Goal: Task Accomplishment & Management: Manage account settings

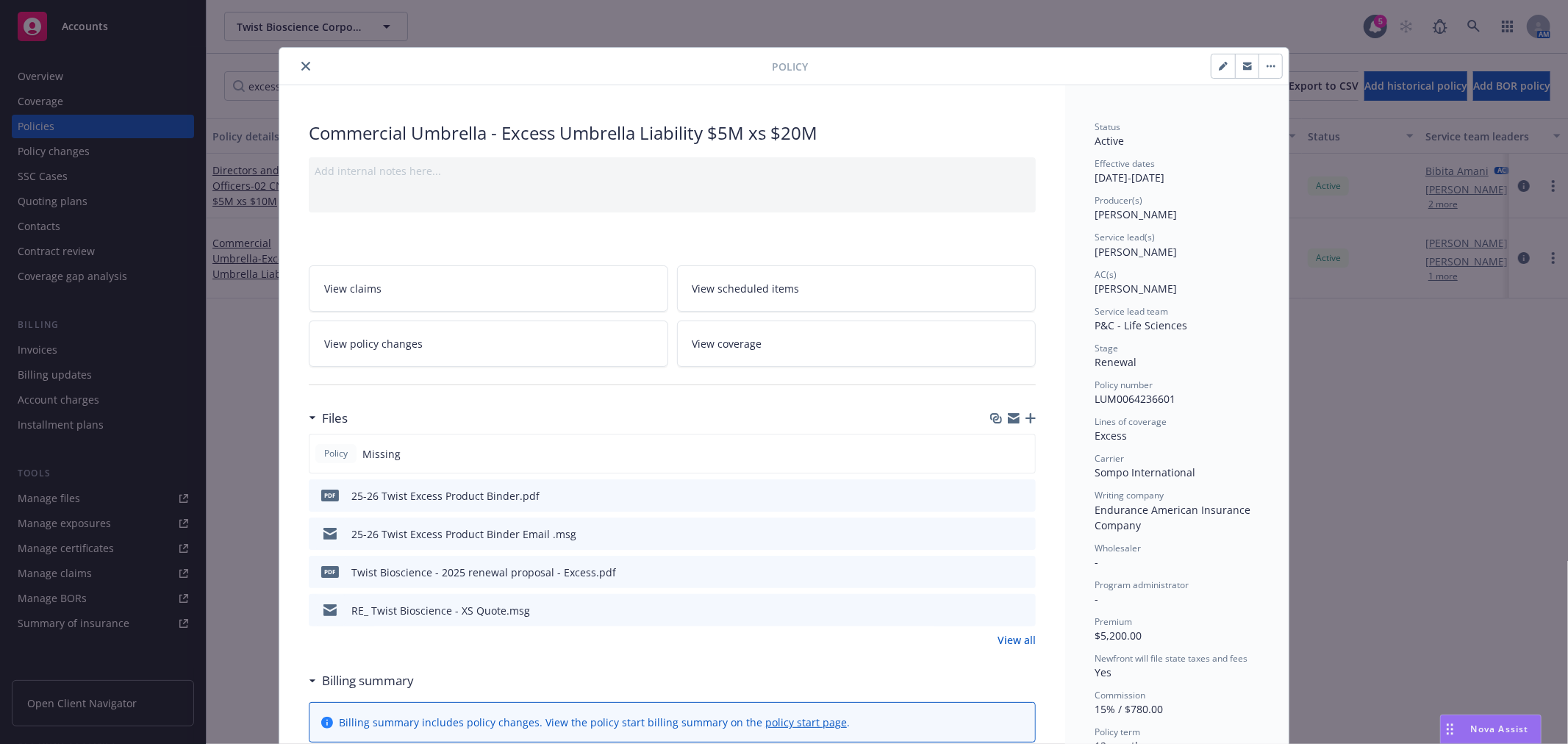
click at [1270, 66] on icon "button" at bounding box center [1270, 66] width 2 height 2
click at [740, 339] on span "View coverage" at bounding box center [727, 343] width 69 height 15
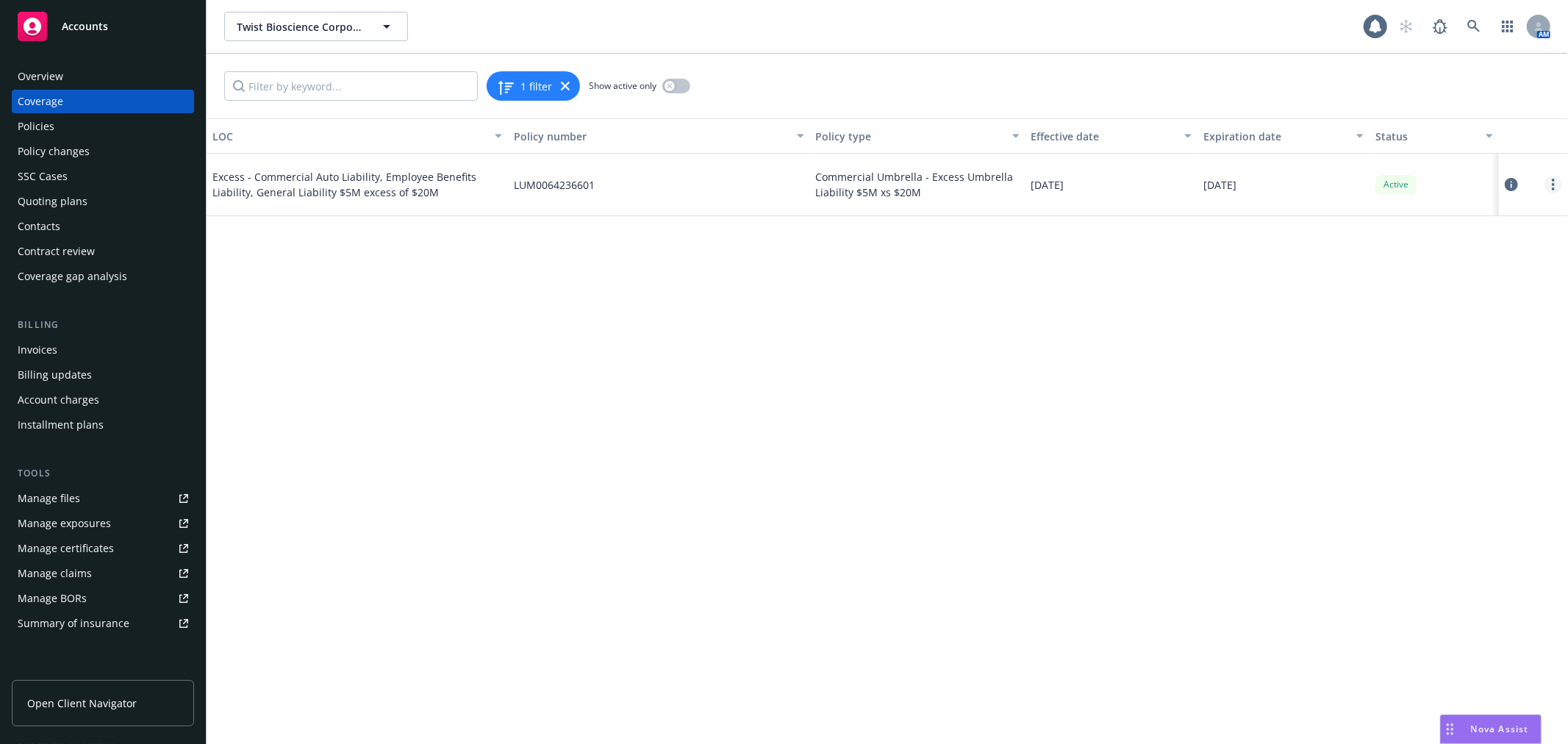
click at [1551, 184] on link "more" at bounding box center [1554, 184] width 18 height 18
click at [1495, 224] on link "Edit coverage" at bounding box center [1465, 214] width 193 height 29
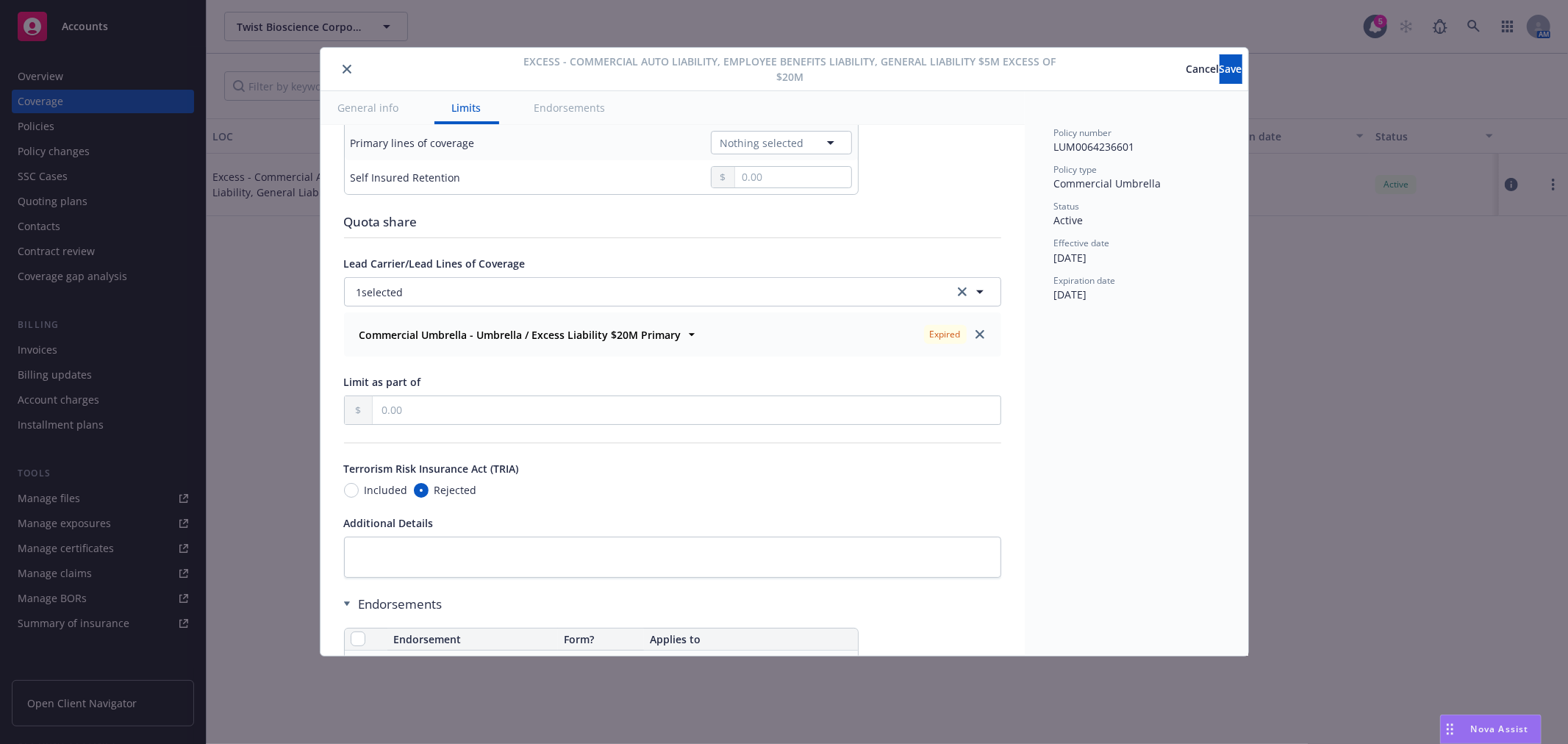
scroll to position [571, 0]
click at [863, 290] on button "1 selected" at bounding box center [673, 290] width 657 height 29
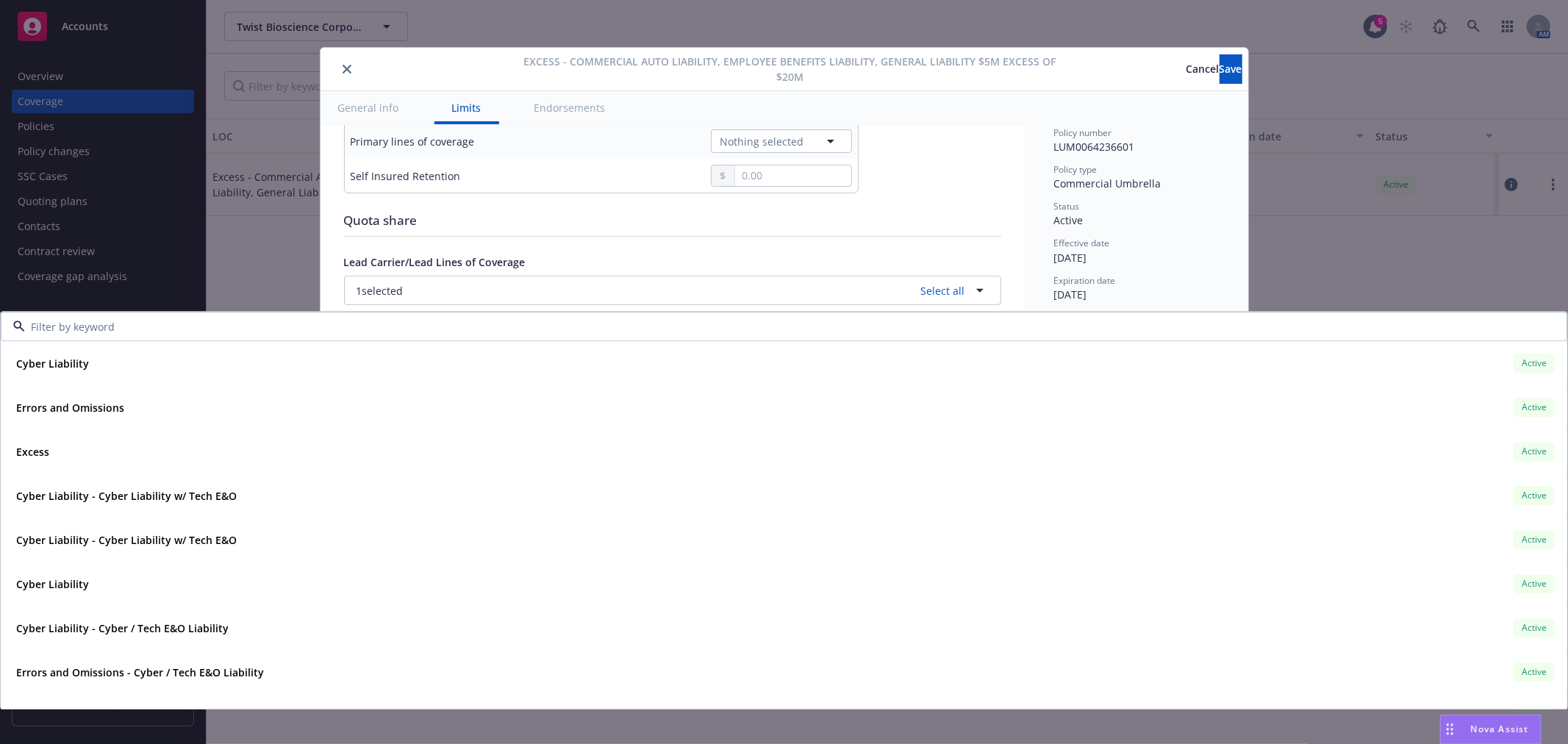
click at [476, 328] on input at bounding box center [780, 326] width 1512 height 15
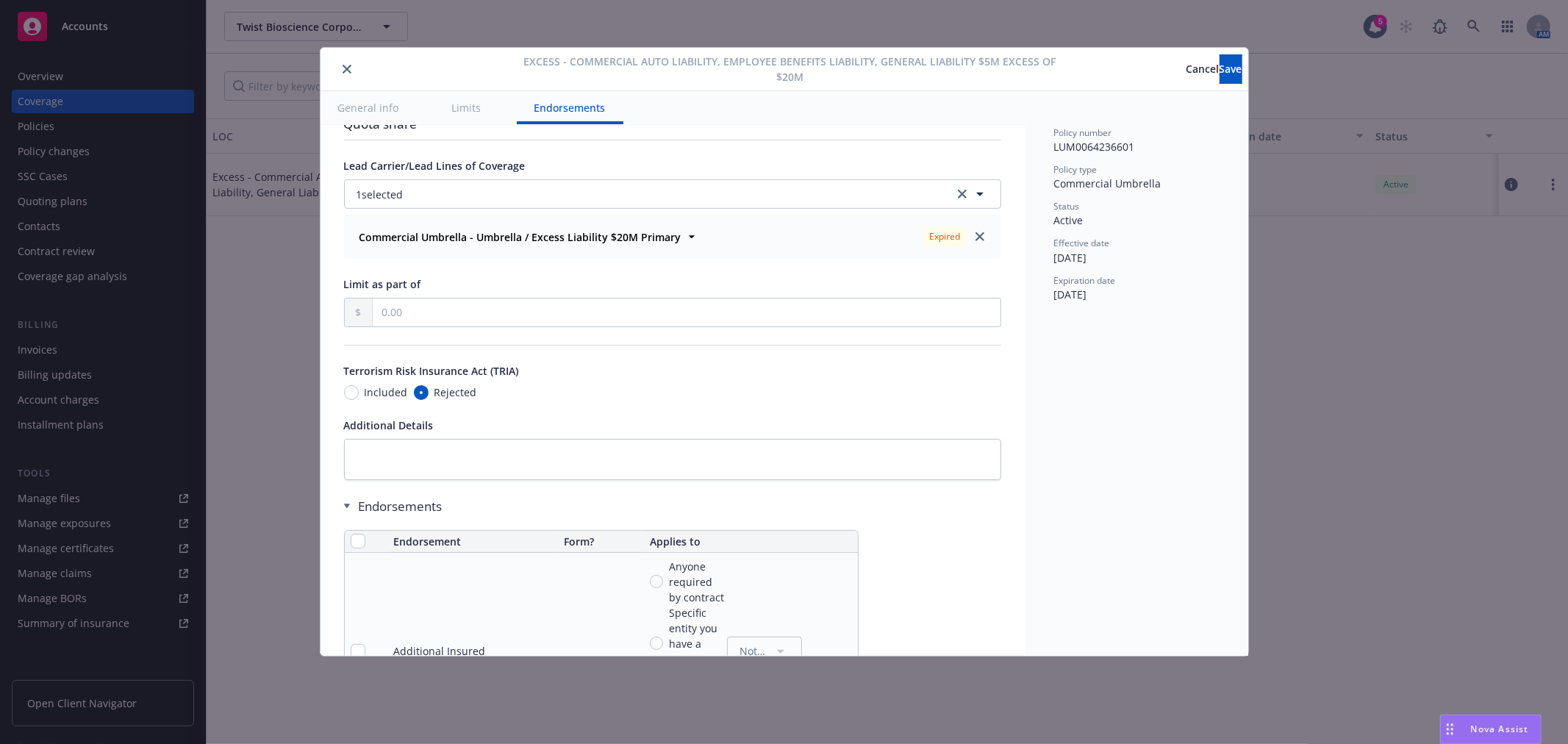
scroll to position [604, 0]
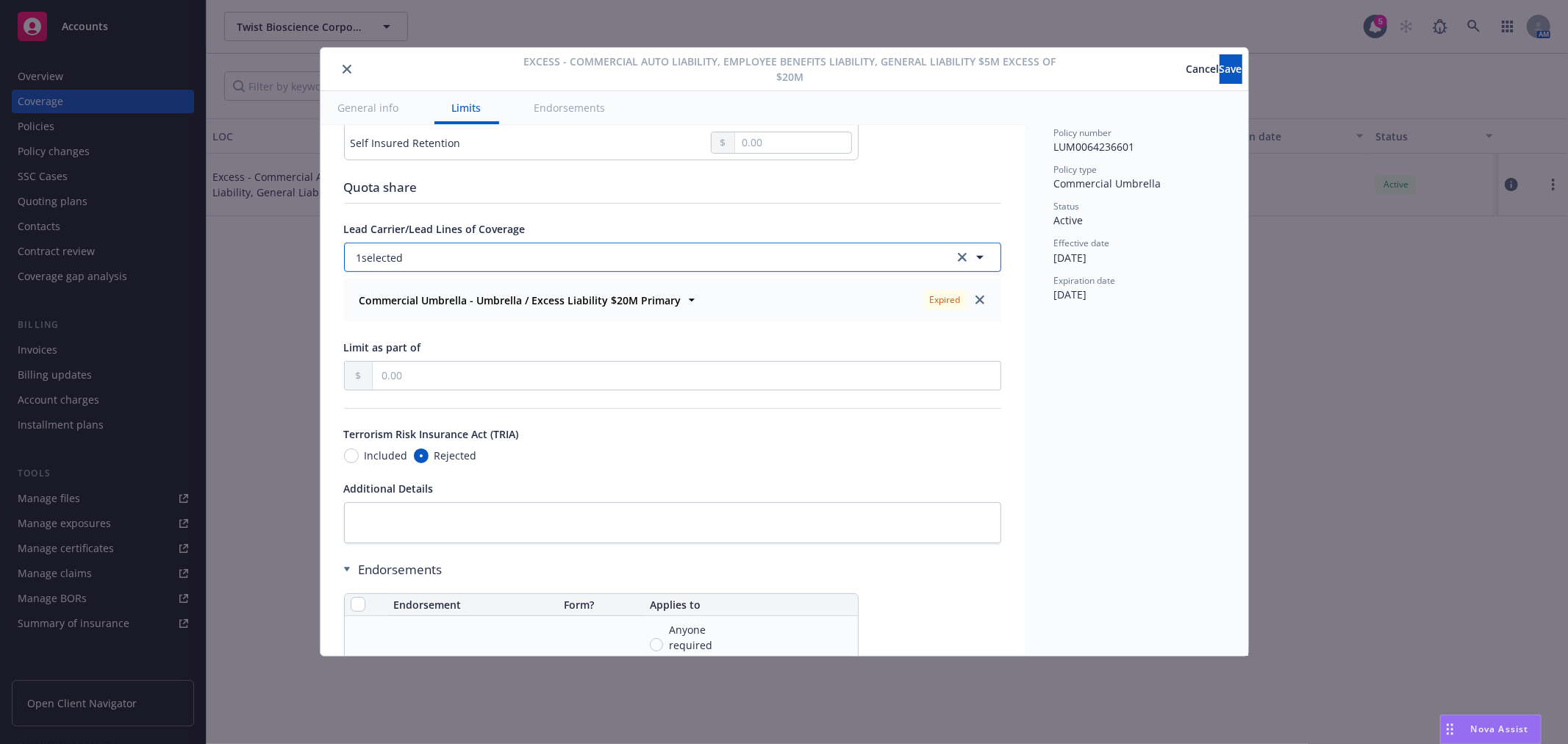
click at [925, 262] on button "1 selected" at bounding box center [673, 257] width 657 height 29
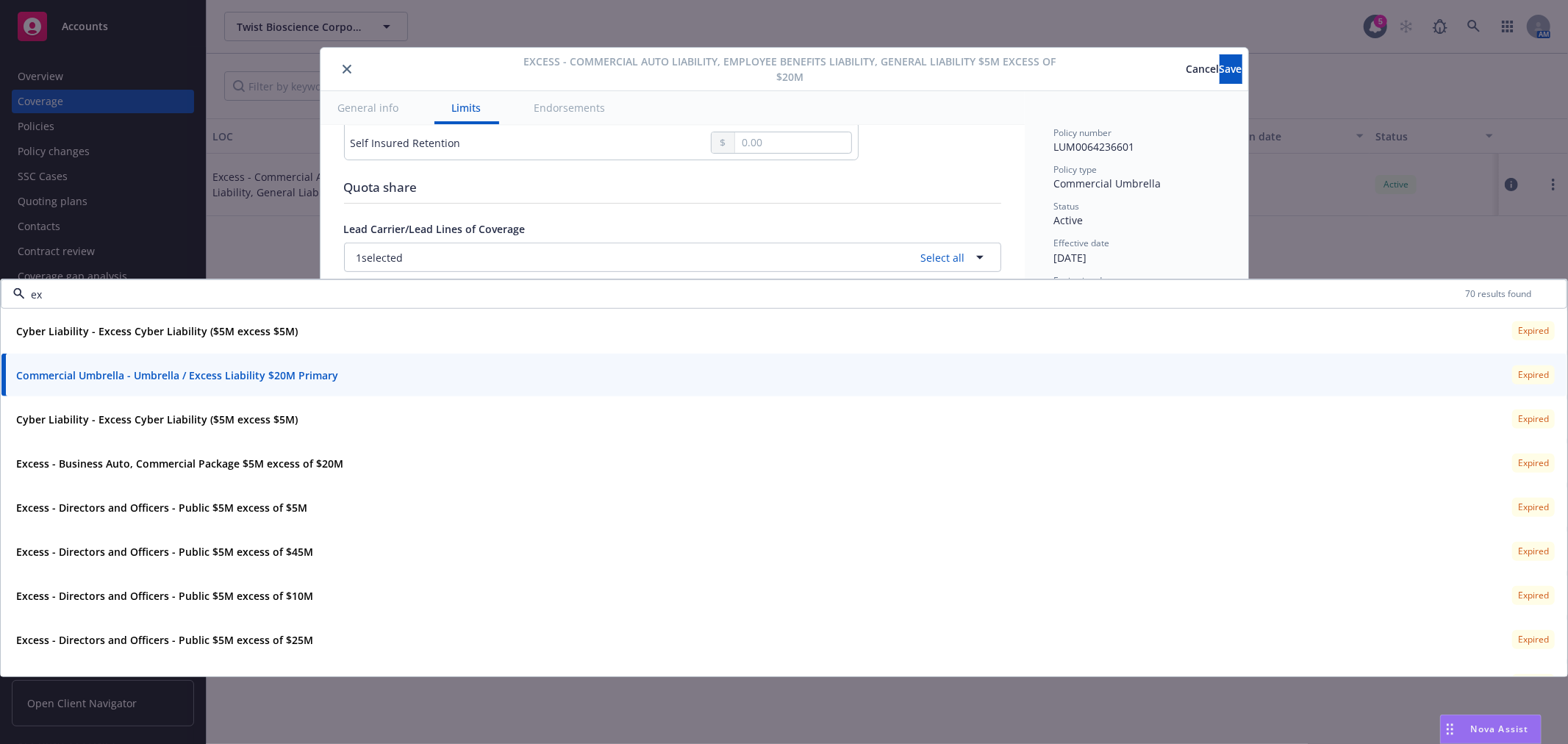
type input "e"
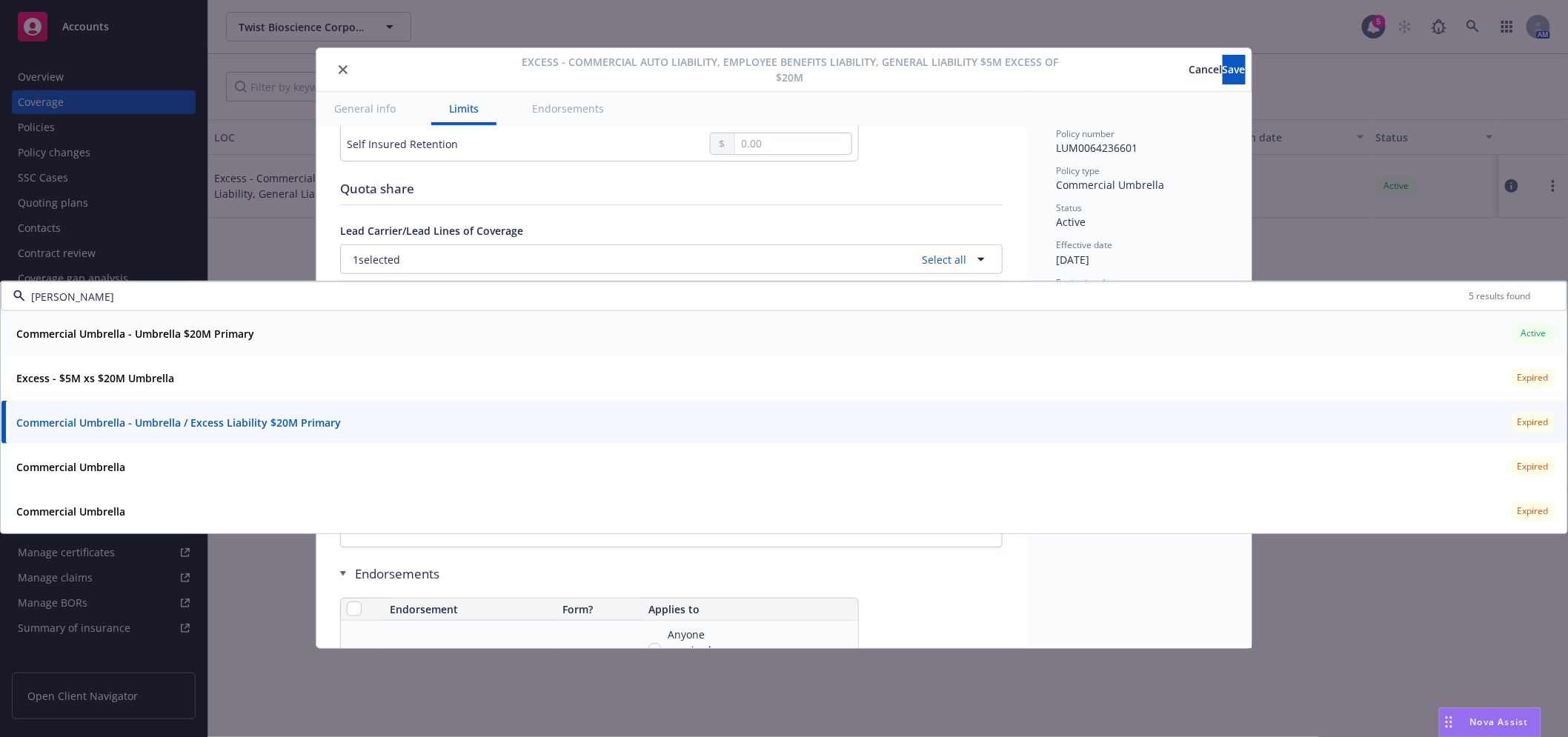
click at [264, 338] on div "Commercial Umbrella - Umbrella $20M Primary Active" at bounding box center [784, 333] width 1547 height 25
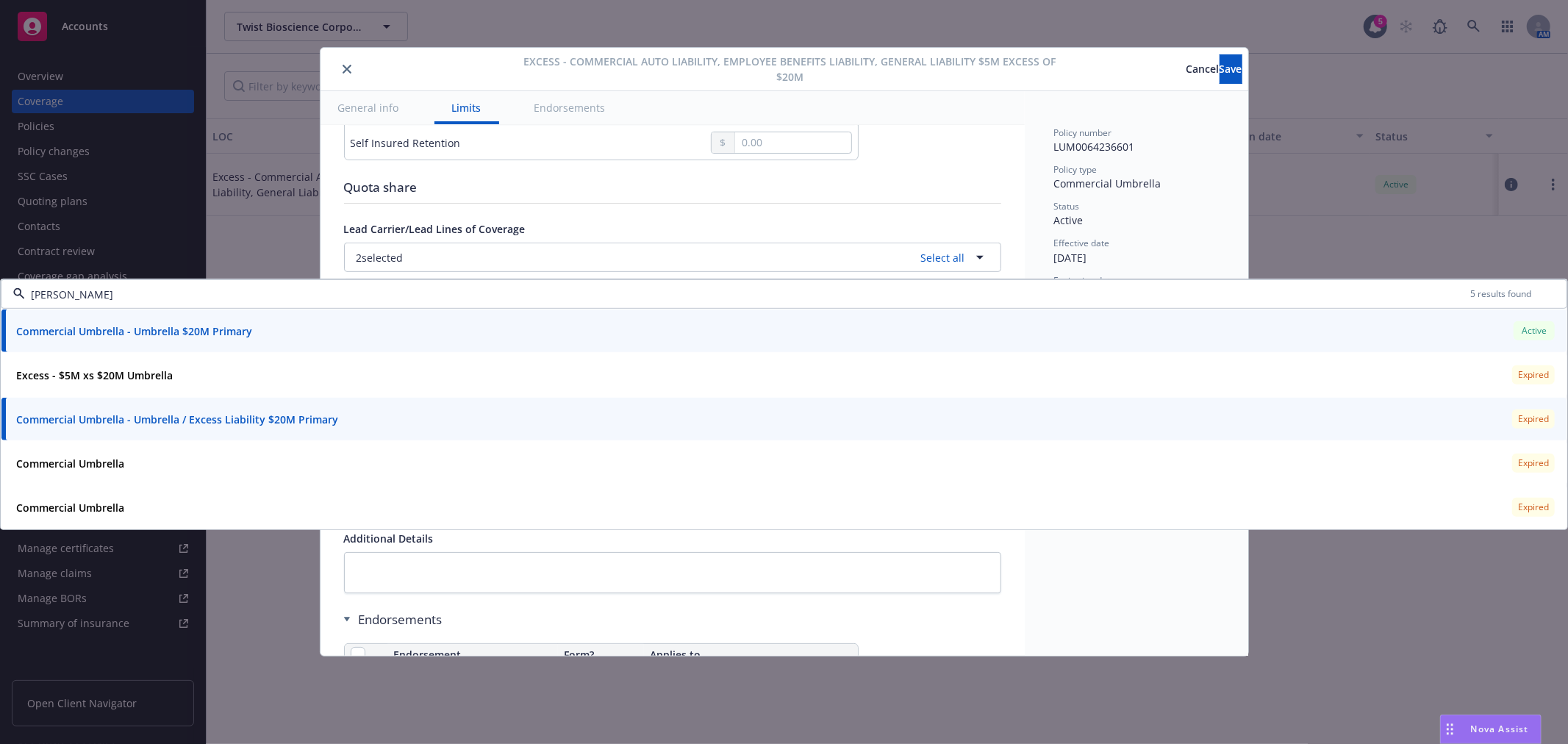
type input "umbrell"
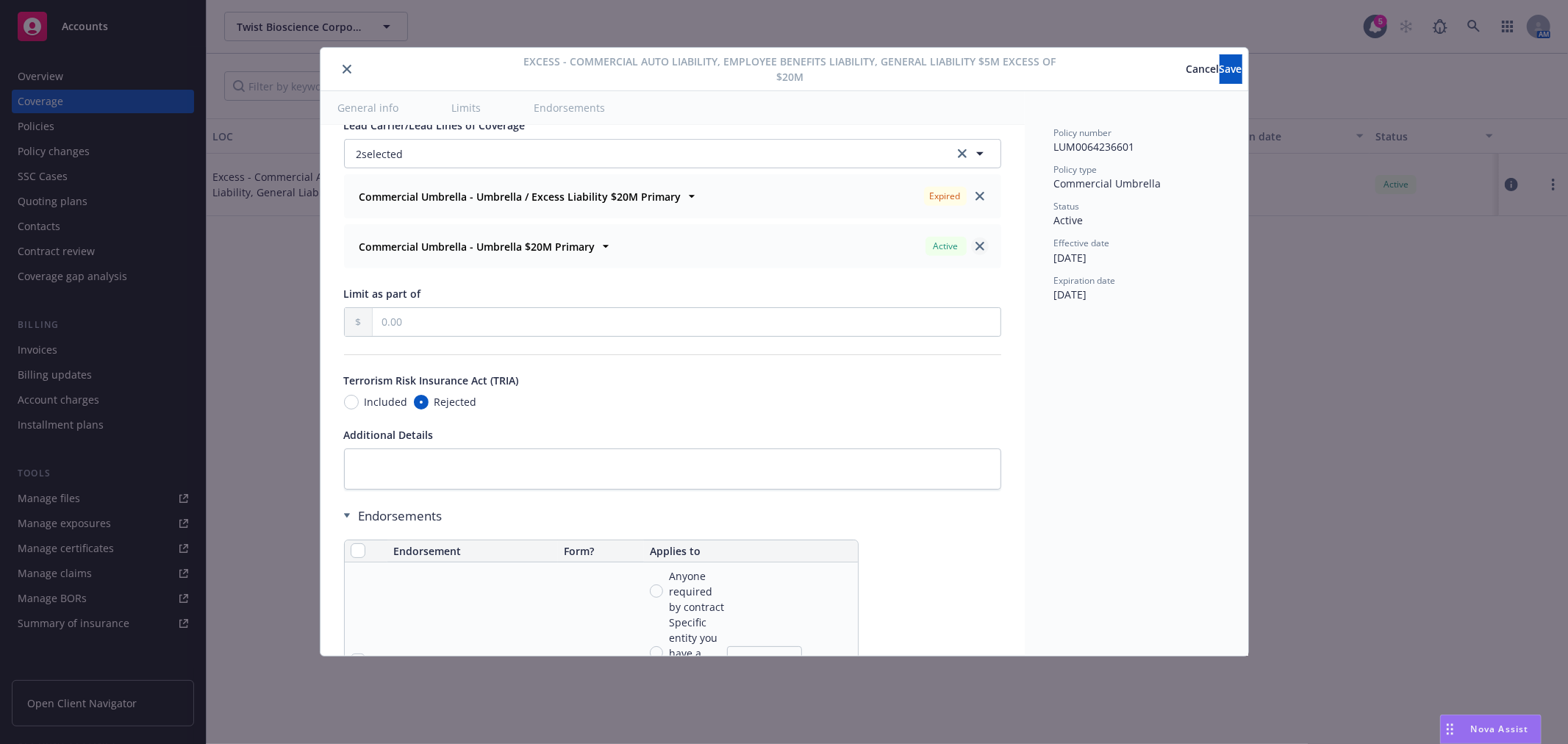
scroll to position [630, 0]
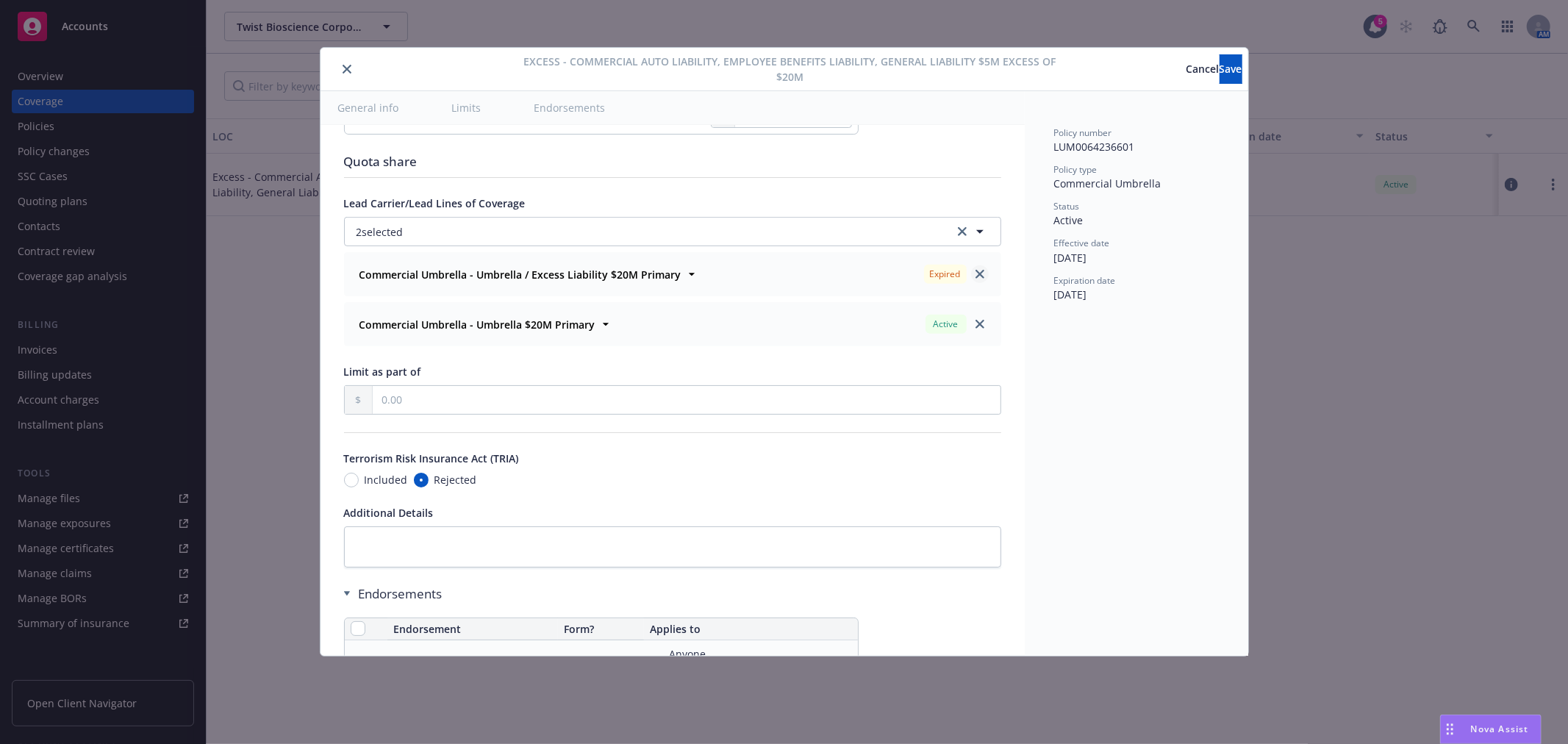
click at [976, 274] on icon "close" at bounding box center [980, 274] width 9 height 9
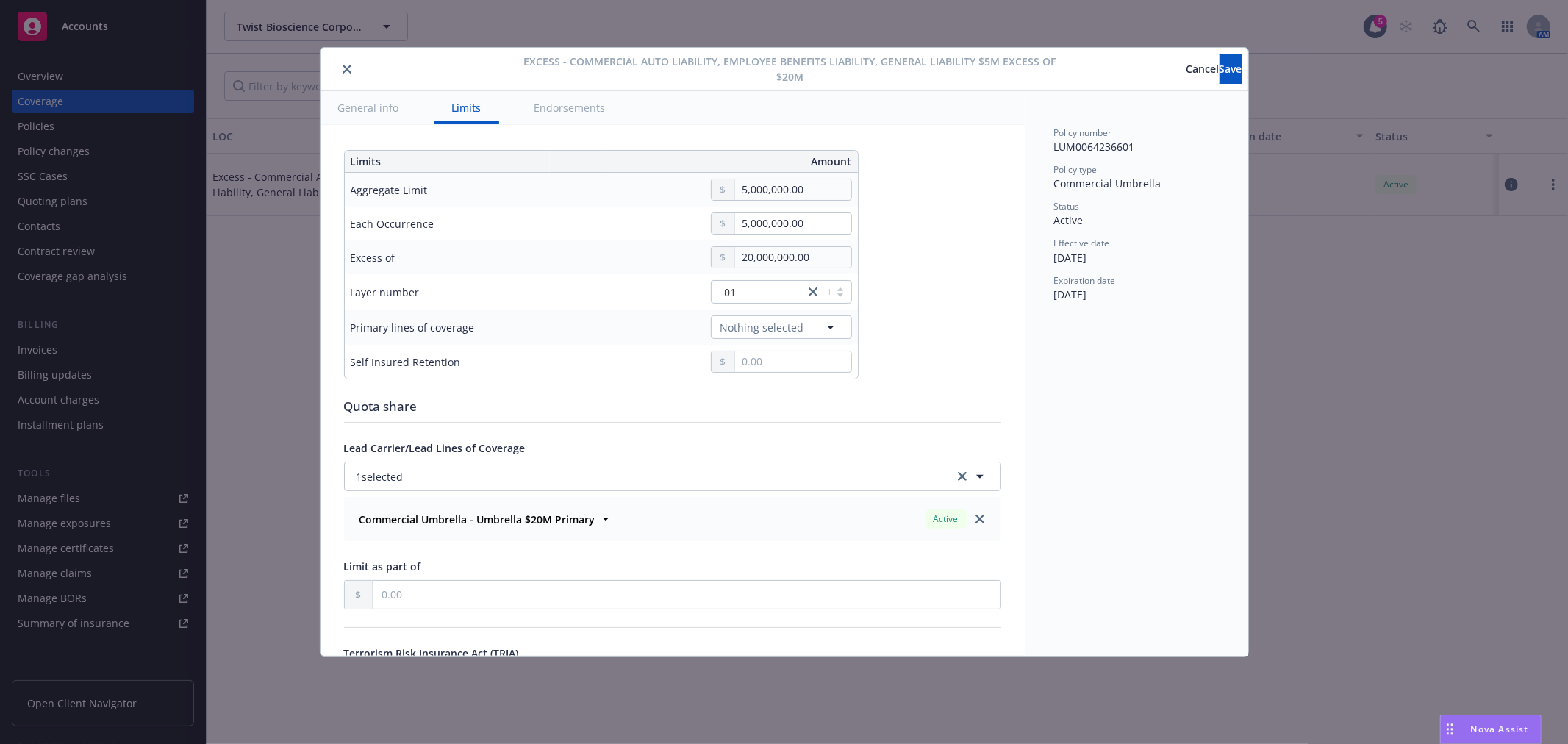
scroll to position [304, 0]
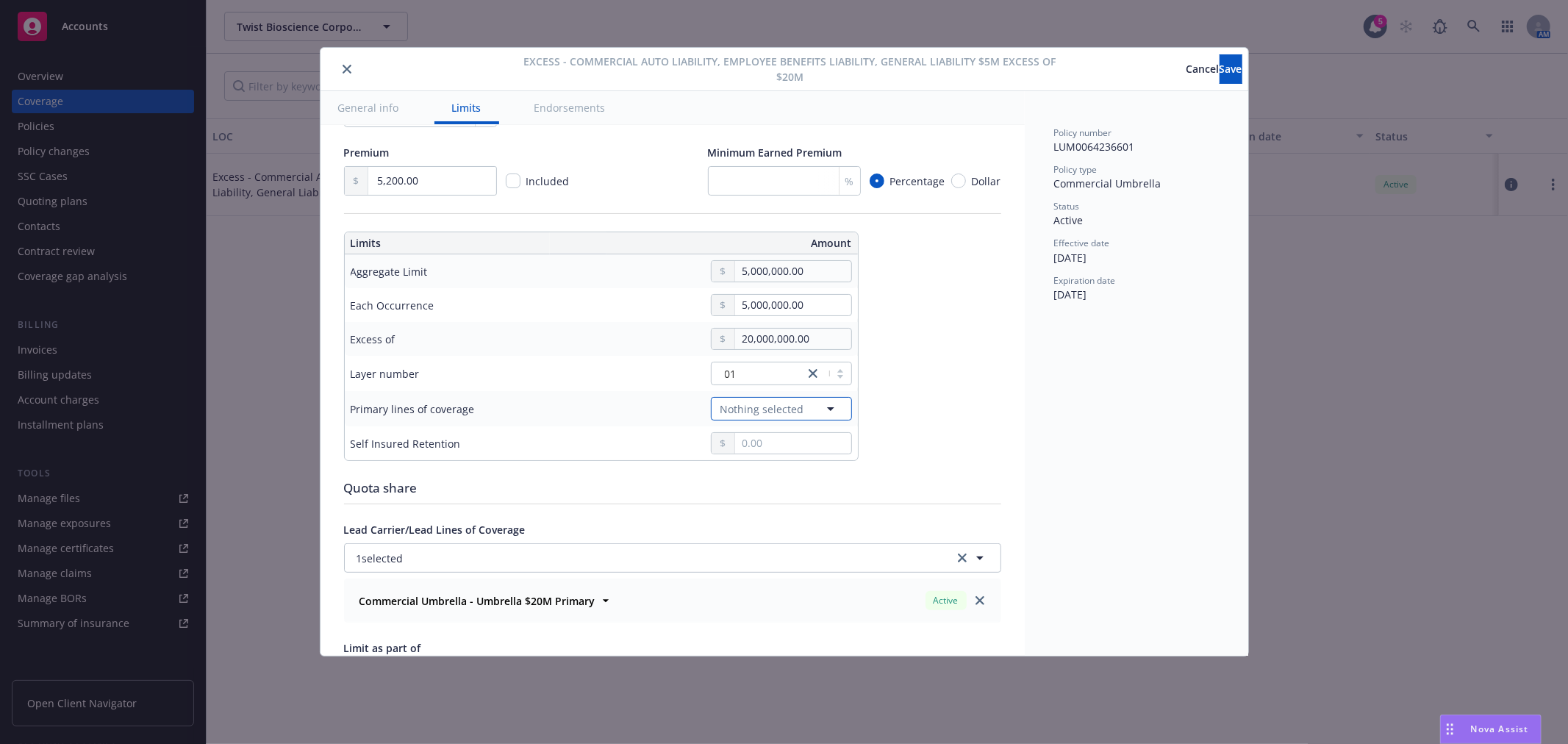
click at [783, 414] on span "Nothing selected" at bounding box center [763, 409] width 84 height 15
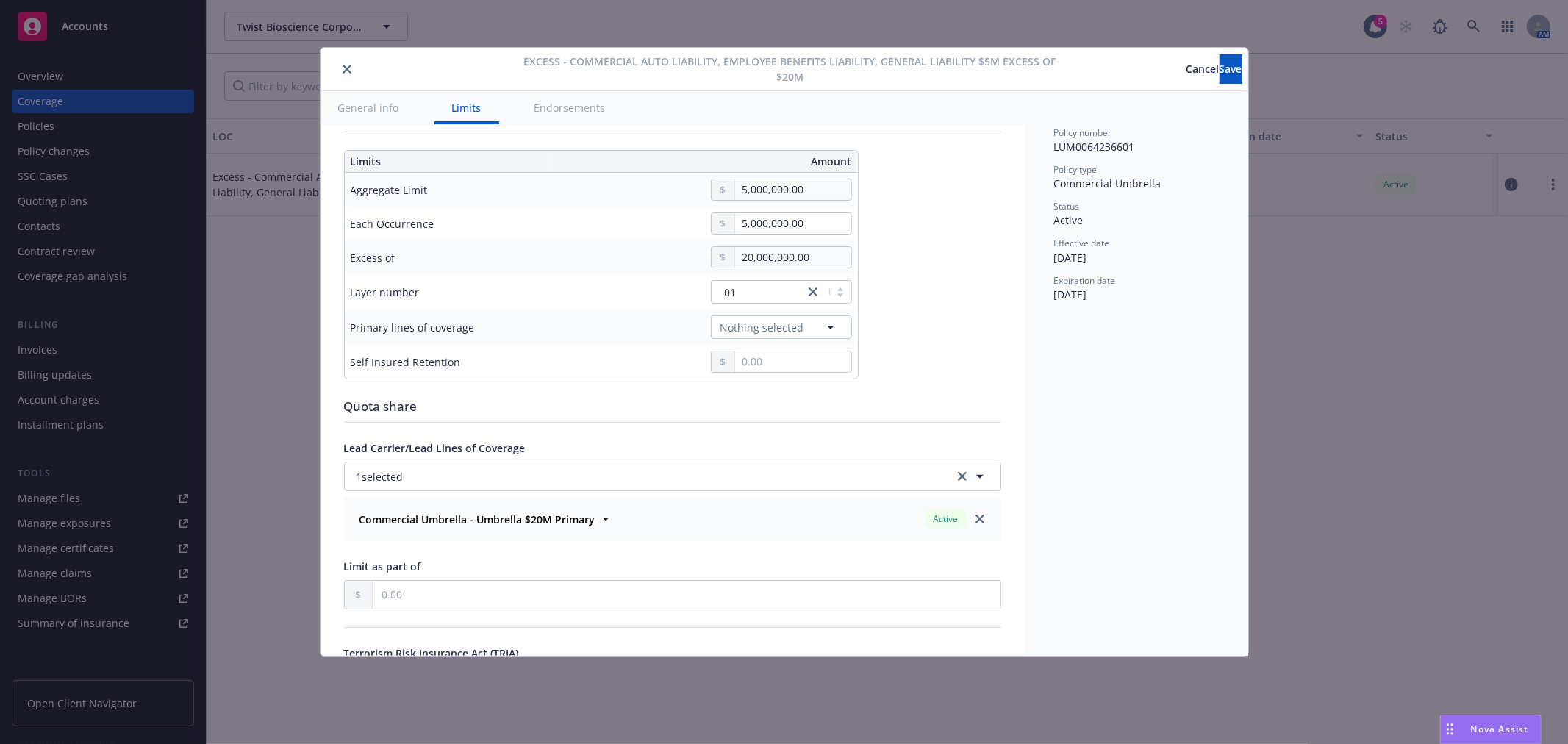
scroll to position [467, 0]
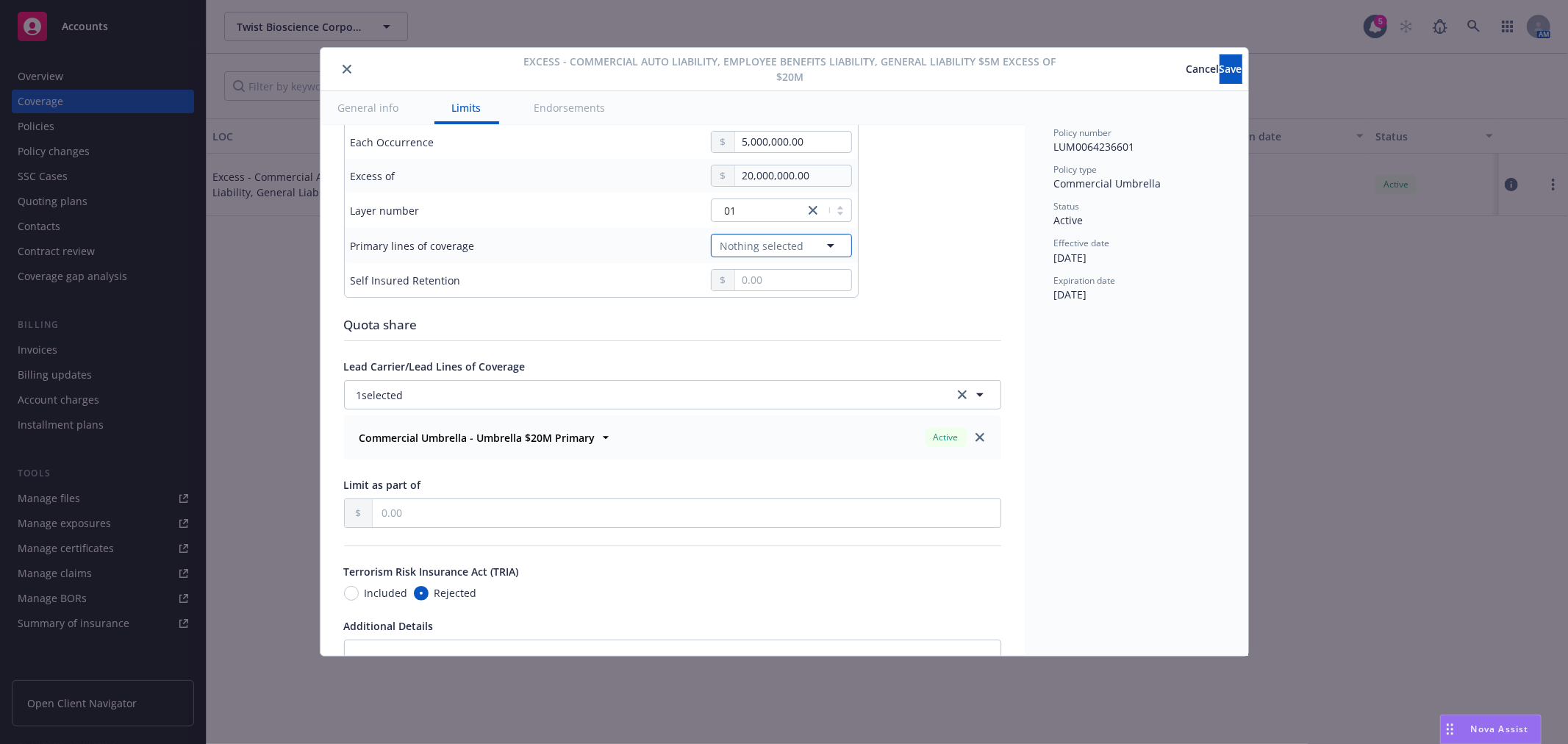
click at [763, 239] on span "Nothing selected" at bounding box center [763, 245] width 84 height 15
click at [748, 246] on span "Nothing selected" at bounding box center [763, 245] width 84 height 15
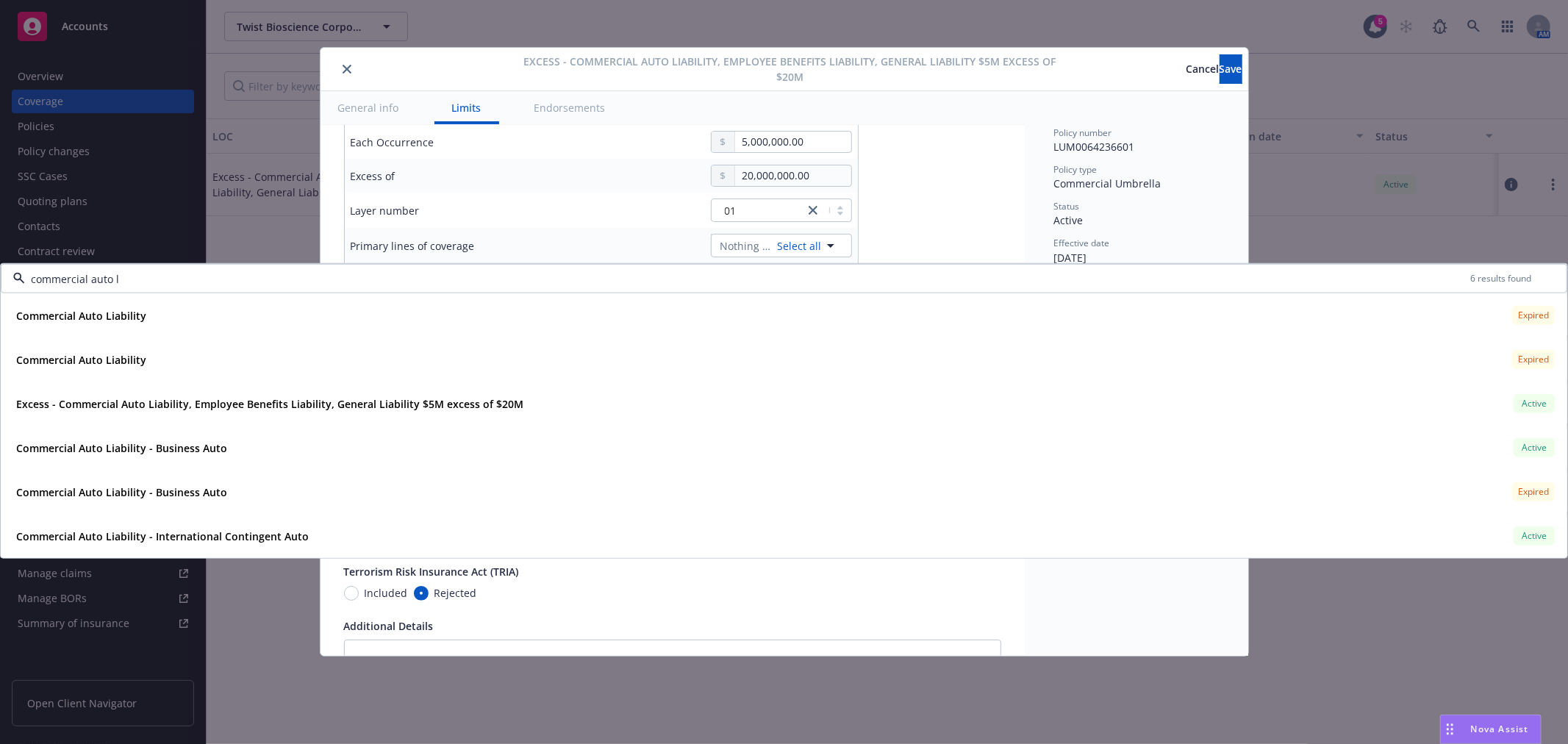
type input "commercial auto li"
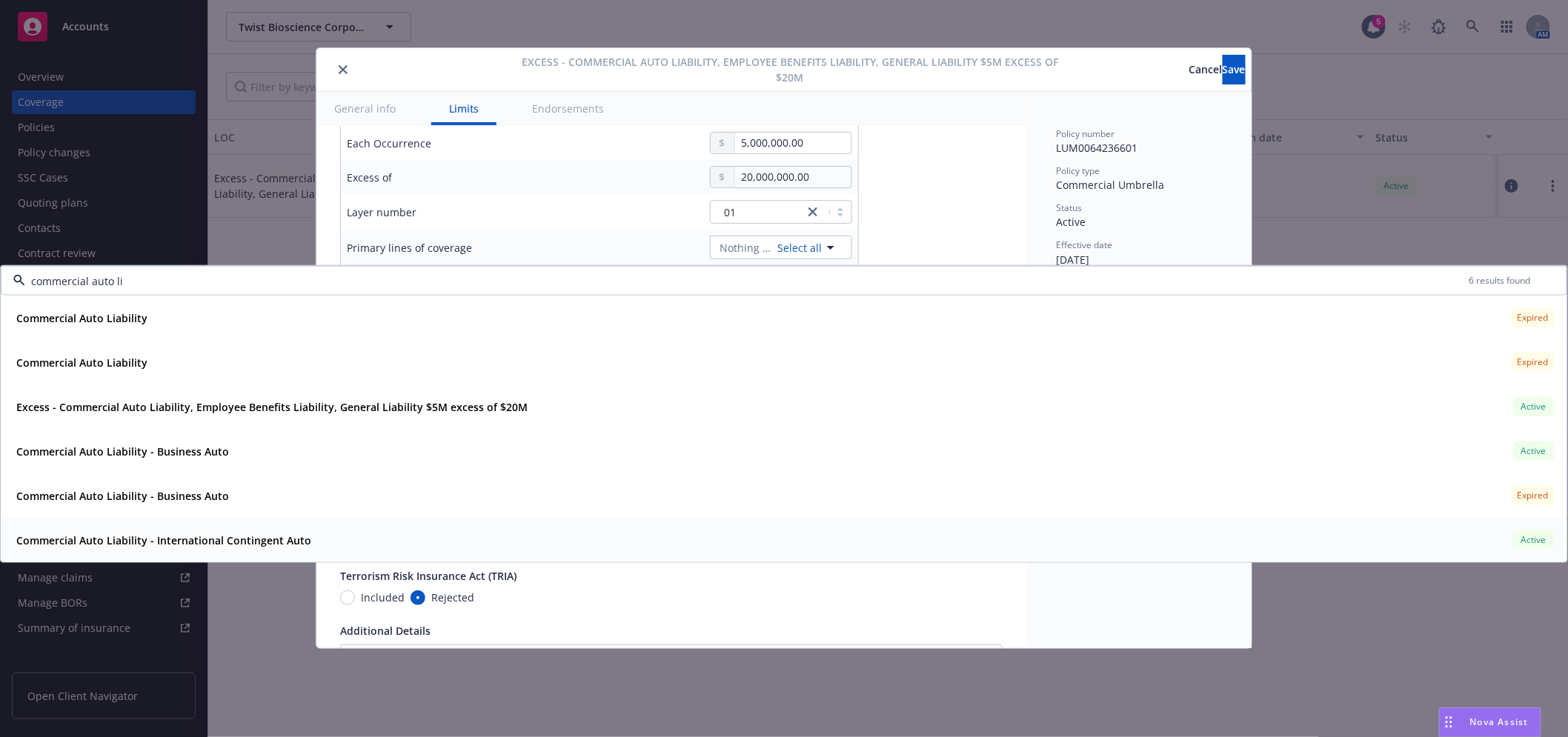
click at [269, 538] on strong "Commercial Auto Liability - International Contingent Auto" at bounding box center [163, 540] width 295 height 14
type input "Commercial Auto Liability $5M excess of $20M"
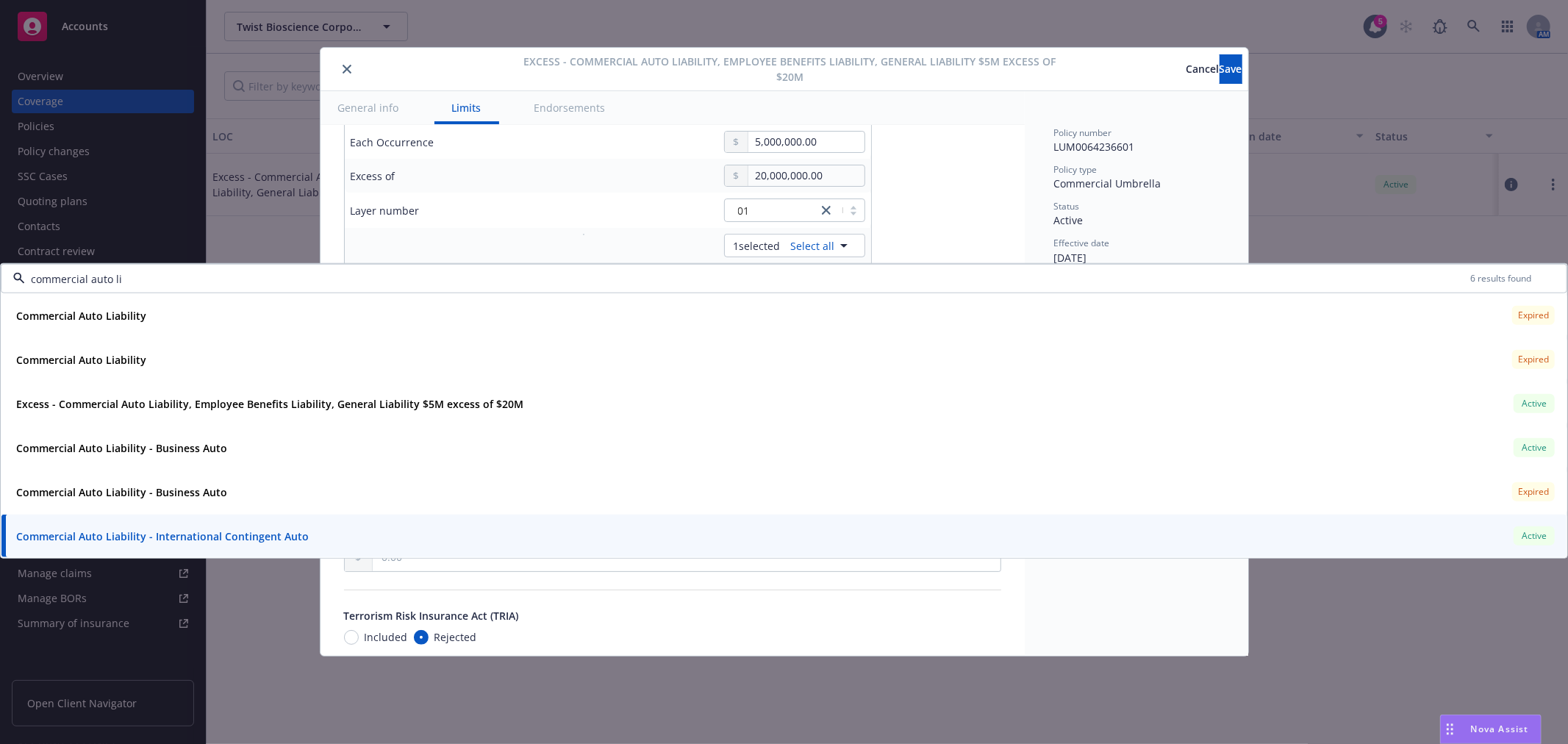
drag, startPoint x: 600, startPoint y: 275, endPoint x: -150, endPoint y: 263, distance: 750.1
click at [0, 263] on html "Accounts Overview Coverage Policies Policy changes SSC Cases Quoting plans Cont…" at bounding box center [784, 372] width 1568 height 744
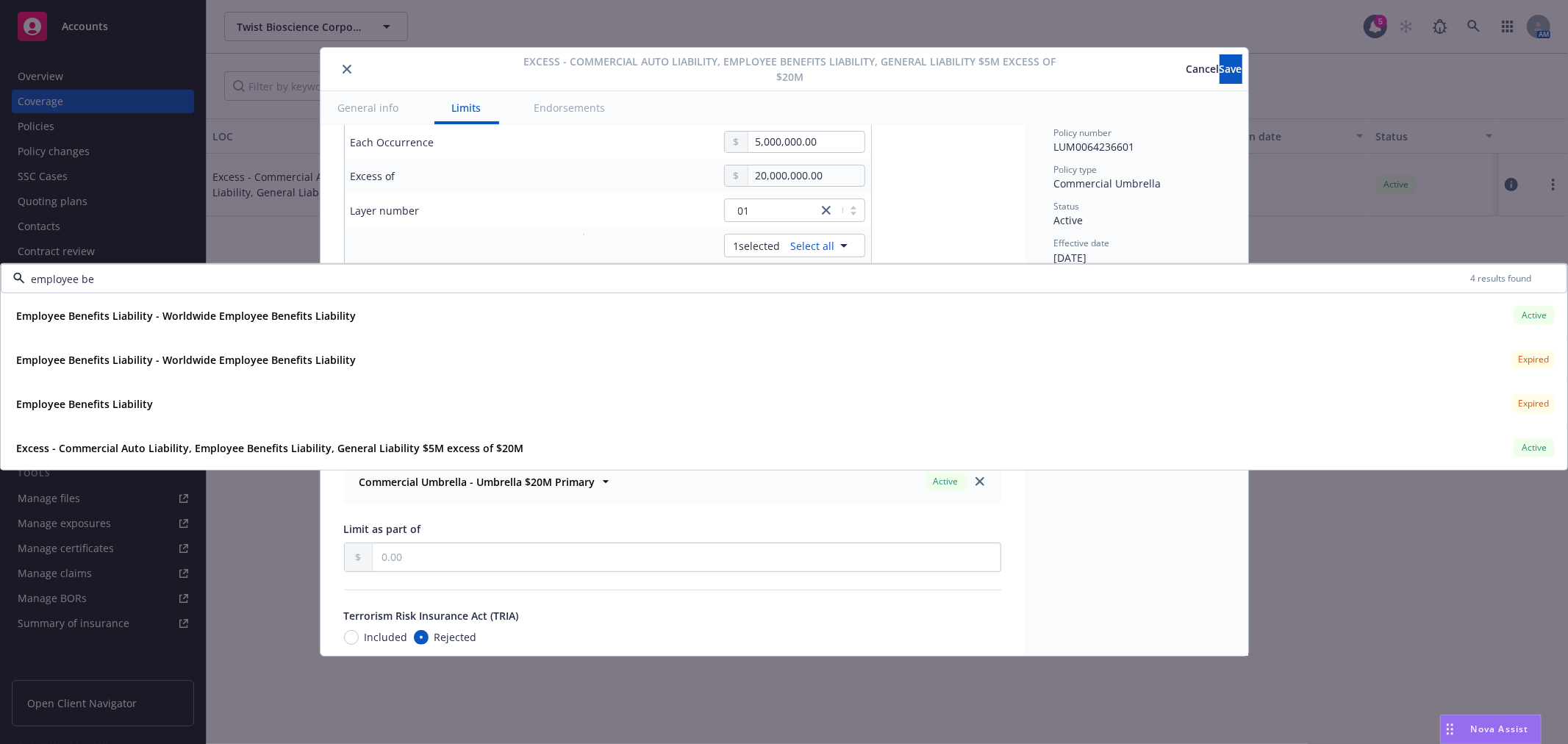
type input "employee ben"
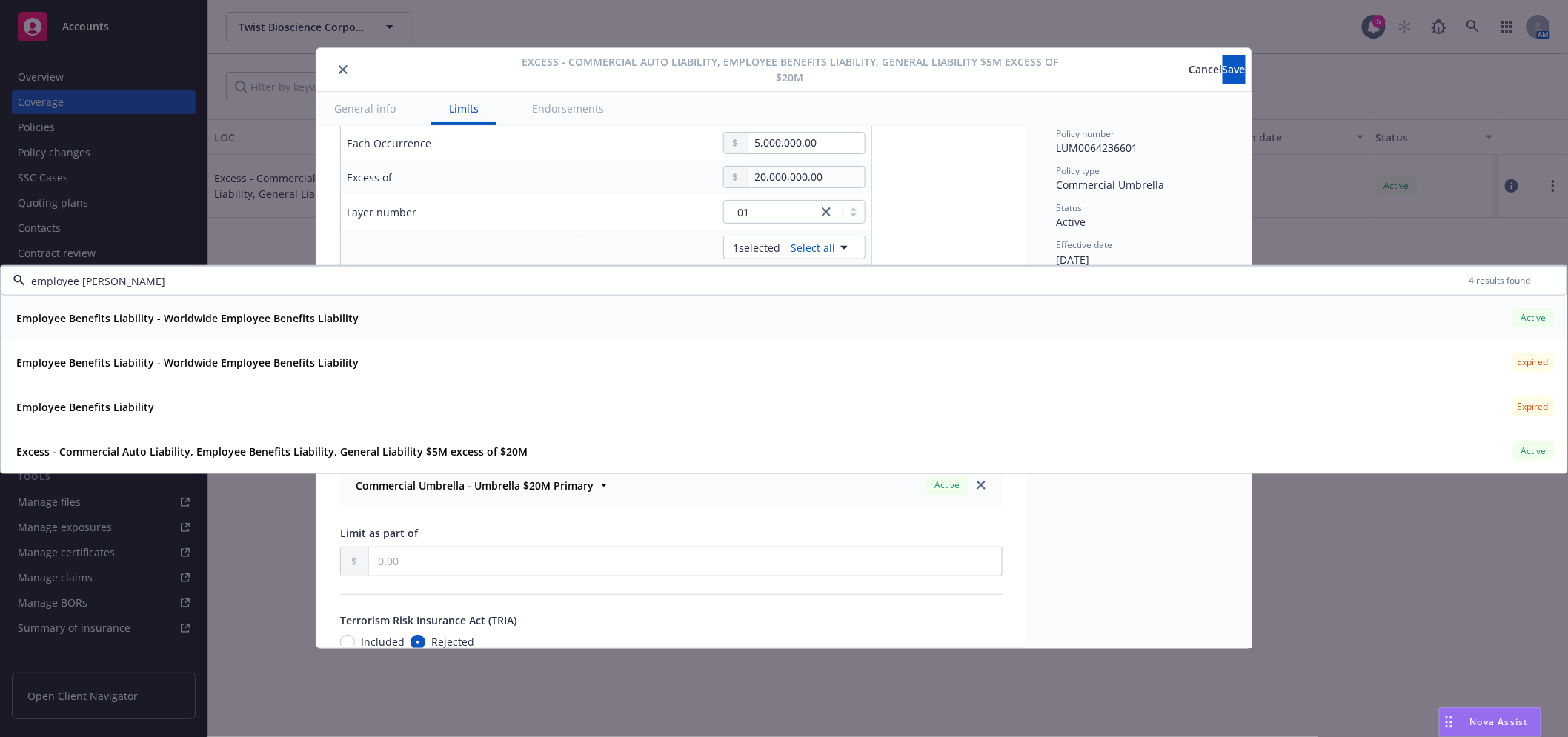
click at [289, 320] on strong "Employee Benefits Liability - Worldwide Employee Benefits Liability" at bounding box center [187, 318] width 342 height 14
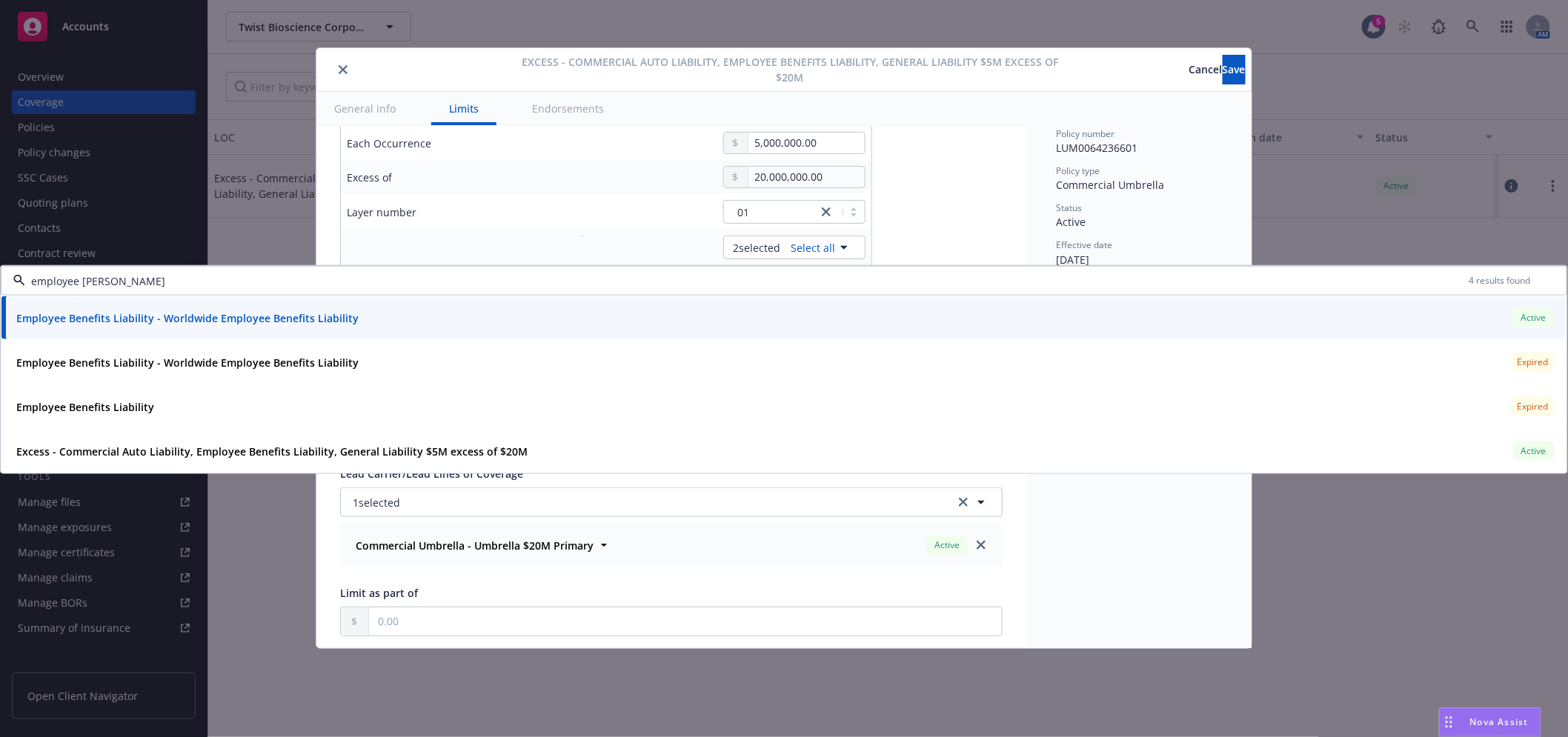
type input "Commercial Auto Liability, Employee Benefits Liability $5M excess of $20M"
drag, startPoint x: 283, startPoint y: 276, endPoint x: -223, endPoint y: 283, distance: 506.0
click at [0, 283] on html "Accounts Overview Coverage Policies Policy changes SSC Cases Quoting plans Cont…" at bounding box center [784, 368] width 1568 height 737
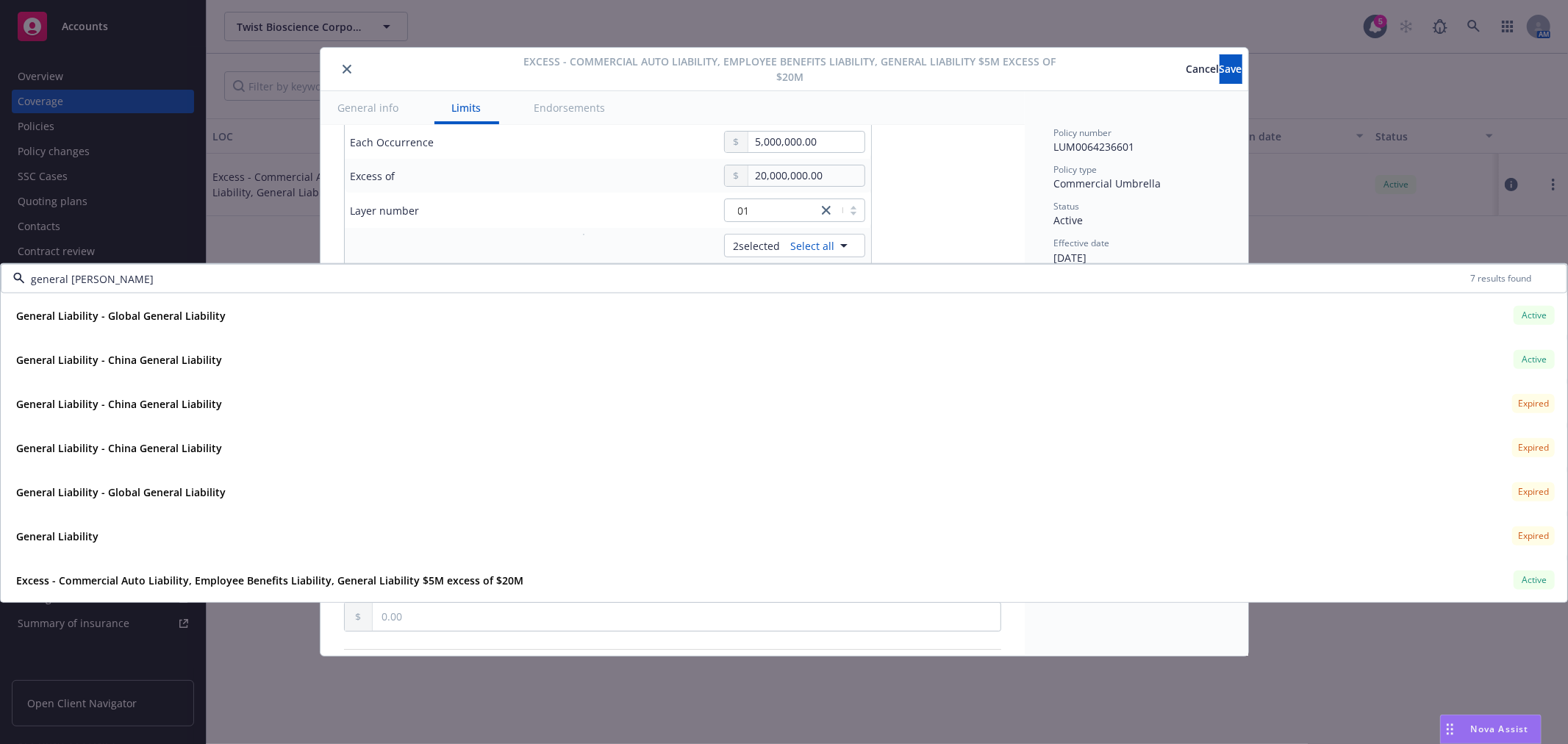
type input "general liabi"
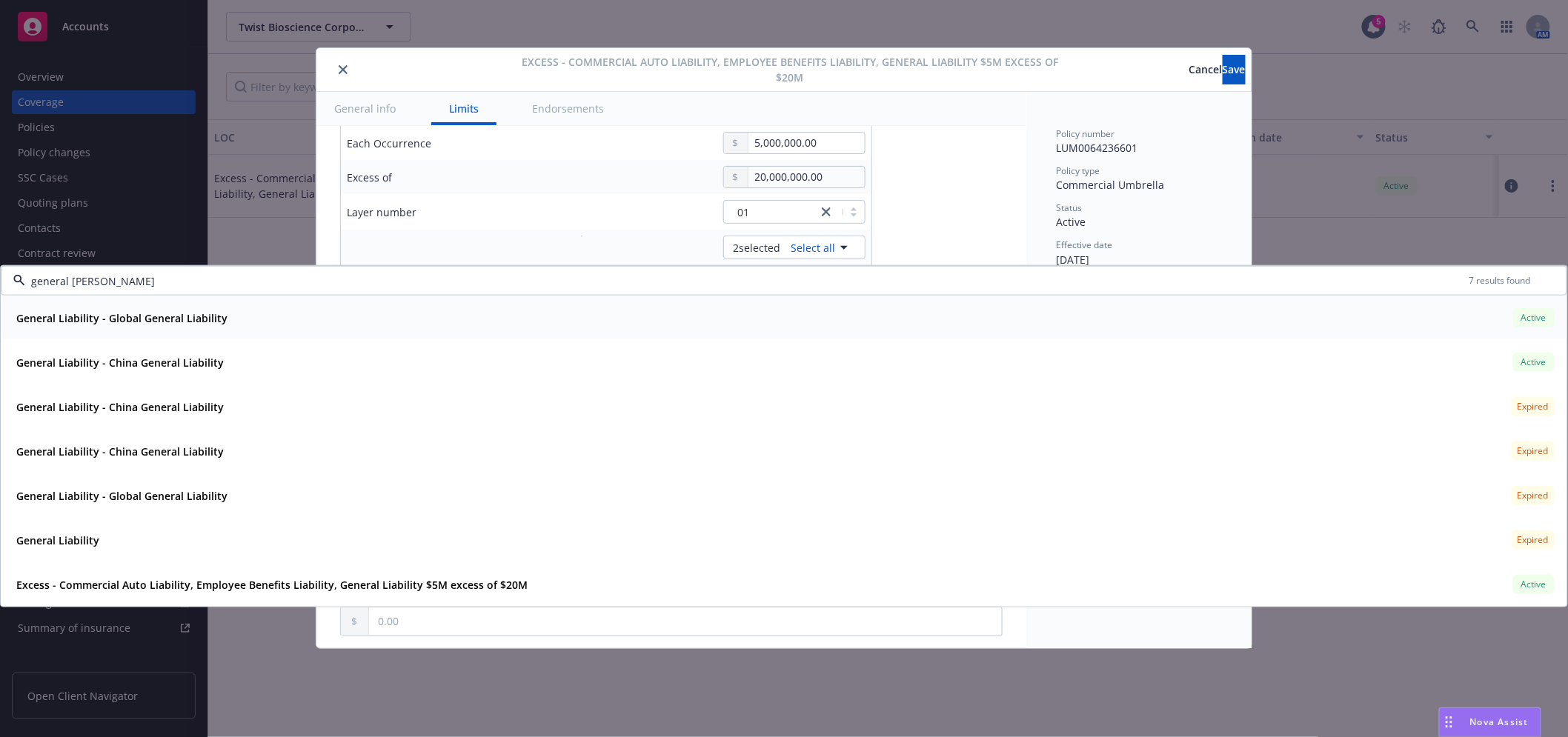
click at [153, 315] on strong "General Liability - Global General Liability" at bounding box center [121, 318] width 211 height 14
type input "Commercial Package $5M excess of $20M"
drag, startPoint x: 122, startPoint y: 274, endPoint x: -147, endPoint y: 269, distance: 269.0
click at [0, 269] on html "Accounts Overview Coverage Policies Policy changes SSC Cases Quoting plans Cont…" at bounding box center [784, 368] width 1568 height 737
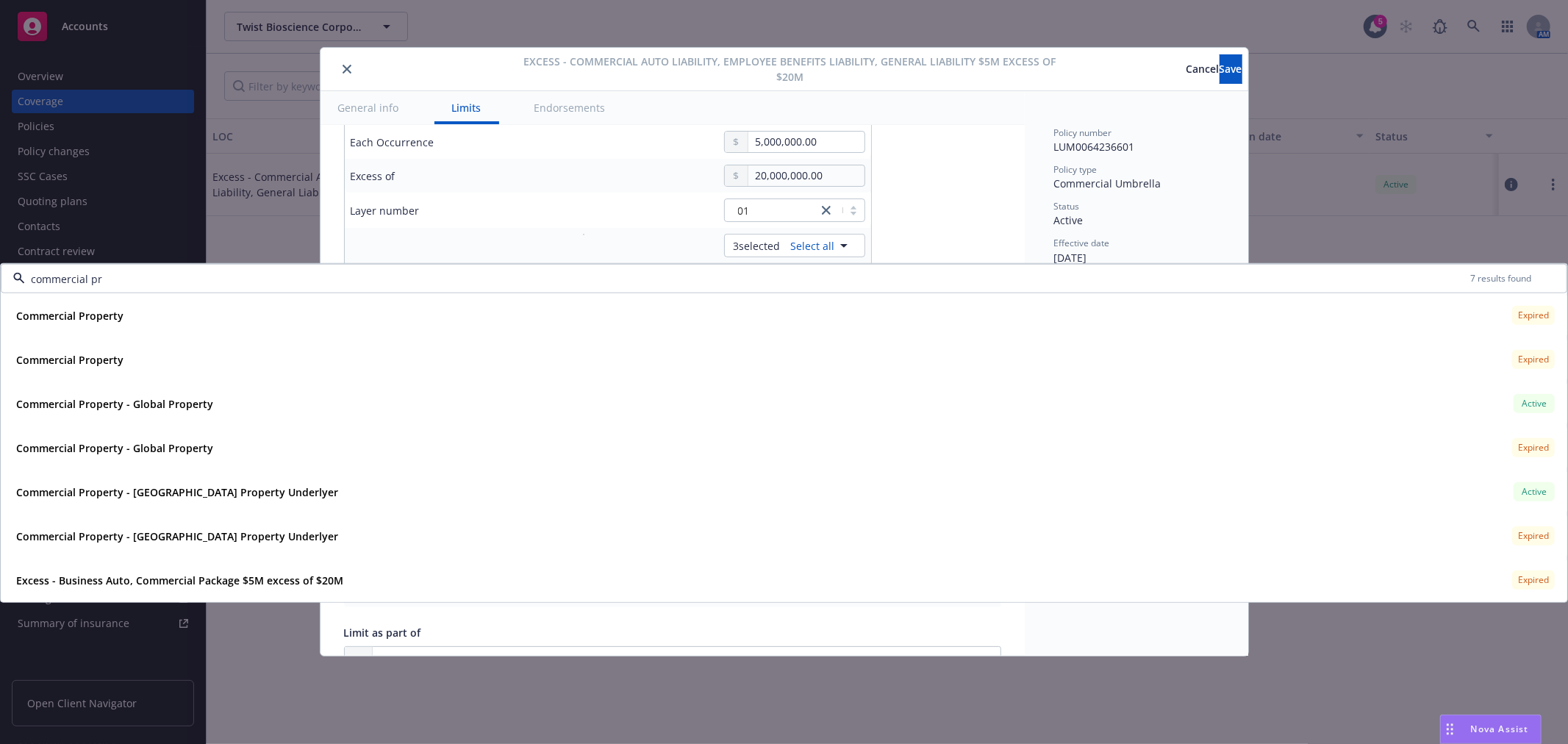
type input "commercial pro"
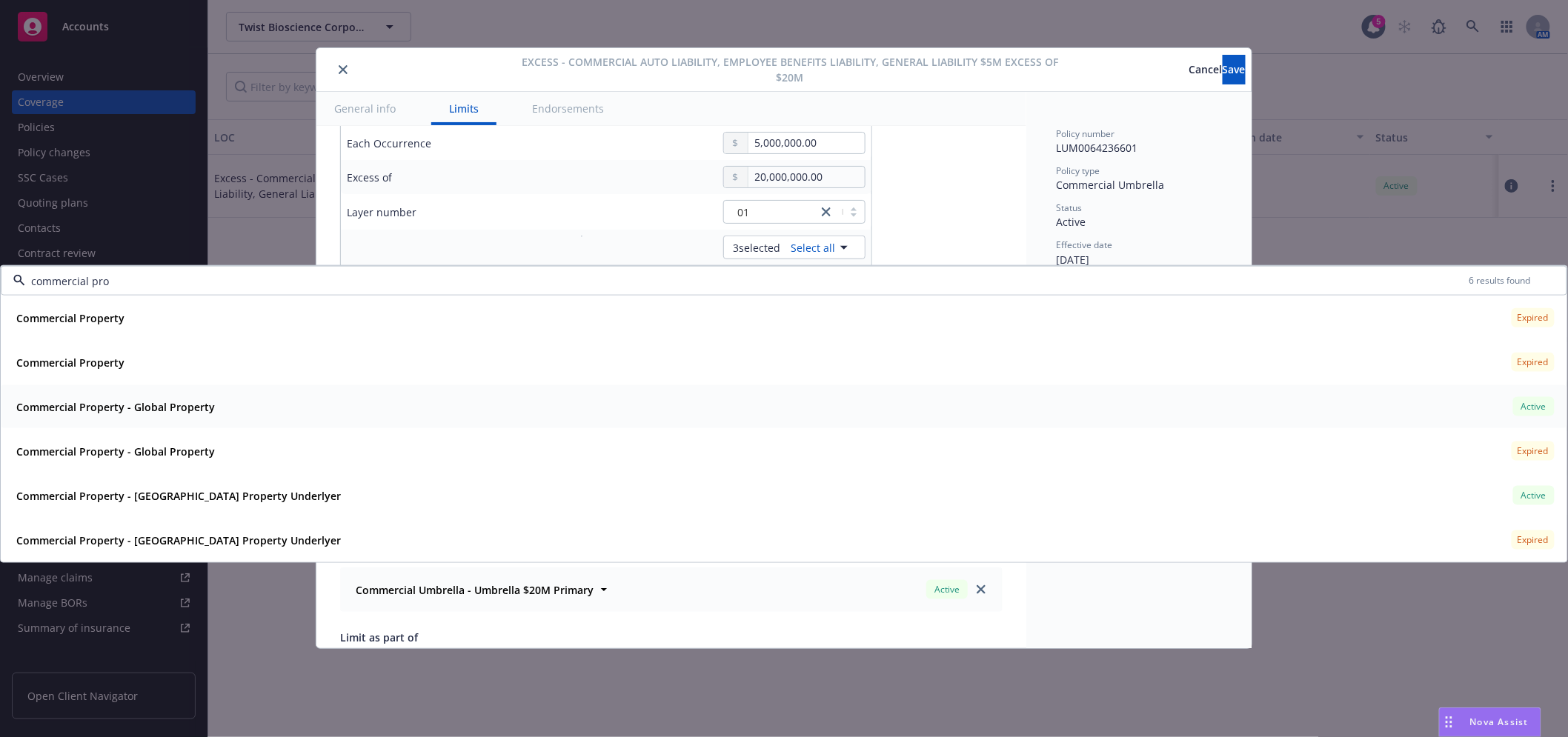
click at [129, 410] on strong "Commercial Property - Global Property" at bounding box center [115, 407] width 198 height 14
type input "Commercial Package $5M excess of $20M"
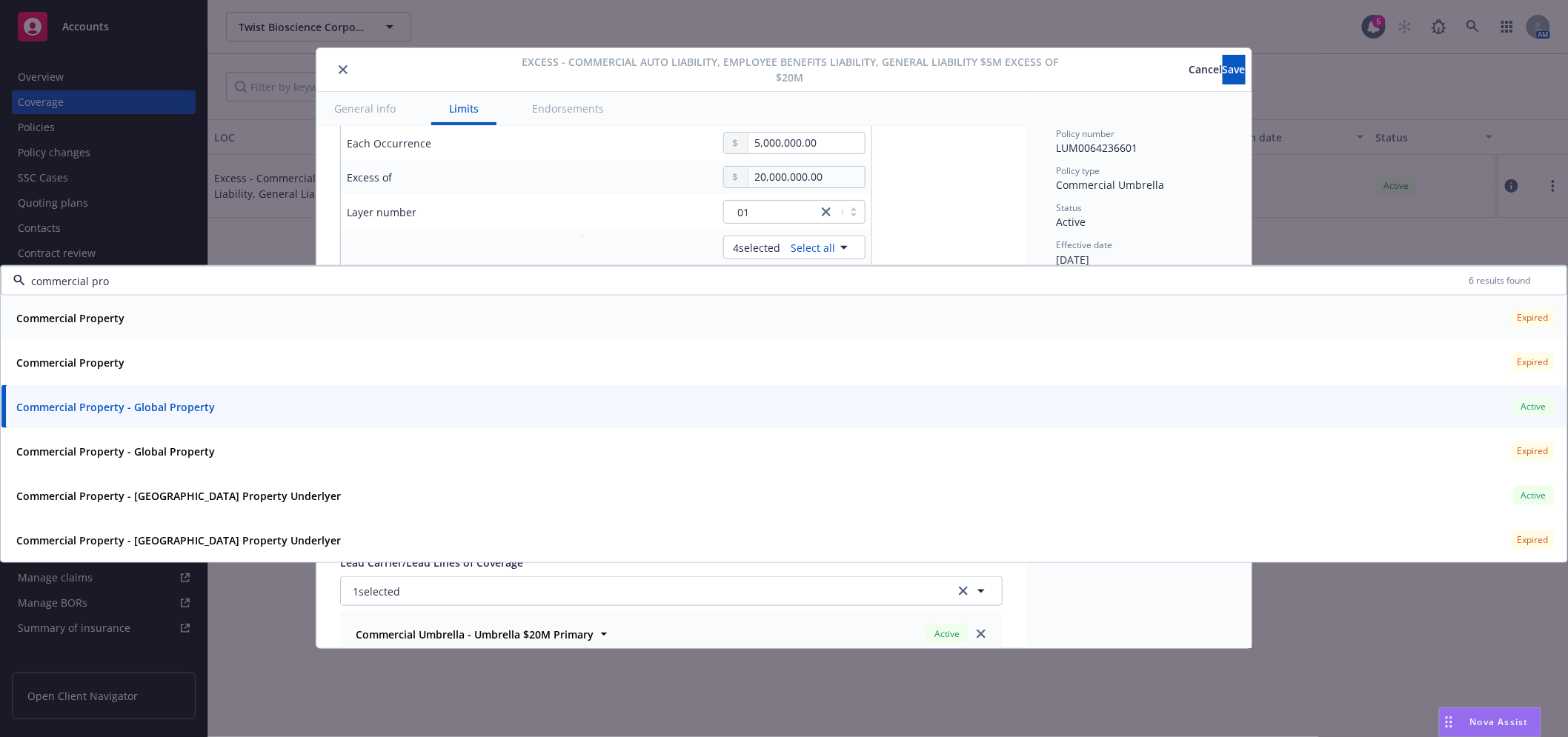
drag, startPoint x: 132, startPoint y: 278, endPoint x: -118, endPoint y: 276, distance: 250.0
click at [0, 276] on html "Accounts Overview Coverage Policies Policy changes SSC Cases Quoting plans Cont…" at bounding box center [784, 368] width 1568 height 737
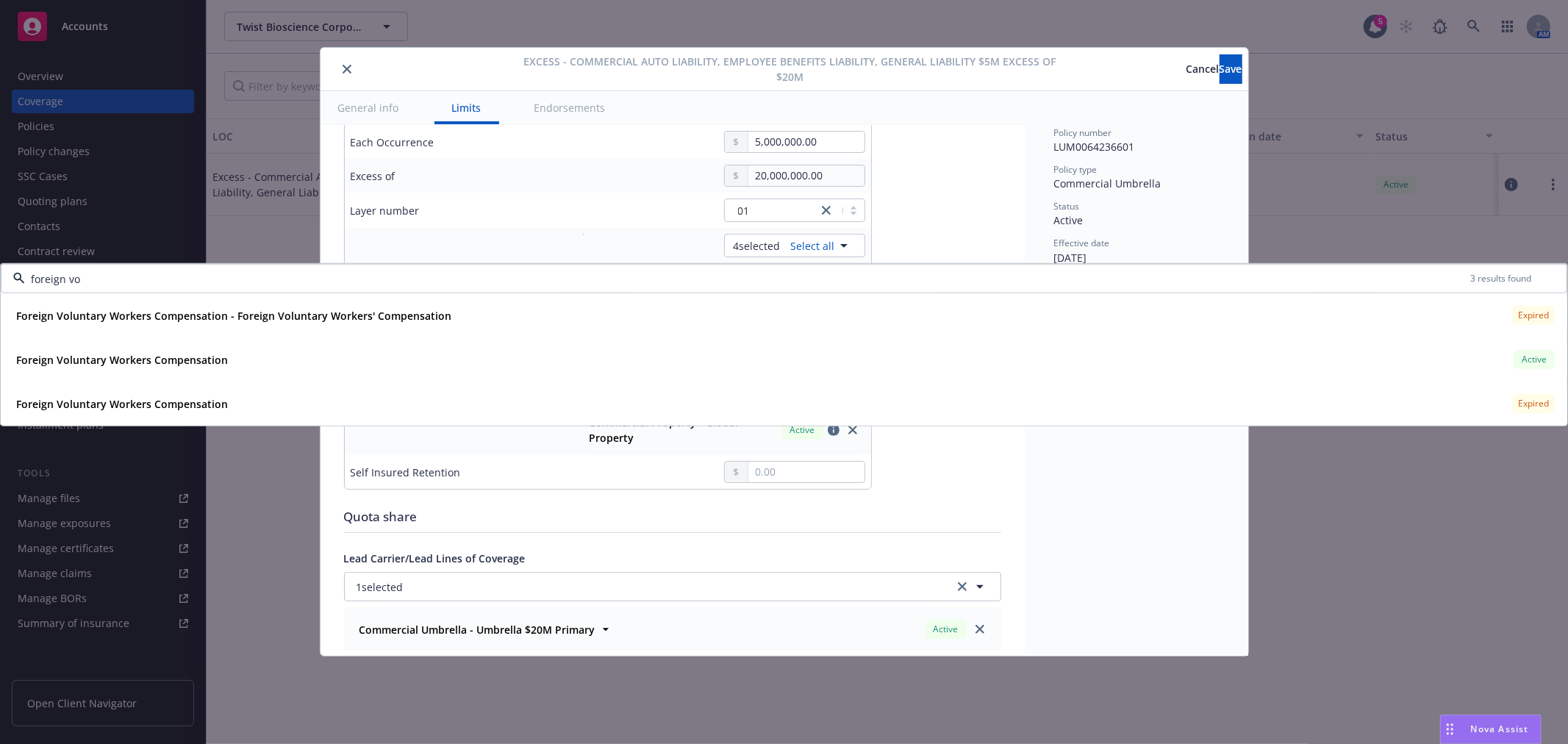
type input "foreign vol"
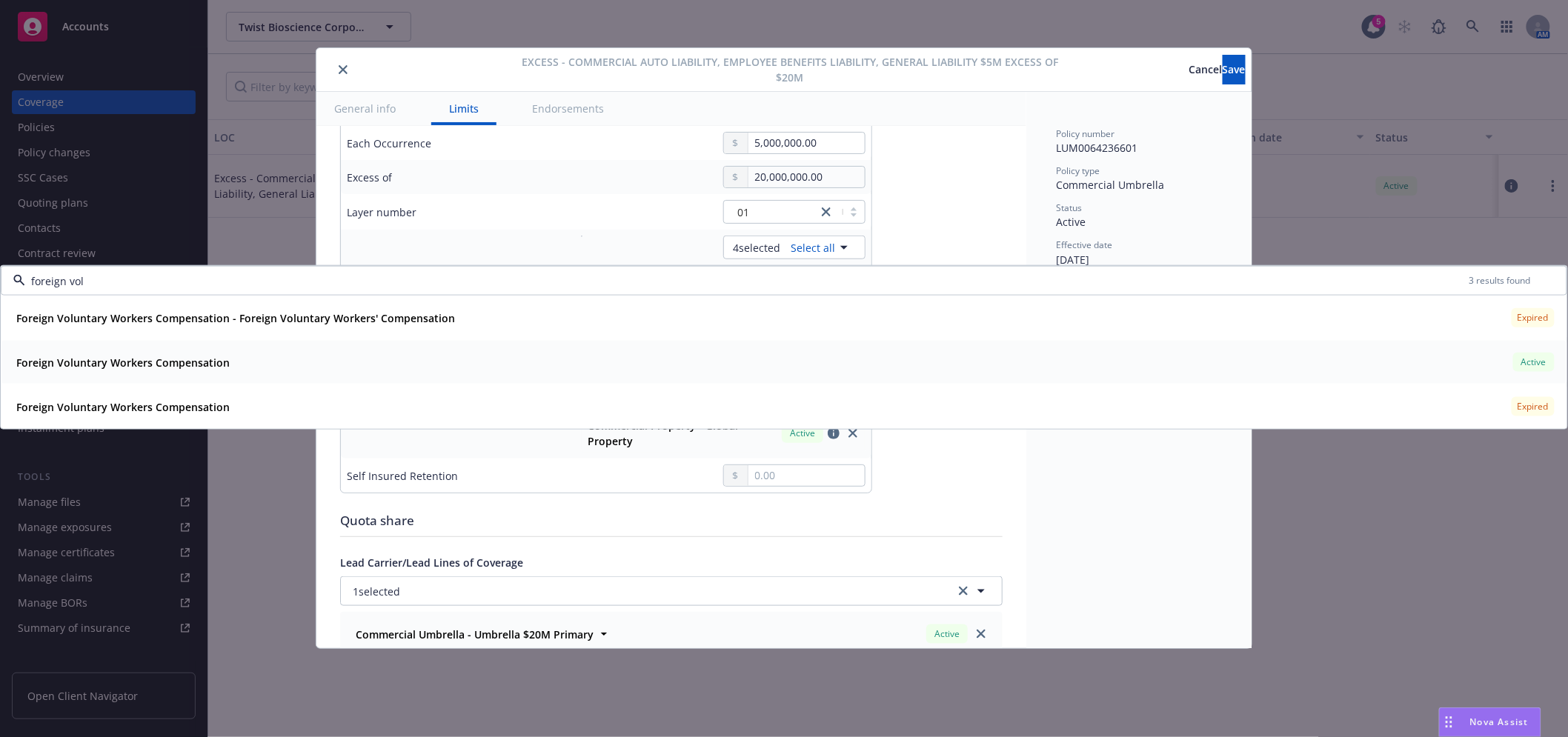
click at [154, 362] on strong "Foreign Voluntary Workers Compensation" at bounding box center [123, 362] width 214 height 14
type input "Commercial Package $5M excess of $20M"
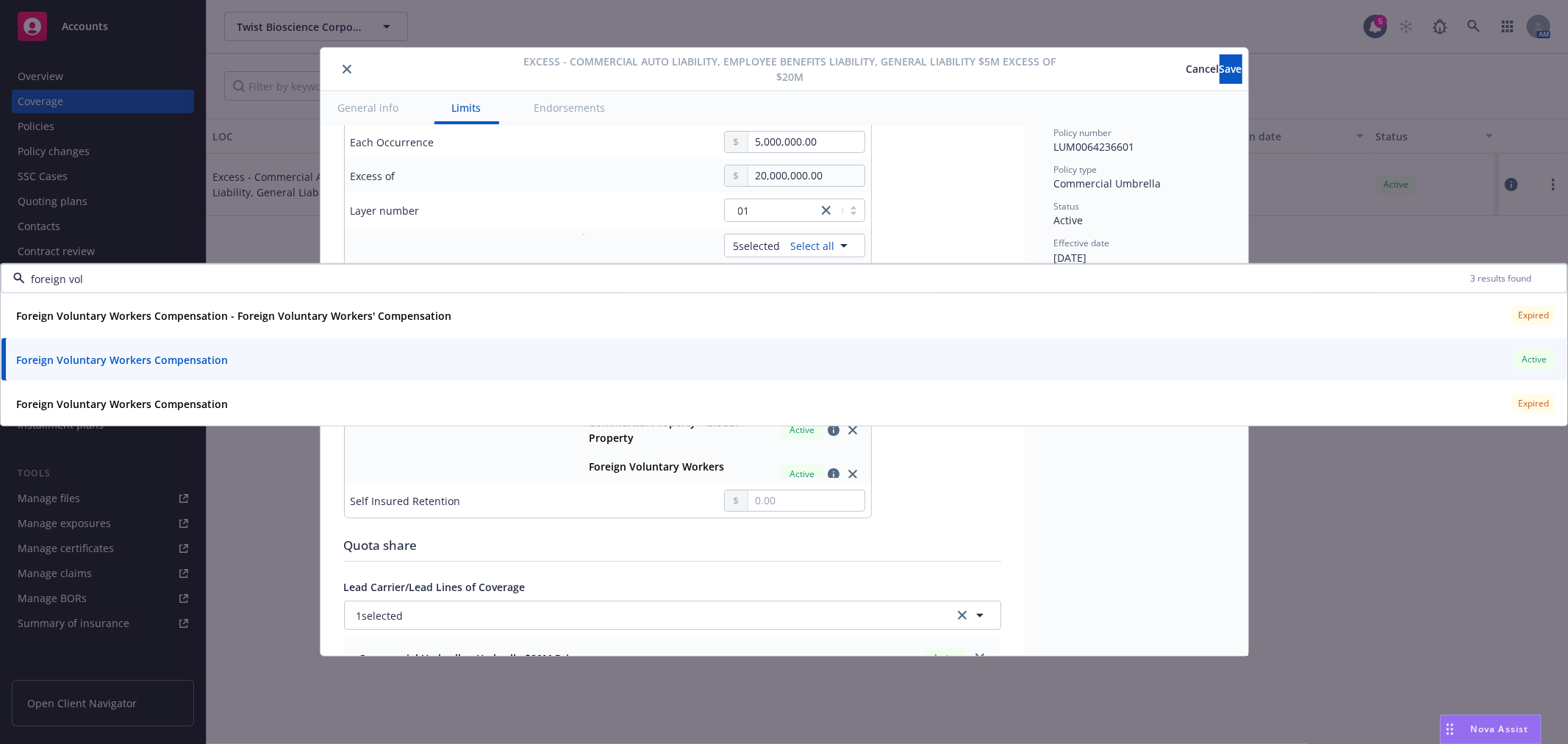
type input "foreign vol"
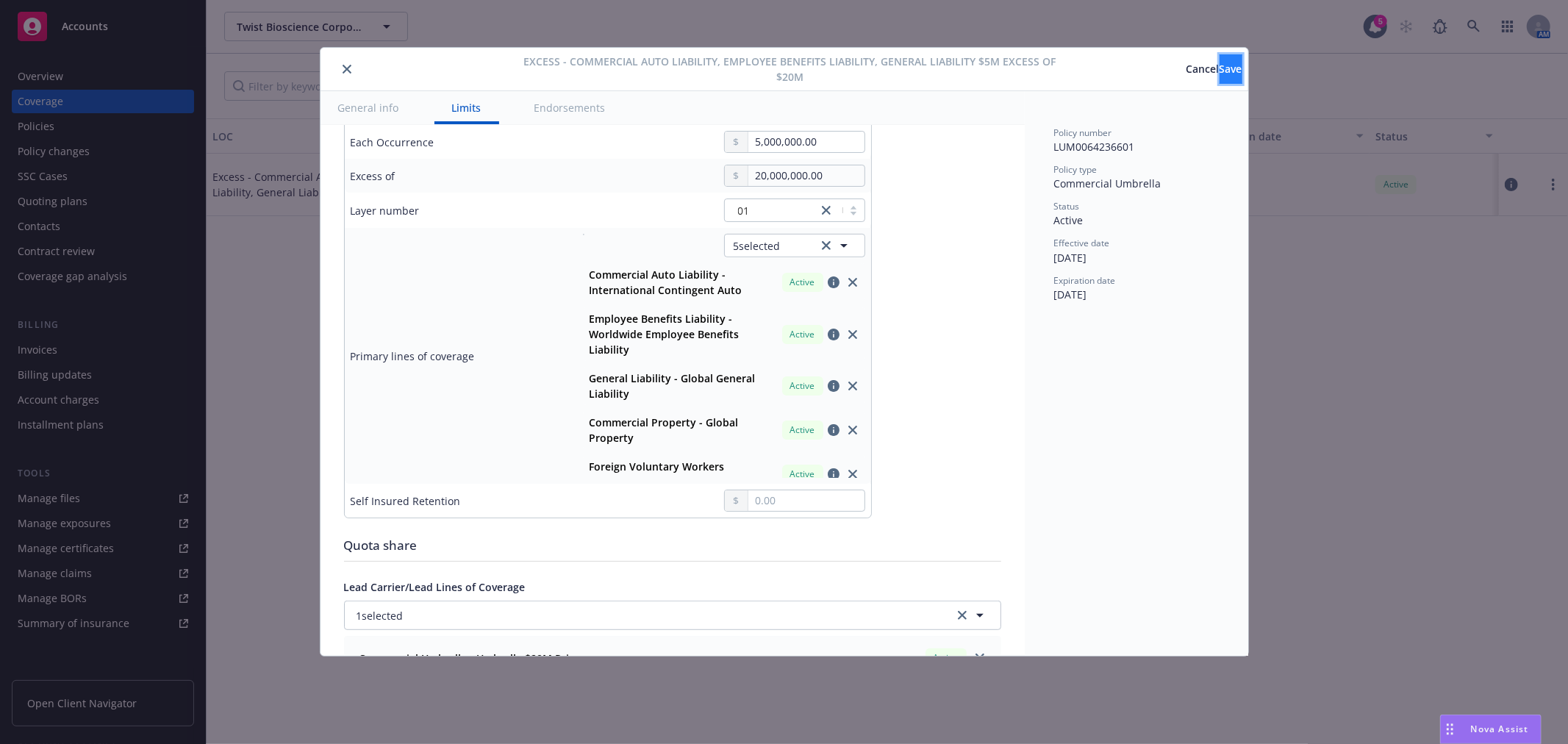
click at [1220, 71] on span "Save" at bounding box center [1231, 69] width 23 height 14
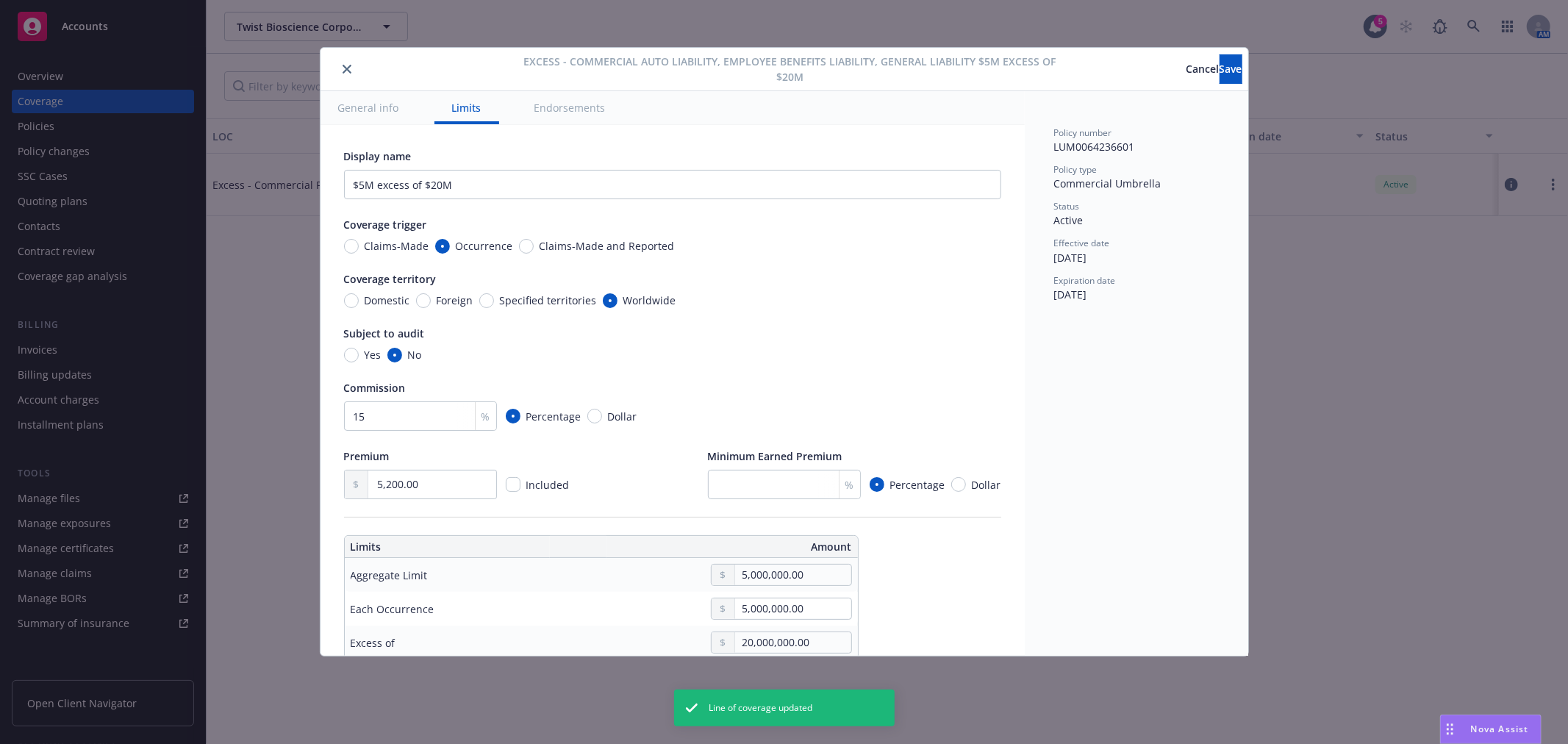
type input "Commercial Package $5M excess of $20M"
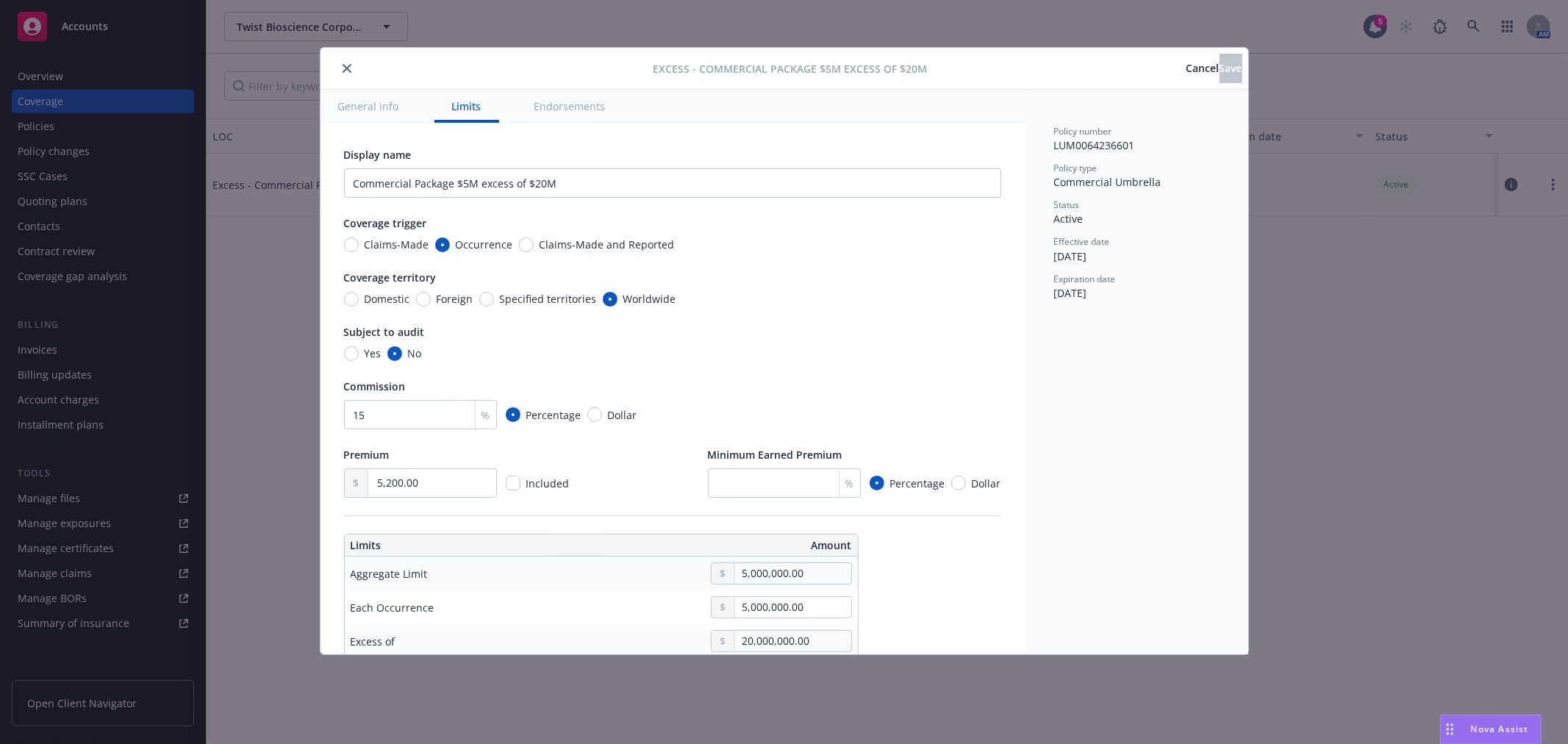
click at [1187, 69] on span "Cancel" at bounding box center [1203, 68] width 33 height 14
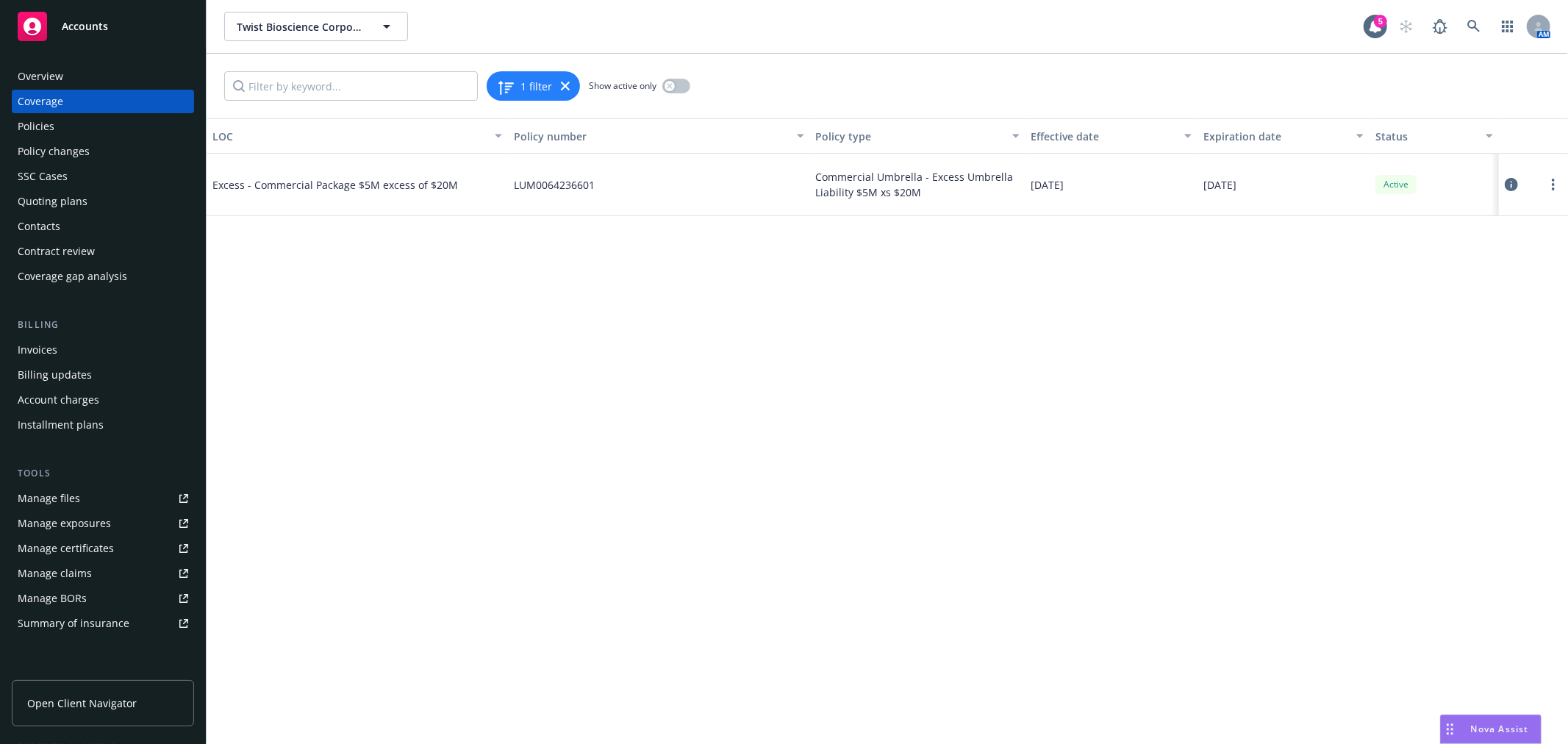
click at [82, 619] on div "Summary of insurance" at bounding box center [73, 624] width 111 height 23
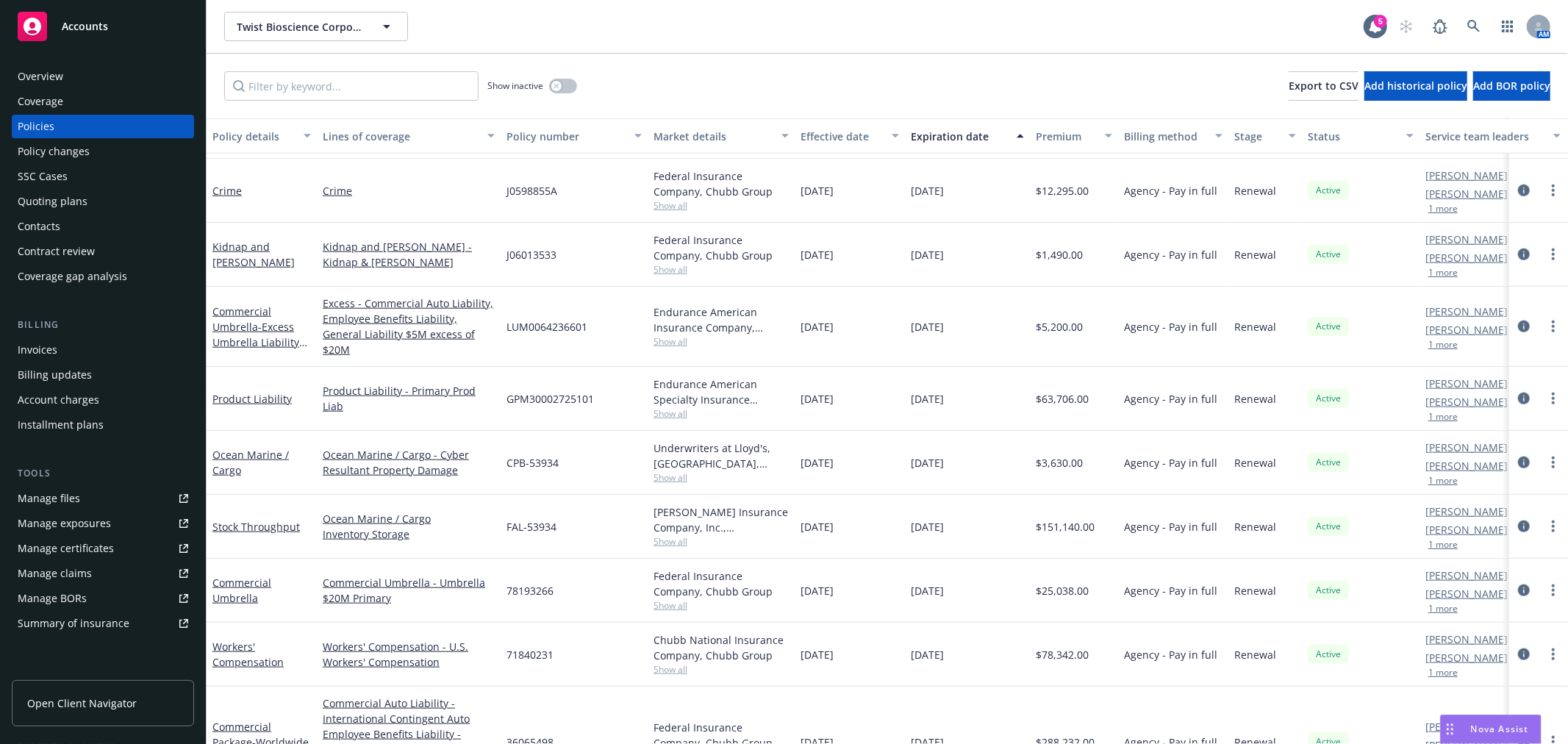
scroll to position [1143, 0]
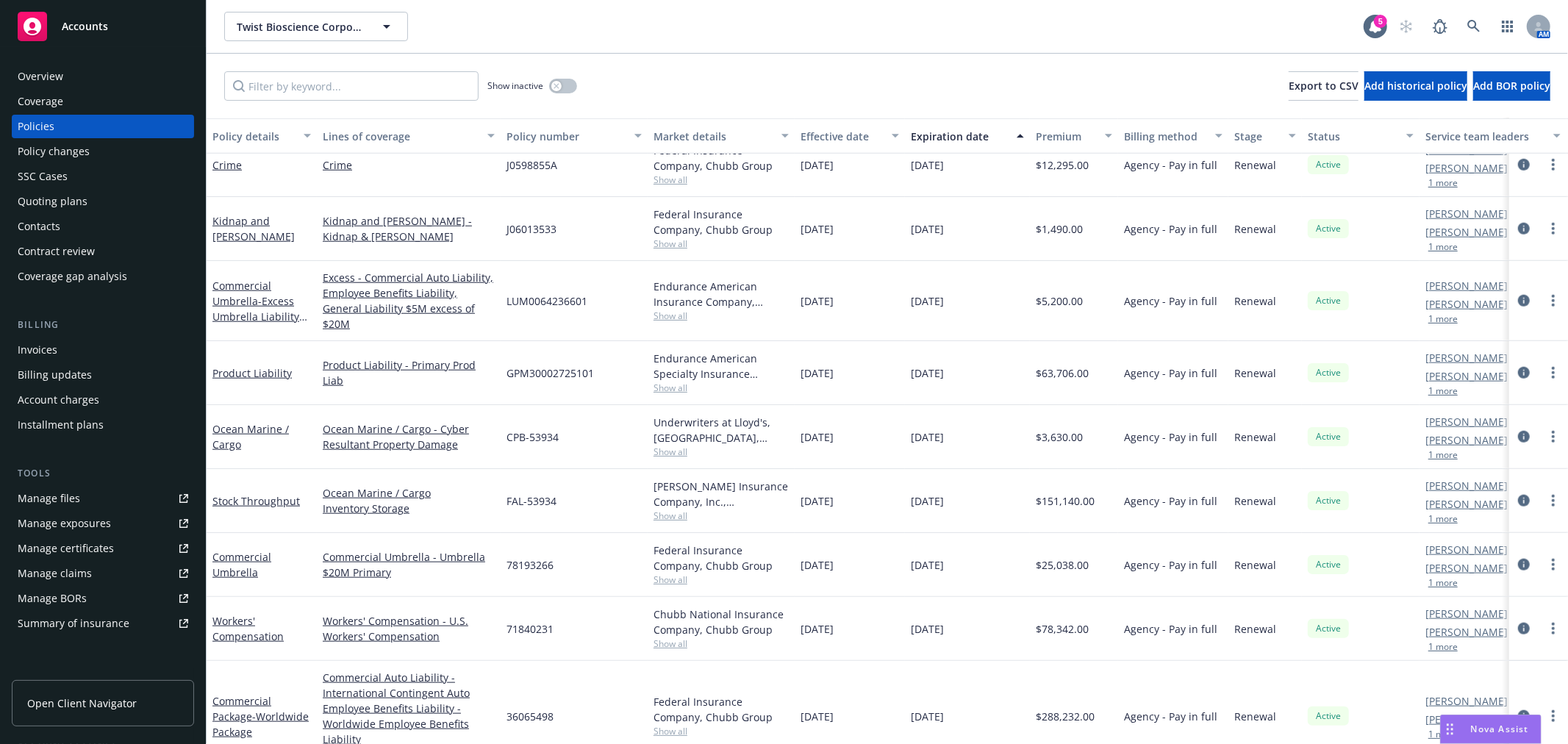
drag, startPoint x: 240, startPoint y: 545, endPoint x: 438, endPoint y: 523, distance: 199.2
click at [240, 550] on link "Commercial Umbrella" at bounding box center [241, 564] width 59 height 29
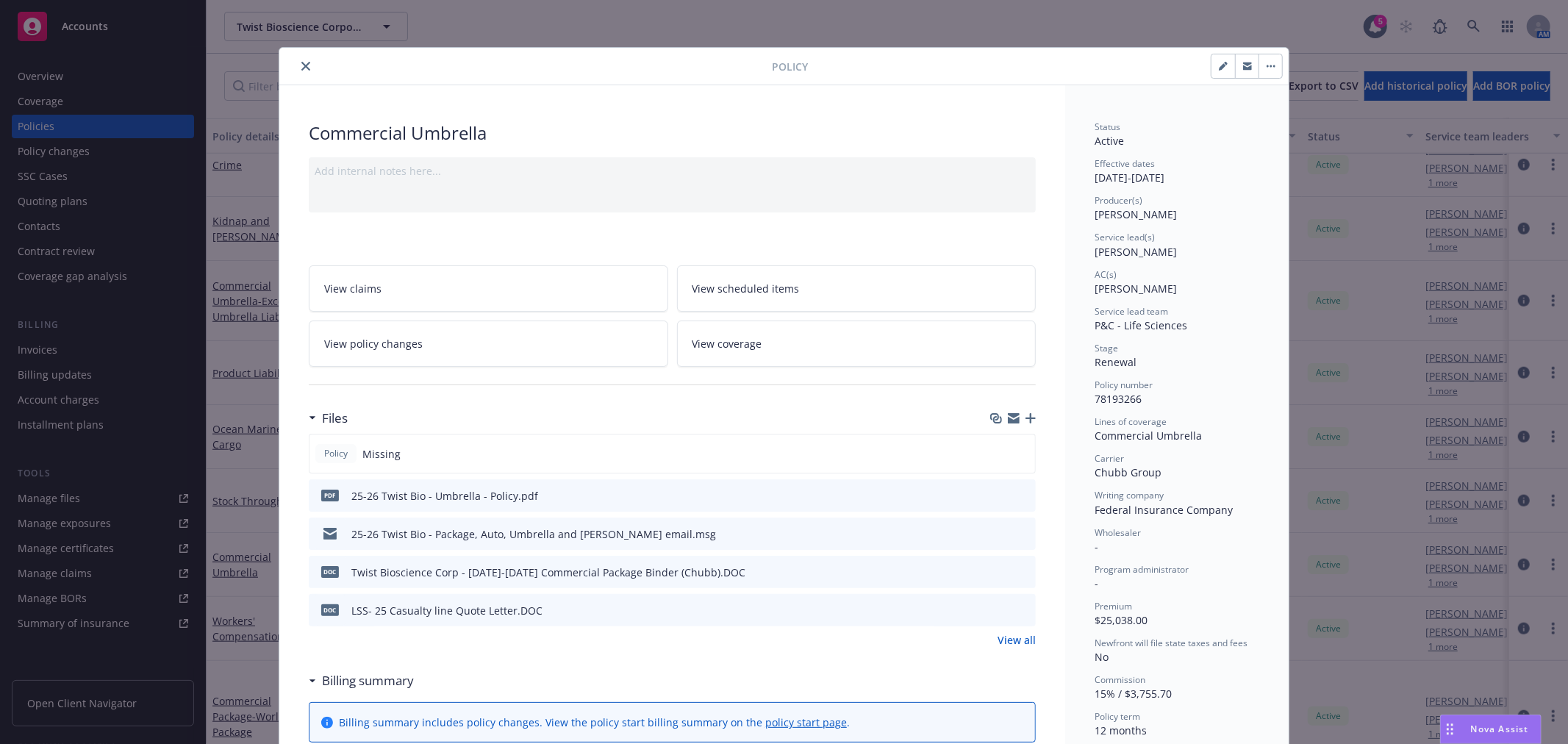
click at [708, 340] on span "View coverage" at bounding box center [727, 343] width 69 height 15
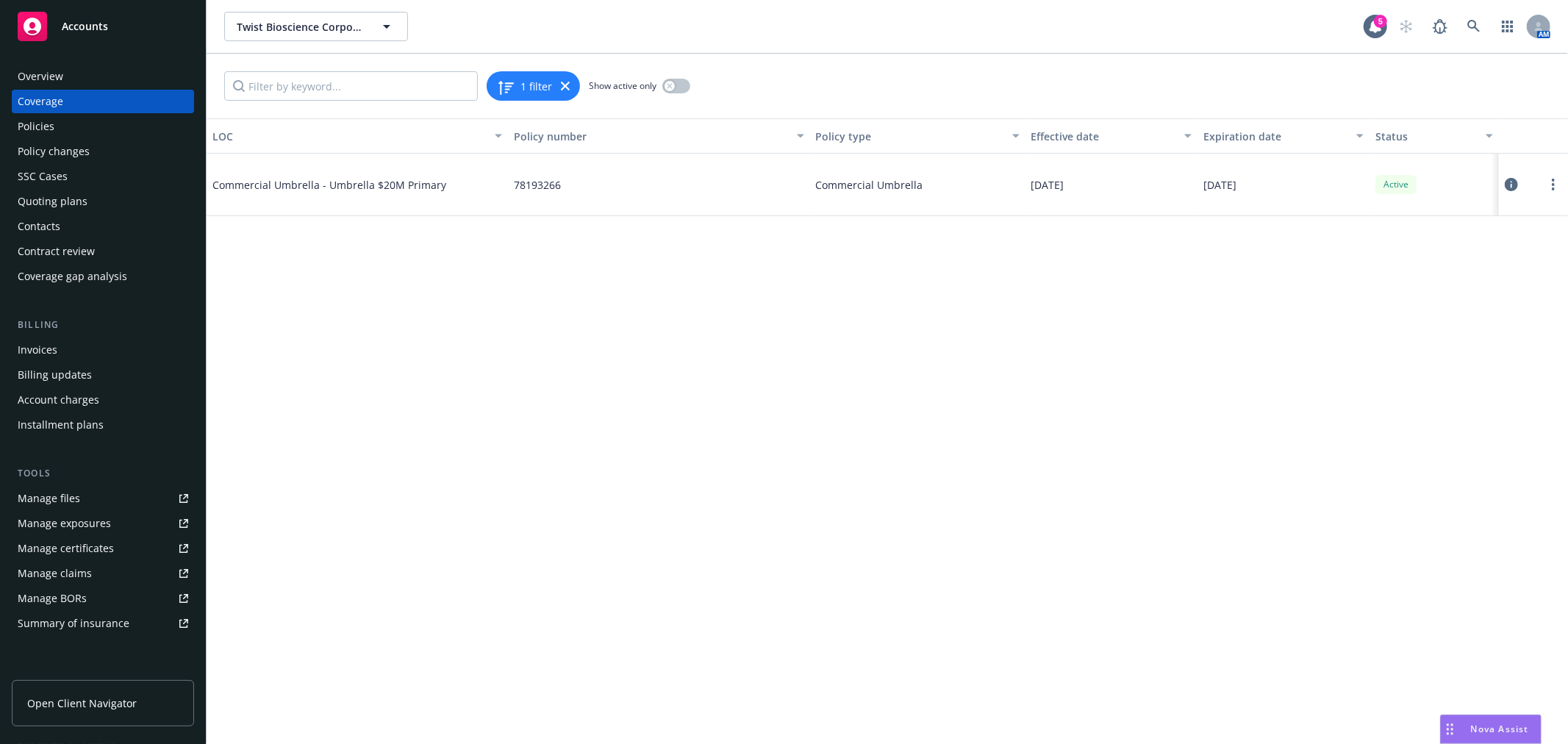
click at [1546, 192] on div at bounding box center [1533, 184] width 57 height 29
click at [1552, 187] on icon "more" at bounding box center [1553, 184] width 3 height 12
click at [1485, 217] on link "Edit coverage" at bounding box center [1465, 214] width 193 height 29
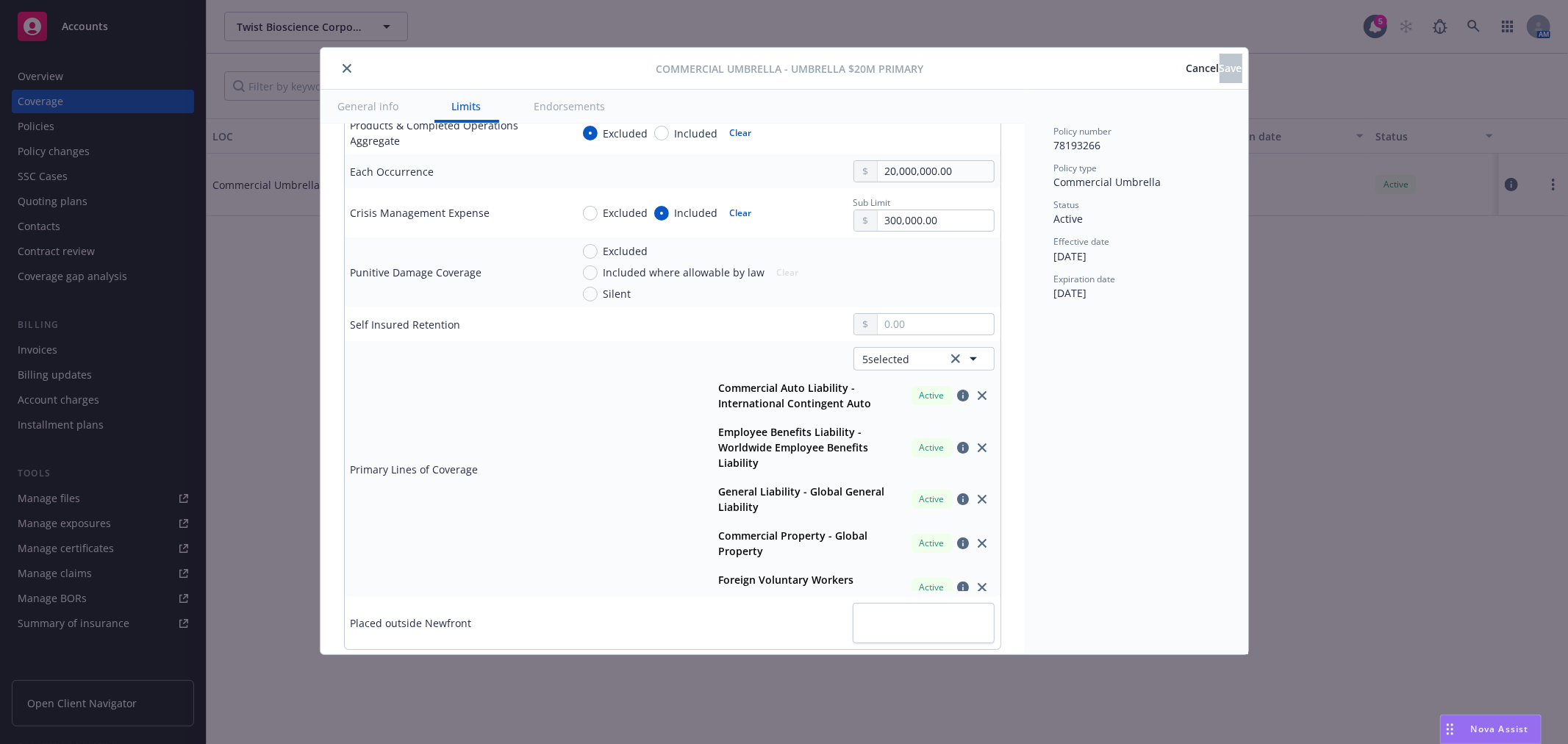
scroll to position [490, 0]
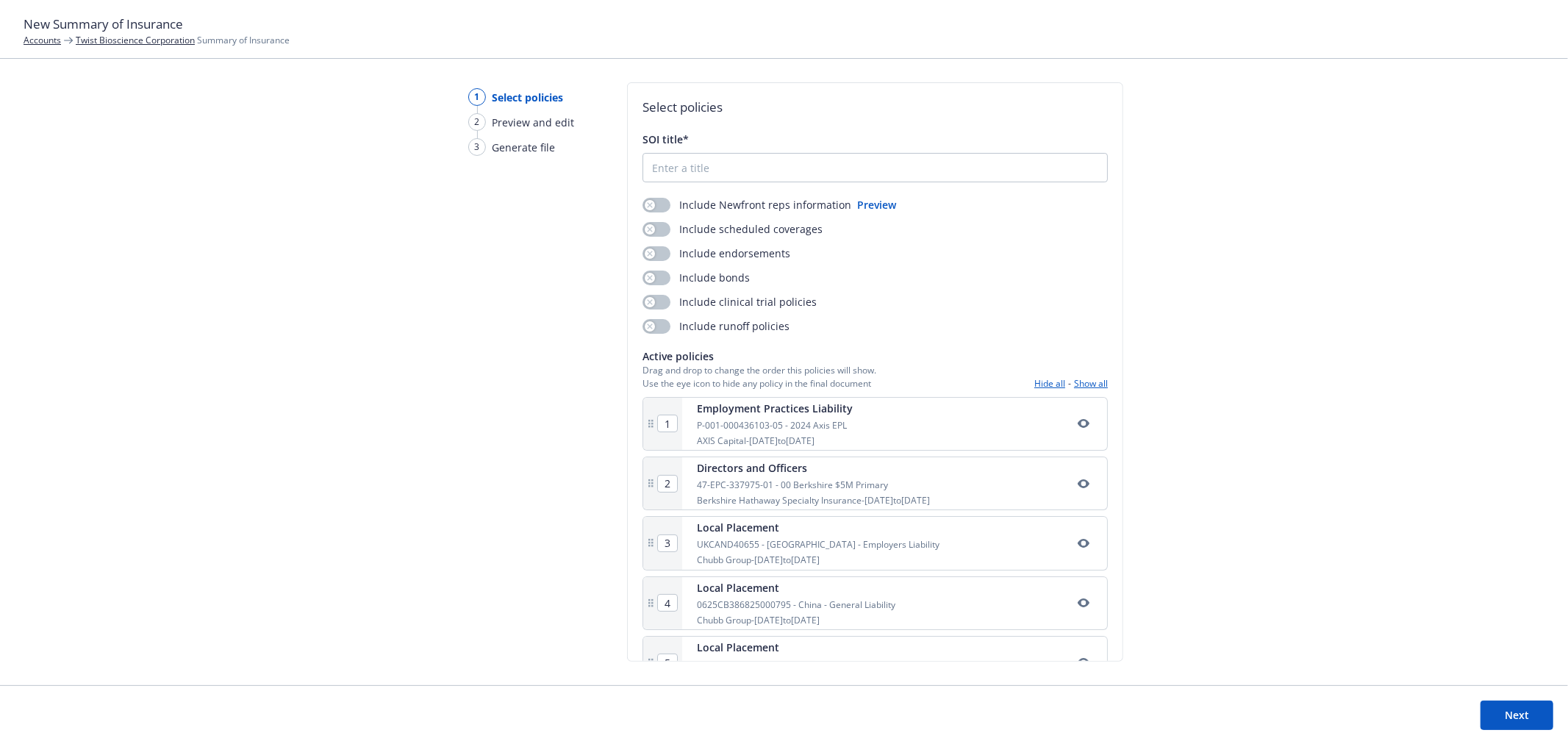
click at [1450, 364] on div "1 Select policies 2 Preview and edit 3 Generate file Select policies SOI title*…" at bounding box center [784, 383] width 1568 height 603
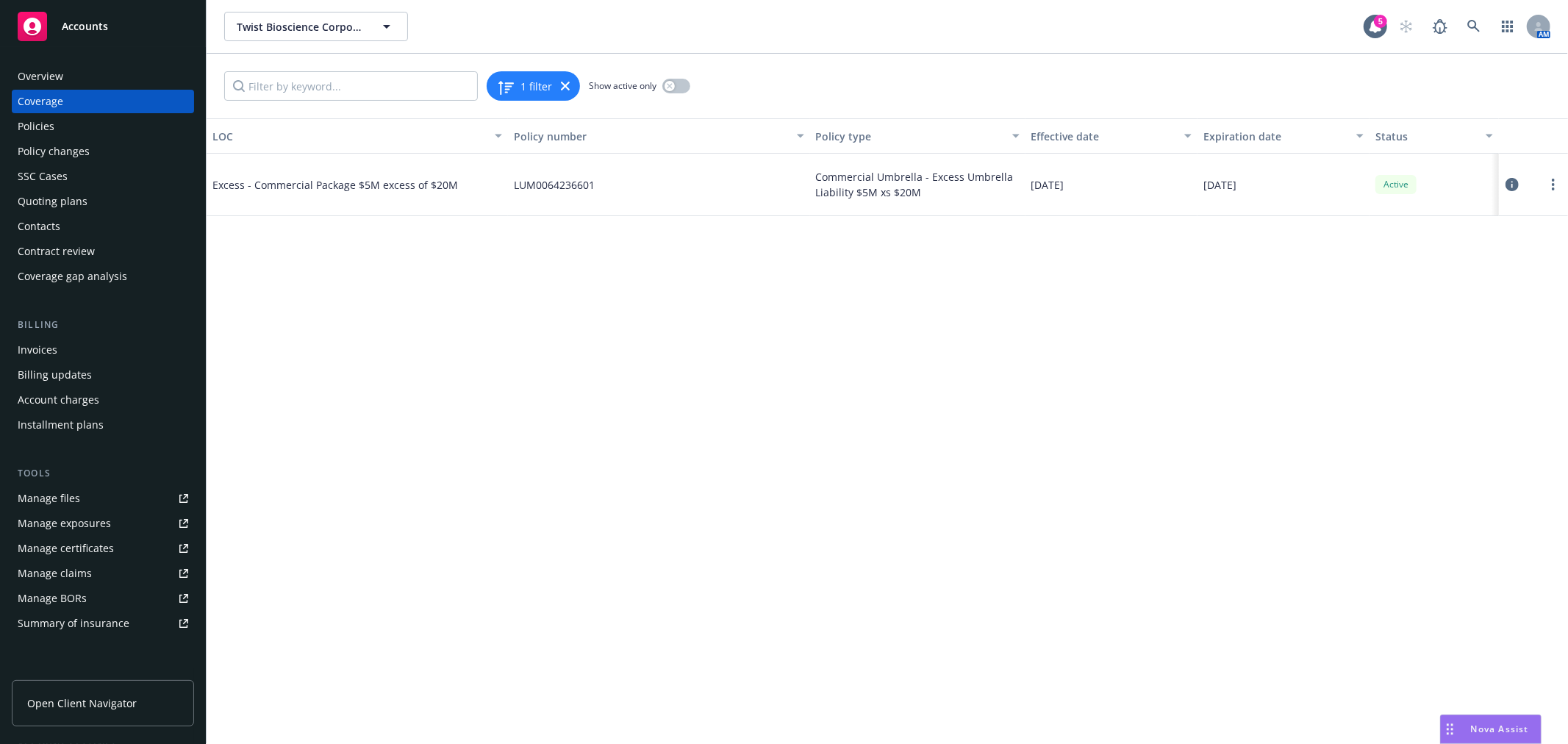
click at [86, 593] on link "Manage BORs" at bounding box center [102, 599] width 183 height 23
click at [62, 624] on div "Summary of insurance" at bounding box center [73, 624] width 111 height 23
click at [59, 127] on div "Policies" at bounding box center [102, 127] width 170 height 23
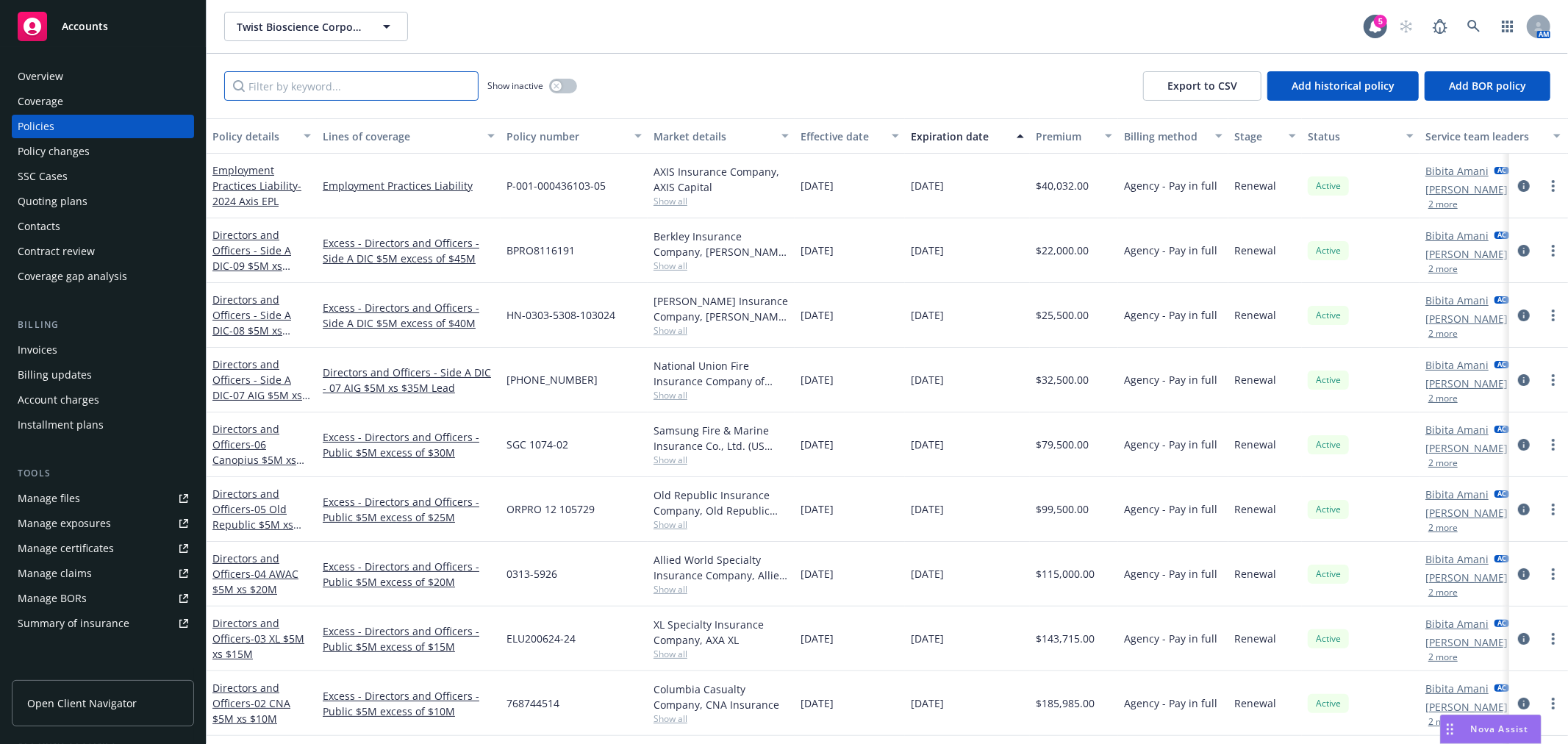
click at [297, 71] on input "Filter by keyword..." at bounding box center [352, 86] width 255 height 29
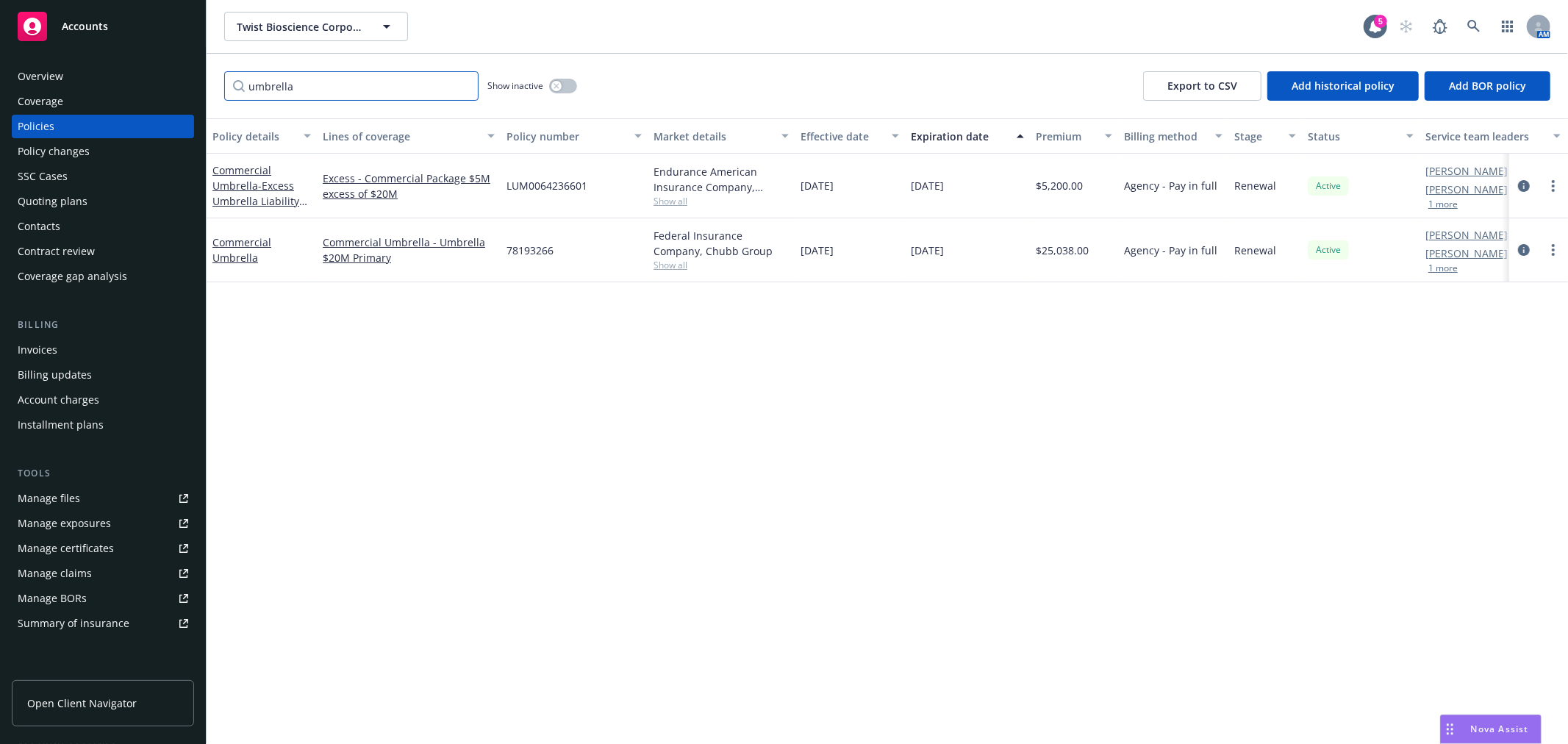
type input "umbrella"
click at [250, 192] on div "Commercial Umbrella - Excess Umbrella Liability $5M xs $20M" at bounding box center [261, 185] width 99 height 46
click at [246, 192] on span "- Excess Umbrella Liability $5M xs $20M" at bounding box center [259, 201] width 94 height 45
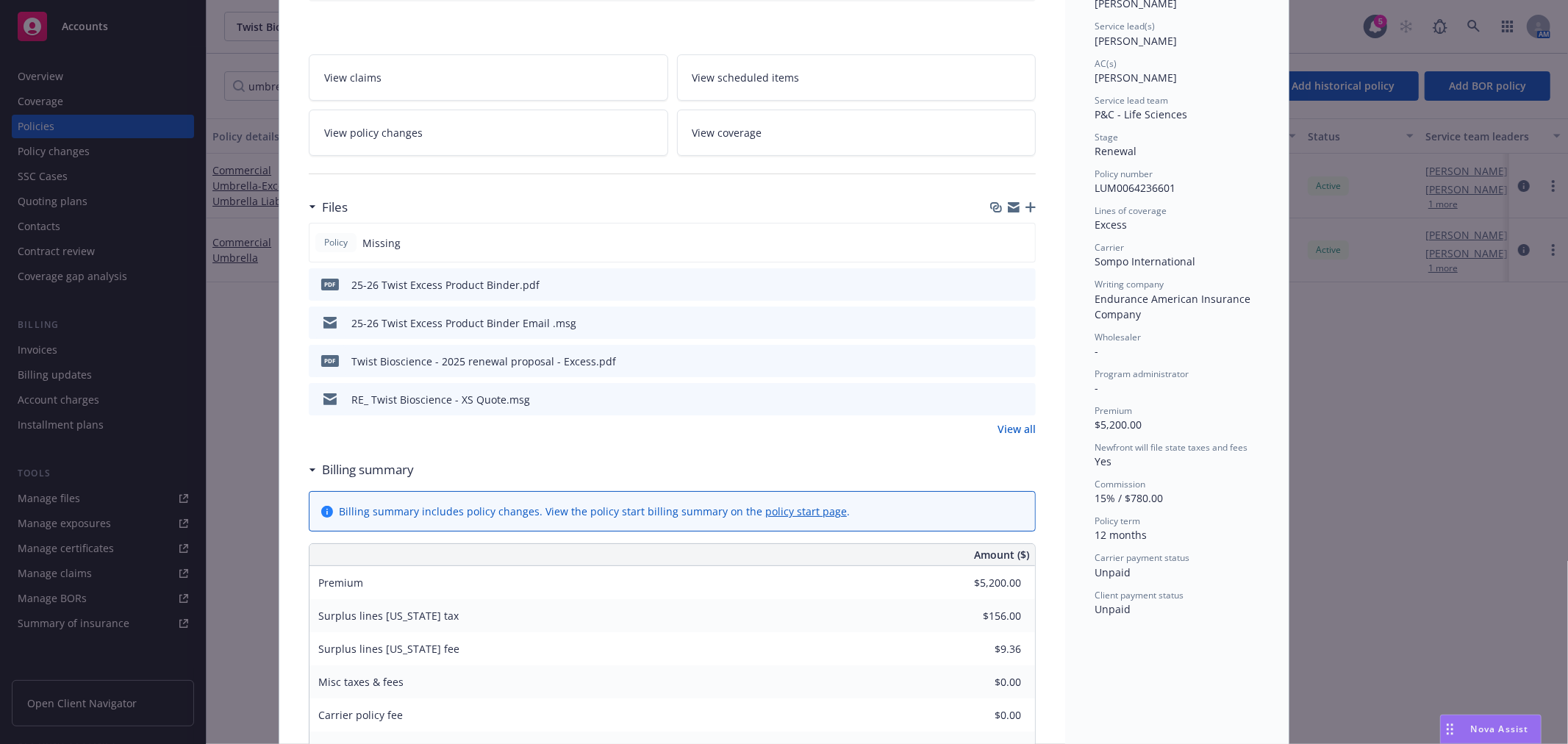
scroll to position [326, 0]
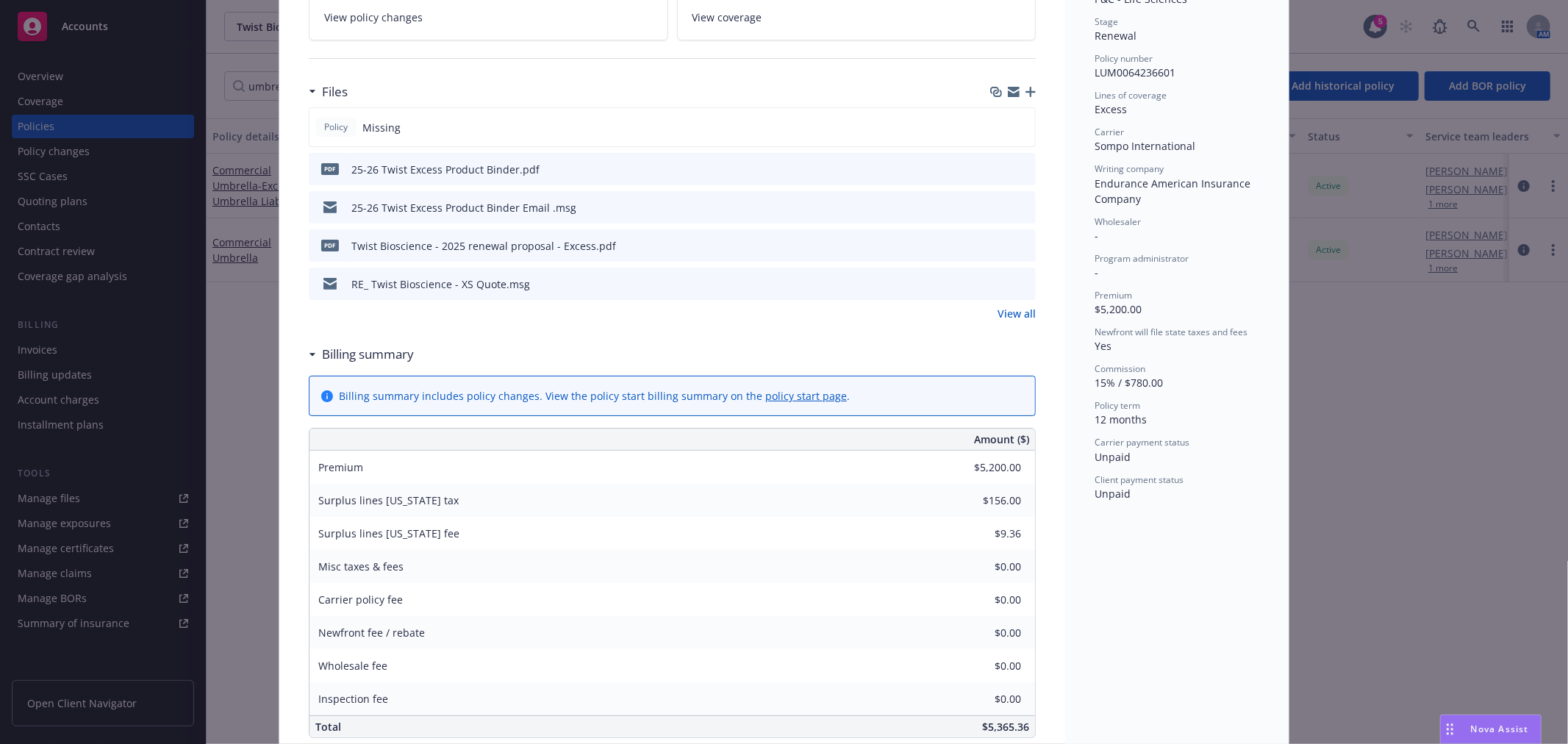
click at [755, 22] on link "View coverage" at bounding box center [857, 17] width 360 height 46
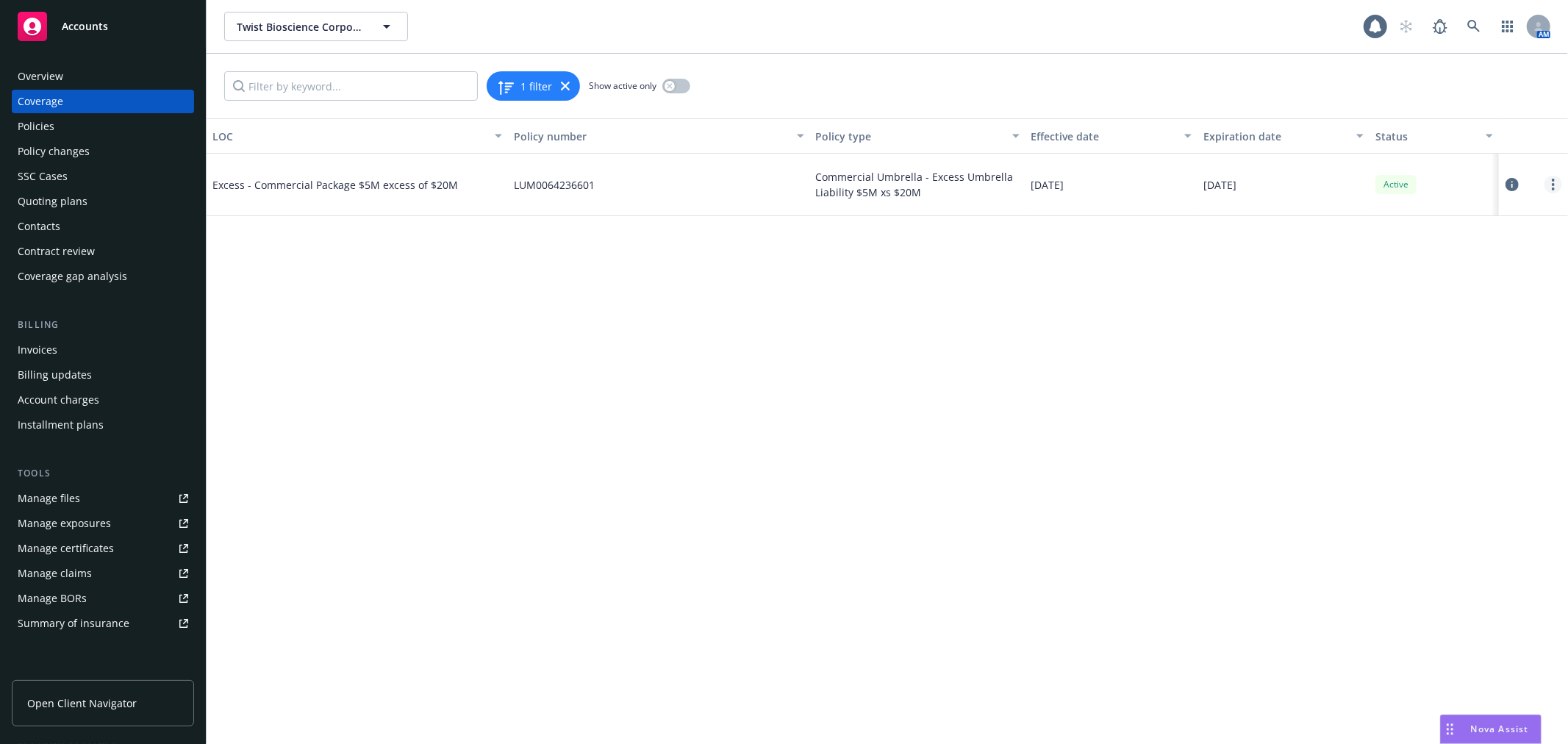
click at [1556, 182] on link "more" at bounding box center [1554, 184] width 18 height 18
click at [1447, 208] on link "Edit coverage" at bounding box center [1465, 214] width 193 height 29
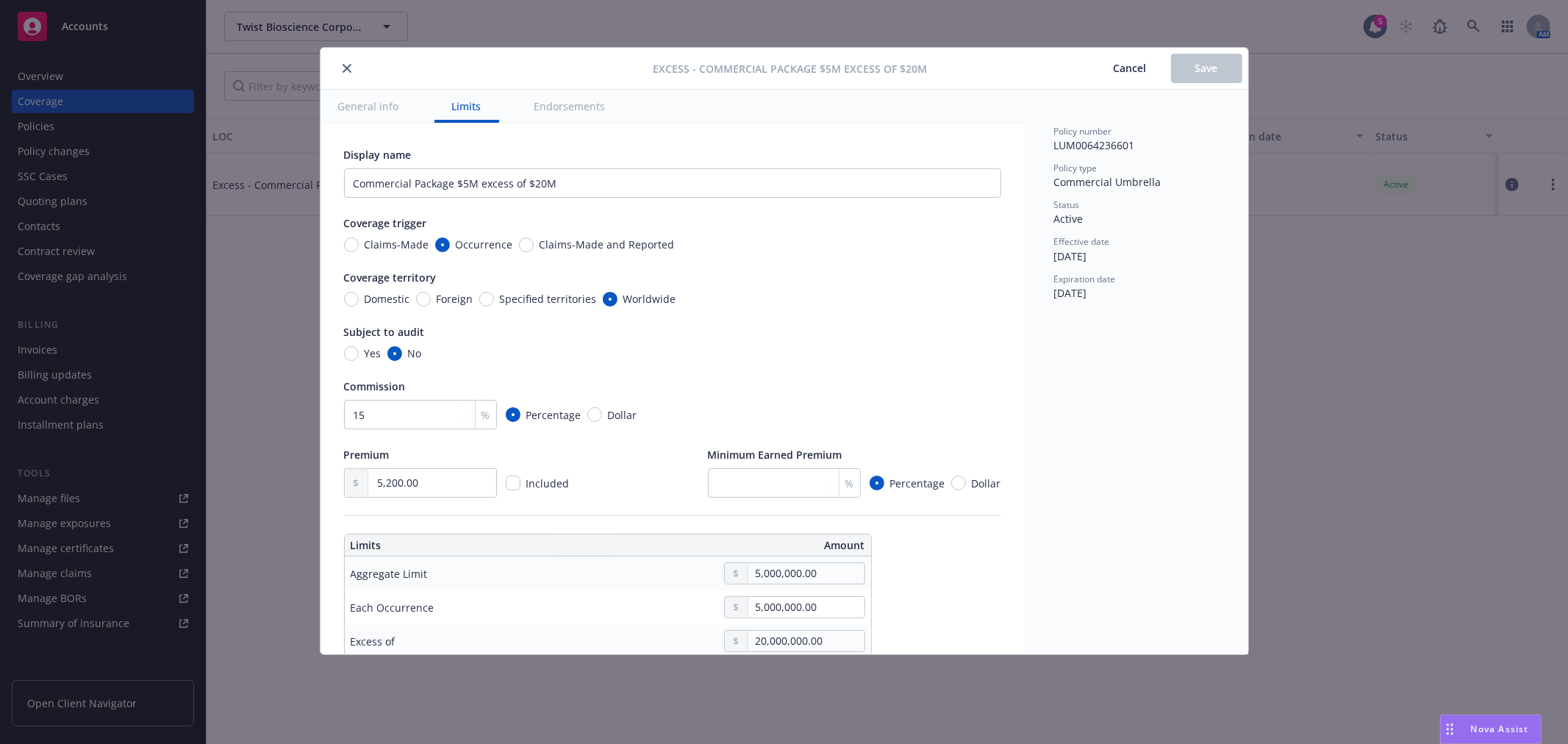
click at [1132, 68] on span "Cancel" at bounding box center [1130, 68] width 33 height 14
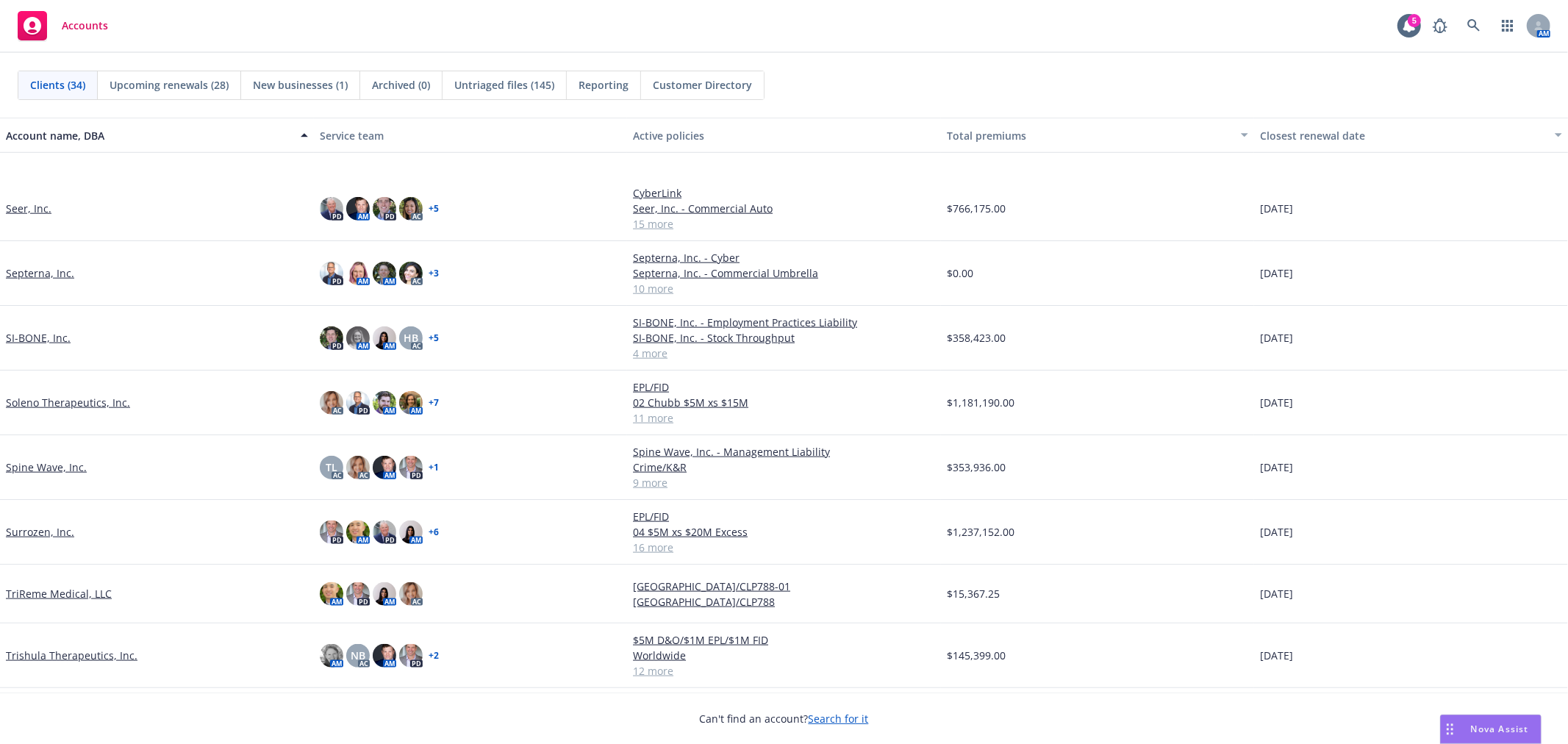
scroll to position [1513, 0]
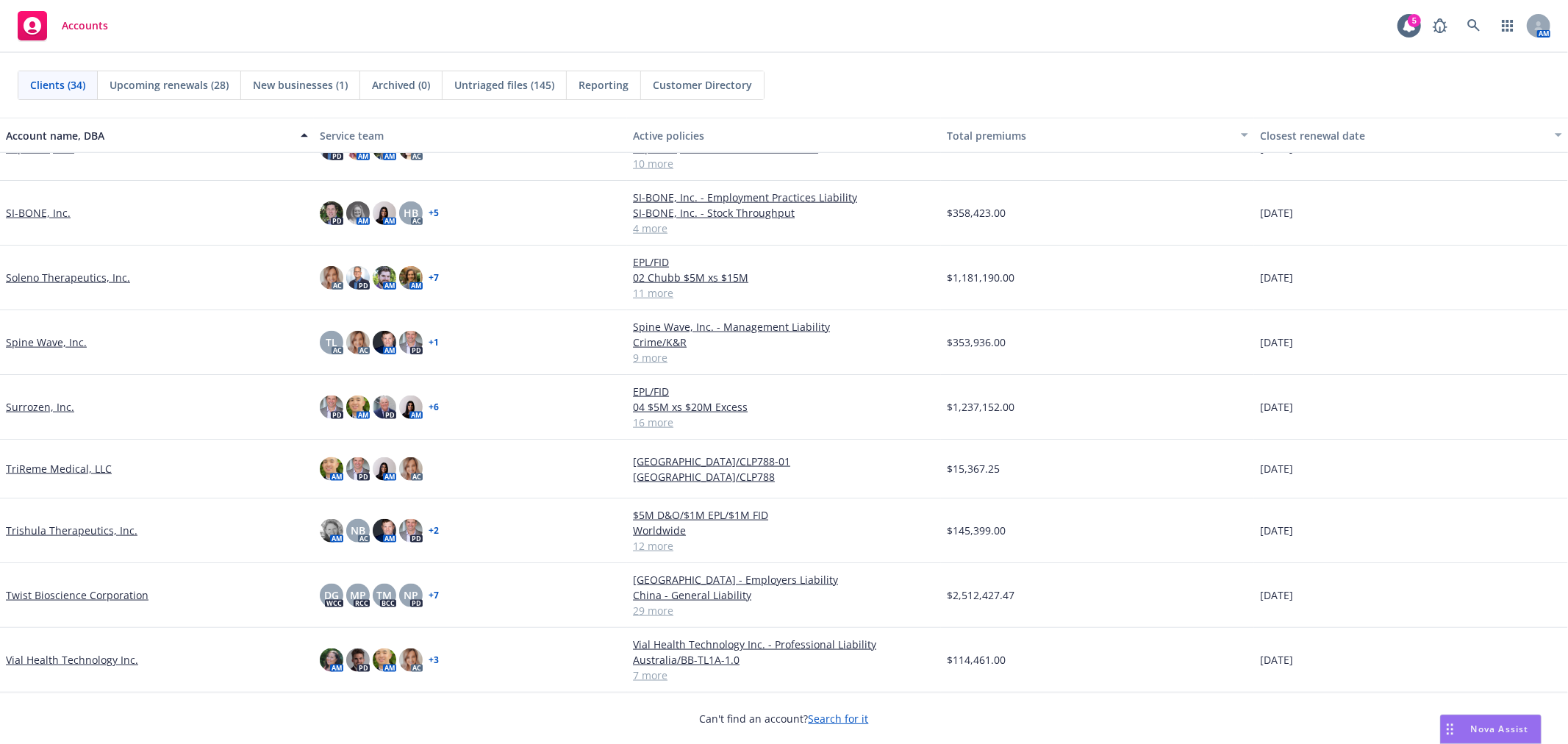
click at [45, 591] on link "Twist Bioscience Corporation" at bounding box center [78, 594] width 143 height 15
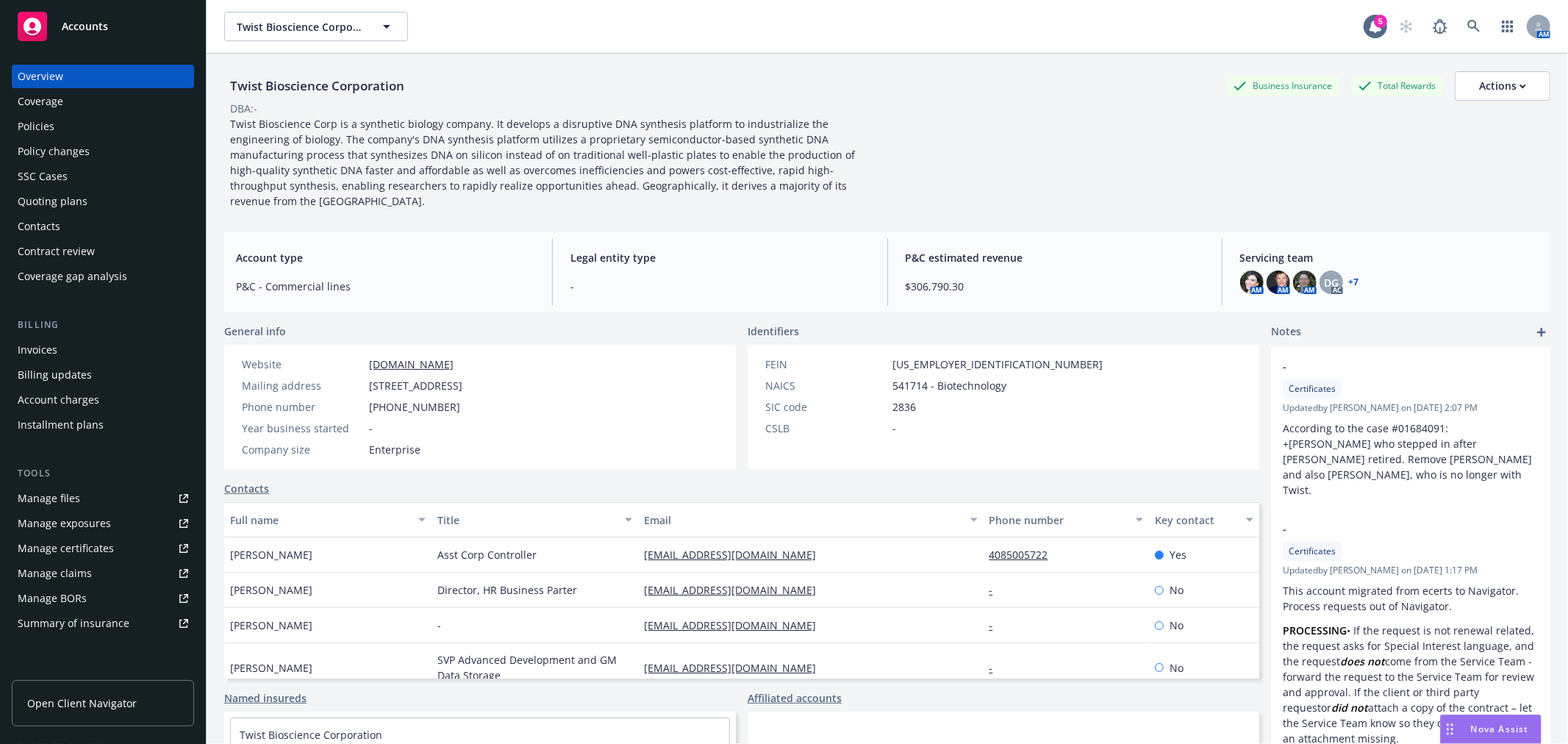
click at [98, 620] on div "Summary of insurance" at bounding box center [73, 624] width 111 height 23
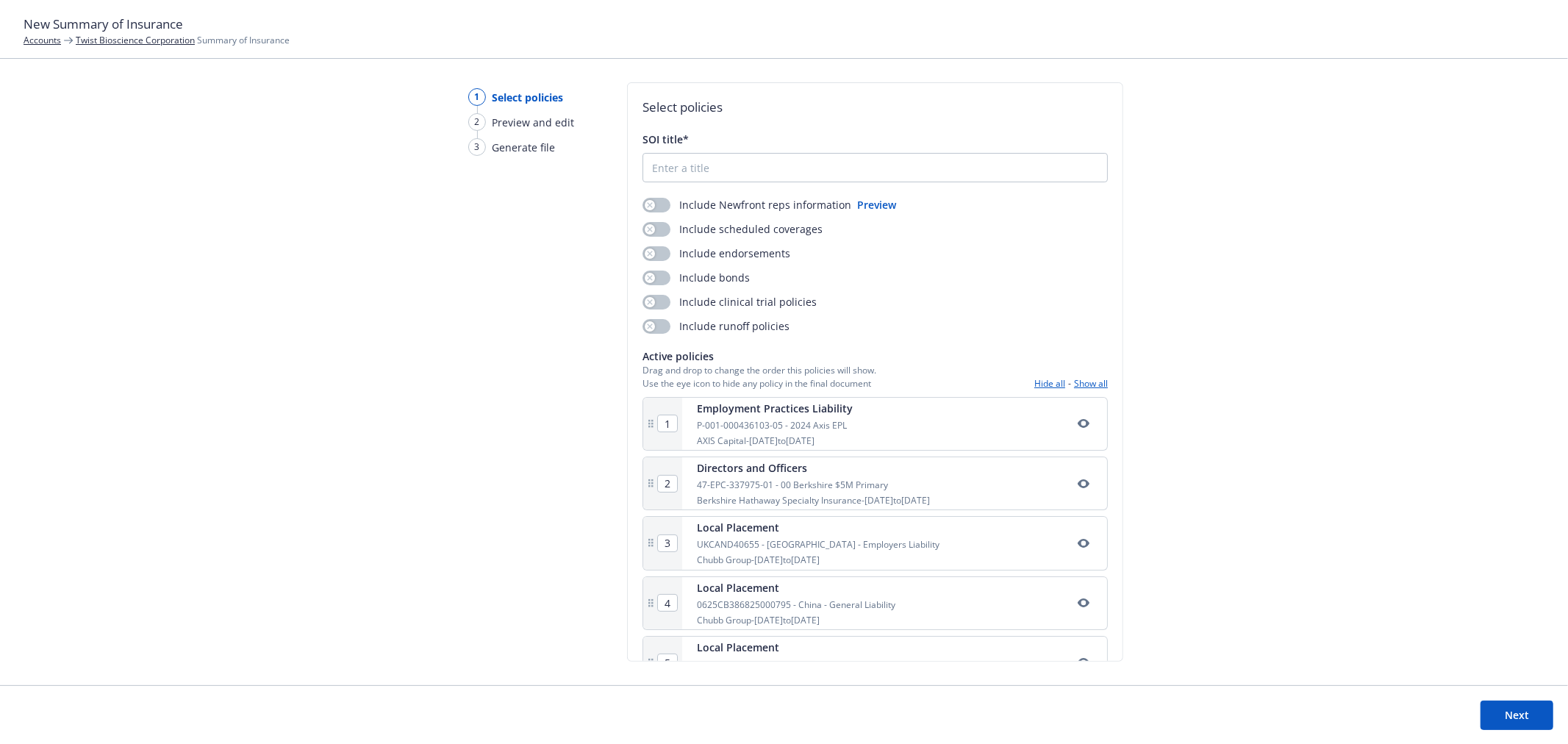
drag, startPoint x: 127, startPoint y: 47, endPoint x: 186, endPoint y: 74, distance: 64.9
click at [127, 47] on header "New Summary of Insurance Accounts Twist Bioscience Corporation Summary of Insur…" at bounding box center [784, 29] width 1568 height 59
click at [107, 41] on link "Twist Bioscience Corporation" at bounding box center [135, 40] width 119 height 12
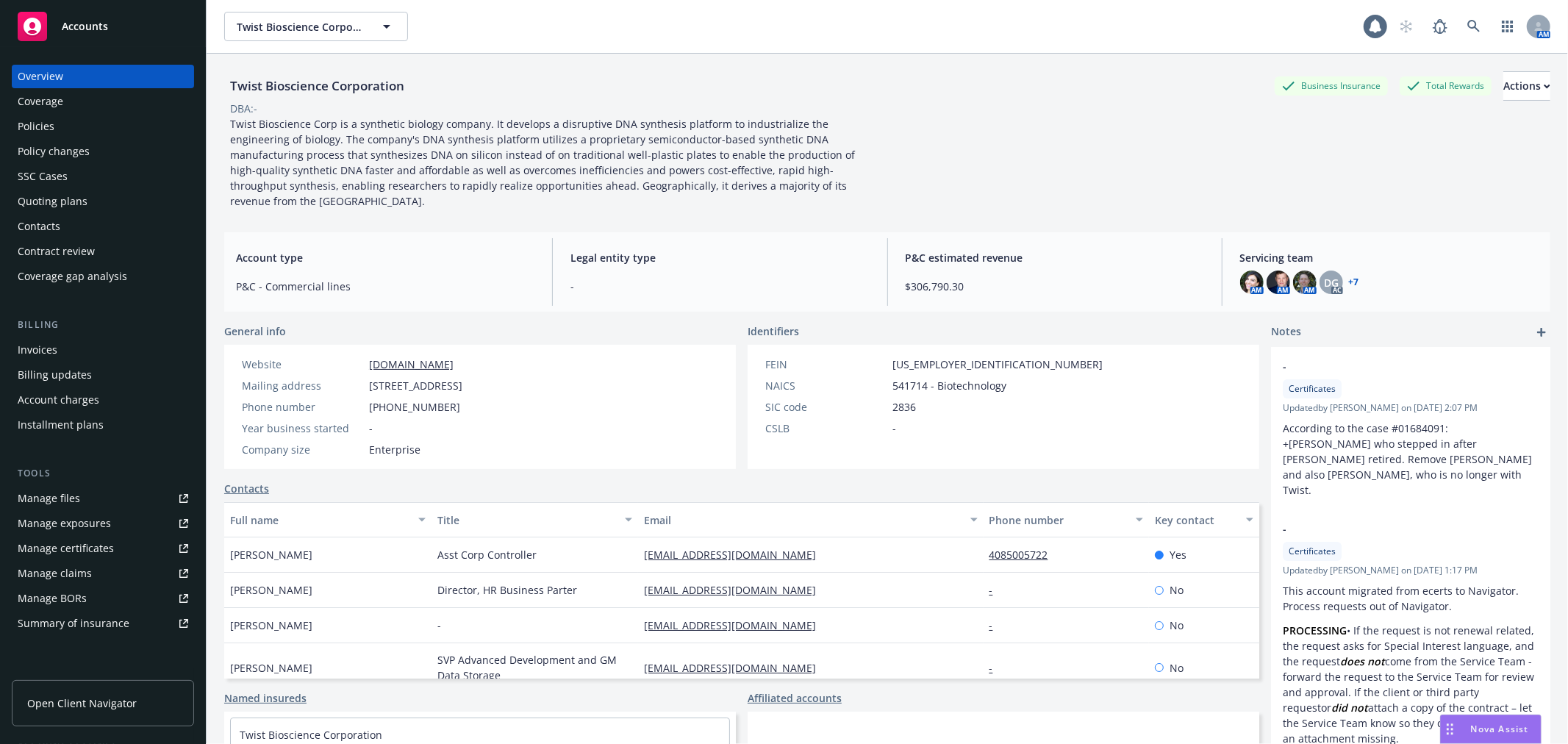
click at [65, 116] on div "Policies" at bounding box center [102, 127] width 170 height 23
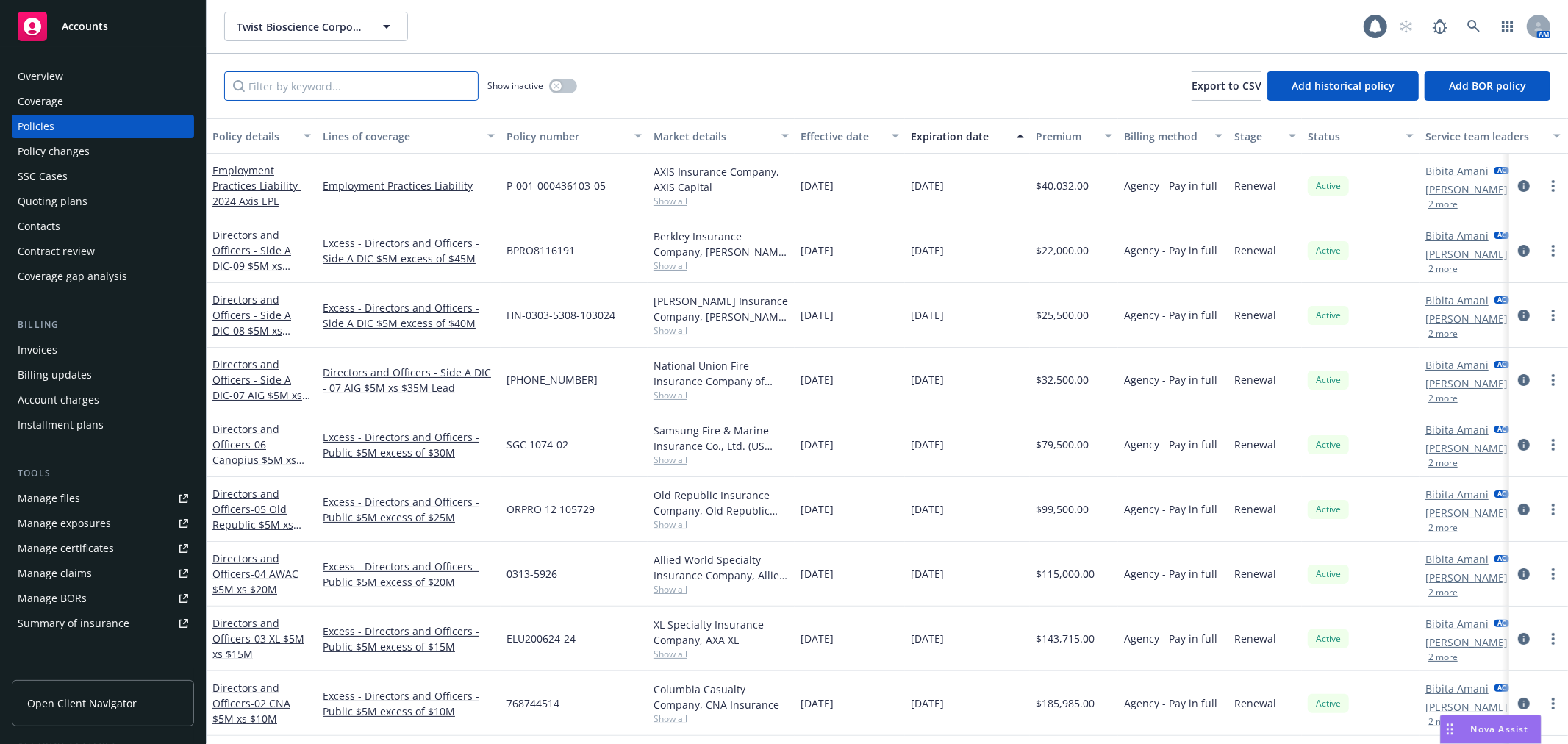
click at [298, 99] on input "Filter by keyword..." at bounding box center [352, 86] width 255 height 29
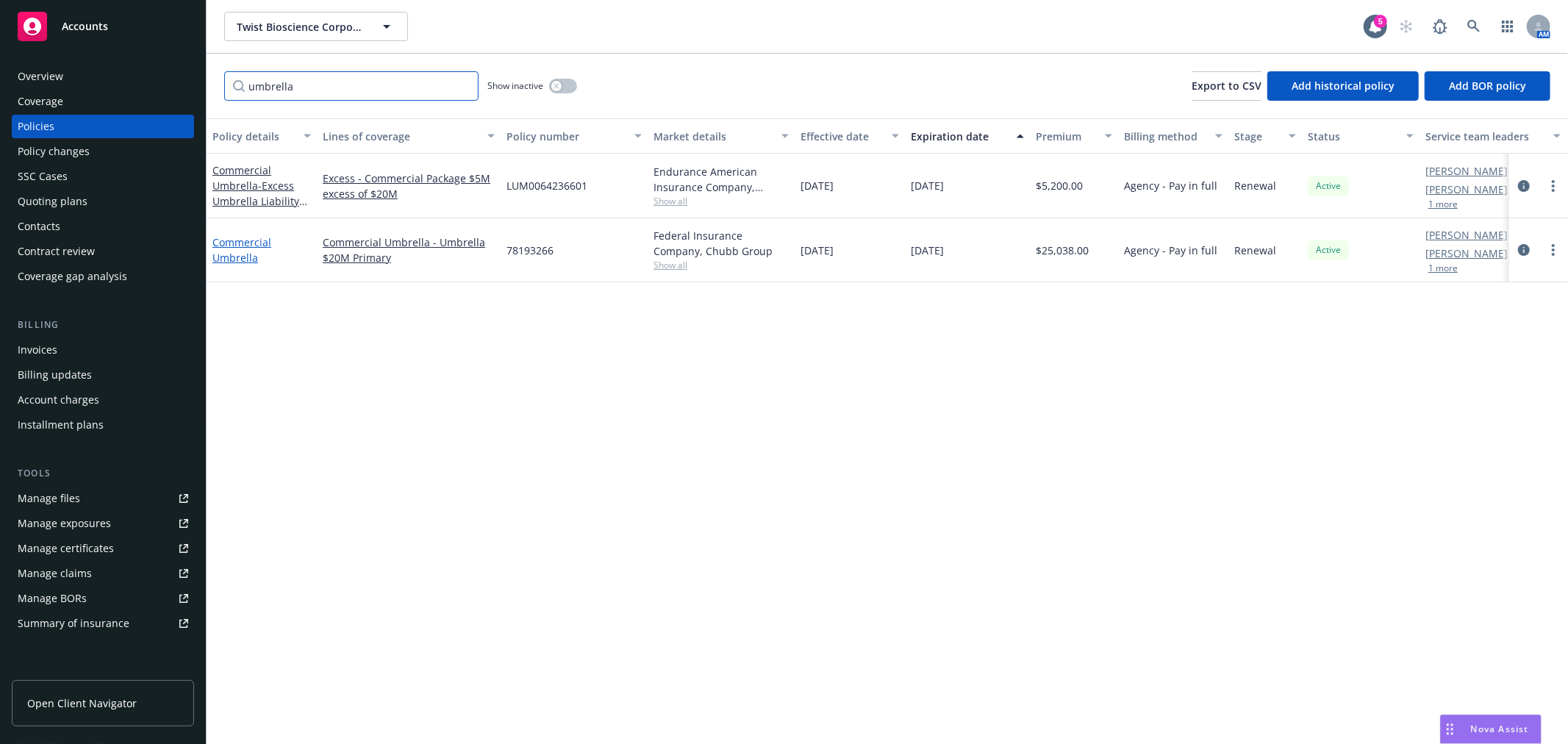
type input "umbrella"
click at [226, 250] on link "Commercial Umbrella" at bounding box center [241, 249] width 59 height 29
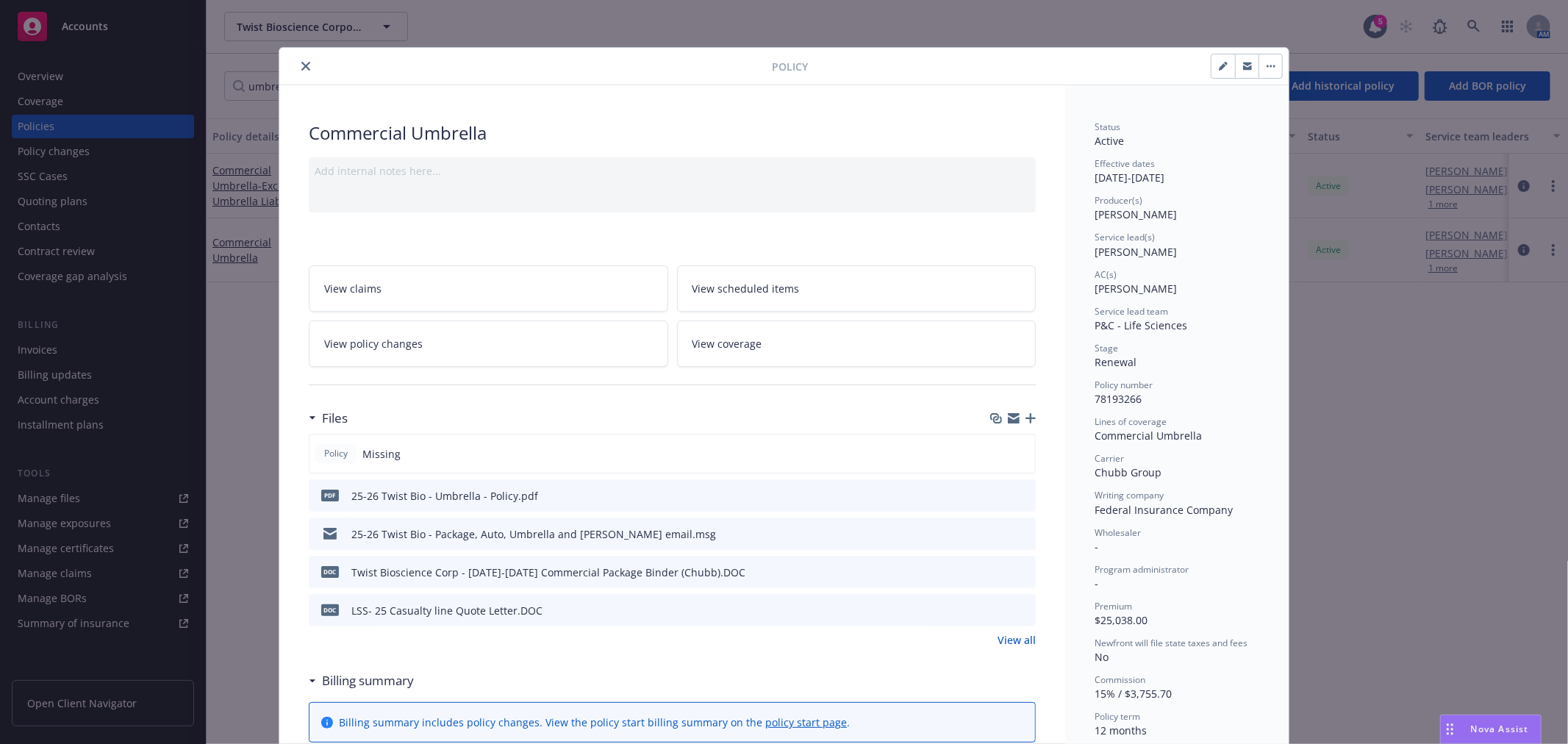
click at [1267, 65] on icon "button" at bounding box center [1271, 66] width 9 height 3
click at [897, 348] on link "View coverage" at bounding box center [857, 344] width 360 height 46
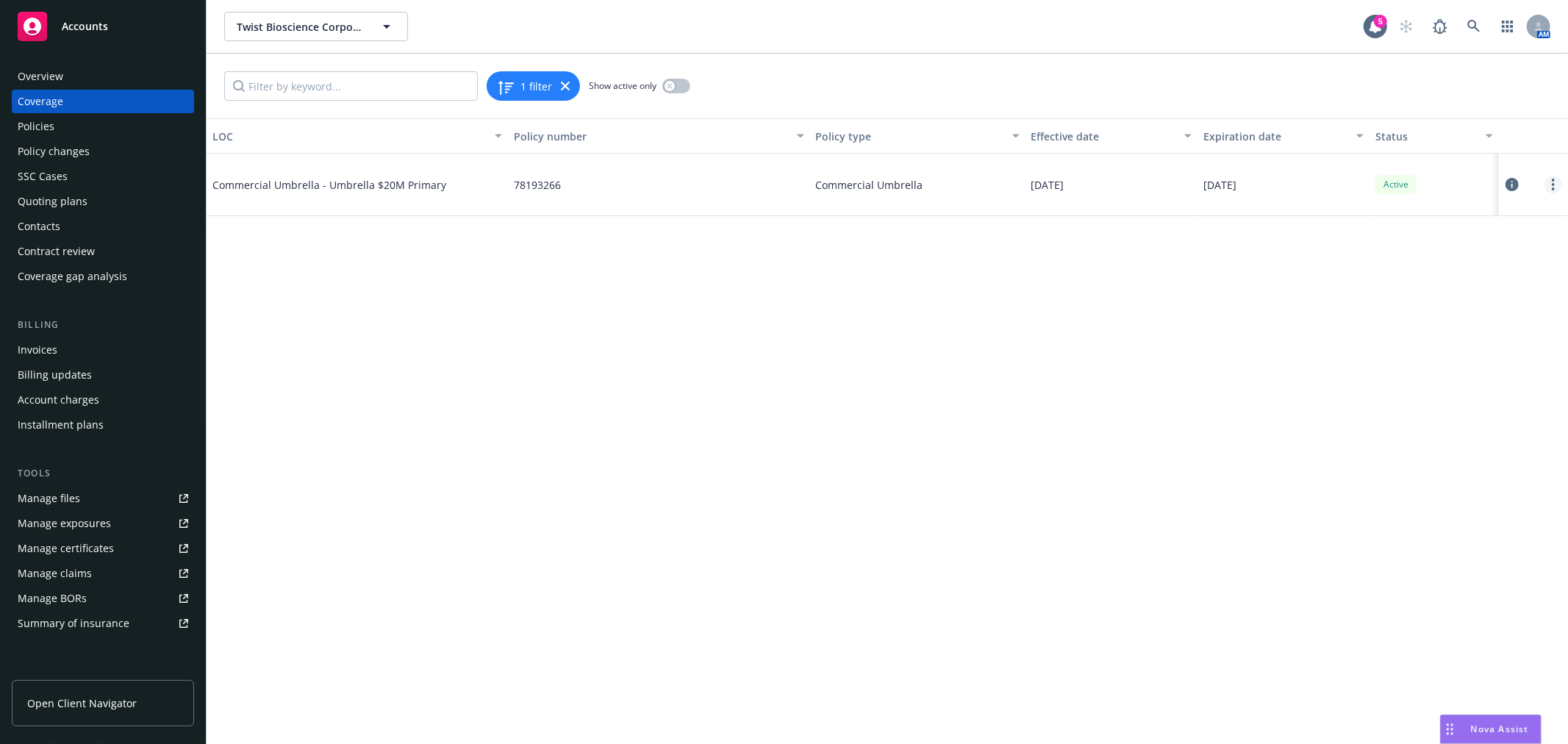
click at [1552, 187] on icon "more" at bounding box center [1553, 184] width 3 height 12
click at [1489, 213] on link "Edit coverage" at bounding box center [1465, 214] width 193 height 29
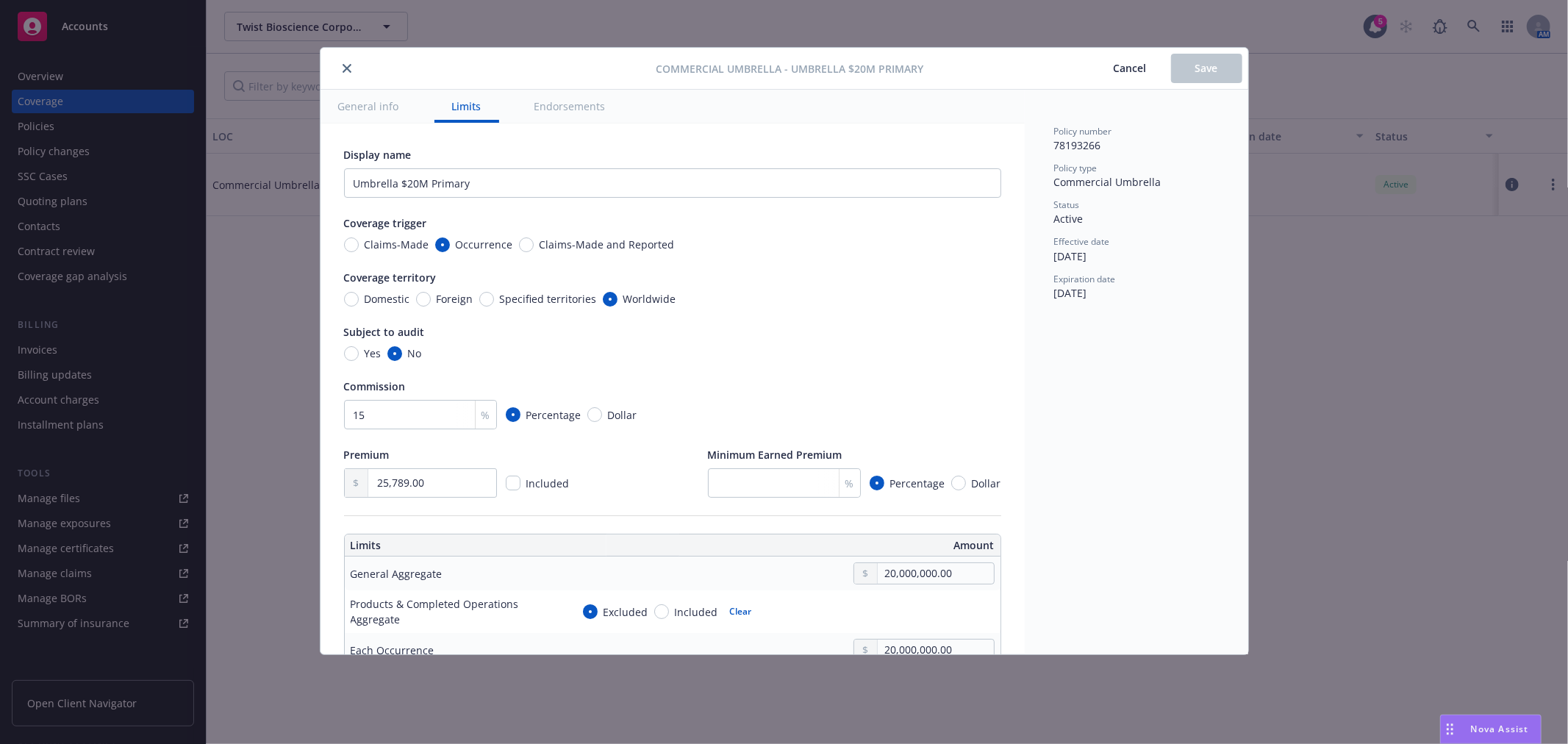
click at [1127, 78] on button "Cancel" at bounding box center [1131, 68] width 82 height 29
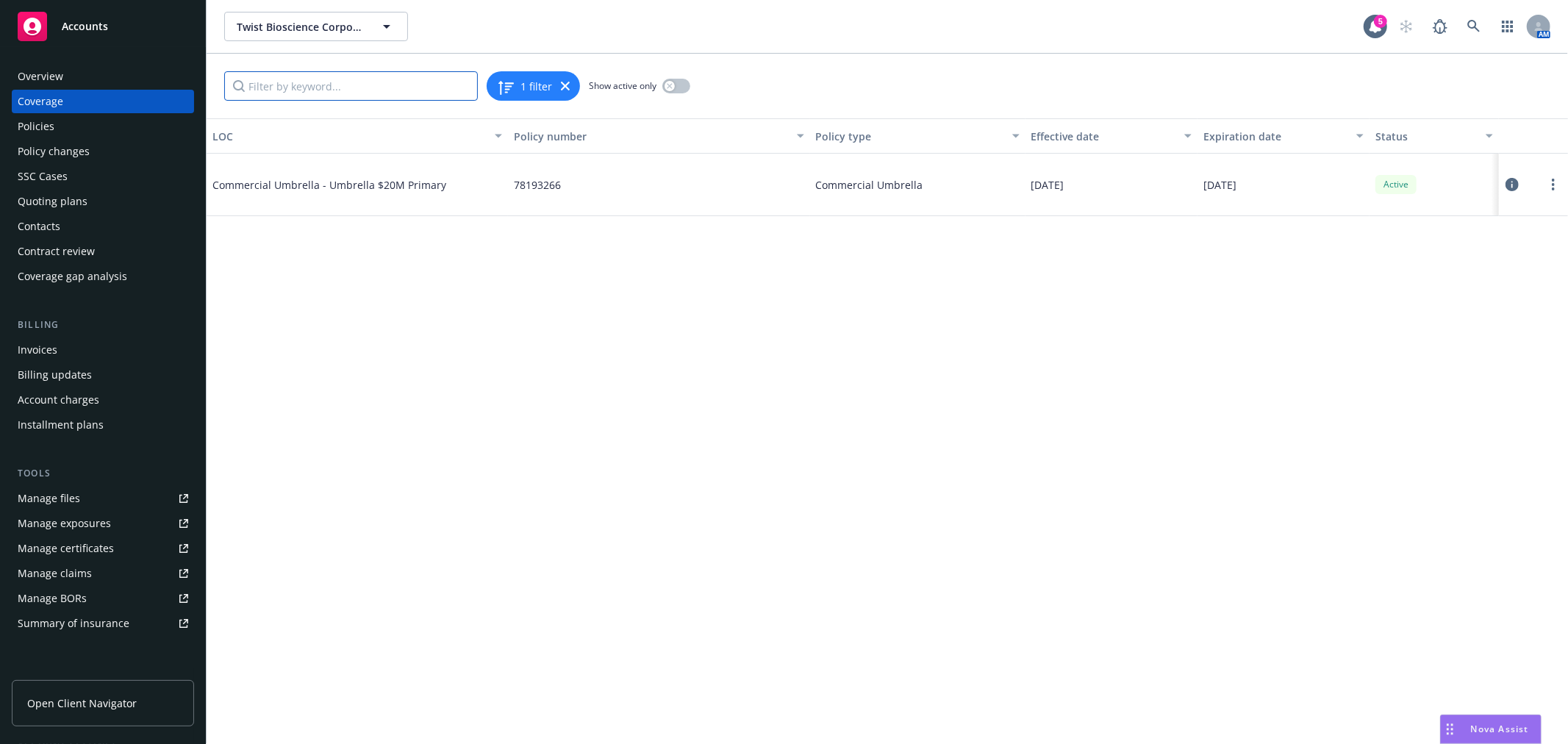
click at [325, 91] on input "Filter by keyword..." at bounding box center [351, 86] width 254 height 29
click at [78, 135] on div "Policies" at bounding box center [102, 127] width 170 height 23
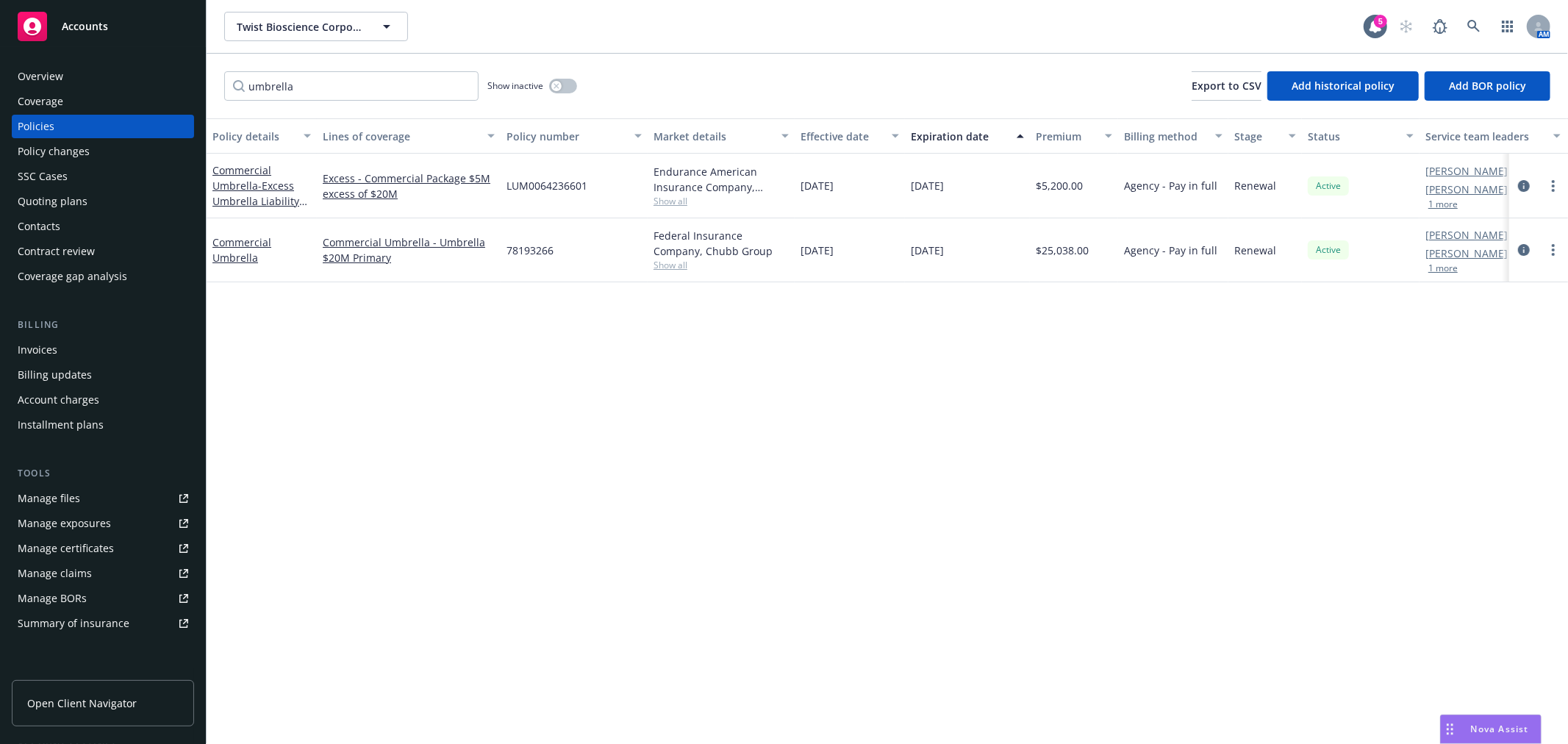
type input "umbrella"
drag, startPoint x: 237, startPoint y: 192, endPoint x: 360, endPoint y: 200, distance: 123.3
click at [237, 192] on div "Commercial Umbrella - Excess Umbrella Liability $5M xs $20M" at bounding box center [261, 185] width 99 height 46
click at [241, 175] on link "Commercial Umbrella - Excess Umbrella Liability $5M xs $20M" at bounding box center [255, 193] width 86 height 61
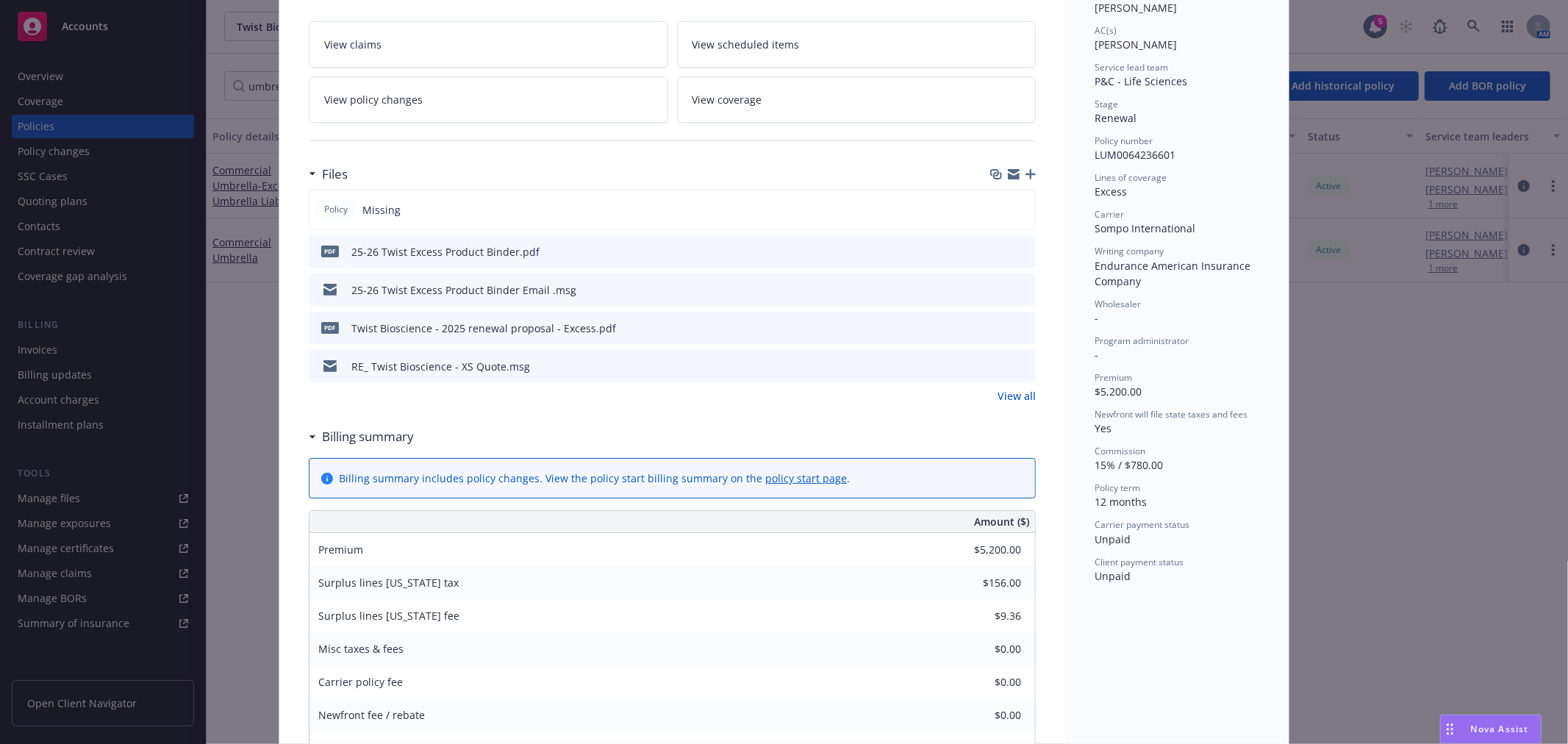
scroll to position [41, 0]
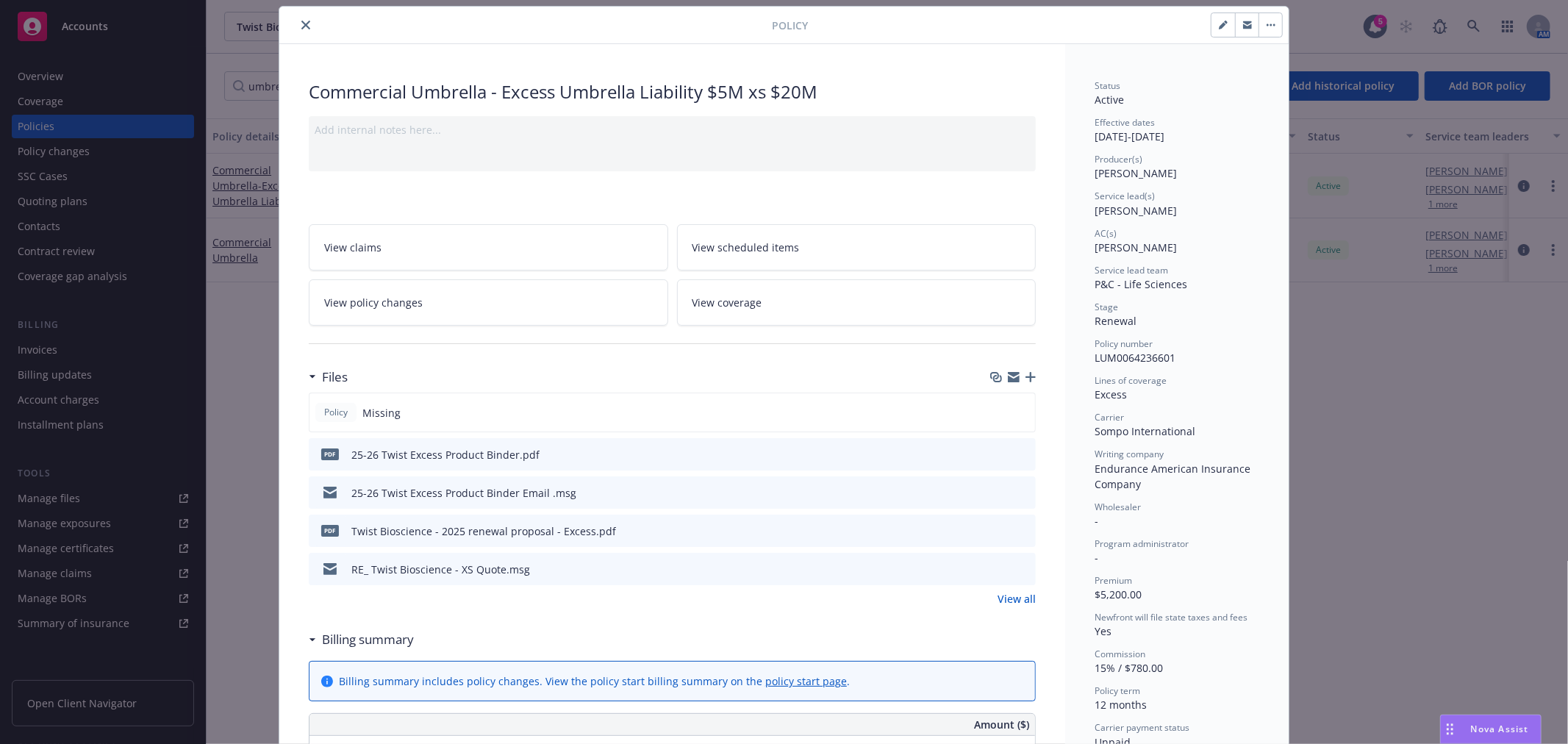
click at [794, 315] on link "View coverage" at bounding box center [857, 303] width 360 height 46
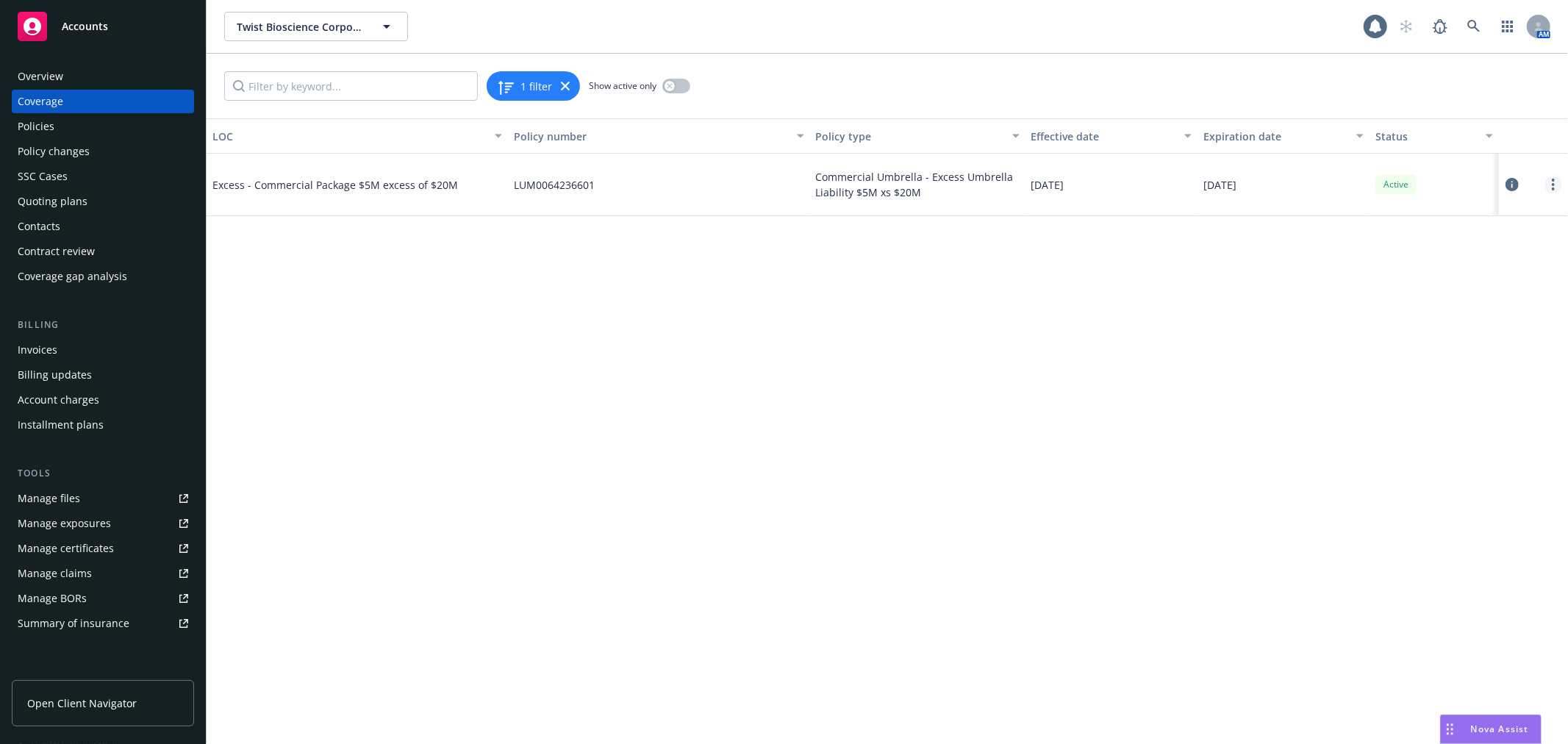
click at [1552, 183] on icon "more" at bounding box center [1553, 184] width 3 height 12
click at [1467, 217] on link "Edit coverage" at bounding box center [1465, 214] width 193 height 29
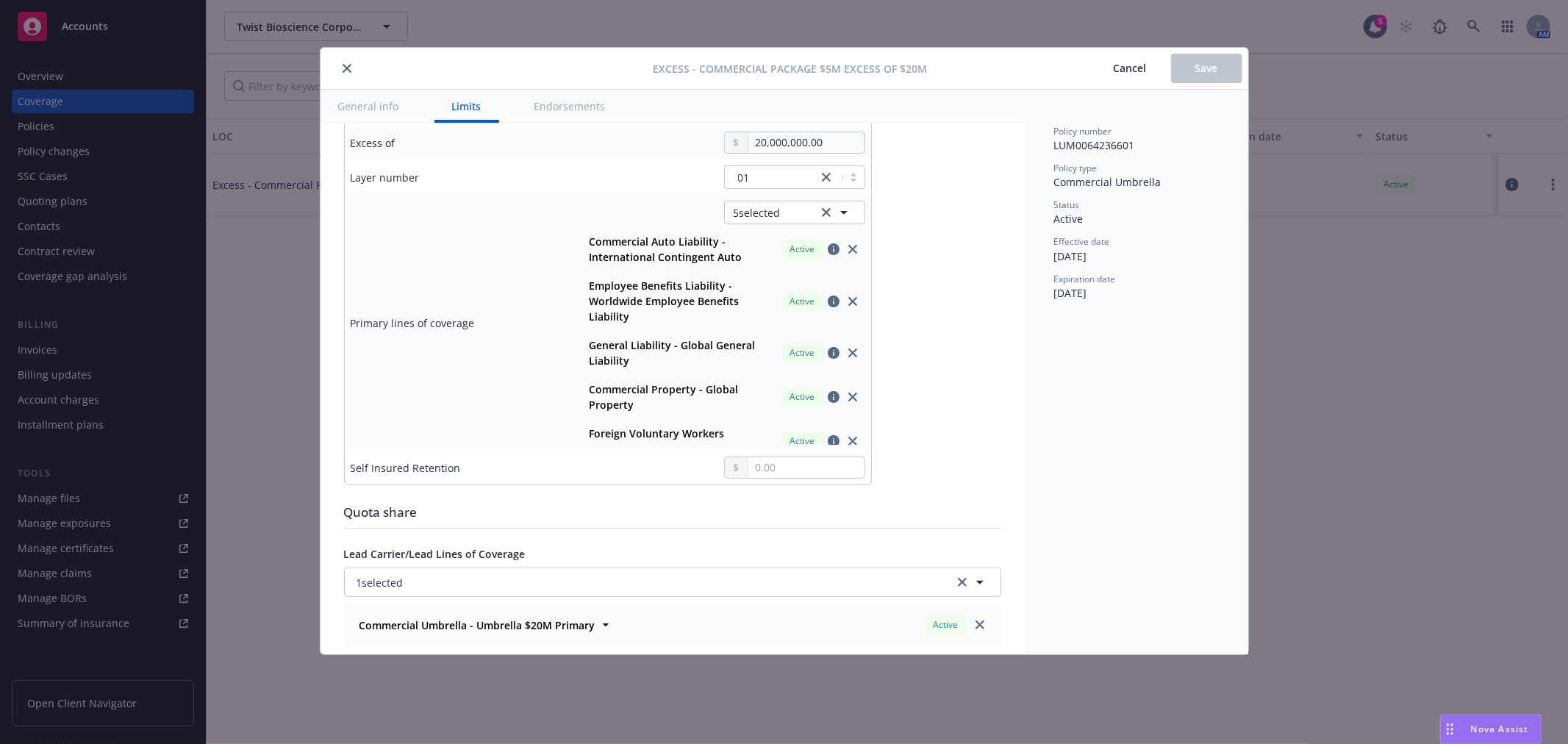
scroll to position [408, 0]
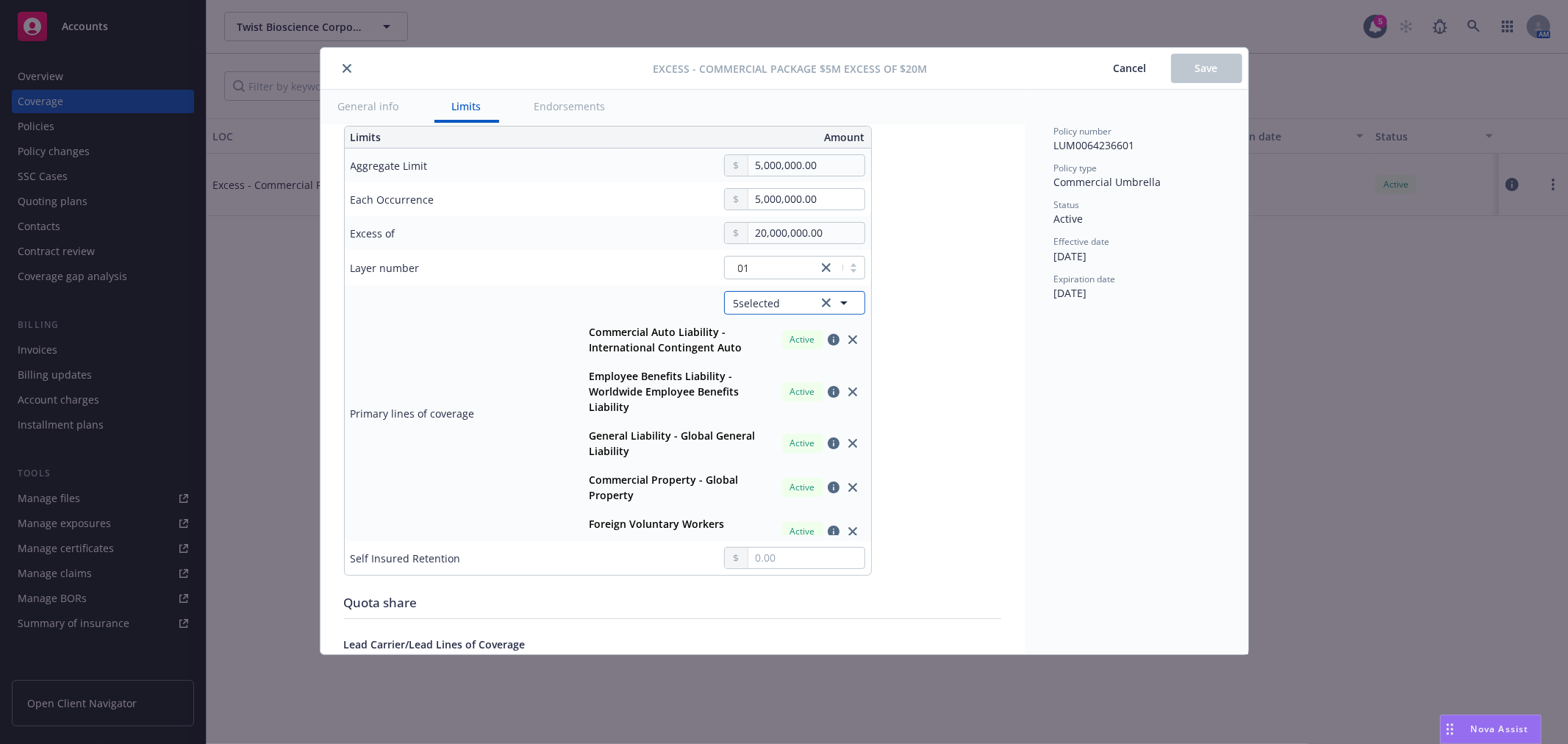
click at [773, 303] on span "5 selected" at bounding box center [757, 303] width 47 height 15
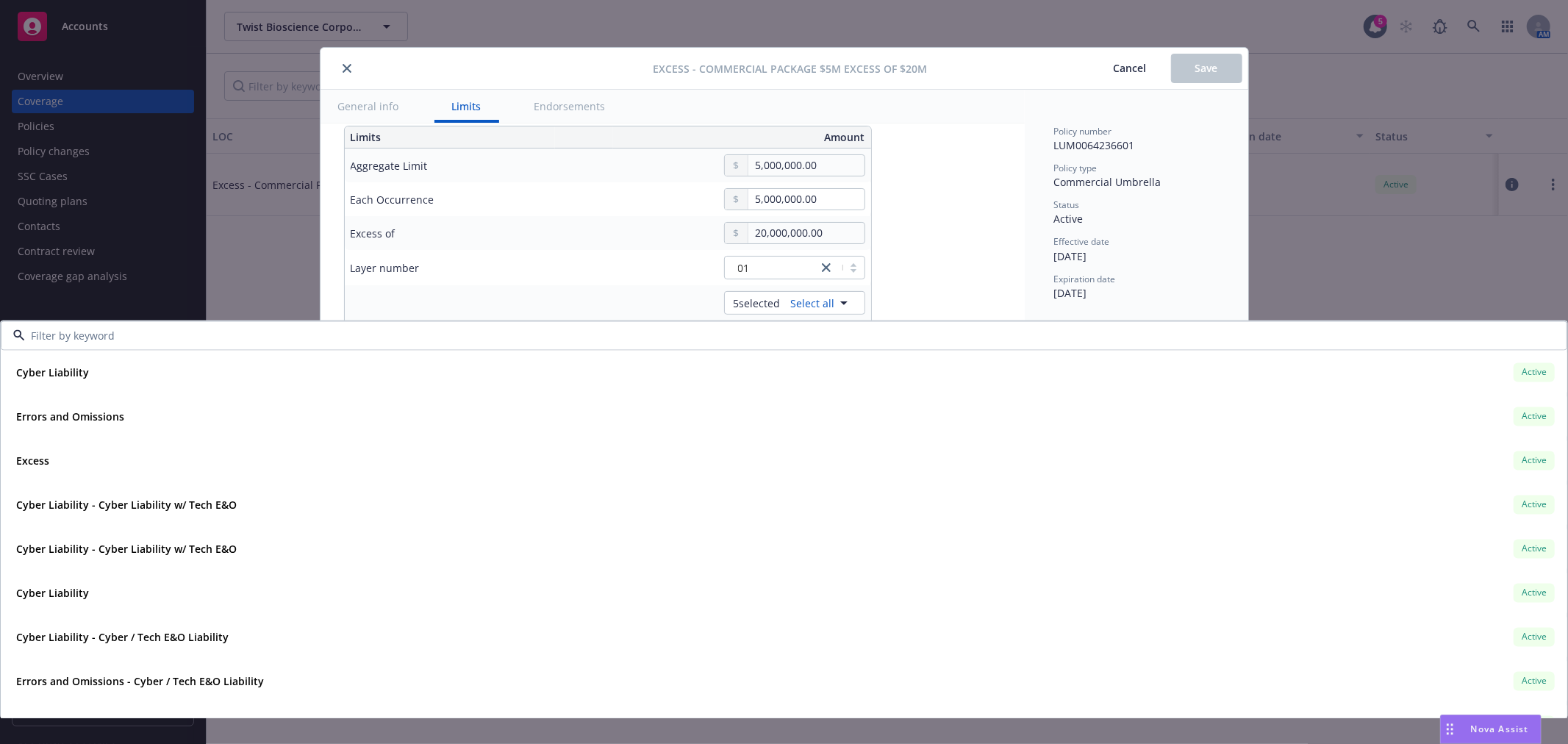
type input "e"
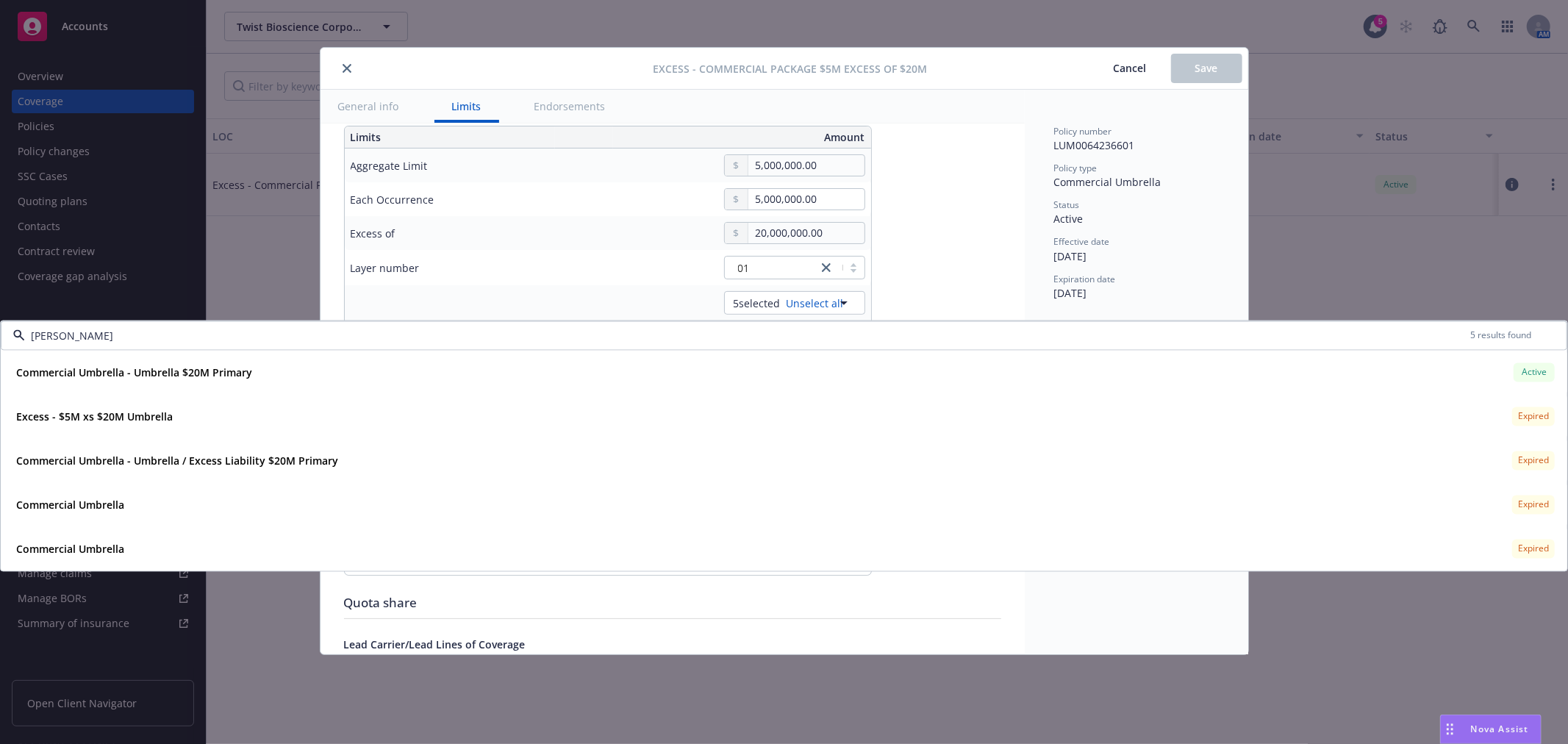
type input "umbrella"
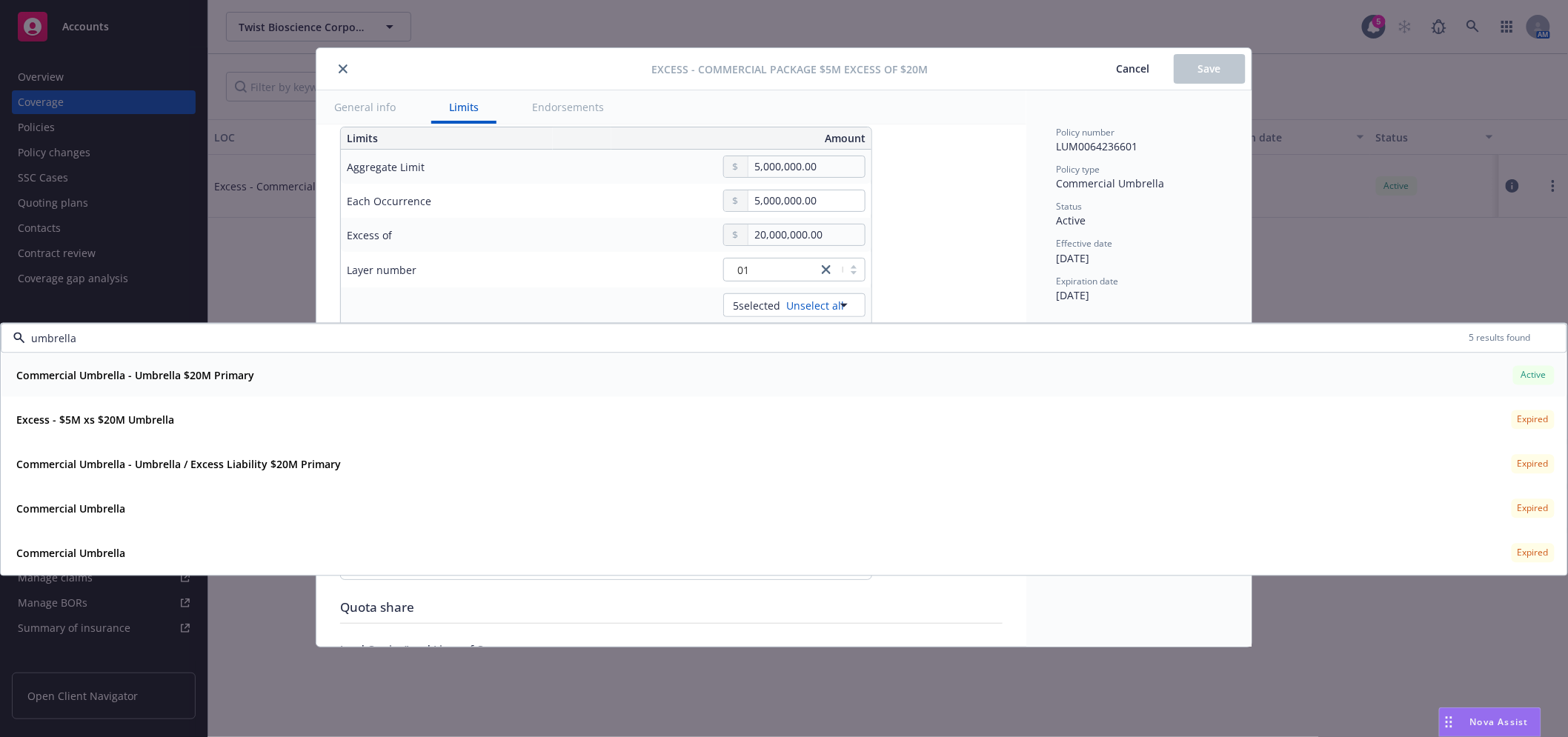
click at [365, 385] on div "Commercial Umbrella - Umbrella $20M Primary Active" at bounding box center [784, 375] width 1547 height 25
type input "Commercial Package, Commercial Umbrella $5M excess of $20M"
type input "umbrella"
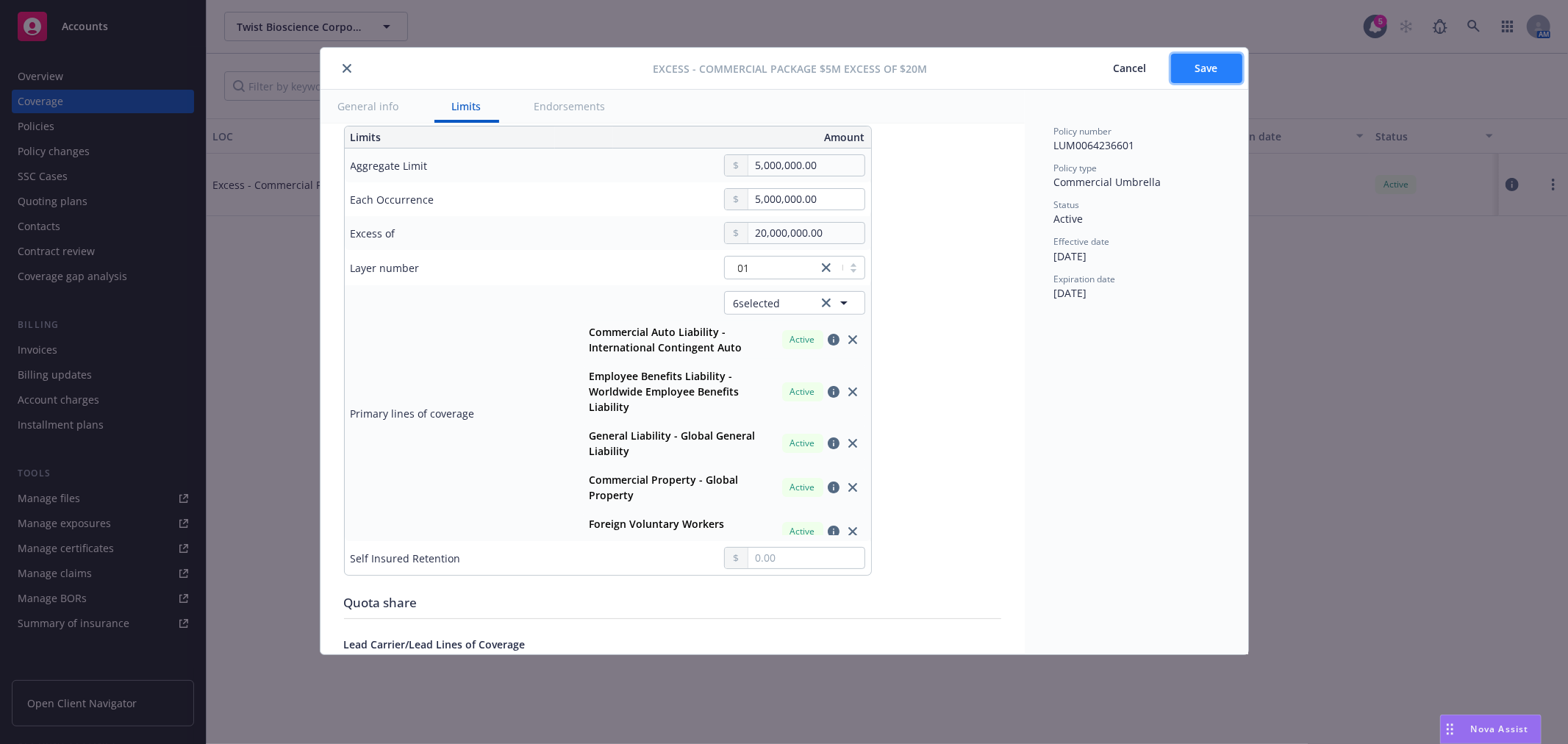
click at [1209, 64] on span "Save" at bounding box center [1207, 68] width 23 height 14
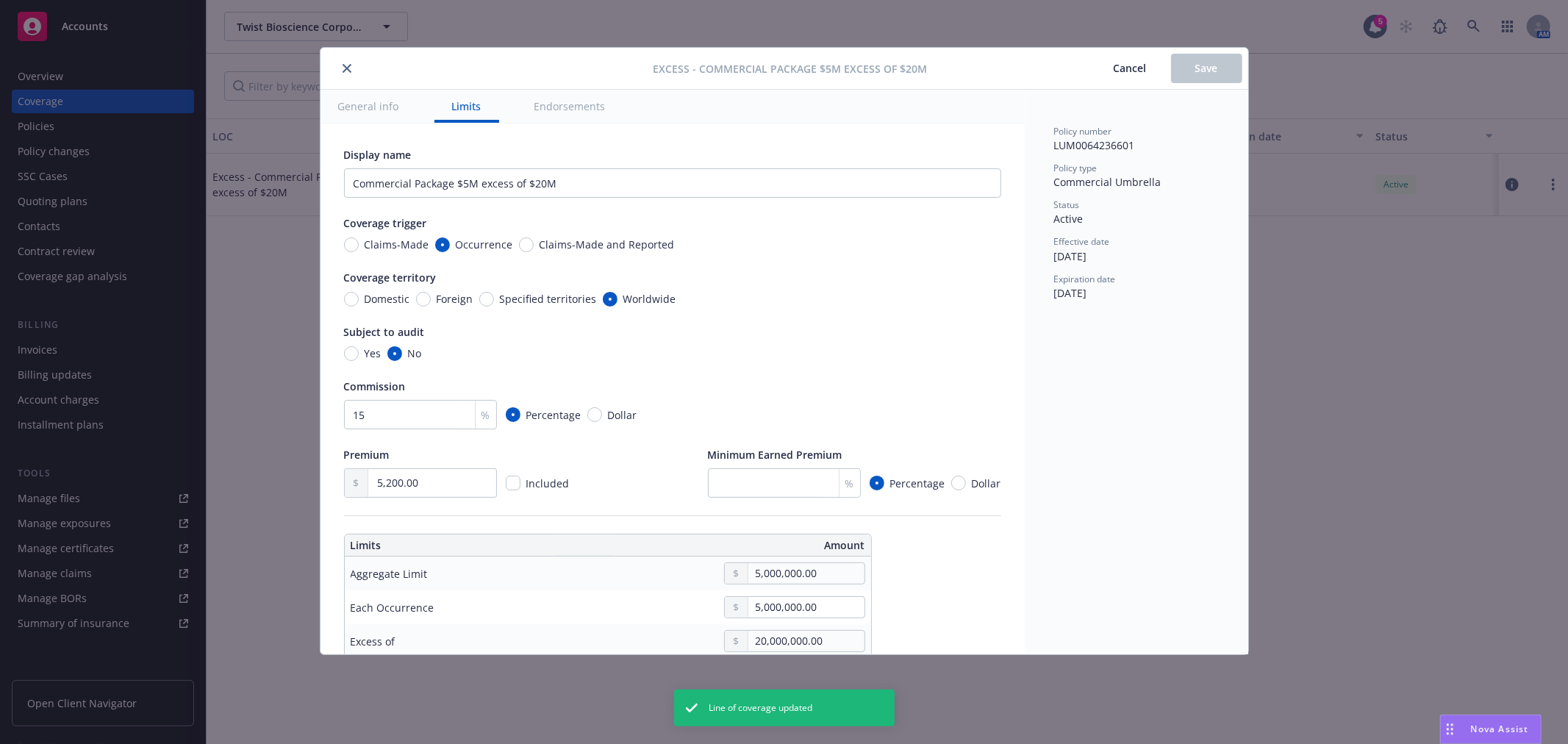
type input "Commercial Package, Commercial Umbrella $5M excess of $20M"
click at [344, 61] on button "close" at bounding box center [347, 69] width 18 height 18
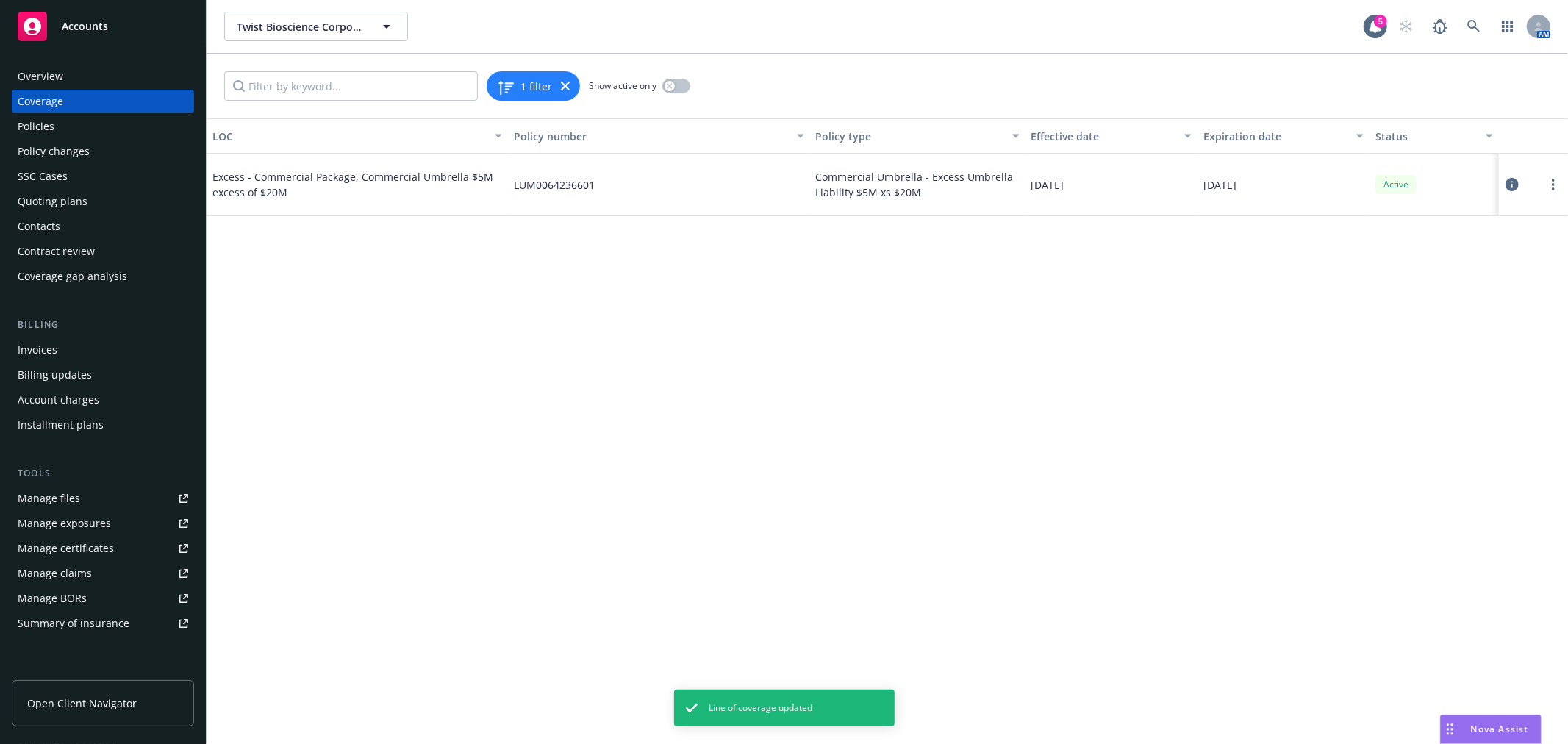
click at [99, 625] on div "Summary of insurance" at bounding box center [73, 624] width 111 height 23
click at [283, 74] on input "Filter by keyword..." at bounding box center [351, 86] width 254 height 29
click at [122, 127] on div "Policies" at bounding box center [102, 127] width 170 height 23
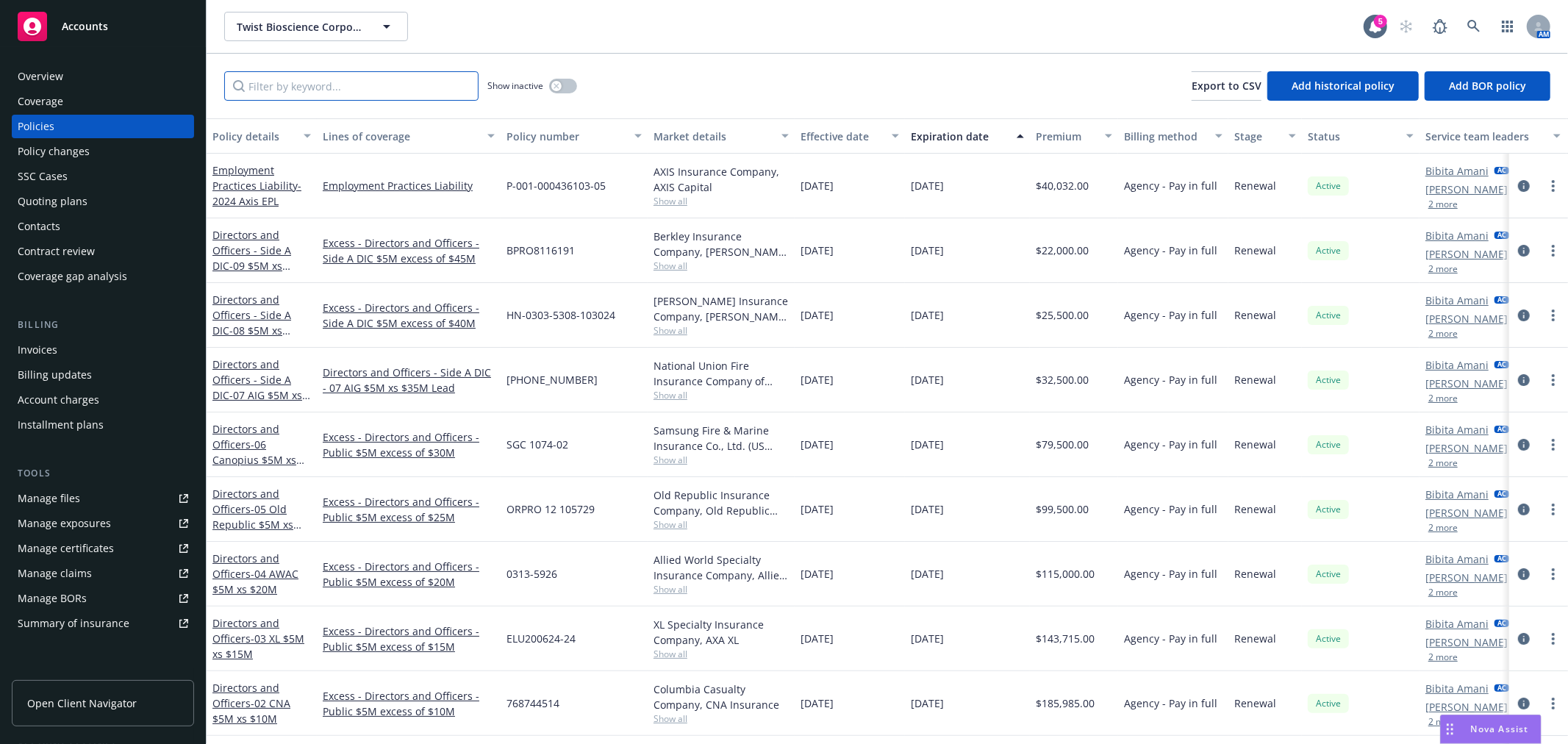
click at [327, 82] on input "Filter by keyword..." at bounding box center [352, 86] width 255 height 29
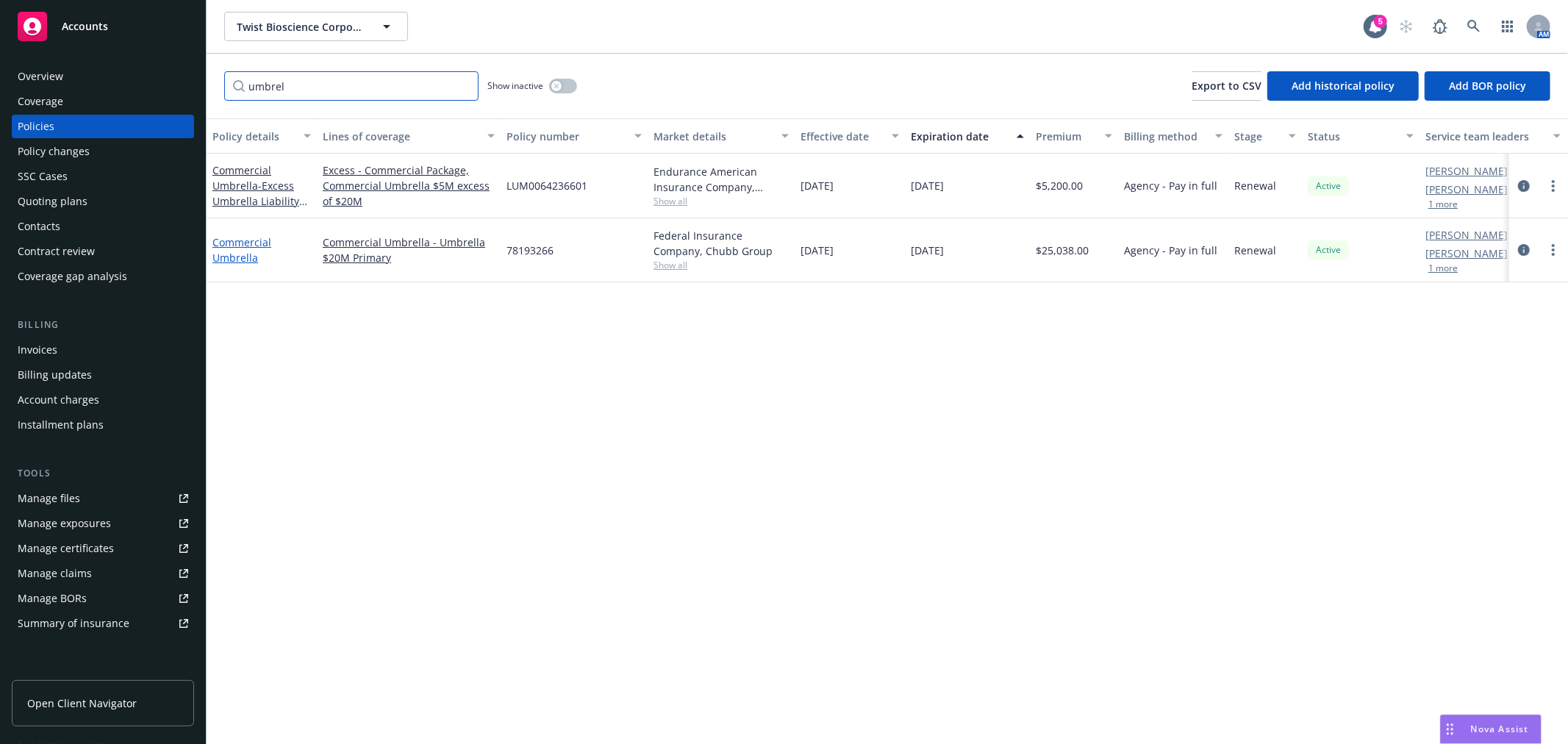
type input "umbrel"
click at [233, 246] on link "Commercial Umbrella" at bounding box center [241, 249] width 59 height 29
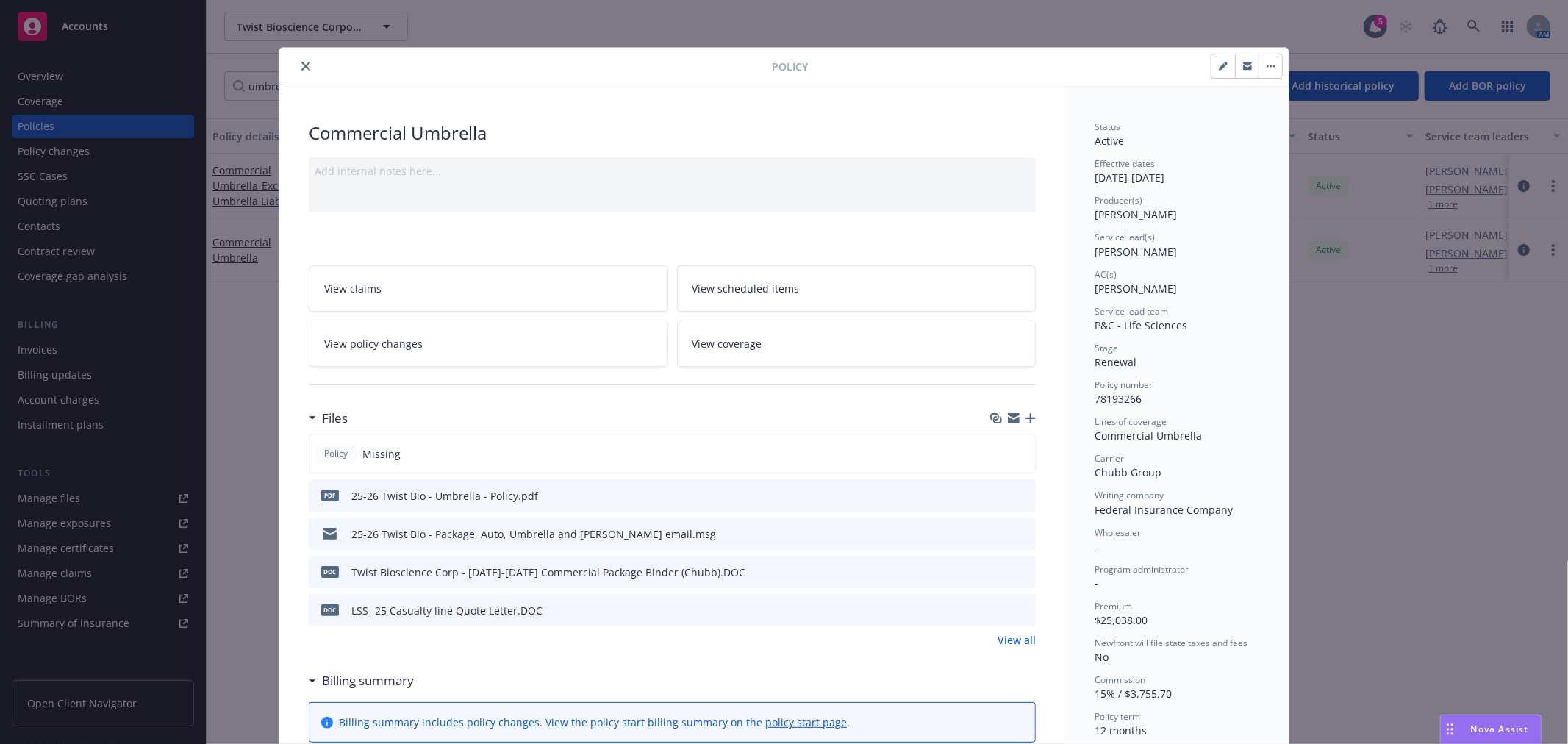
click at [814, 336] on link "View coverage" at bounding box center [857, 344] width 360 height 46
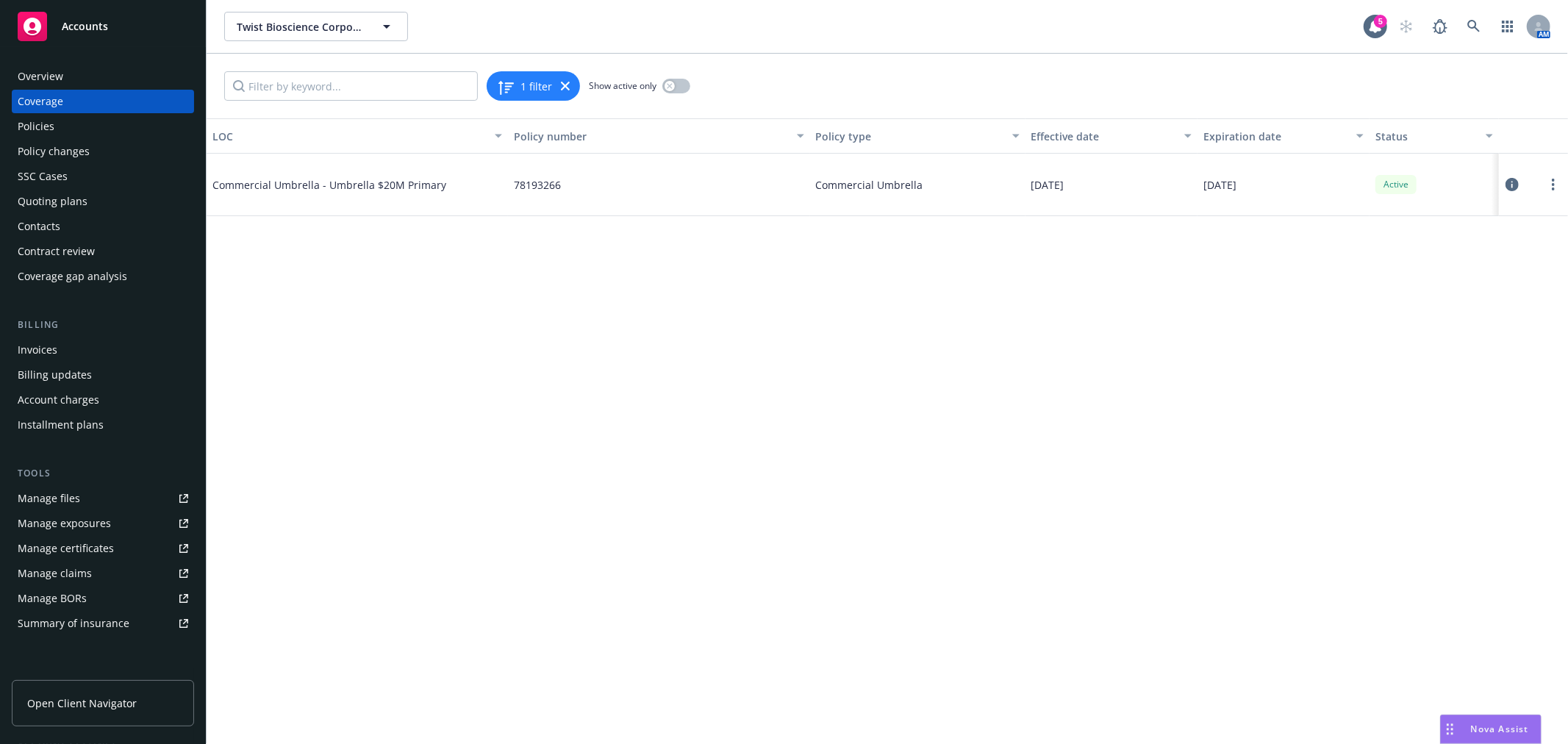
click at [1558, 175] on div at bounding box center [1533, 184] width 57 height 29
click at [1549, 184] on link "more" at bounding box center [1554, 184] width 18 height 18
click at [1462, 208] on link "Edit coverage" at bounding box center [1465, 214] width 193 height 29
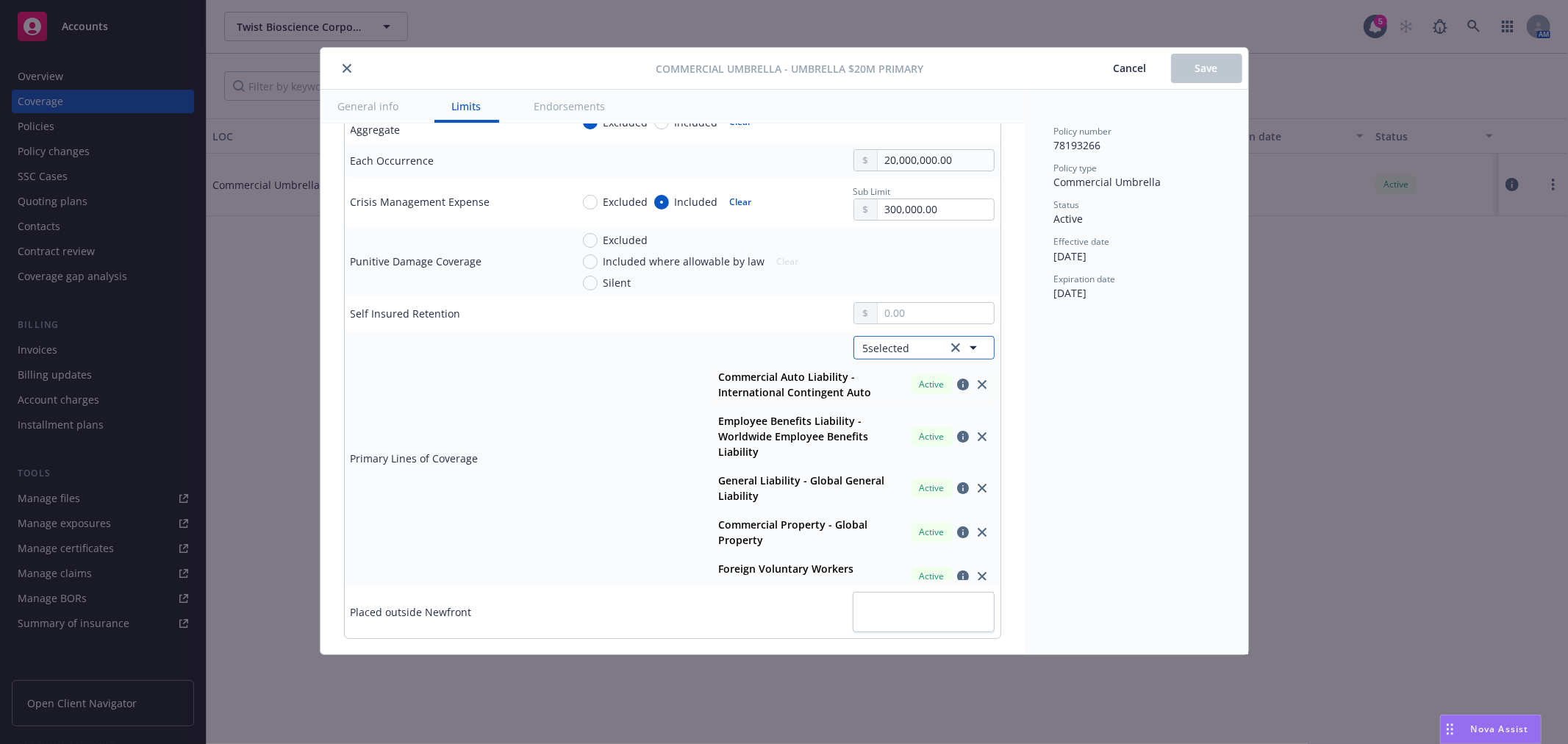
click at [911, 347] on button "5 selected" at bounding box center [924, 347] width 141 height 23
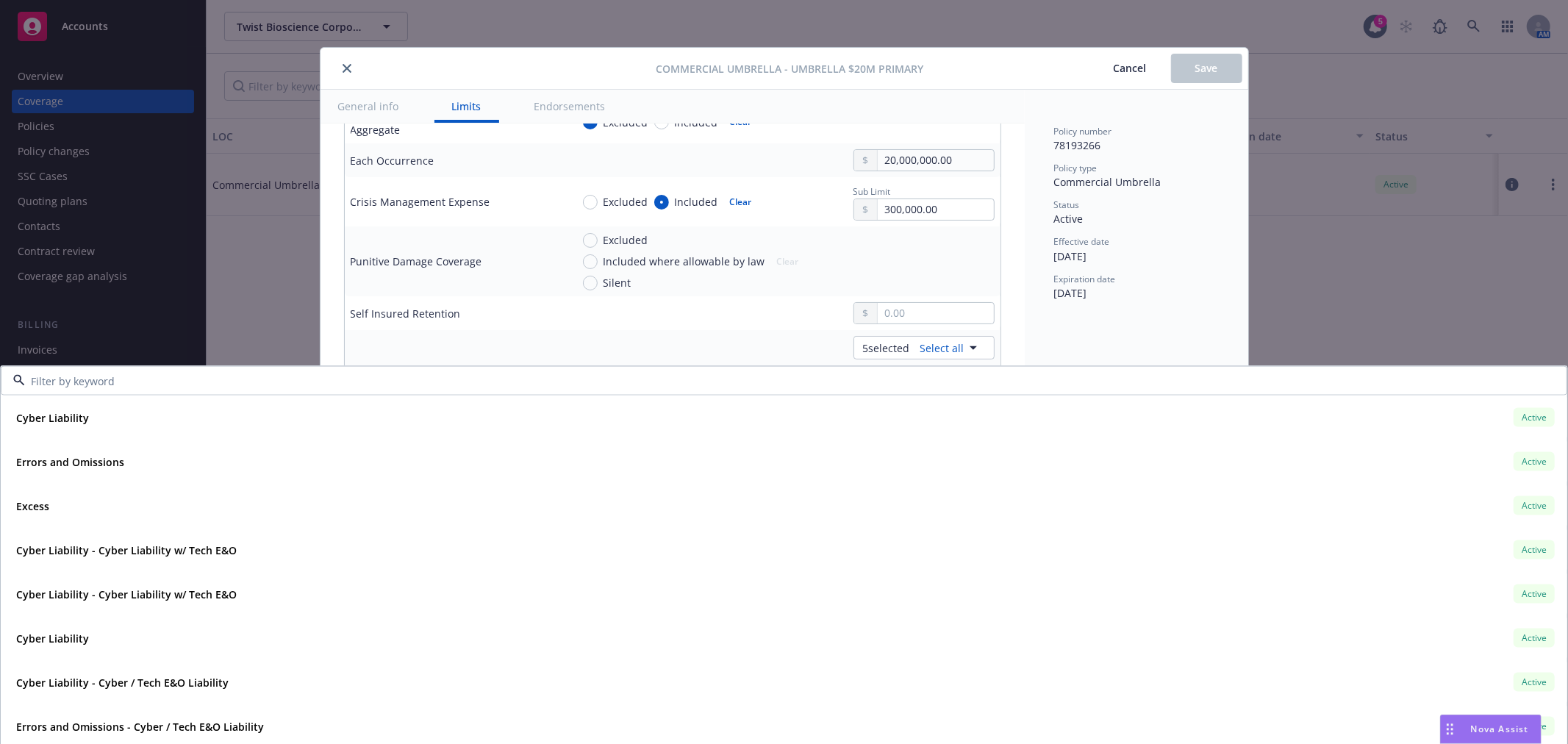
click at [116, 385] on input at bounding box center [780, 380] width 1512 height 15
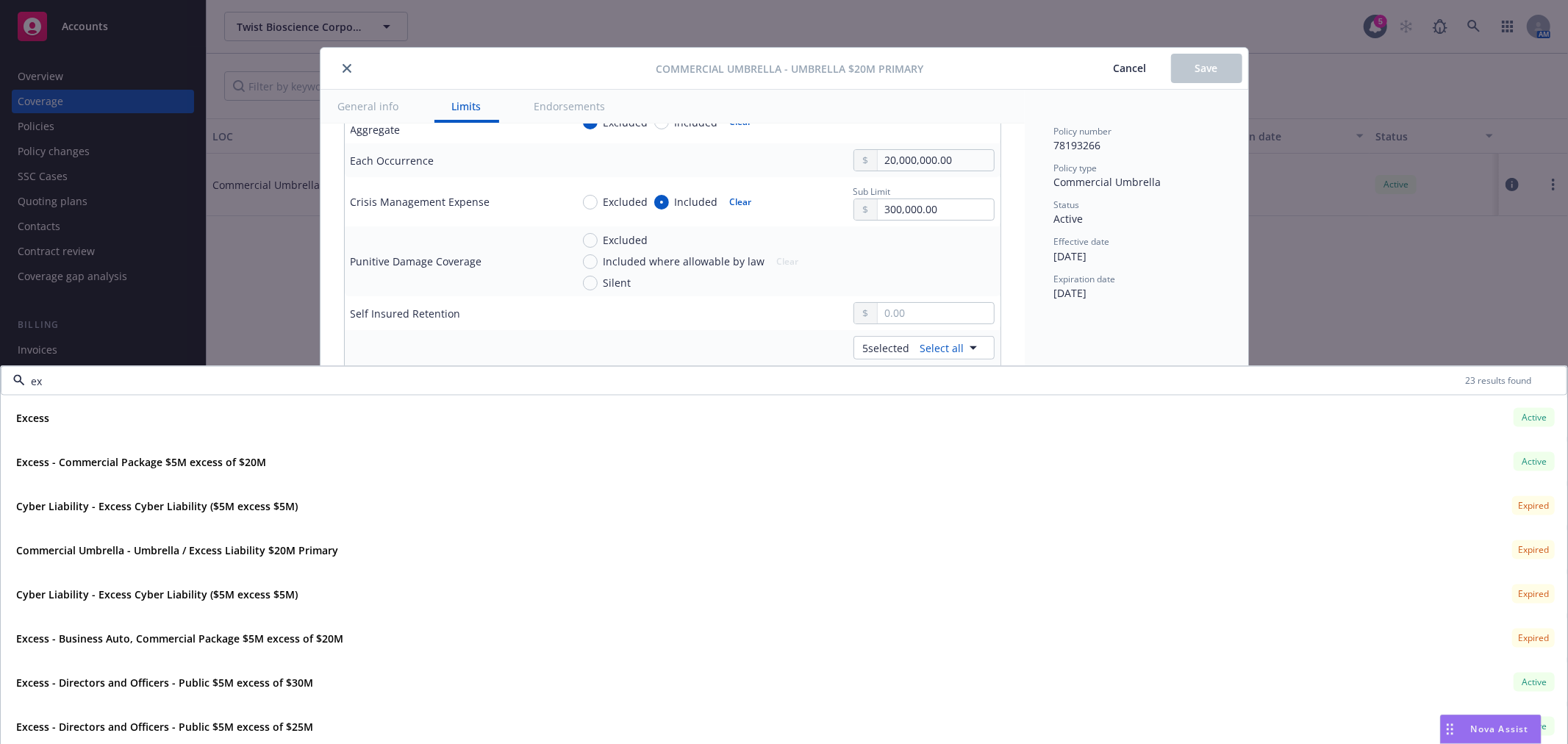
type input "e"
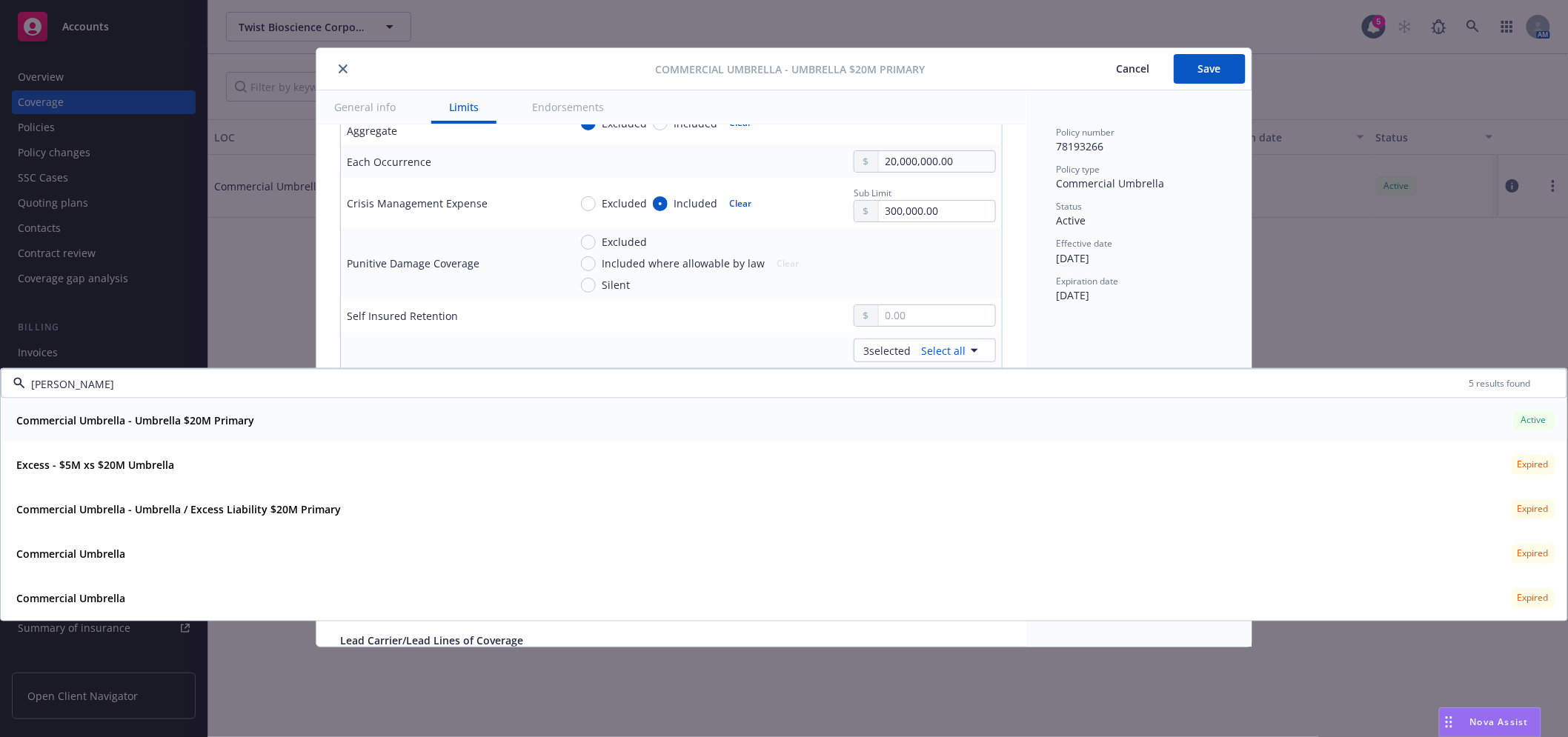
click at [141, 422] on strong "Commercial Umbrella - Umbrella $20M Primary" at bounding box center [135, 420] width 238 height 14
click at [640, 422] on div "Commercial Umbrella - Umbrella $20M Primary Active" at bounding box center [784, 421] width 1547 height 25
click at [642, 419] on div "Commercial Umbrella - Umbrella $20M Primary Active" at bounding box center [784, 421] width 1547 height 25
type input "umbrell"
click at [1070, 343] on div "Policy number 78193266 Policy type Commercial Umbrella Status Active Effective …" at bounding box center [1139, 369] width 225 height 557
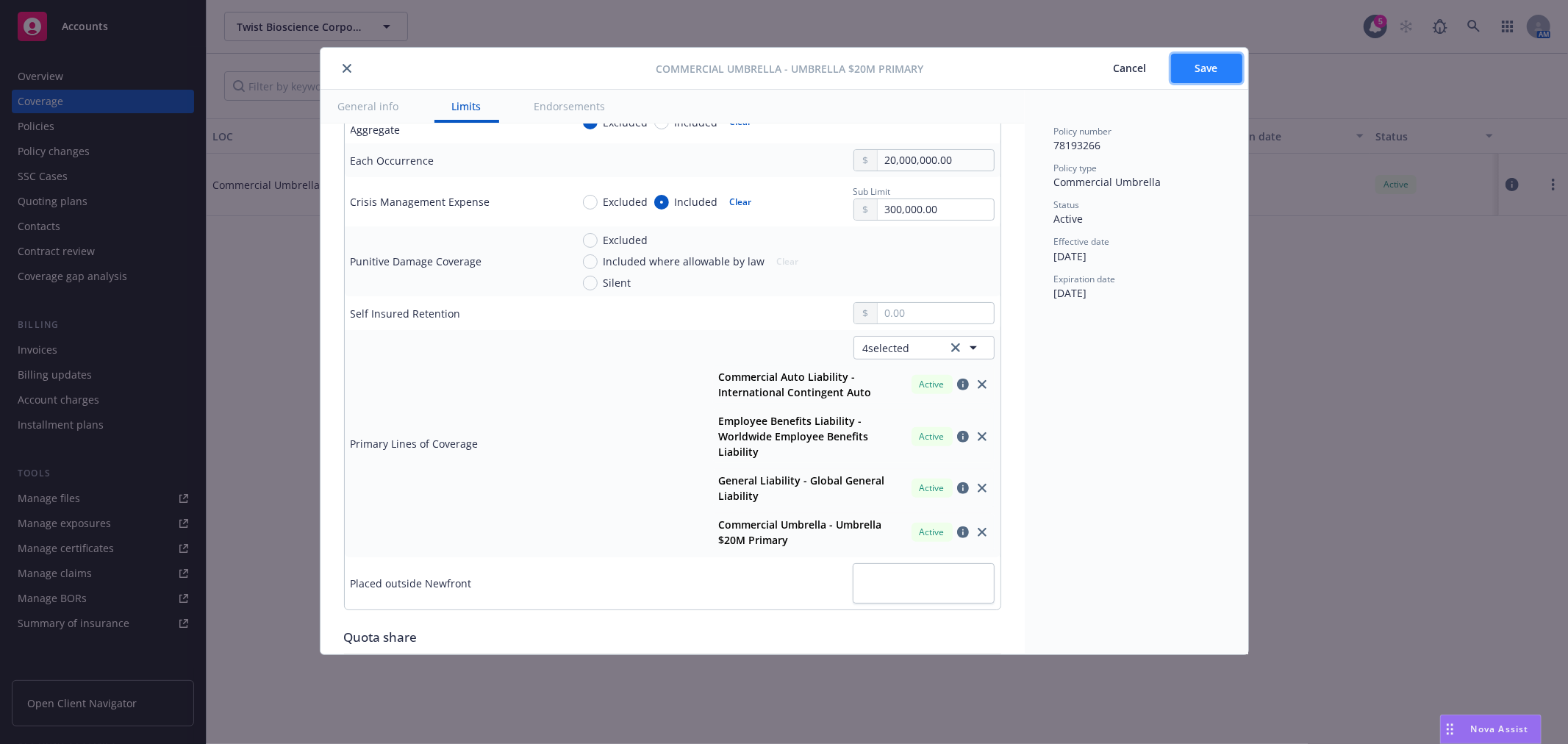
click at [1200, 74] on span "Save" at bounding box center [1207, 68] width 23 height 14
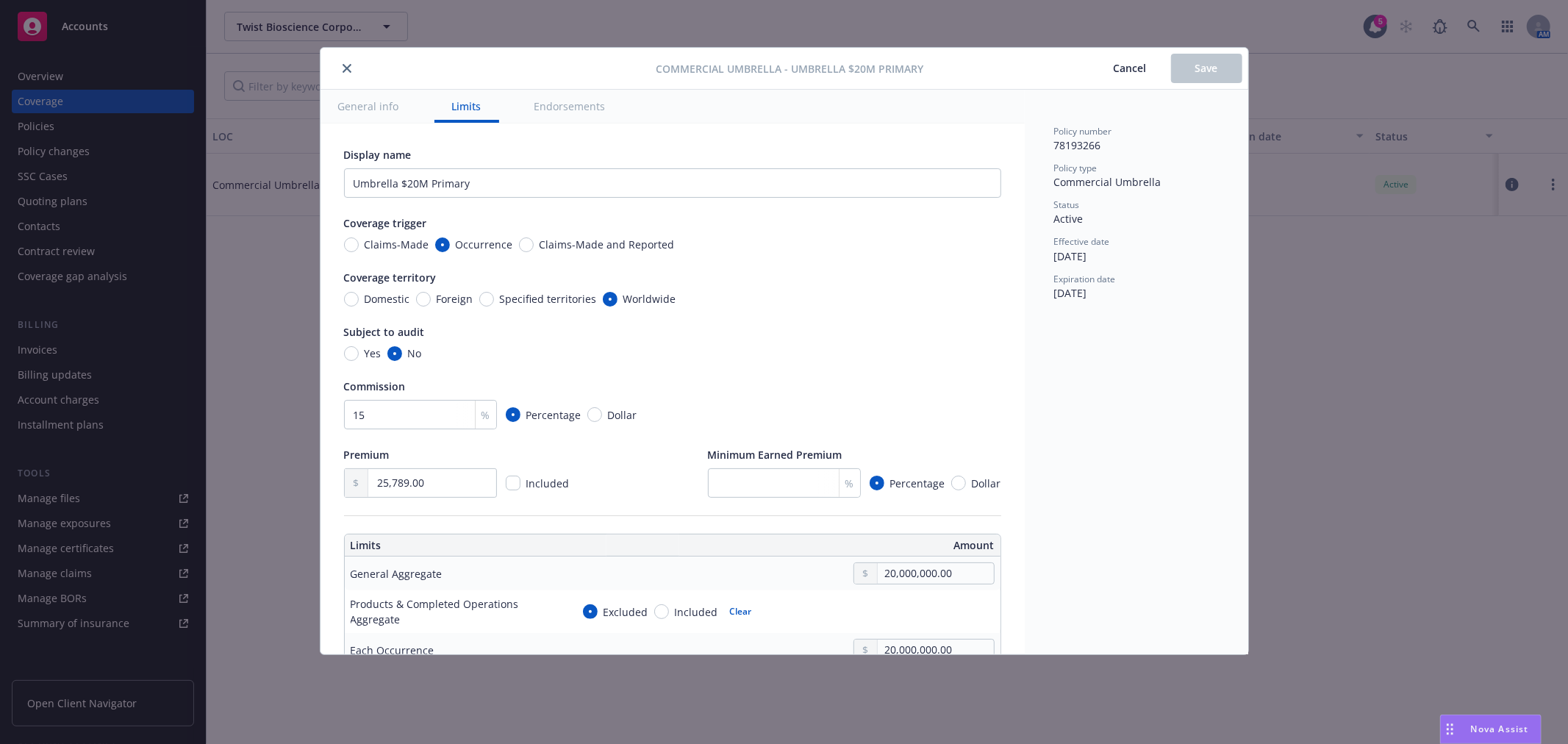
click at [337, 67] on div at bounding box center [491, 69] width 331 height 18
click at [347, 65] on icon "close" at bounding box center [347, 69] width 9 height 9
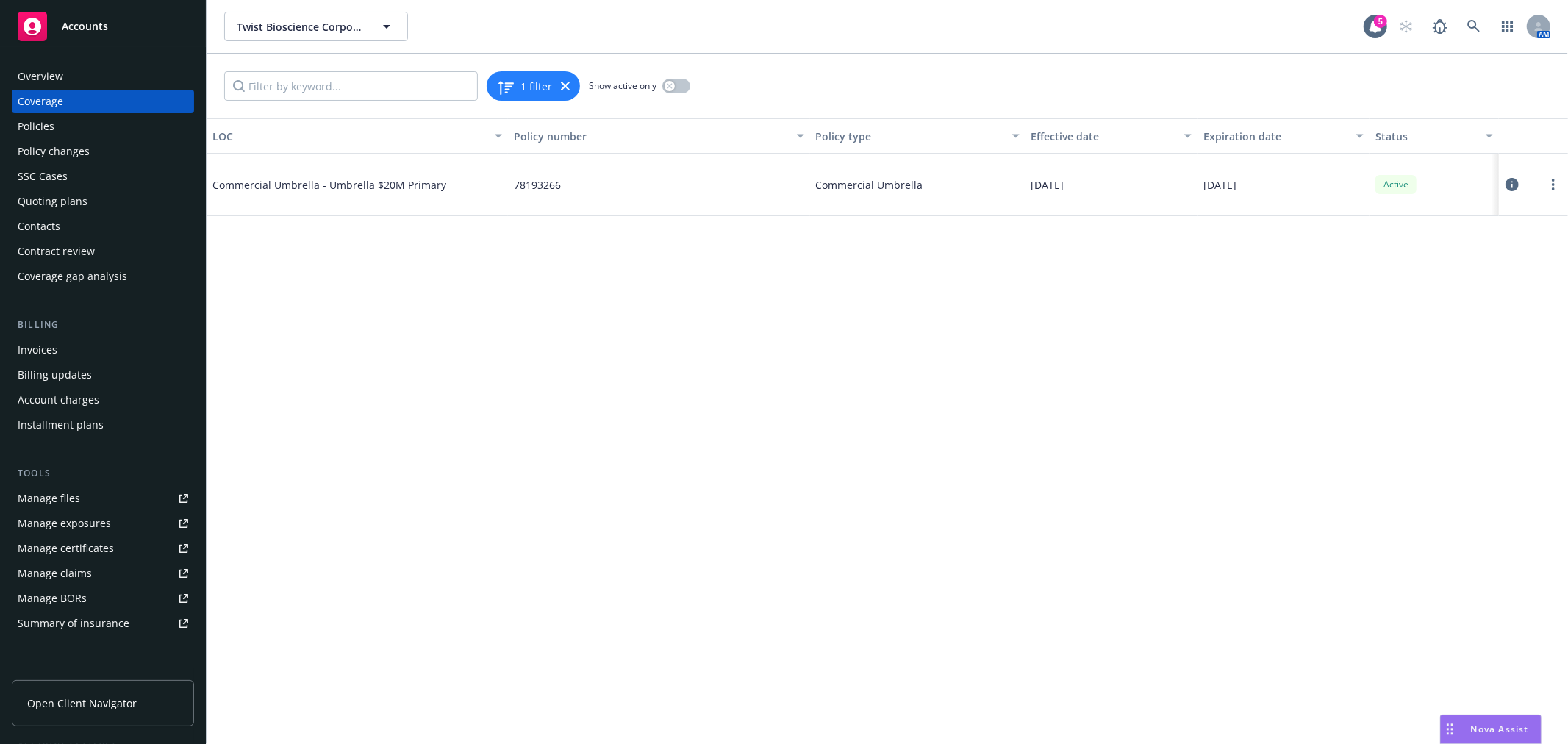
click at [78, 623] on div "Summary of insurance" at bounding box center [73, 624] width 111 height 23
click at [37, 612] on div "Summary of insurance" at bounding box center [73, 624] width 111 height 23
click at [1567, 182] on div at bounding box center [1534, 184] width 69 height 62
click at [1558, 179] on link "more" at bounding box center [1554, 184] width 18 height 18
click at [1447, 217] on link "Edit coverage" at bounding box center [1465, 214] width 193 height 29
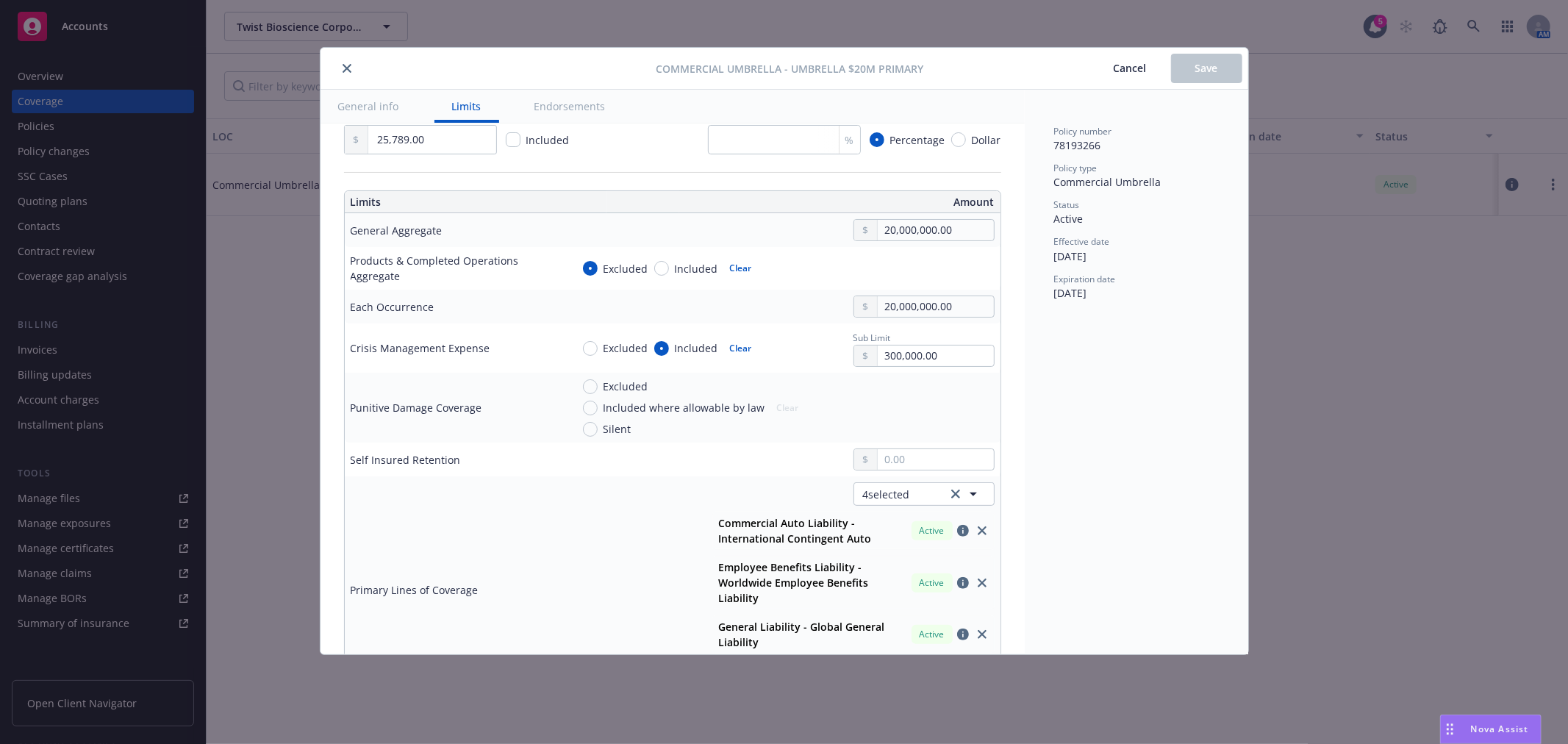
scroll to position [490, 0]
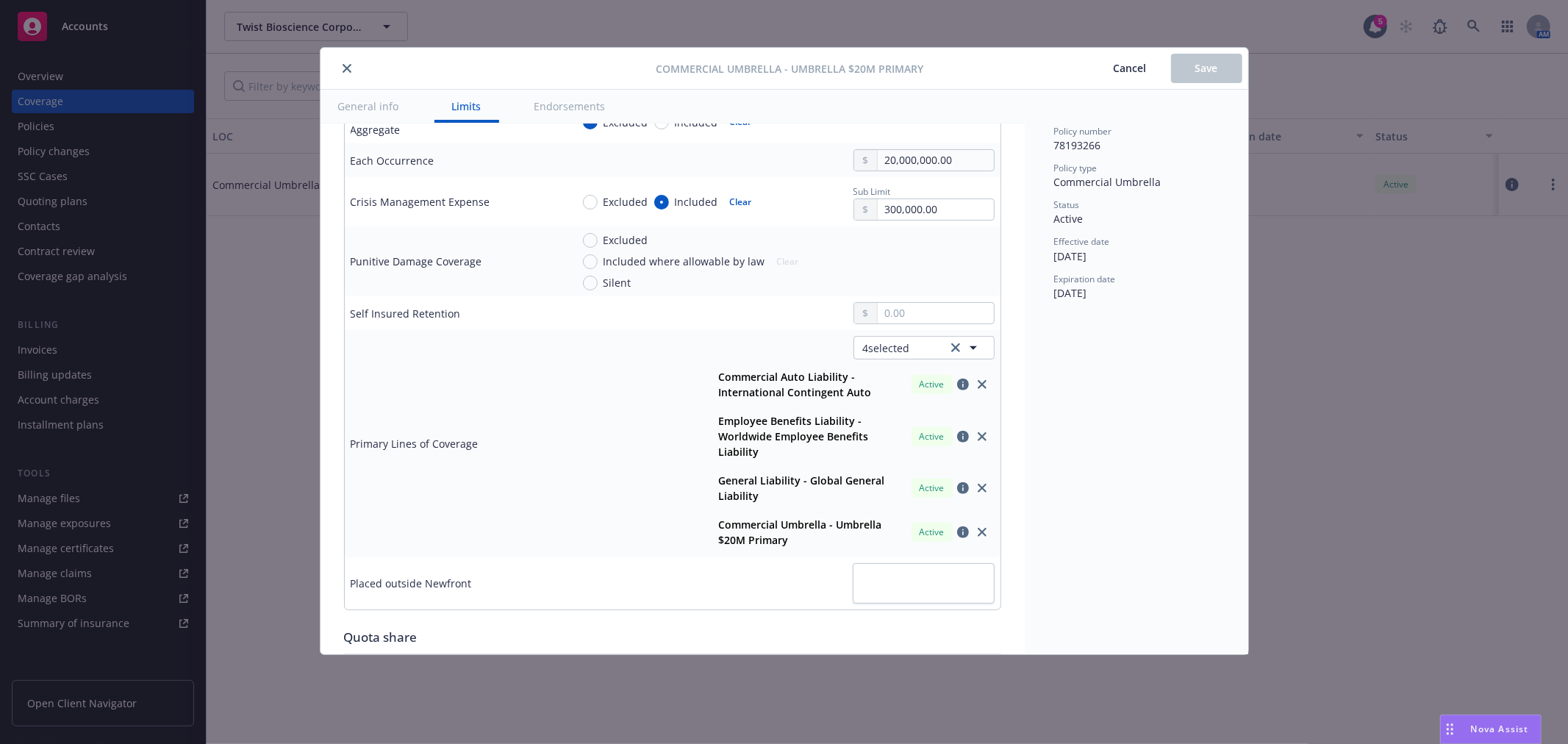
drag, startPoint x: 142, startPoint y: 701, endPoint x: 353, endPoint y: 67, distance: 668.2
click at [353, 67] on button "close" at bounding box center [347, 69] width 18 height 18
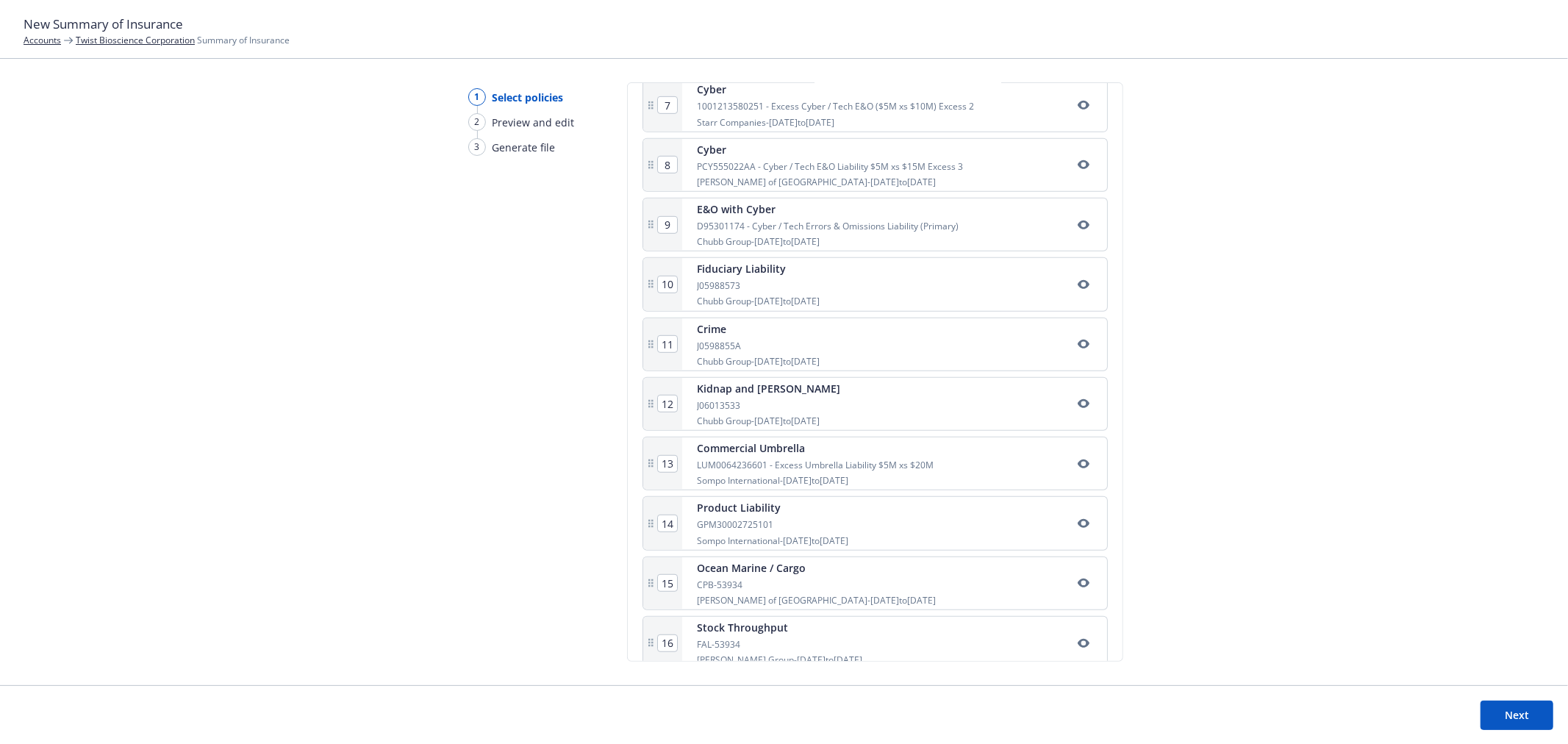
scroll to position [675, 0]
click at [817, 473] on div "LUM0064236601 - Excess Umbrella Liability $5M xs $20M" at bounding box center [815, 467] width 237 height 12
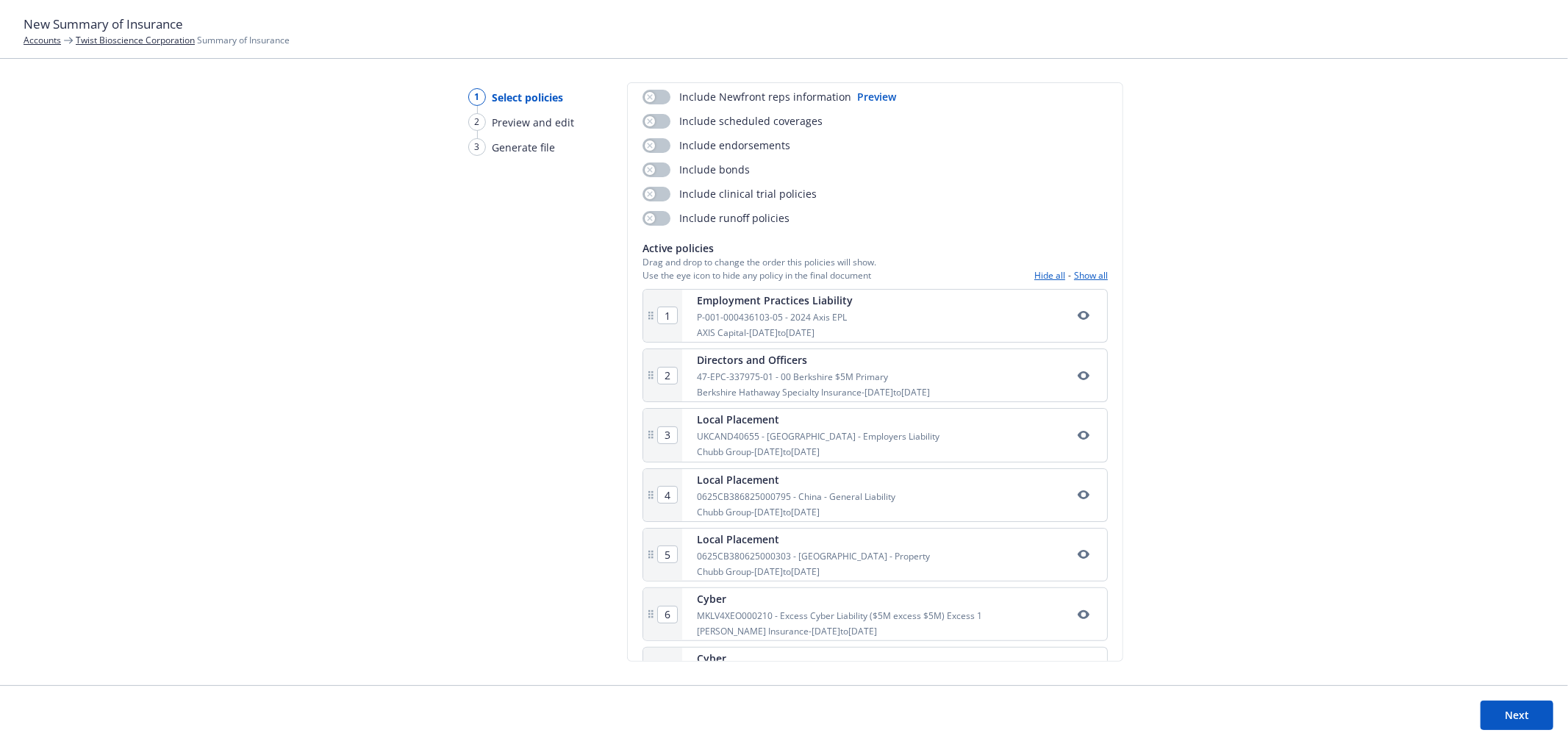
scroll to position [0, 0]
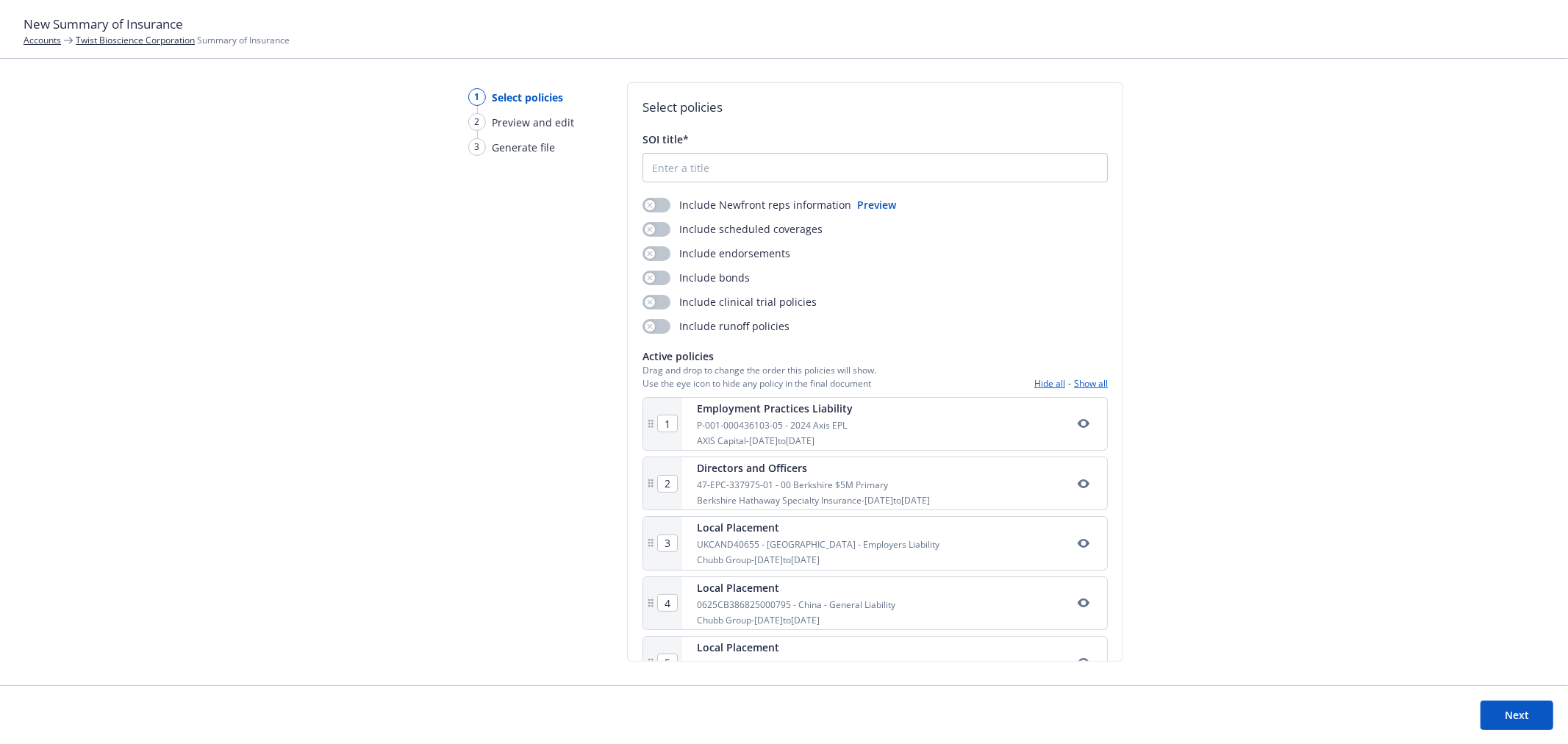
click at [873, 207] on button "Preview" at bounding box center [877, 204] width 39 height 15
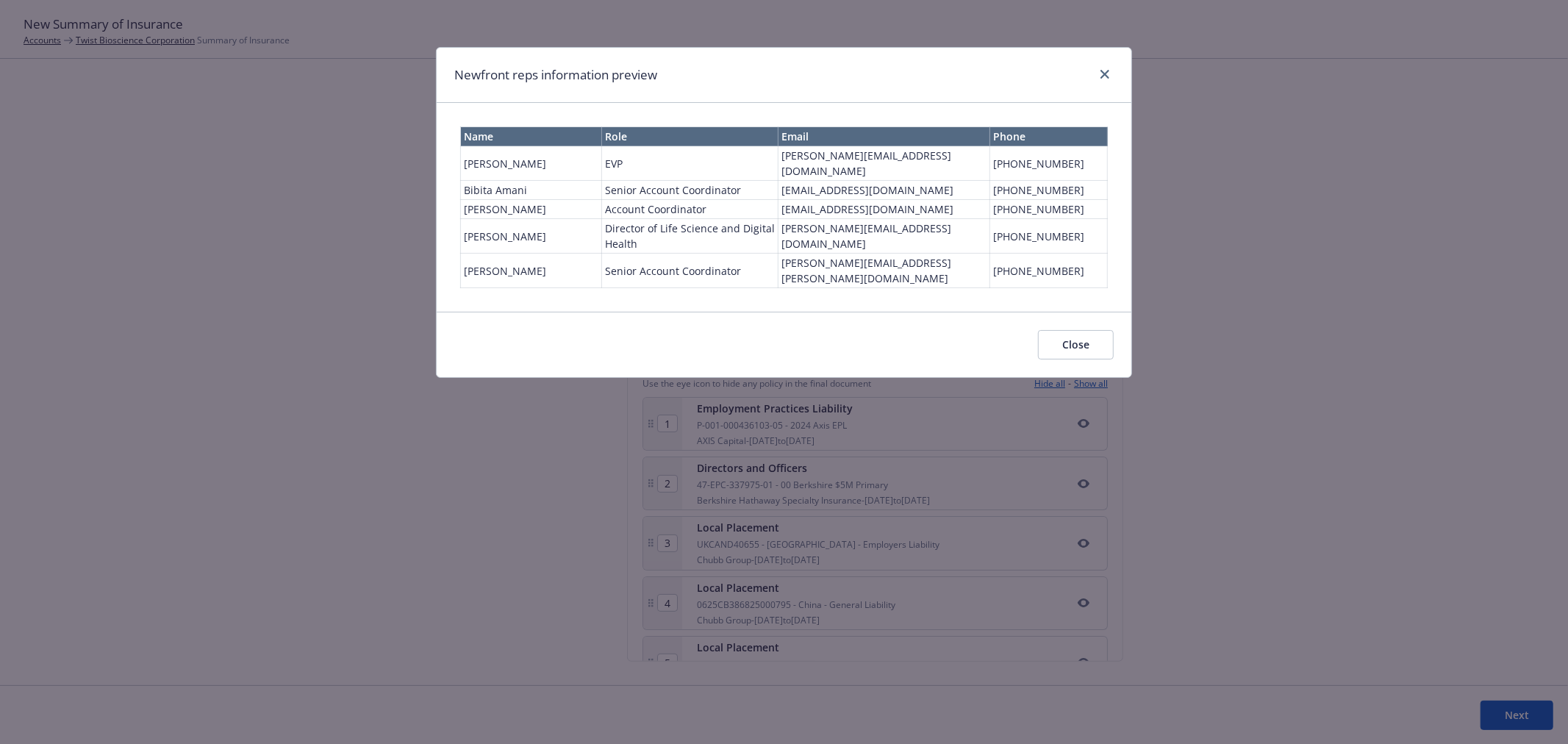
click at [261, 246] on div "Newfront reps information preview Name Role Email Phone Eric Long EVP eric.long…" at bounding box center [784, 372] width 1568 height 744
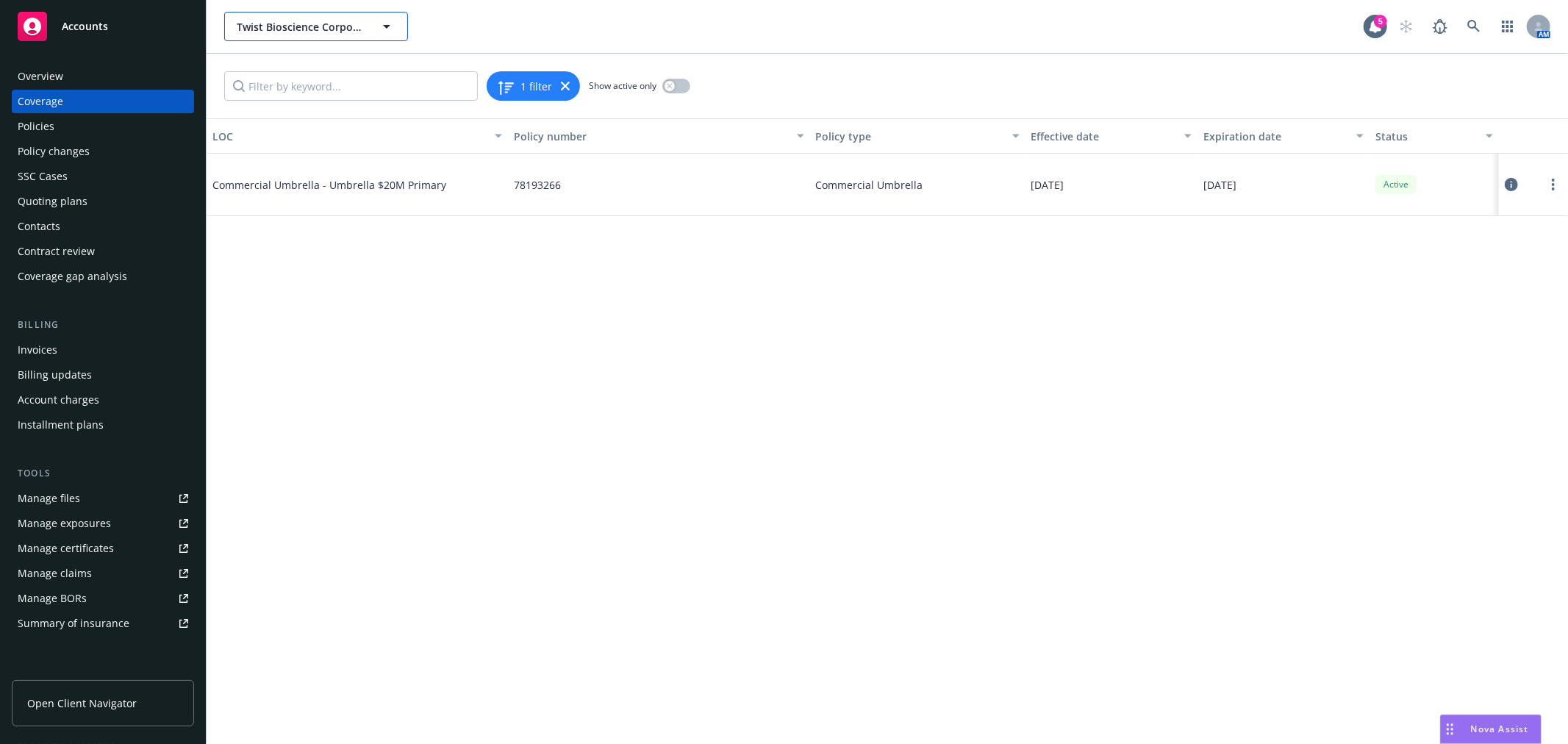
click at [273, 23] on span "Twist Bioscience Corporation" at bounding box center [300, 26] width 127 height 15
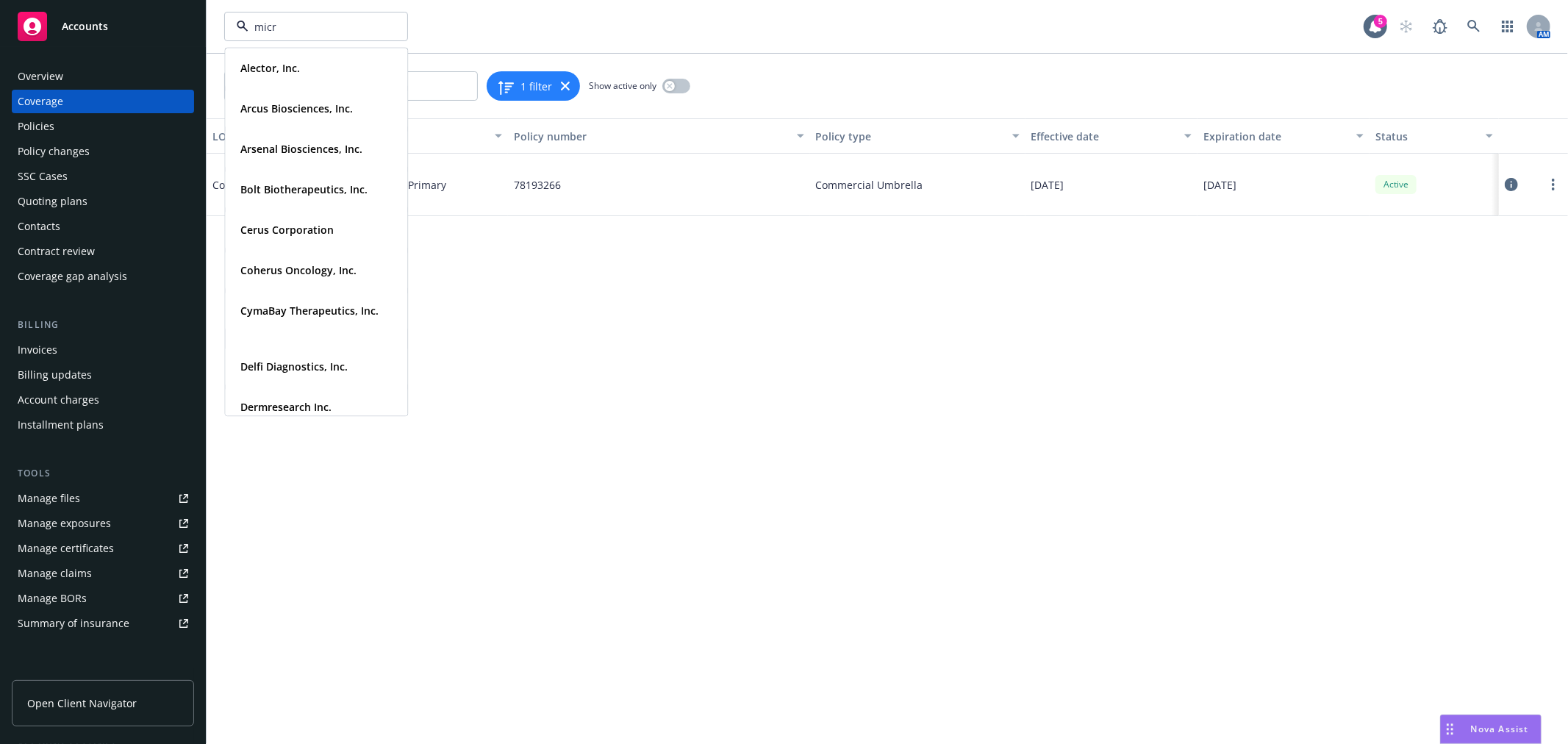
type input "micro"
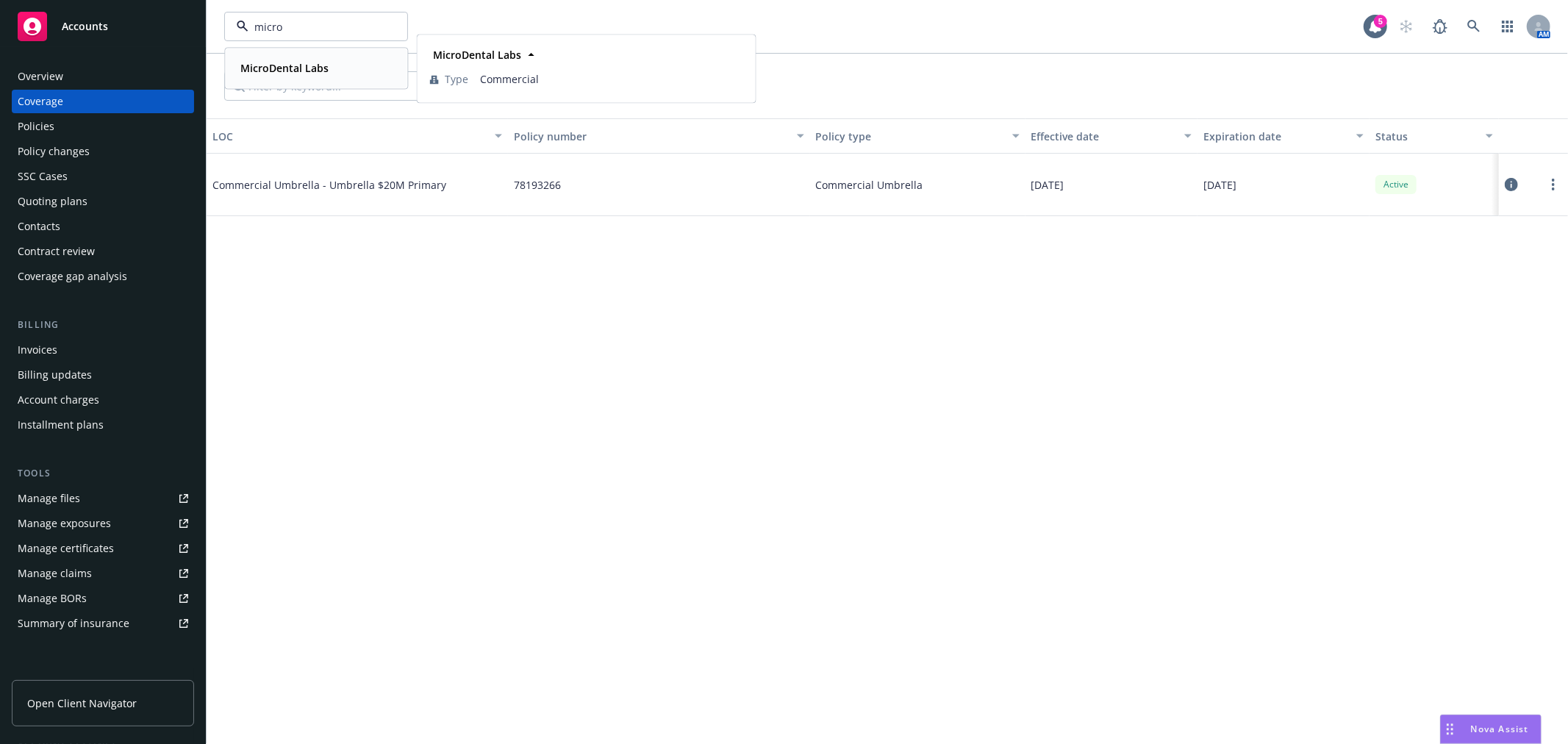
click at [275, 69] on strong "MicroDental Labs" at bounding box center [284, 68] width 88 height 14
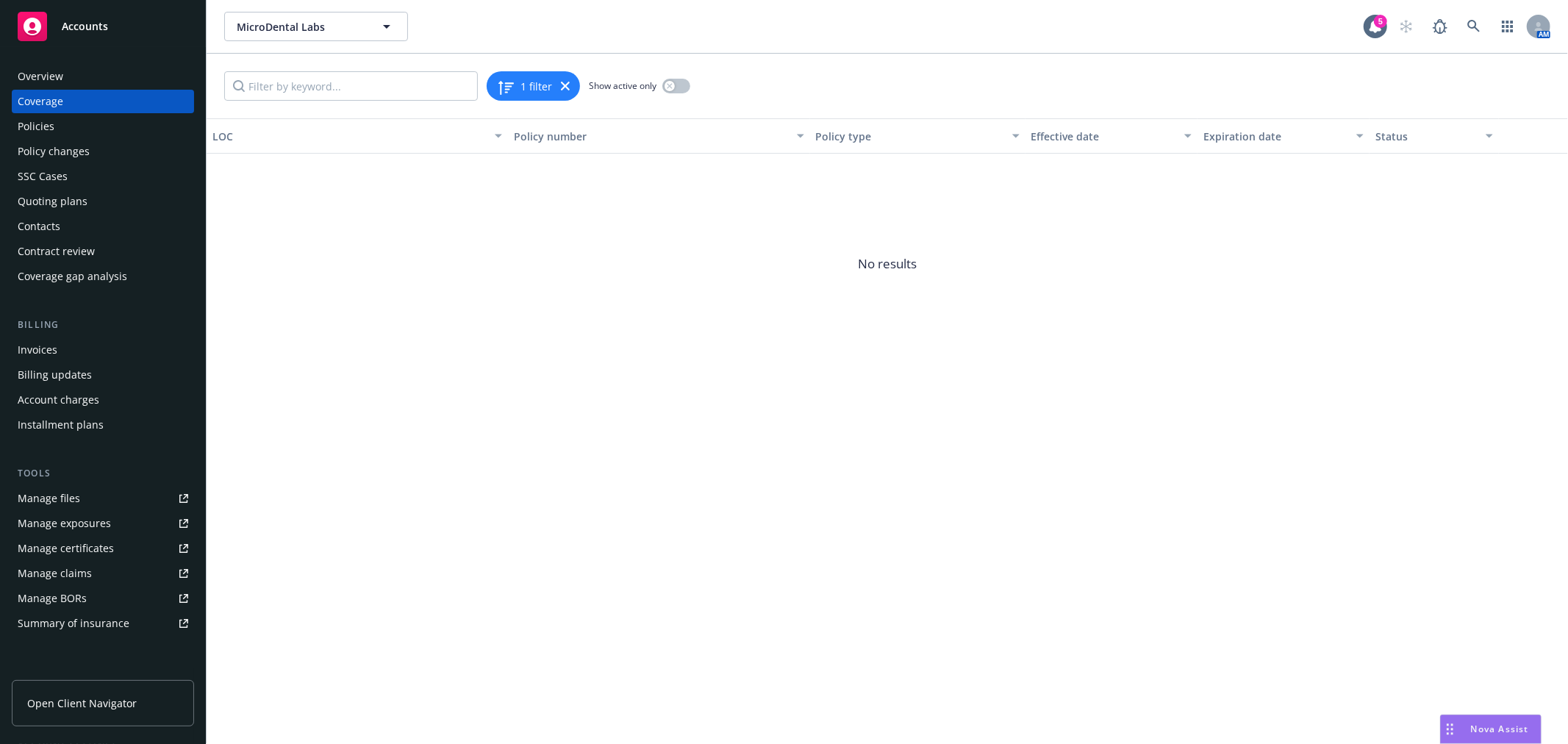
click at [61, 124] on div "Policies" at bounding box center [102, 127] width 170 height 23
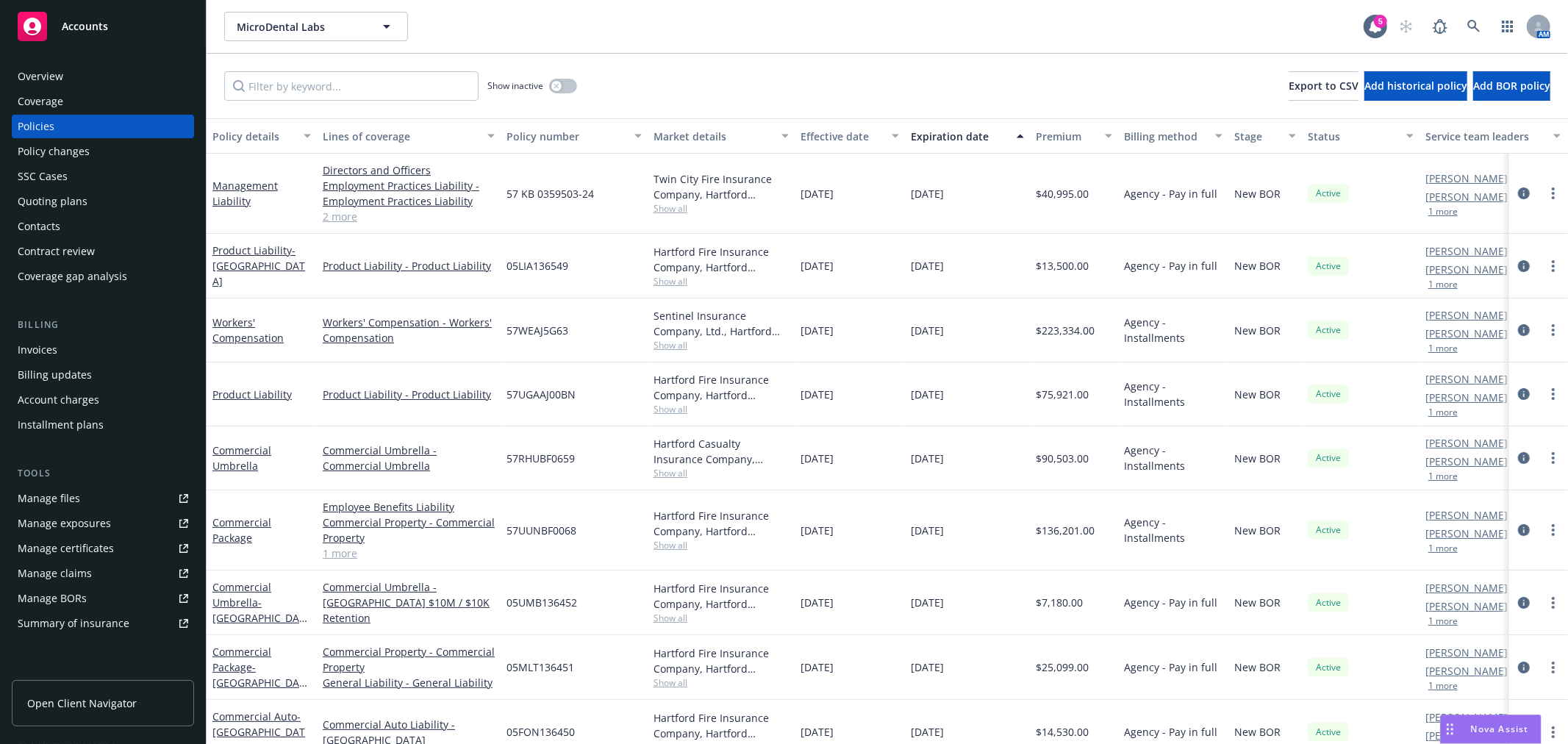
click at [63, 194] on div "Quoting plans" at bounding box center [53, 201] width 69 height 23
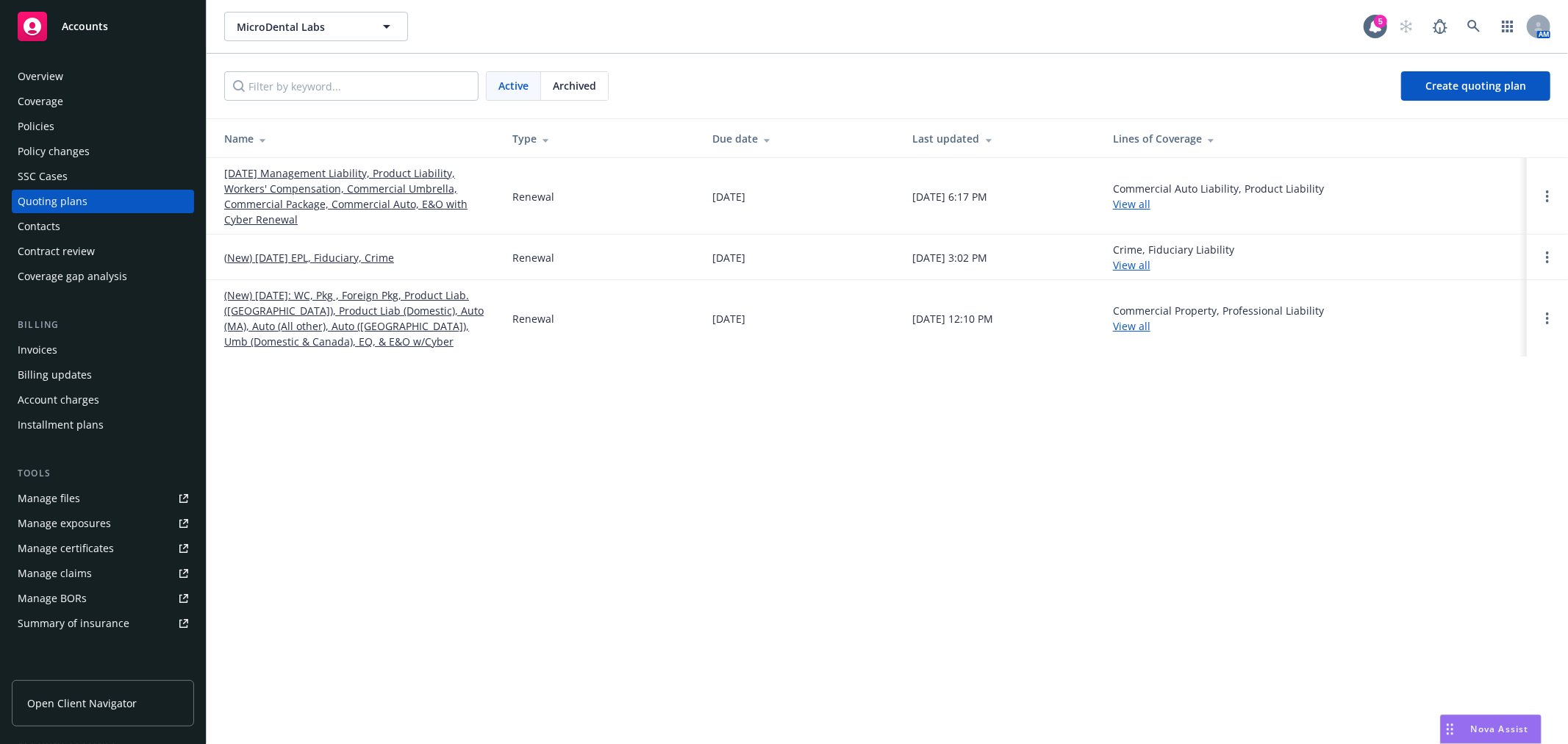
click at [356, 323] on link "(New) [DATE]: WC, Pkg , Foreign Pkg, Product Liab. ([GEOGRAPHIC_DATA]), Product…" at bounding box center [356, 318] width 265 height 61
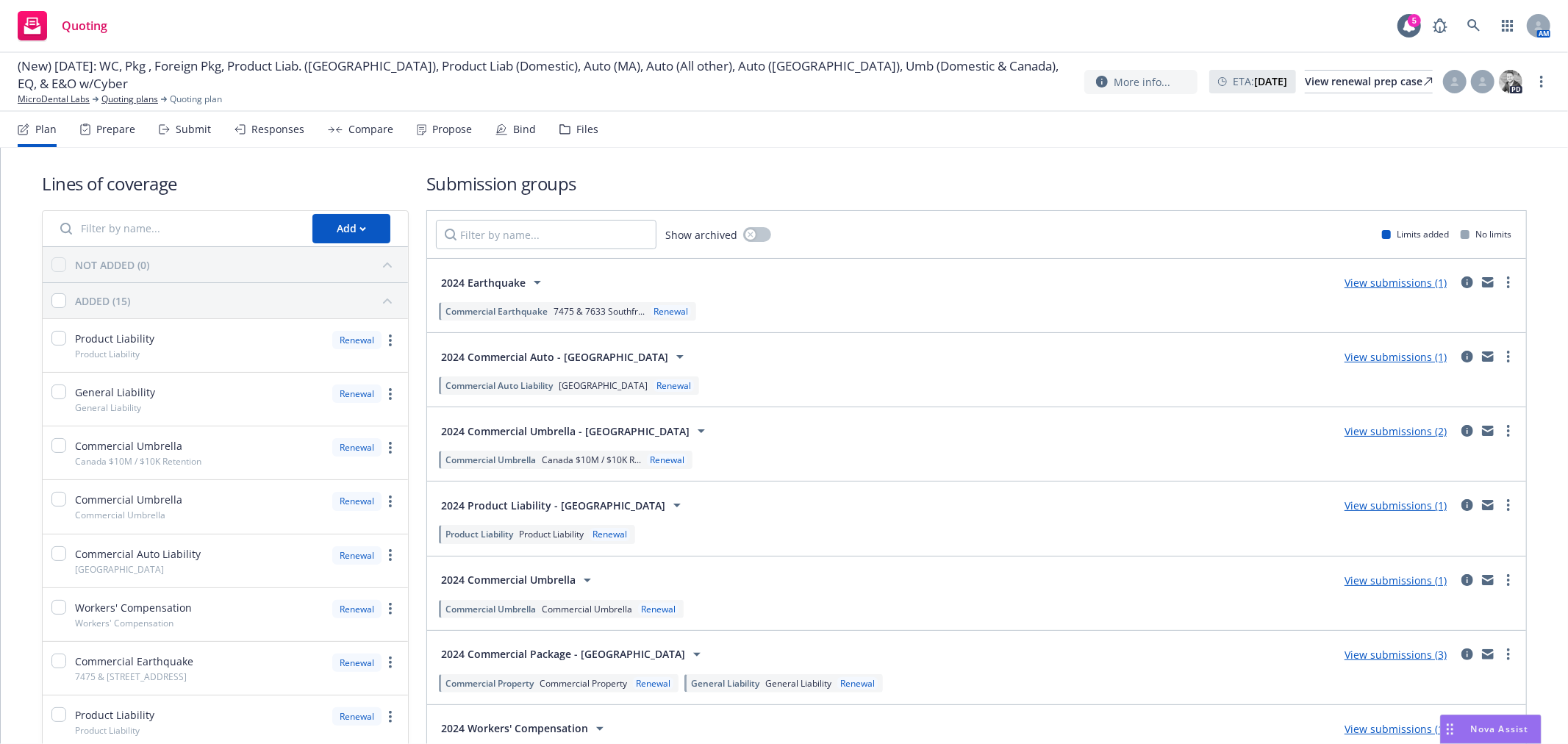
click at [586, 128] on div "Files" at bounding box center [587, 129] width 22 height 12
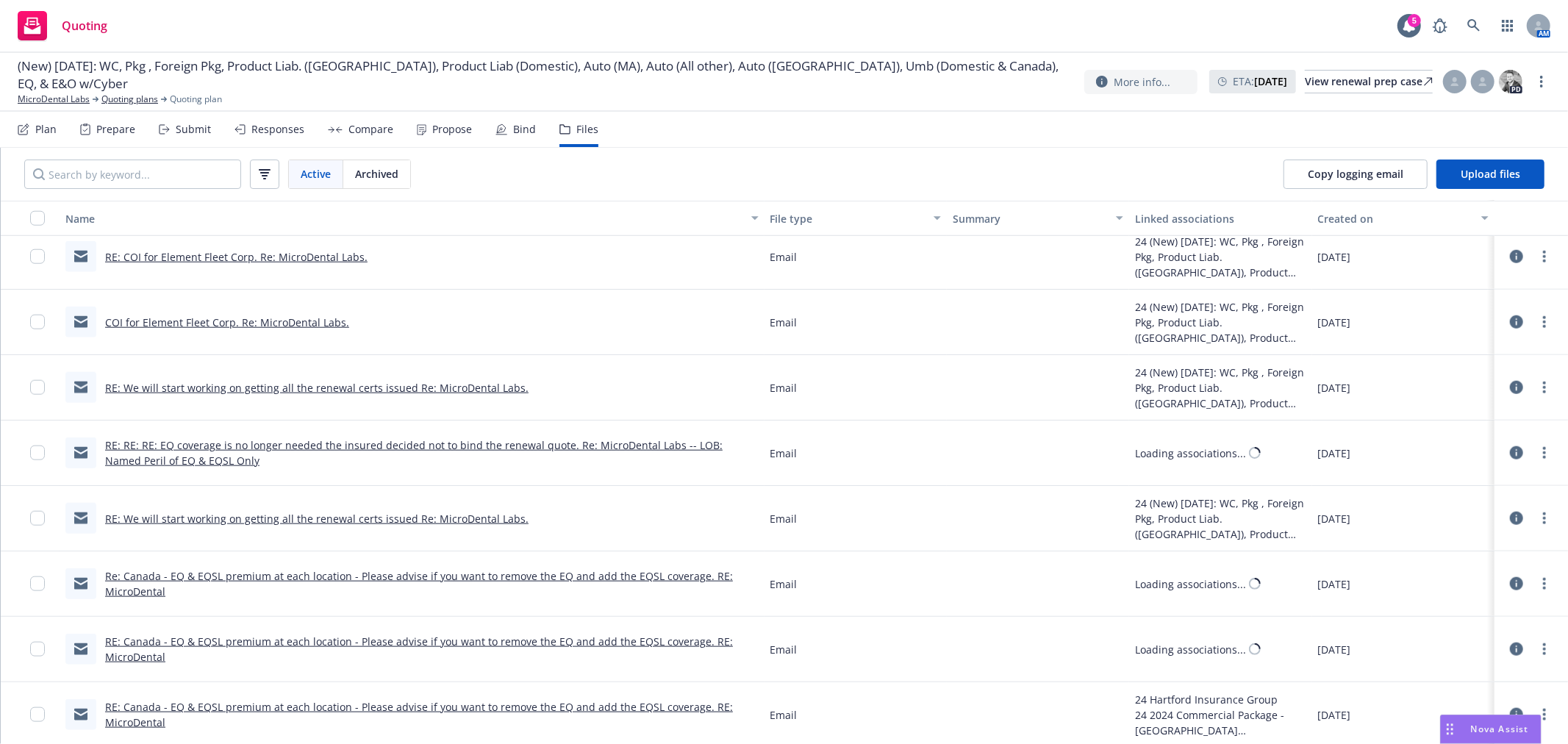
scroll to position [1388, 0]
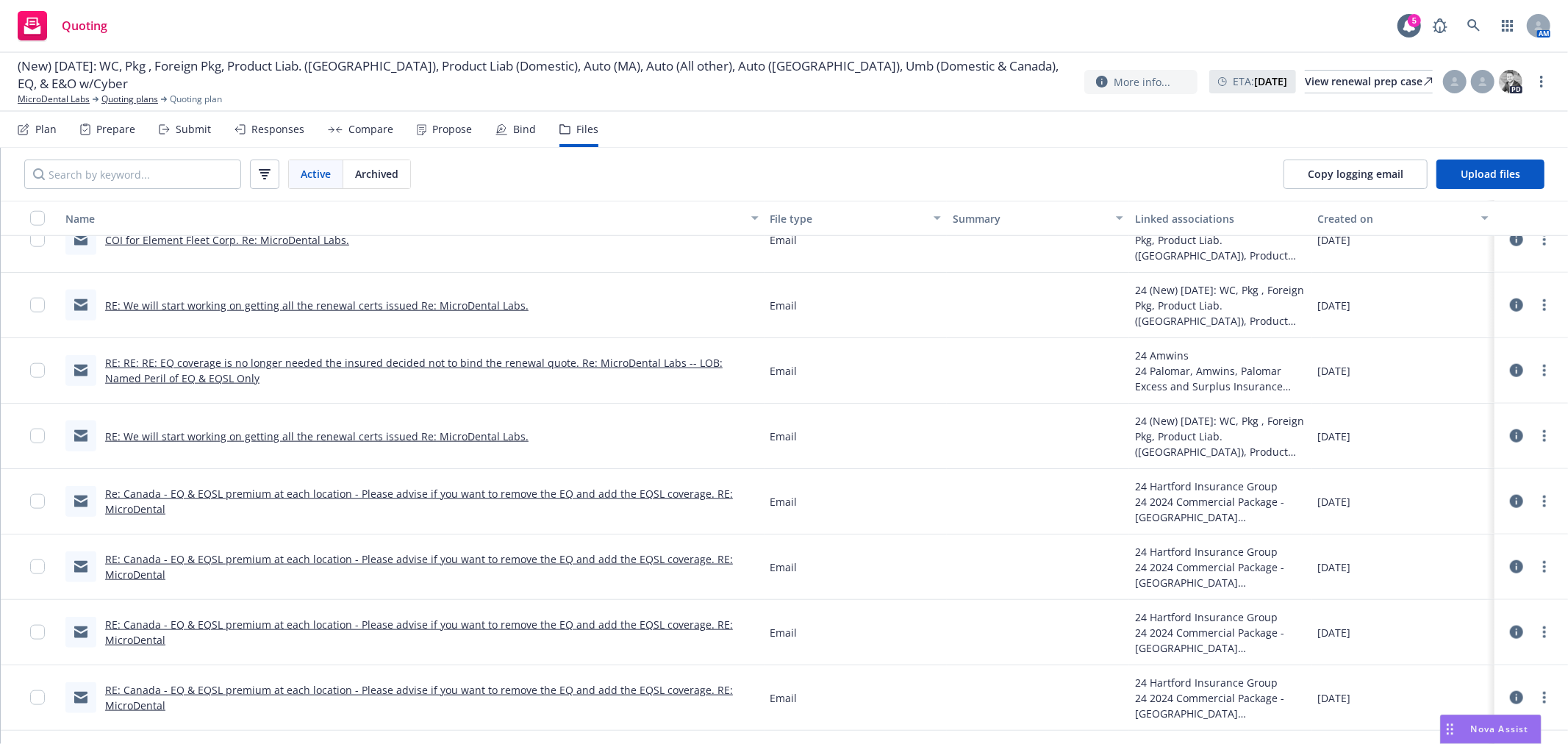
click at [397, 488] on link "Re: Canada - EQ & EQSL premium at each location - Please advise if you want to …" at bounding box center [419, 501] width 628 height 29
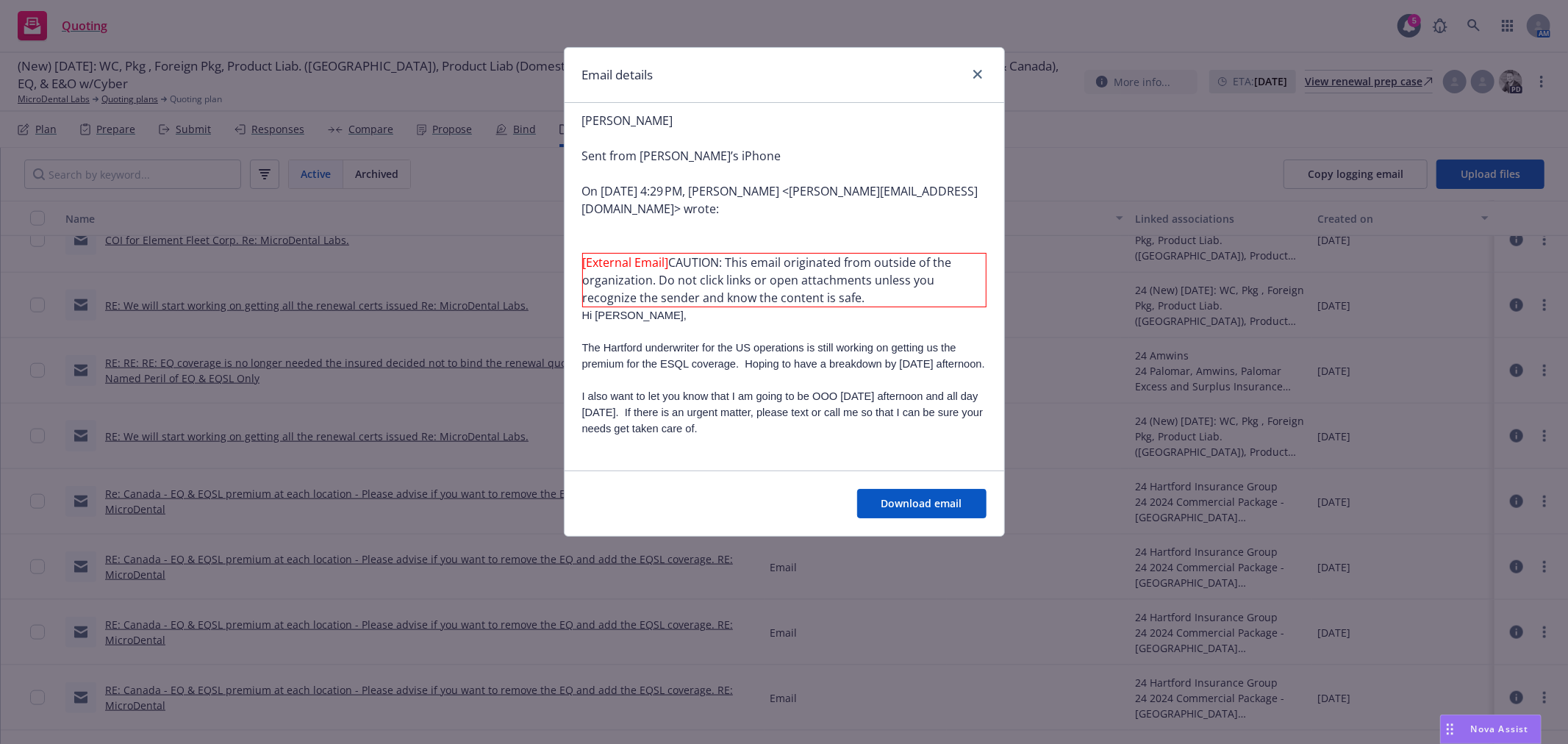
scroll to position [0, 0]
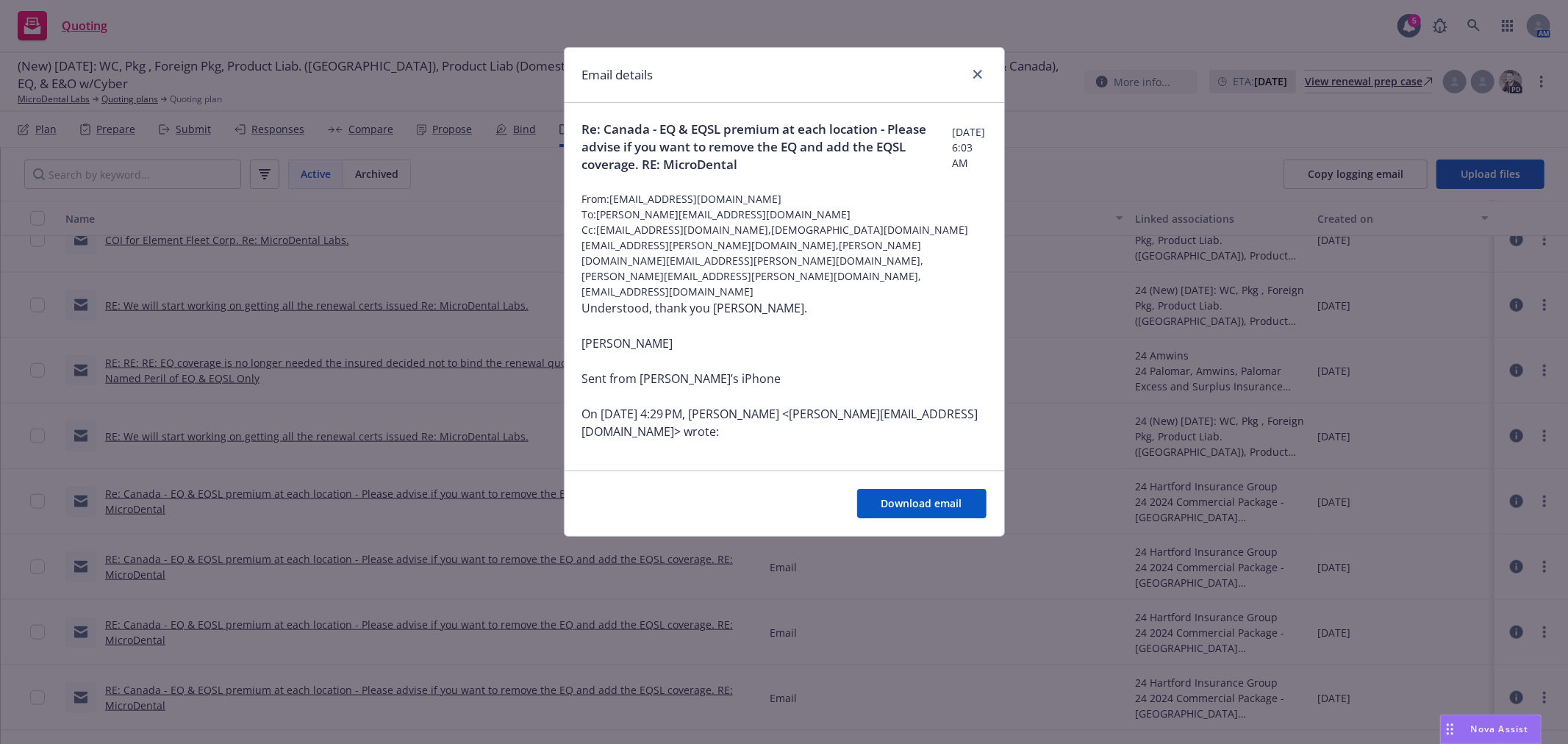
click at [986, 64] on div "Email details" at bounding box center [784, 76] width 439 height 55
click at [976, 69] on link "close" at bounding box center [978, 74] width 18 height 18
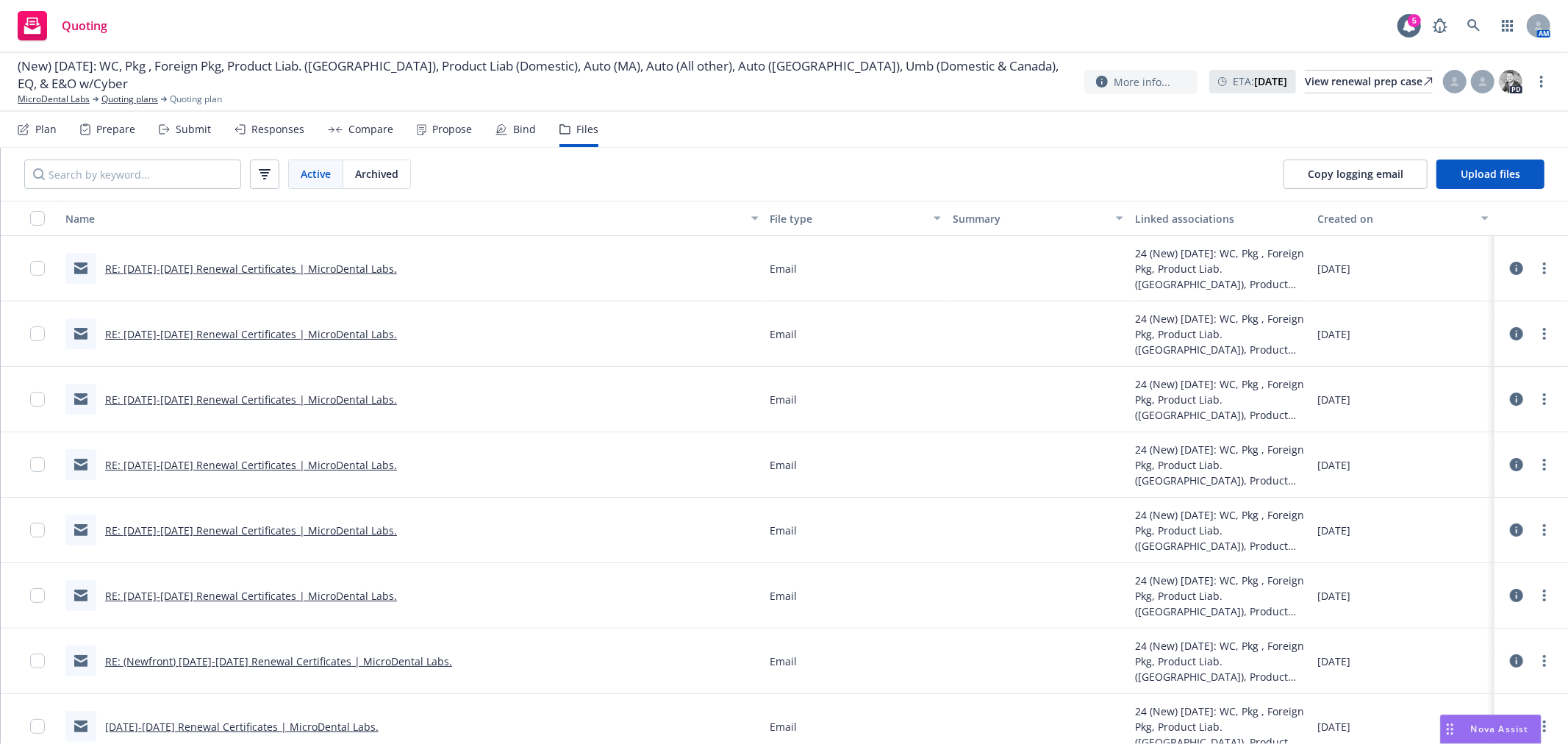
click at [38, 124] on div "Plan" at bounding box center [46, 129] width 21 height 12
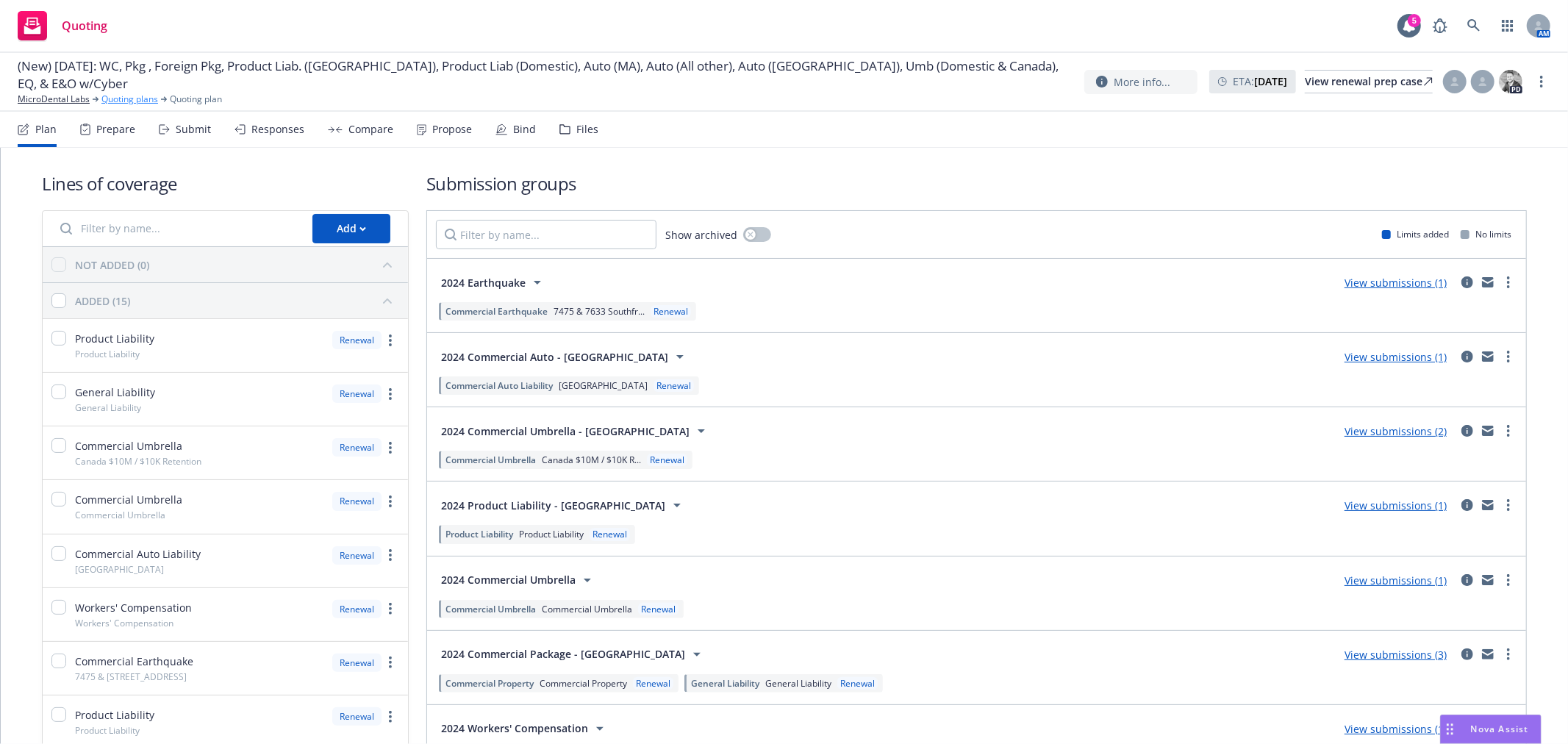
click at [133, 99] on link "Quoting plans" at bounding box center [130, 99] width 57 height 13
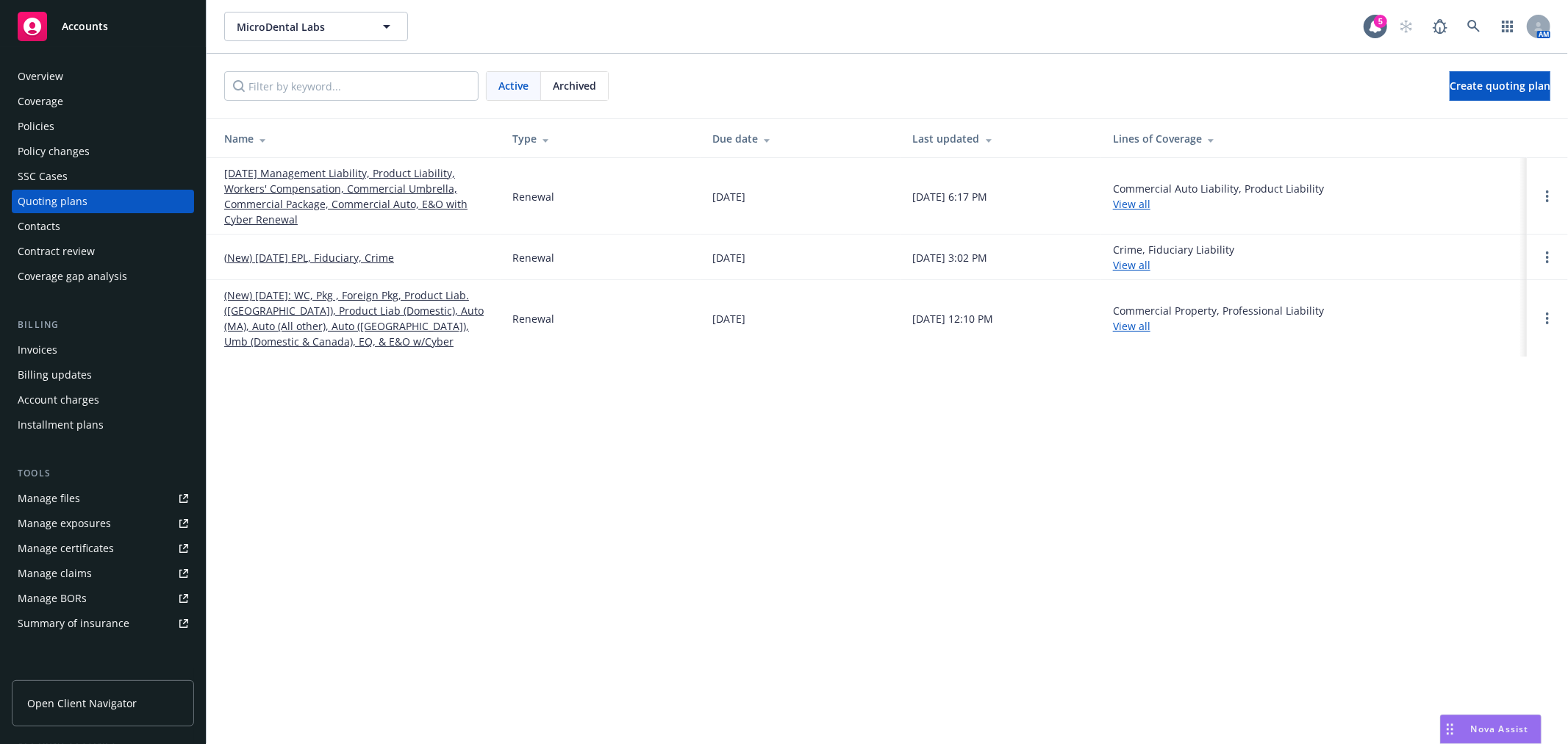
click at [294, 200] on link "[DATE] Management Liability, Product Liability, Workers' Compensation, Commerci…" at bounding box center [356, 196] width 265 height 61
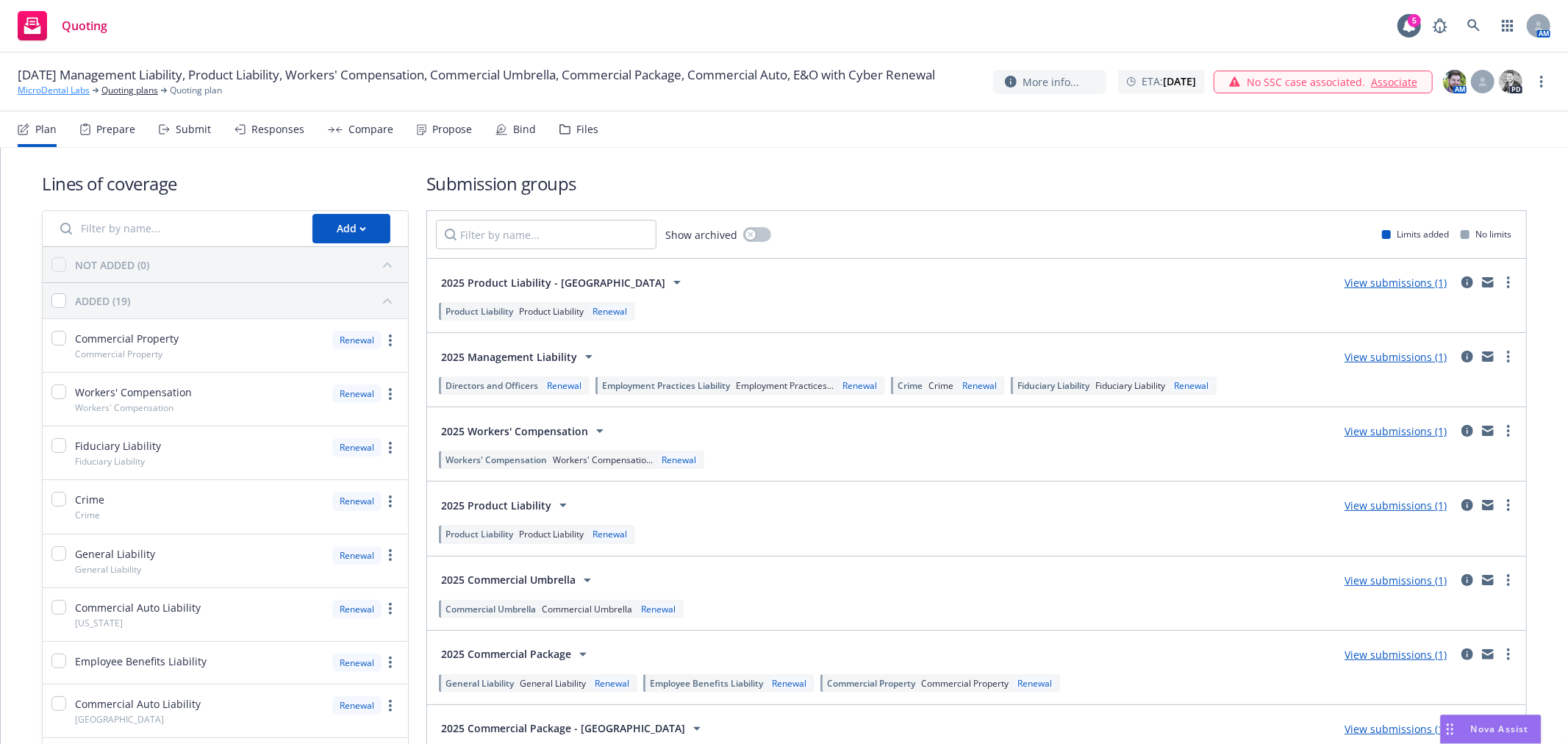
drag, startPoint x: 55, startPoint y: 99, endPoint x: 63, endPoint y: 99, distance: 8.0
click at [55, 97] on link "MicroDental Labs" at bounding box center [53, 90] width 72 height 13
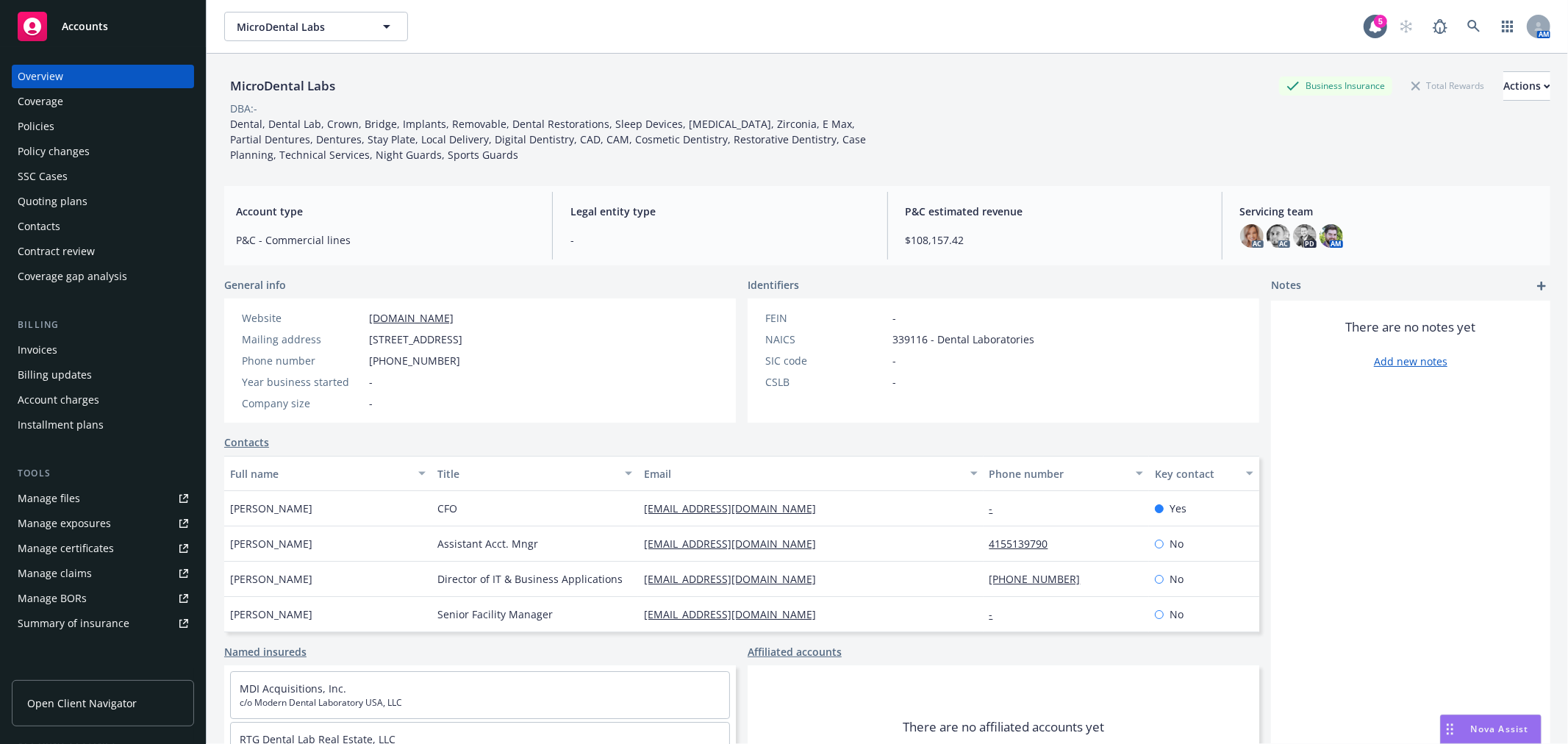
click at [62, 200] on div "Quoting plans" at bounding box center [53, 201] width 69 height 23
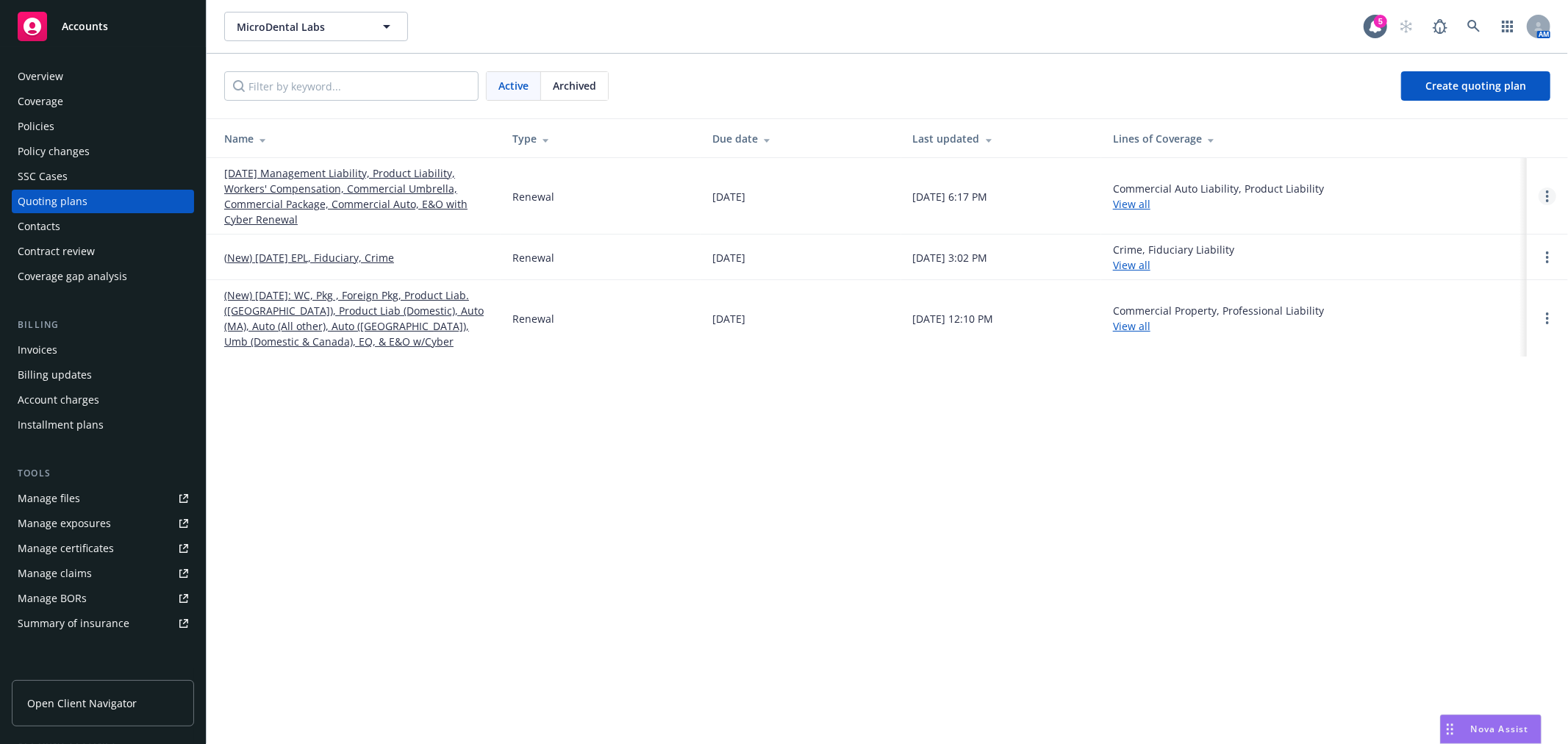
click at [1546, 190] on link "Open options" at bounding box center [1548, 196] width 18 height 18
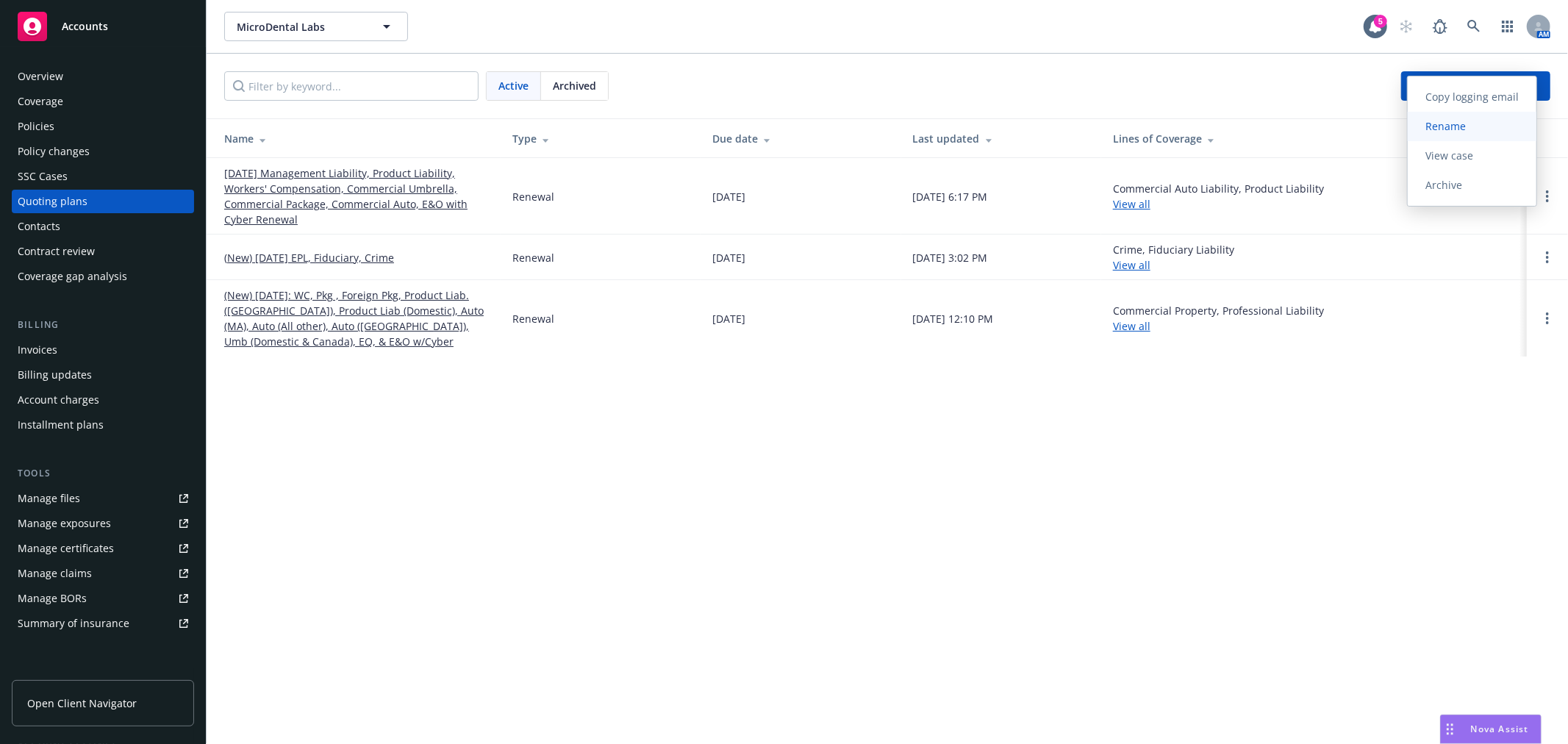
click at [1460, 122] on span "Rename" at bounding box center [1445, 127] width 76 height 14
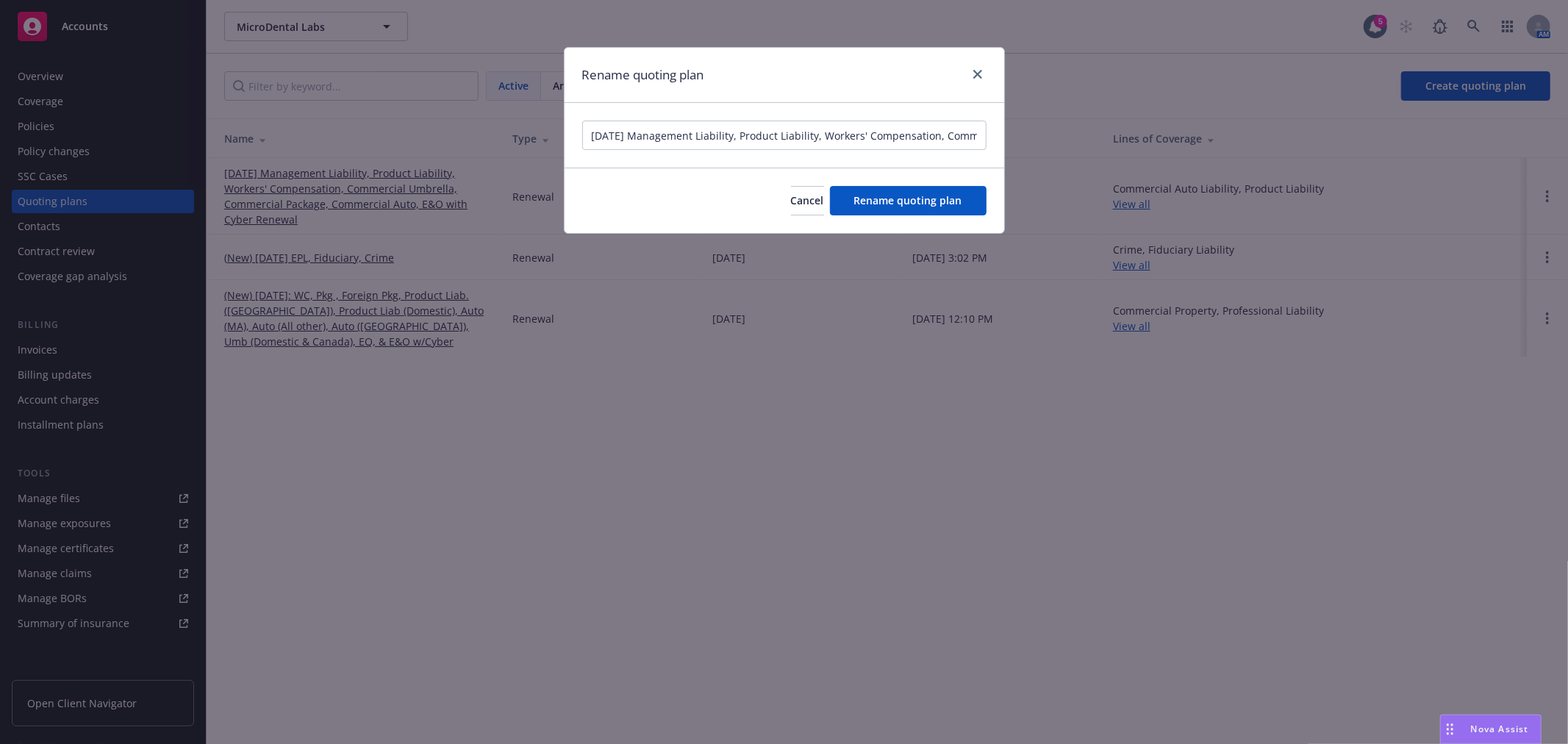
scroll to position [0, 393]
drag, startPoint x: 627, startPoint y: 131, endPoint x: 1192, endPoint y: 127, distance: 565.0
click at [1185, 127] on div "Rename quoting plan [DATE] Management Liability, Product Liability, Workers' Co…" at bounding box center [784, 372] width 1568 height 744
drag, startPoint x: 598, startPoint y: 135, endPoint x: 1199, endPoint y: 131, distance: 601.0
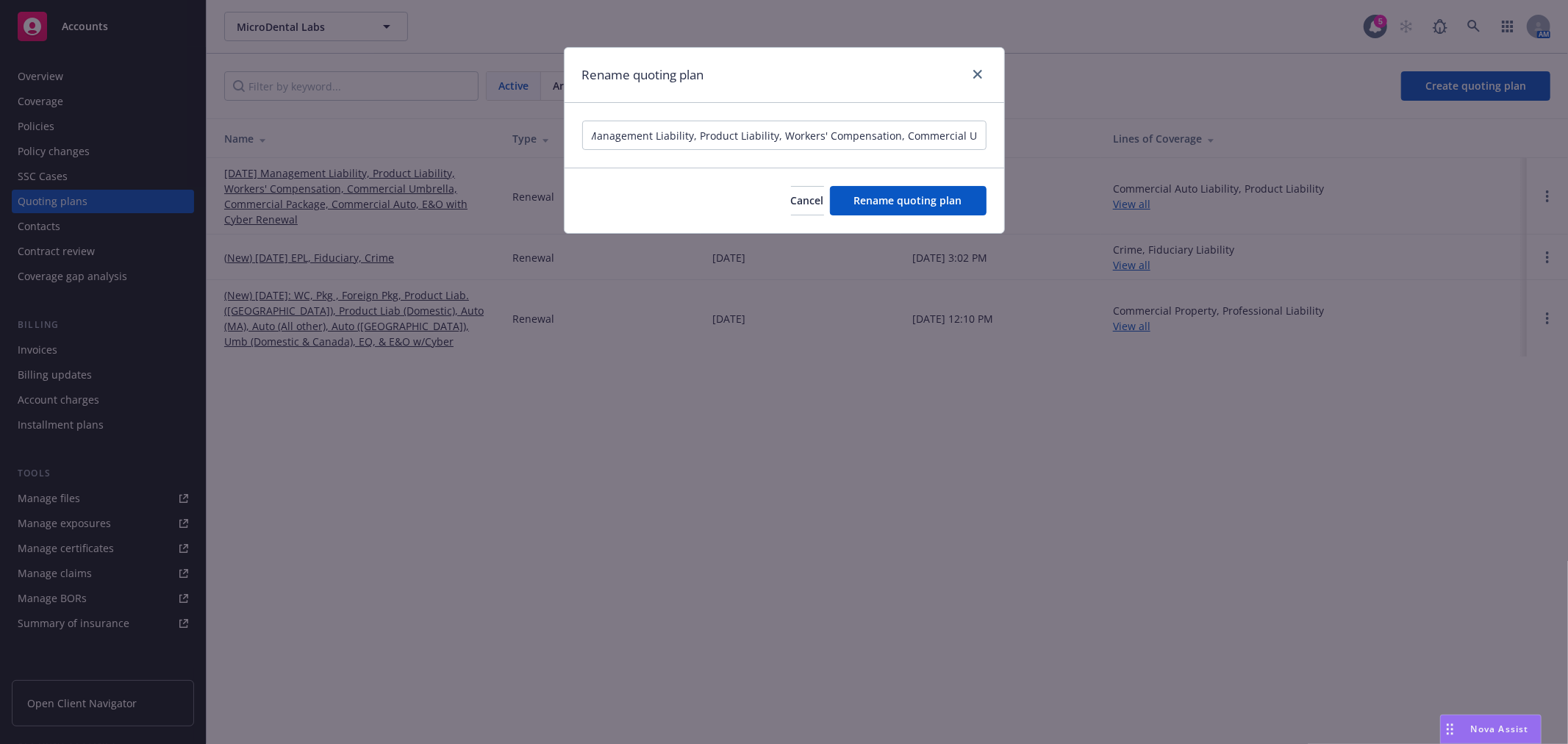
click at [1199, 131] on div "Rename quoting plan [DATE] Management Liability, Product Liability, Workers' Co…" at bounding box center [784, 372] width 1568 height 744
type input "[DATE] MircroDental Labs - Business Insurance Renewal"
click at [947, 197] on span "Rename quoting plan" at bounding box center [908, 200] width 108 height 14
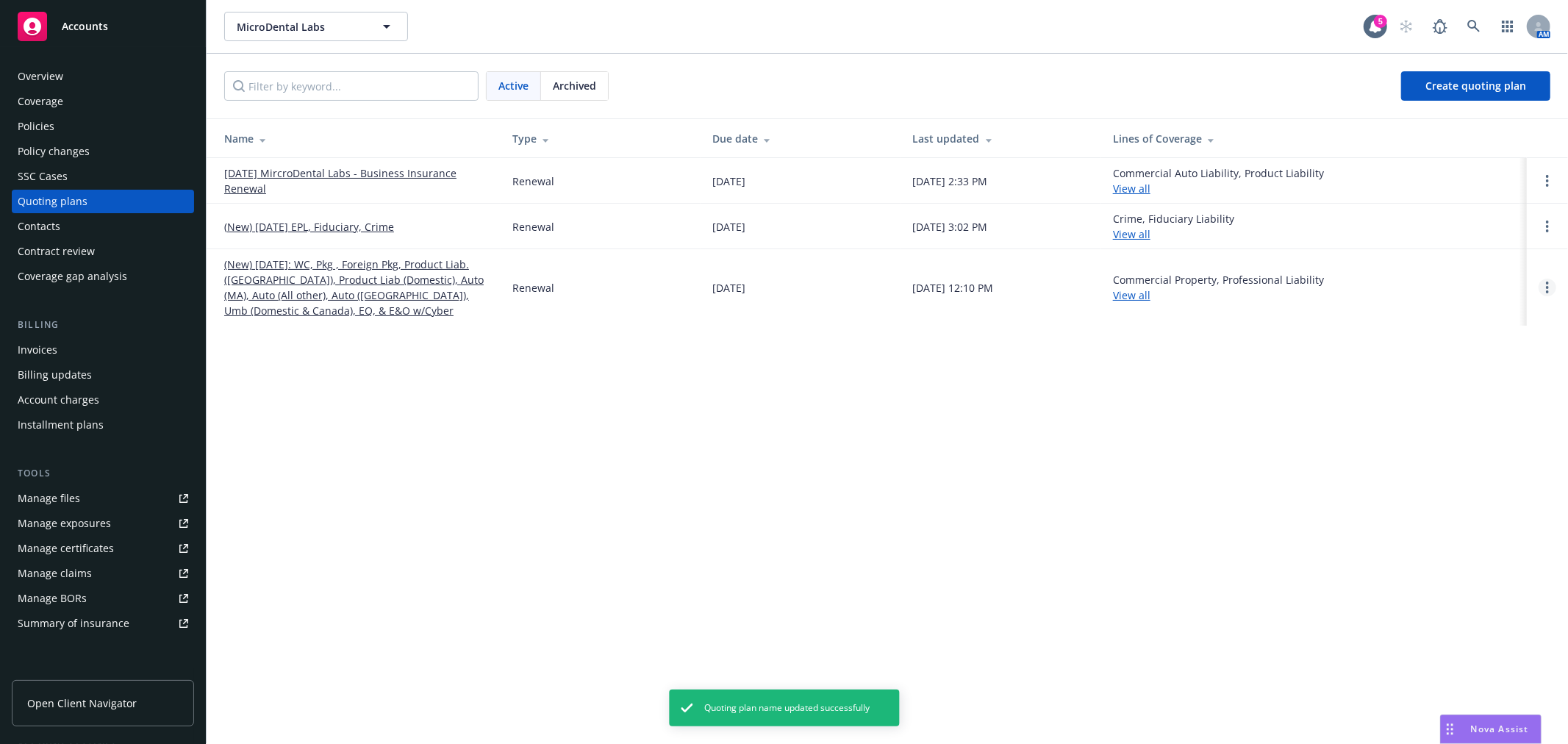
click at [1552, 288] on link "Open options" at bounding box center [1548, 288] width 18 height 18
click at [1480, 280] on span "Archive" at bounding box center [1443, 276] width 72 height 14
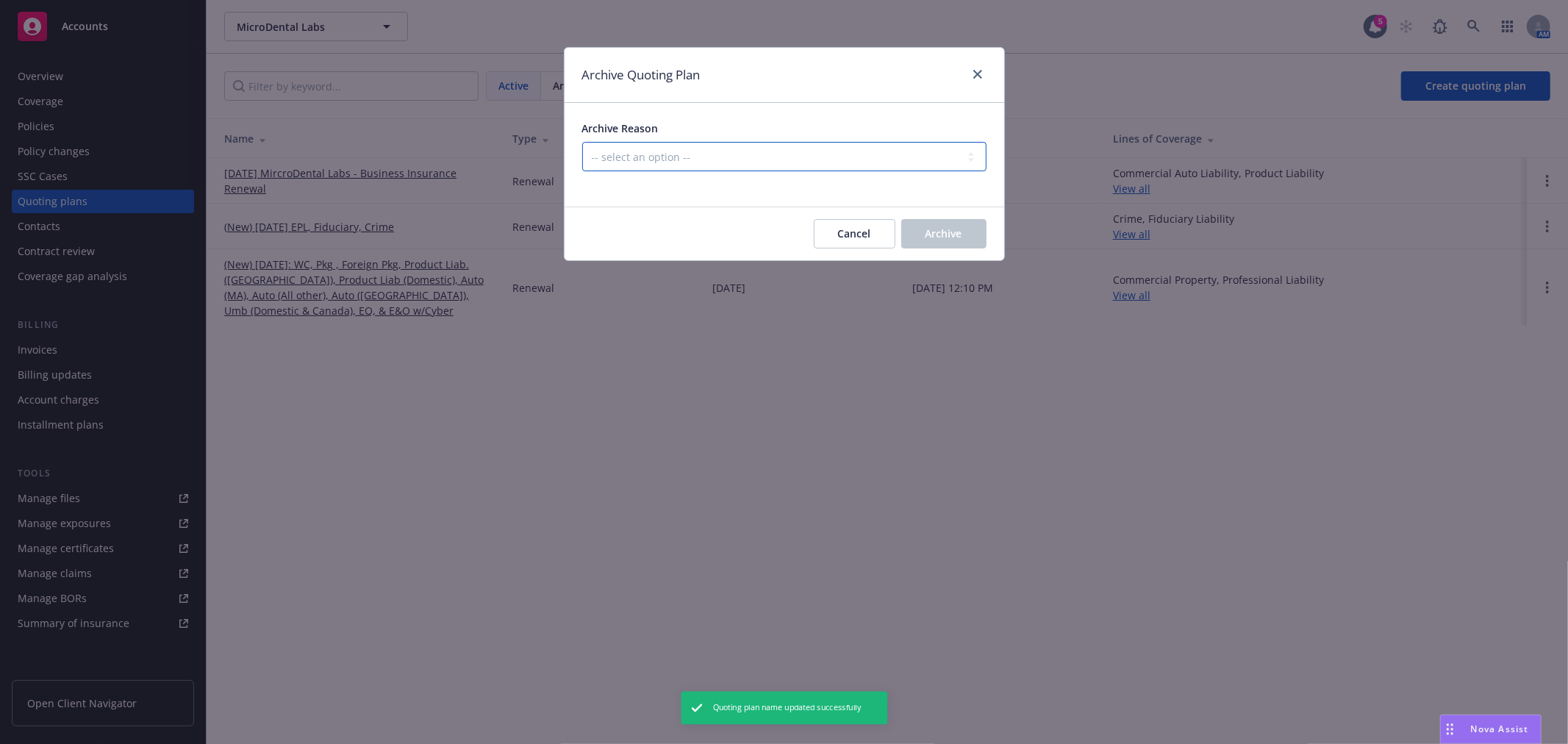
click at [790, 167] on select "-- select an option -- All policies in this renewal plan are auto-renewed Creat…" at bounding box center [785, 156] width 404 height 29
select select "ARCHIVED_RENEWAL_COMPLETED"
click at [583, 142] on select "-- select an option -- All policies in this renewal plan are auto-renewed Creat…" at bounding box center [785, 156] width 404 height 29
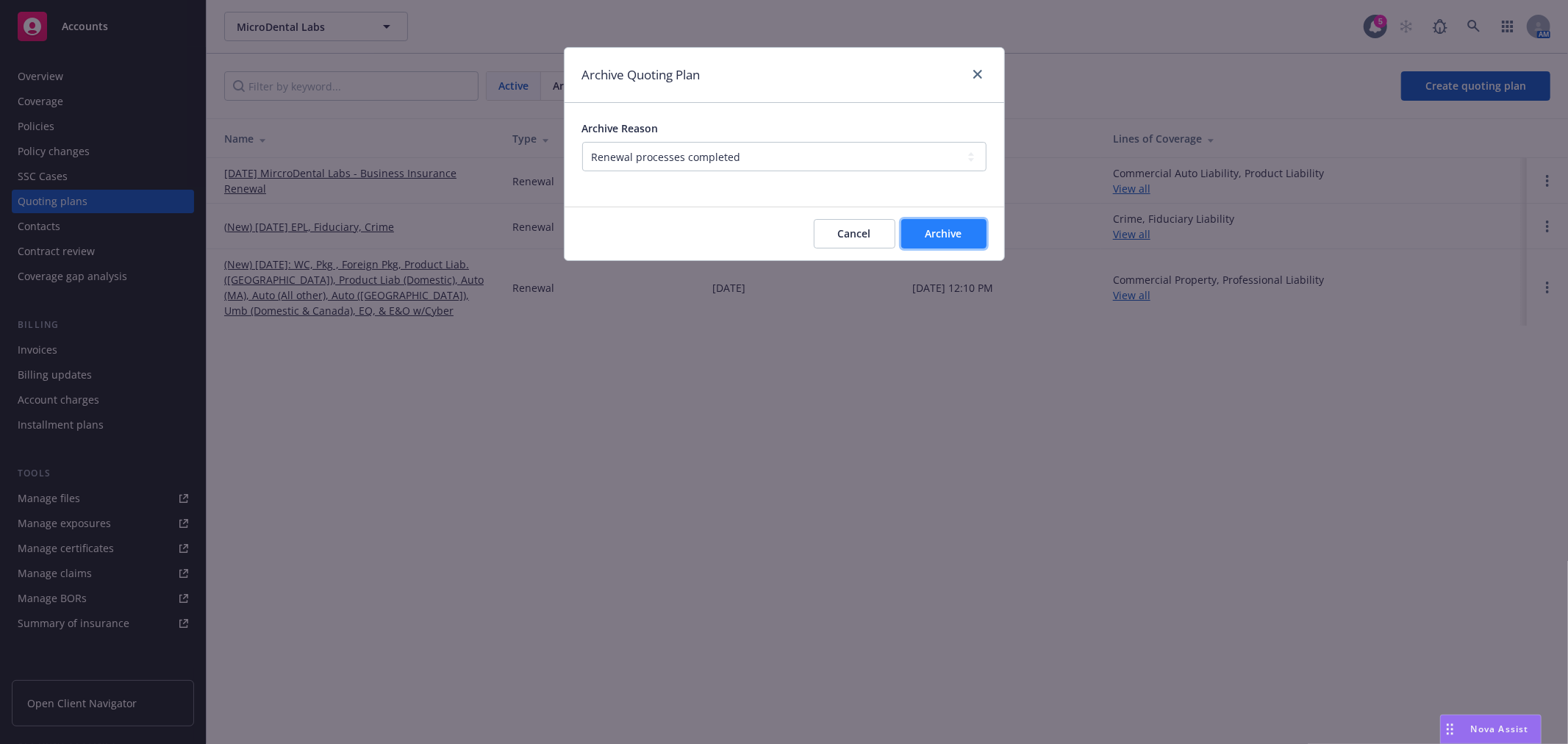
click at [986, 228] on button "Archive" at bounding box center [944, 233] width 86 height 29
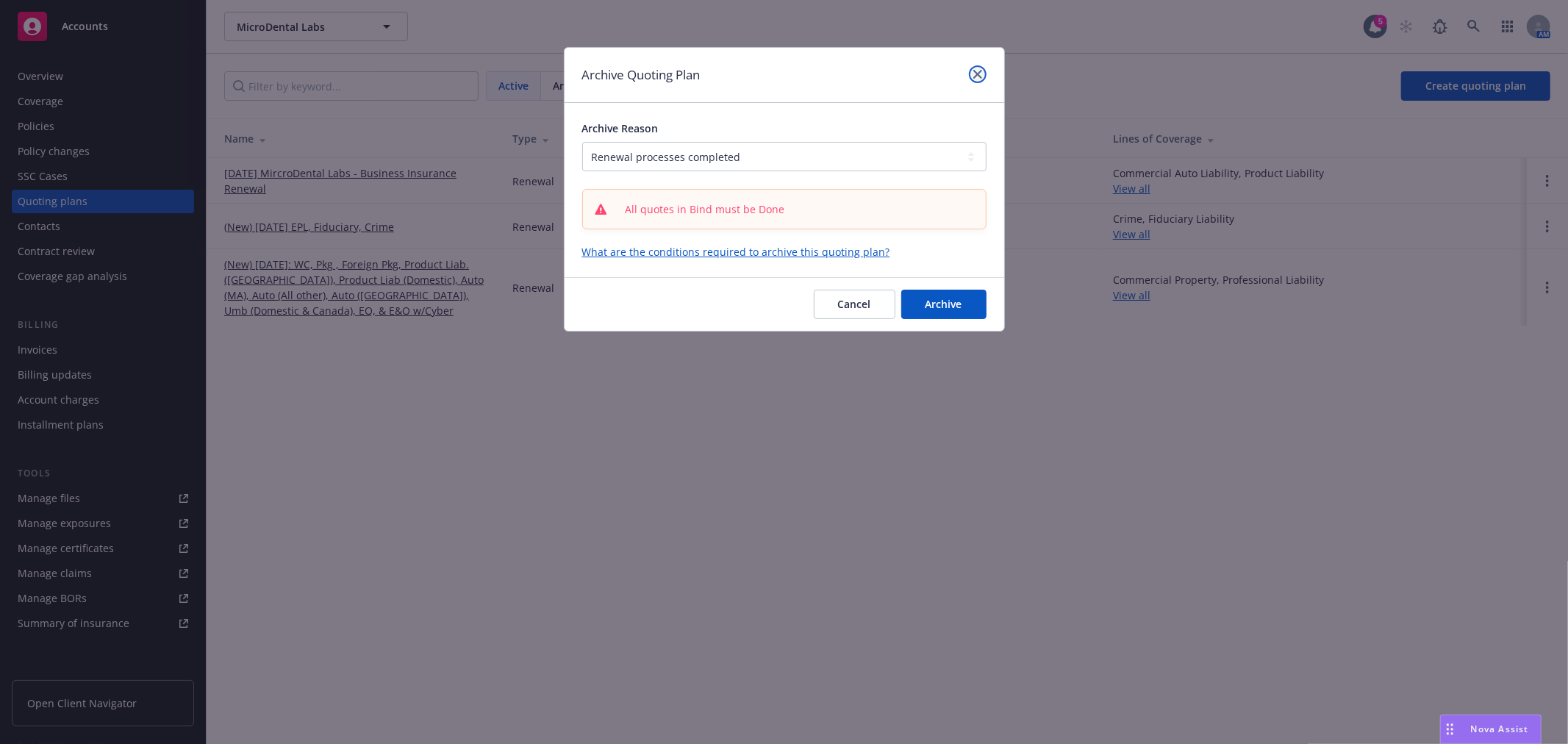
click at [974, 74] on icon "close" at bounding box center [978, 74] width 9 height 9
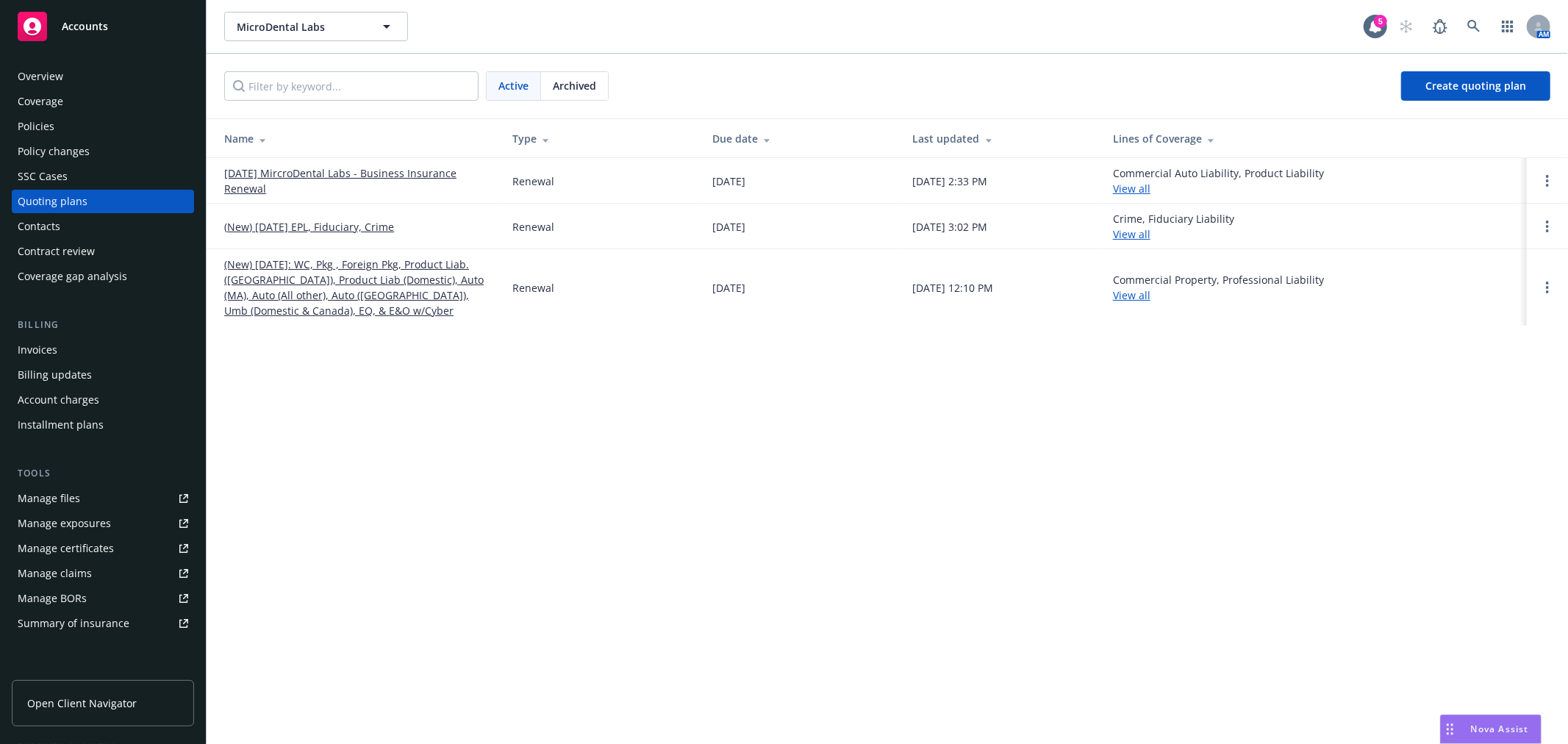
click at [596, 444] on div "MicroDental Labs MicroDental Labs 5 AM Active Archived Create quoting plan Name…" at bounding box center [887, 372] width 1361 height 744
click at [1544, 225] on link "Open options" at bounding box center [1548, 226] width 18 height 18
click at [1476, 225] on link "Archive" at bounding box center [1472, 215] width 128 height 29
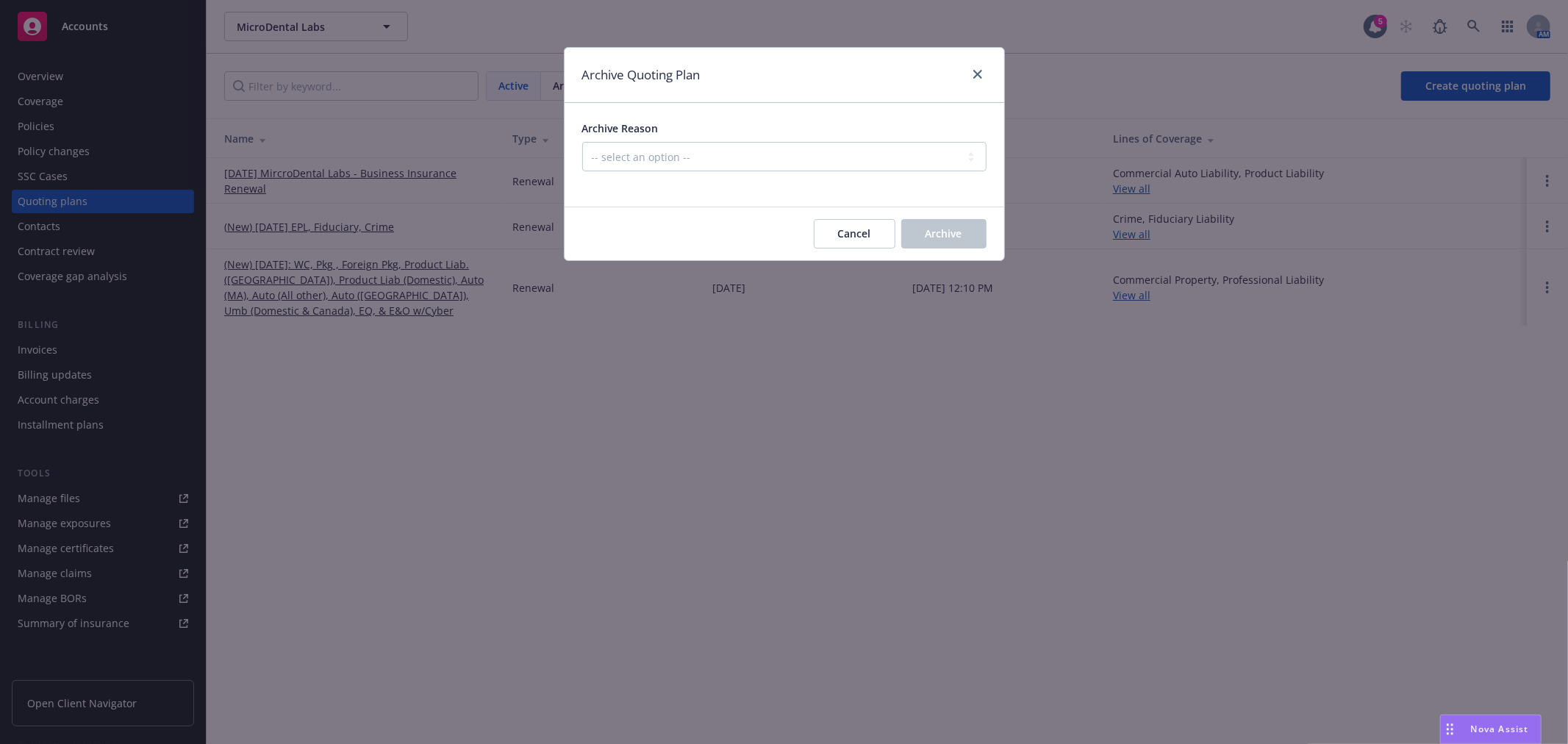
click at [776, 112] on div "Archive Reason -- select an option -- All policies in this renewal plan are aut…" at bounding box center [784, 155] width 439 height 103
click at [758, 159] on select "-- select an option -- All policies in this renewal plan are auto-renewed Creat…" at bounding box center [785, 156] width 404 height 29
select select "ARCHIVED_RENEWAL_COMPLETED"
click at [583, 142] on select "-- select an option -- All policies in this renewal plan are auto-renewed Creat…" at bounding box center [785, 156] width 404 height 29
click at [932, 226] on span "Archive" at bounding box center [943, 233] width 37 height 14
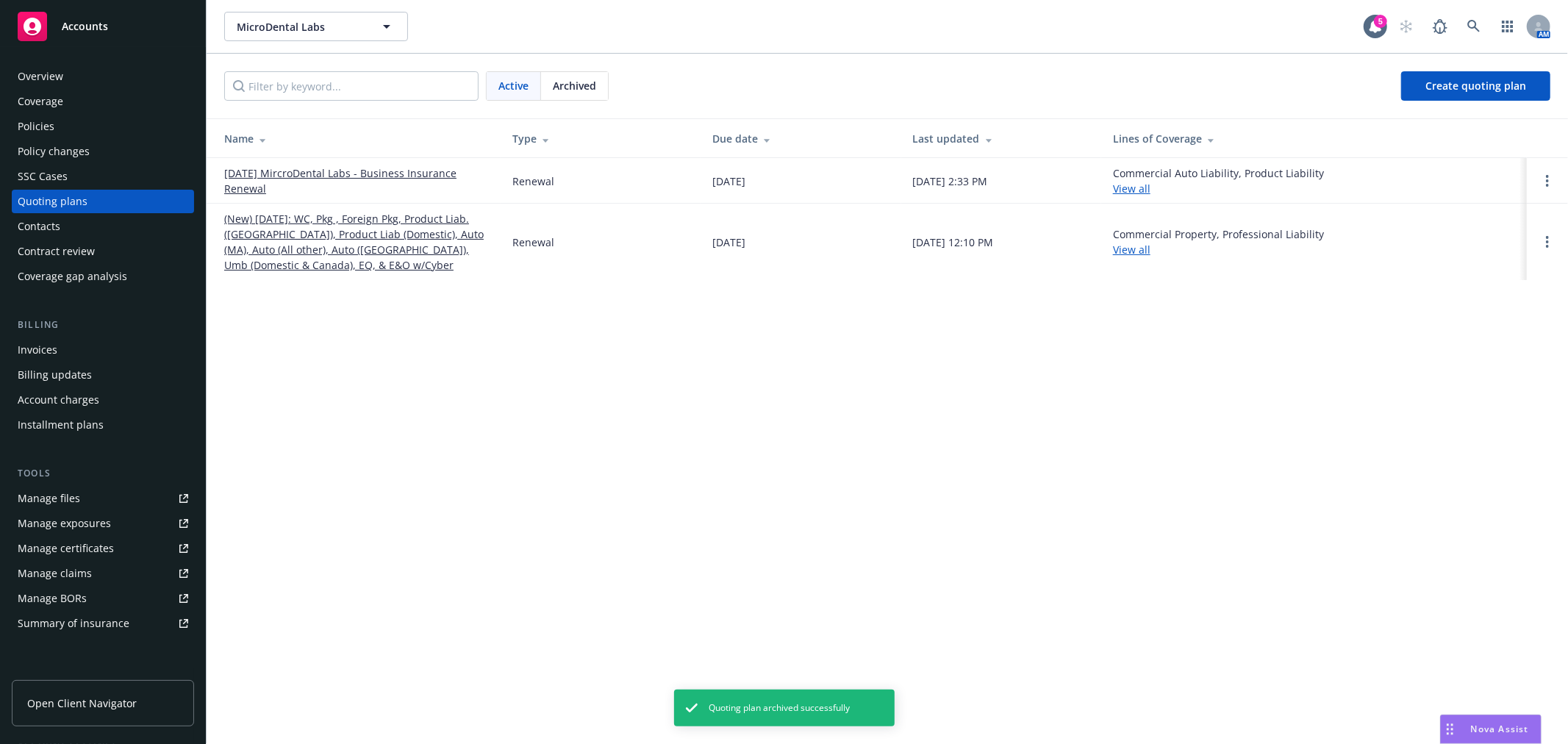
click at [307, 236] on link "(New) [DATE]: WC, Pkg , Foreign Pkg, Product Liab. ([GEOGRAPHIC_DATA]), Product…" at bounding box center [356, 241] width 265 height 61
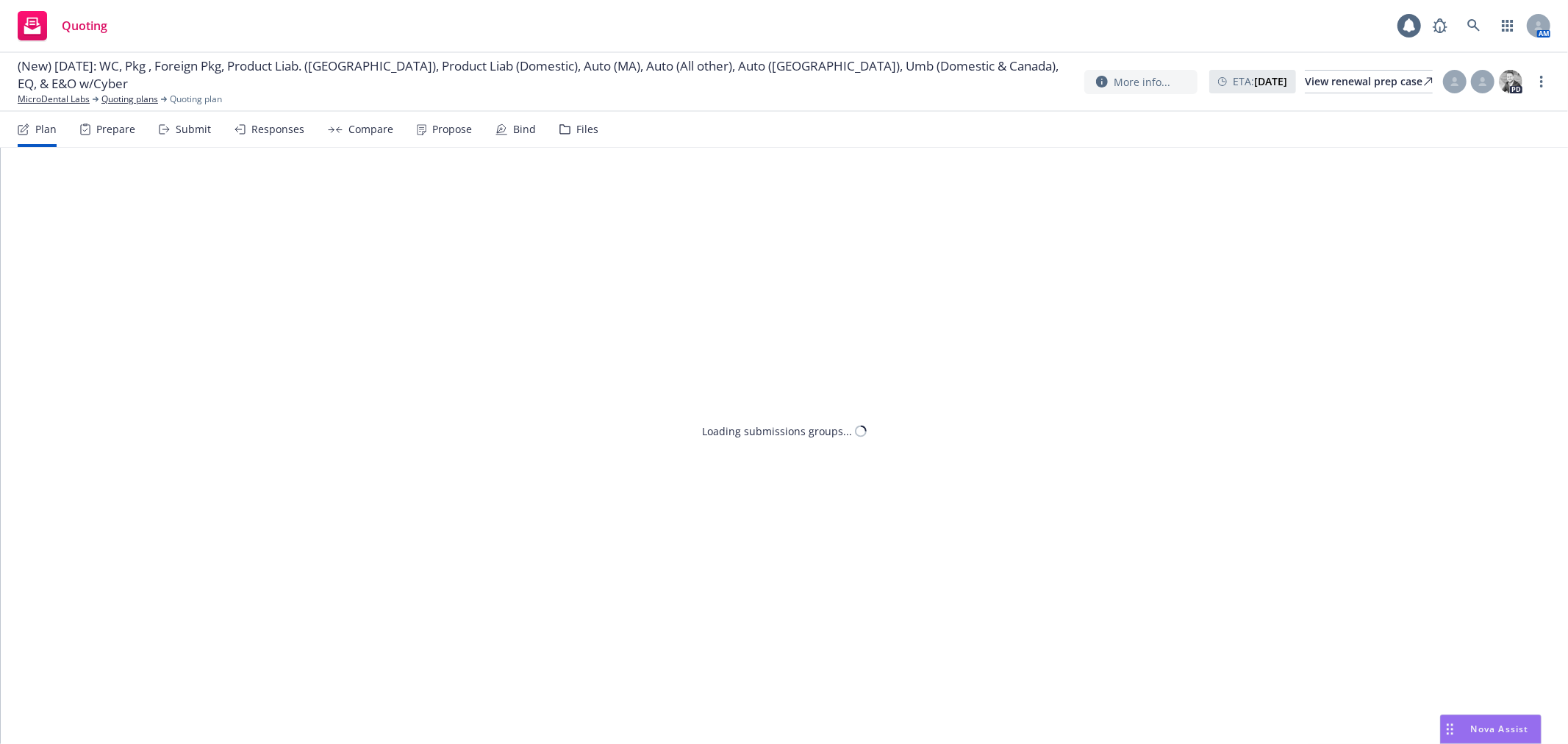
click at [513, 120] on div "Bind" at bounding box center [515, 129] width 40 height 36
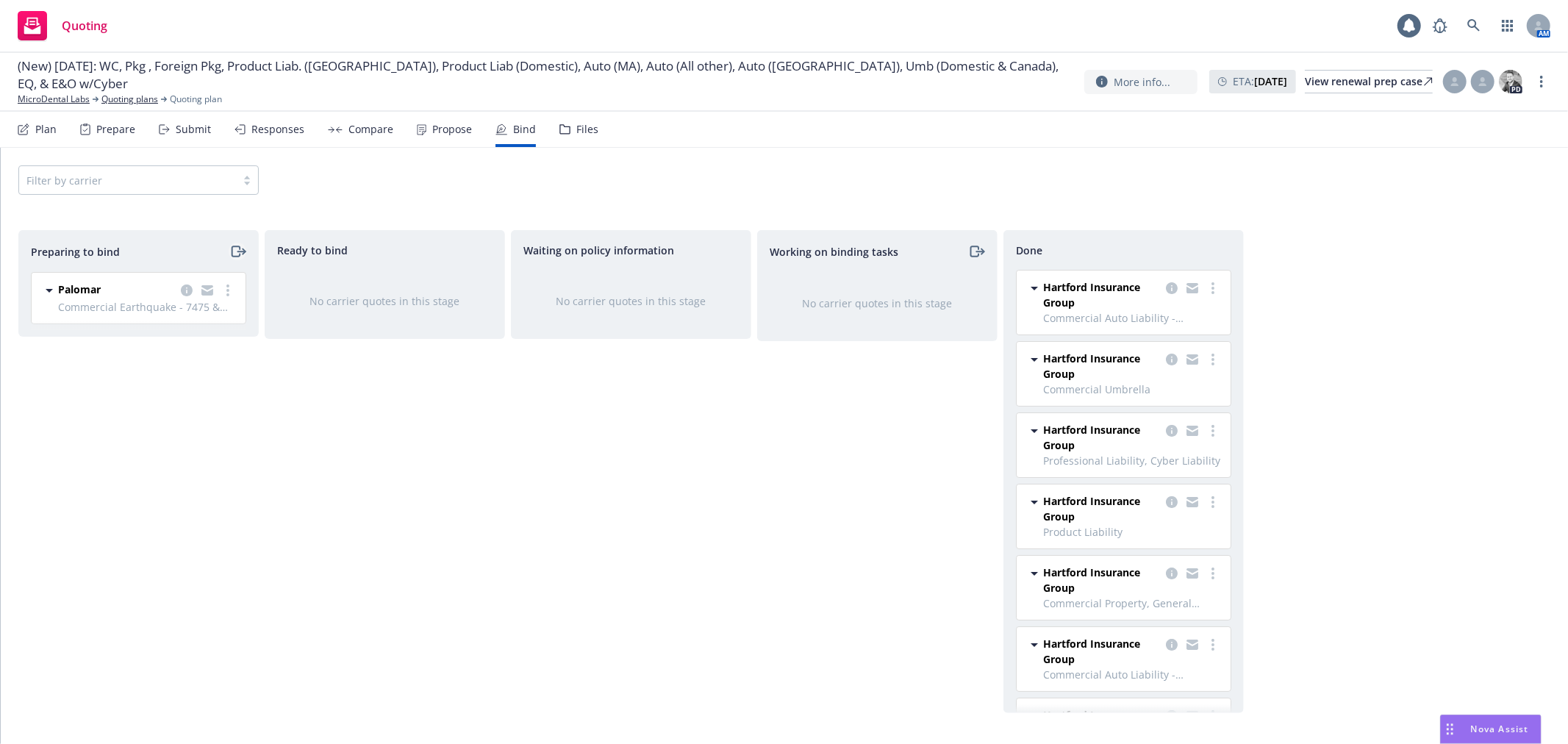
click at [237, 246] on icon "moveRight" at bounding box center [235, 251] width 8 height 11
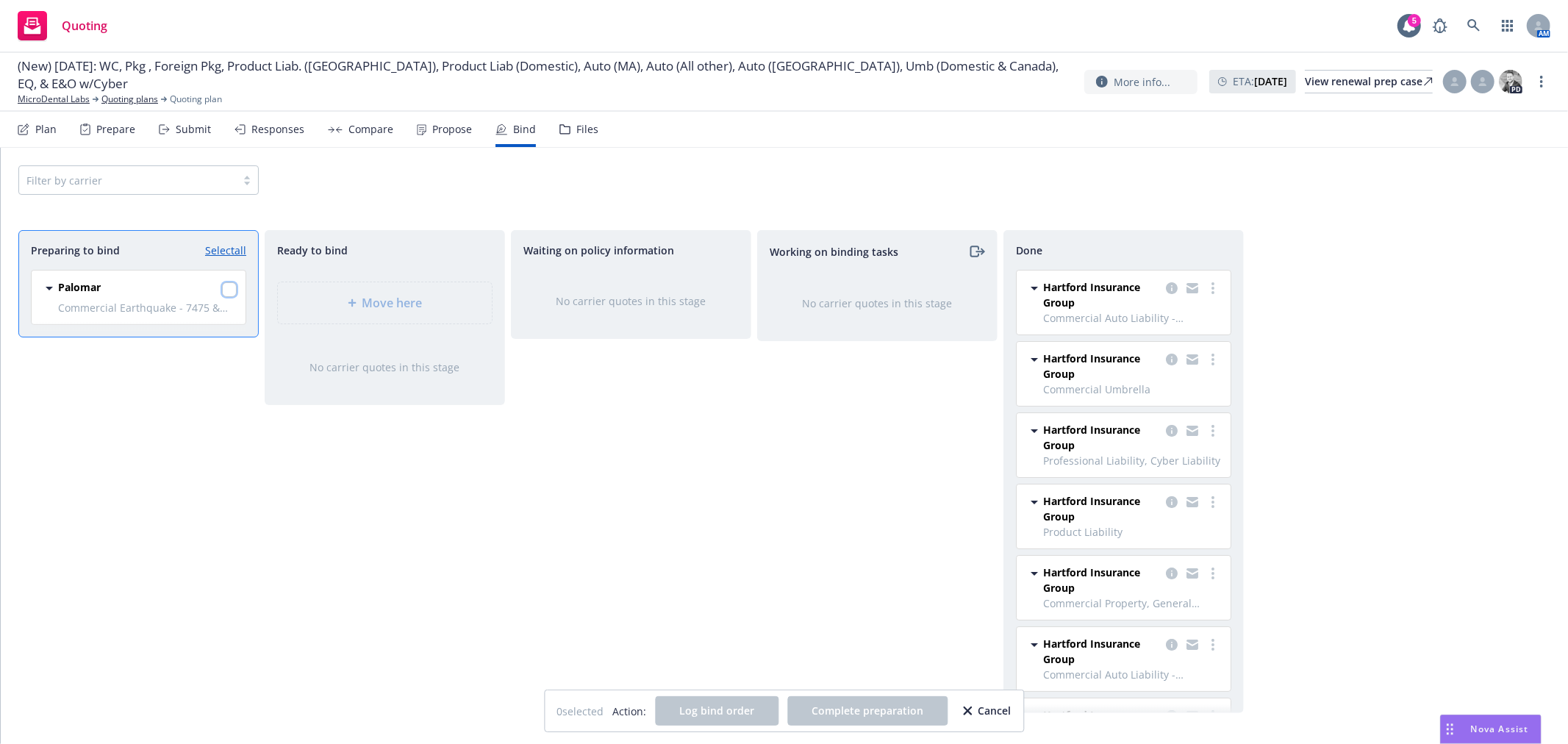
click at [230, 290] on input "checkbox" at bounding box center [229, 290] width 15 height 15
checkbox input "true"
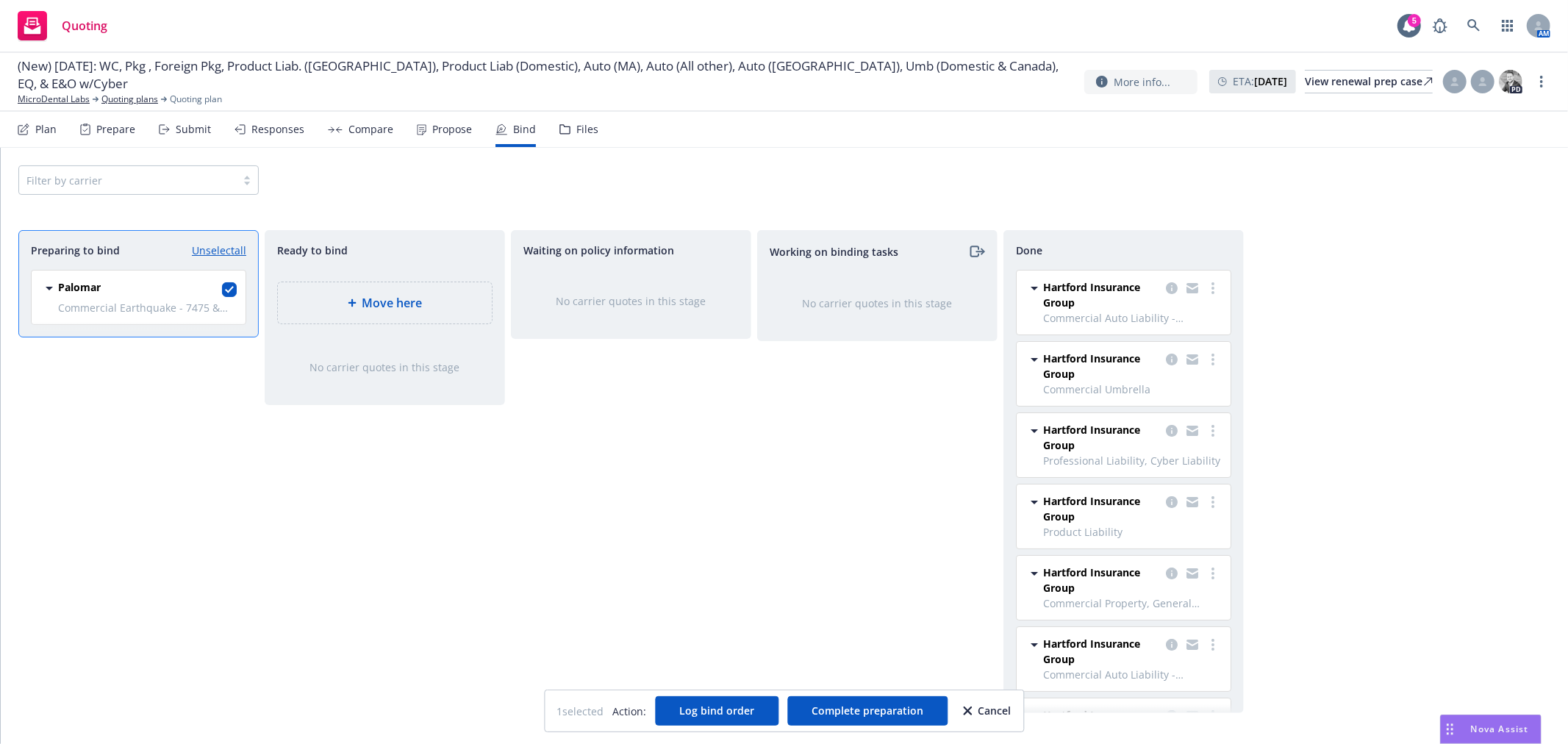
click at [425, 289] on div "Move here" at bounding box center [385, 303] width 214 height 41
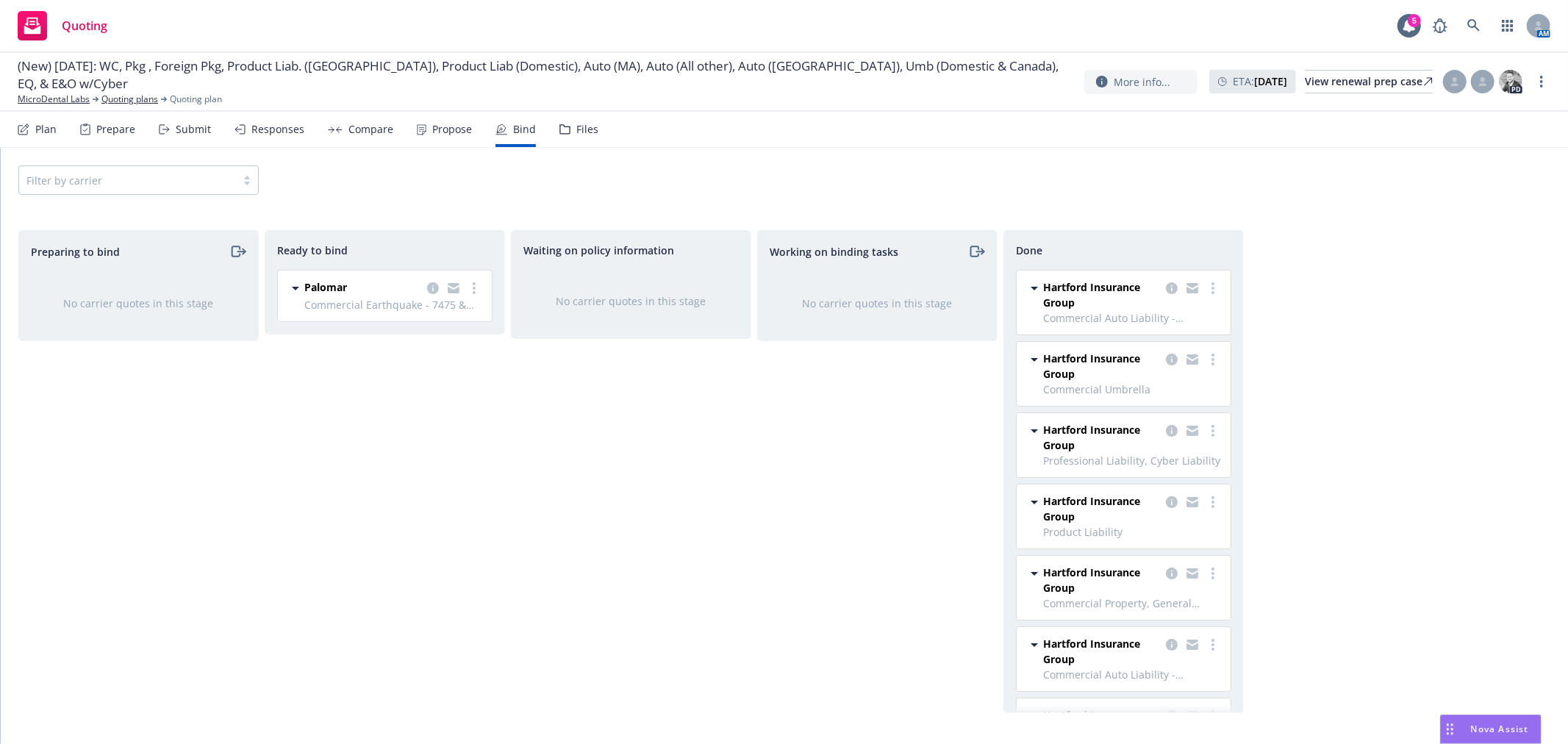
click at [466, 255] on div "Ready to bind" at bounding box center [385, 249] width 216 height 15
click at [473, 289] on circle "more" at bounding box center [474, 288] width 3 height 3
click at [434, 373] on span "Move to done" at bounding box center [400, 377] width 102 height 14
click at [695, 469] on div "Waiting on policy information No carrier quotes in this stage" at bounding box center [632, 471] width 241 height 483
click at [431, 120] on div "Propose" at bounding box center [445, 129] width 55 height 36
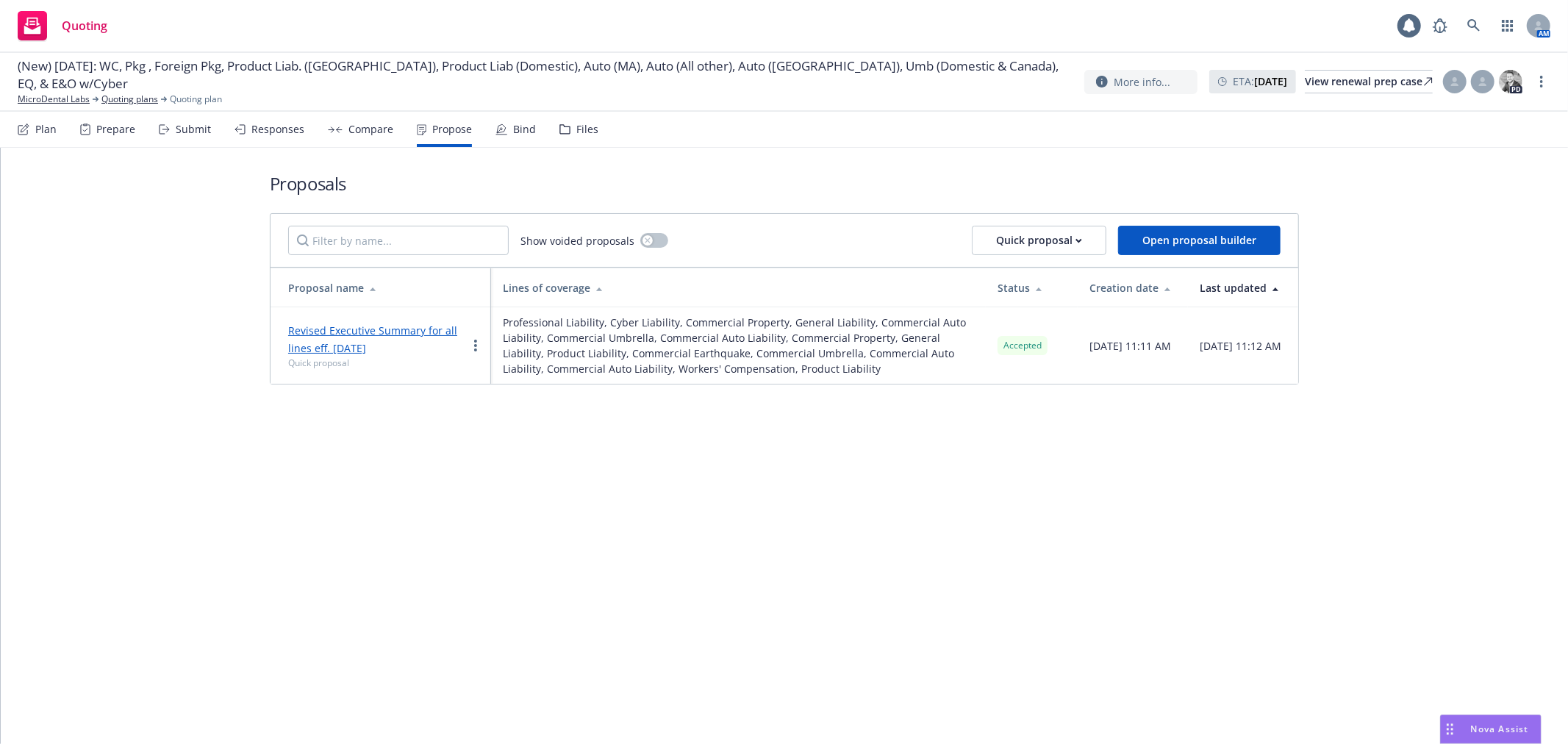
click at [362, 128] on div "Compare" at bounding box center [371, 129] width 45 height 12
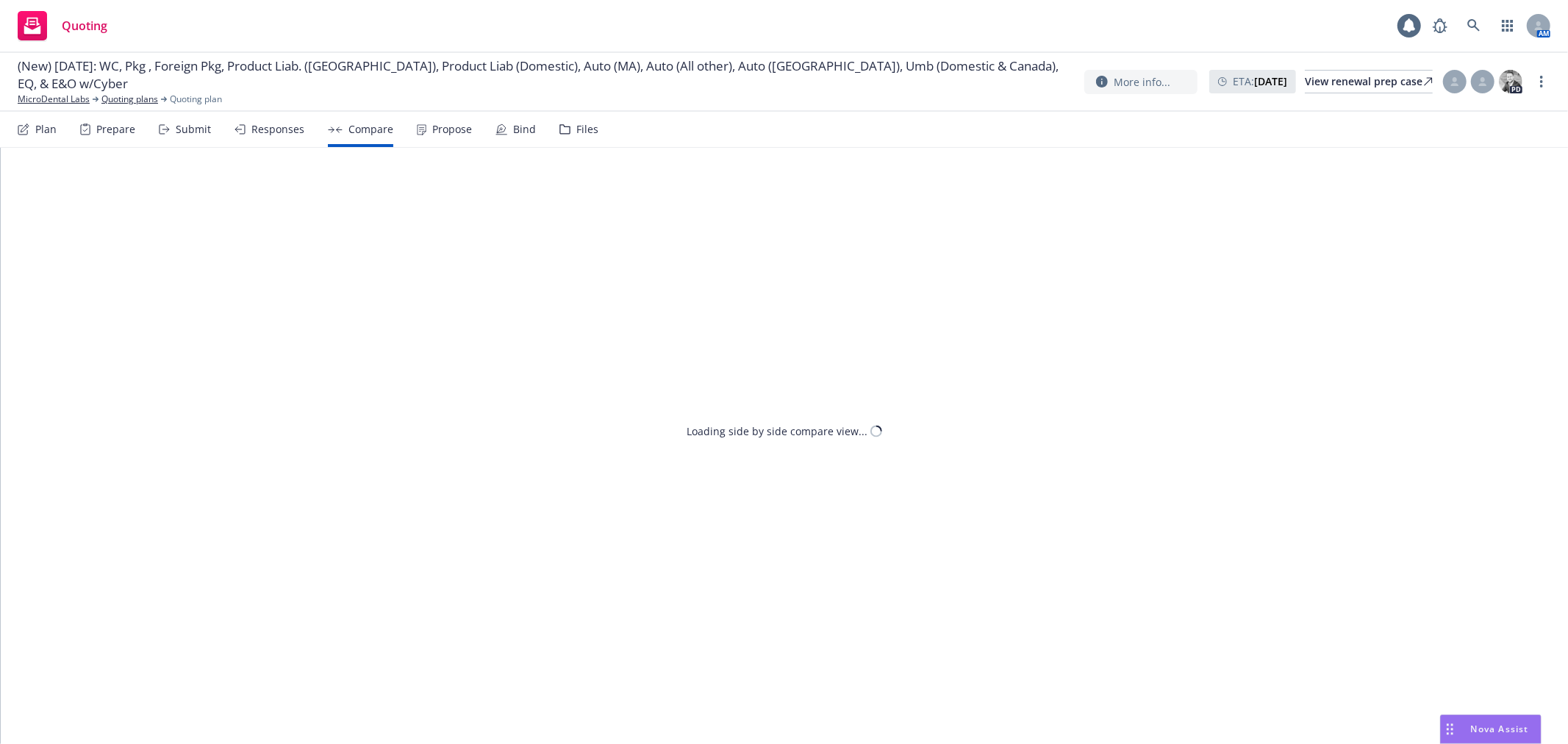
click at [265, 128] on div "Responses" at bounding box center [277, 129] width 53 height 12
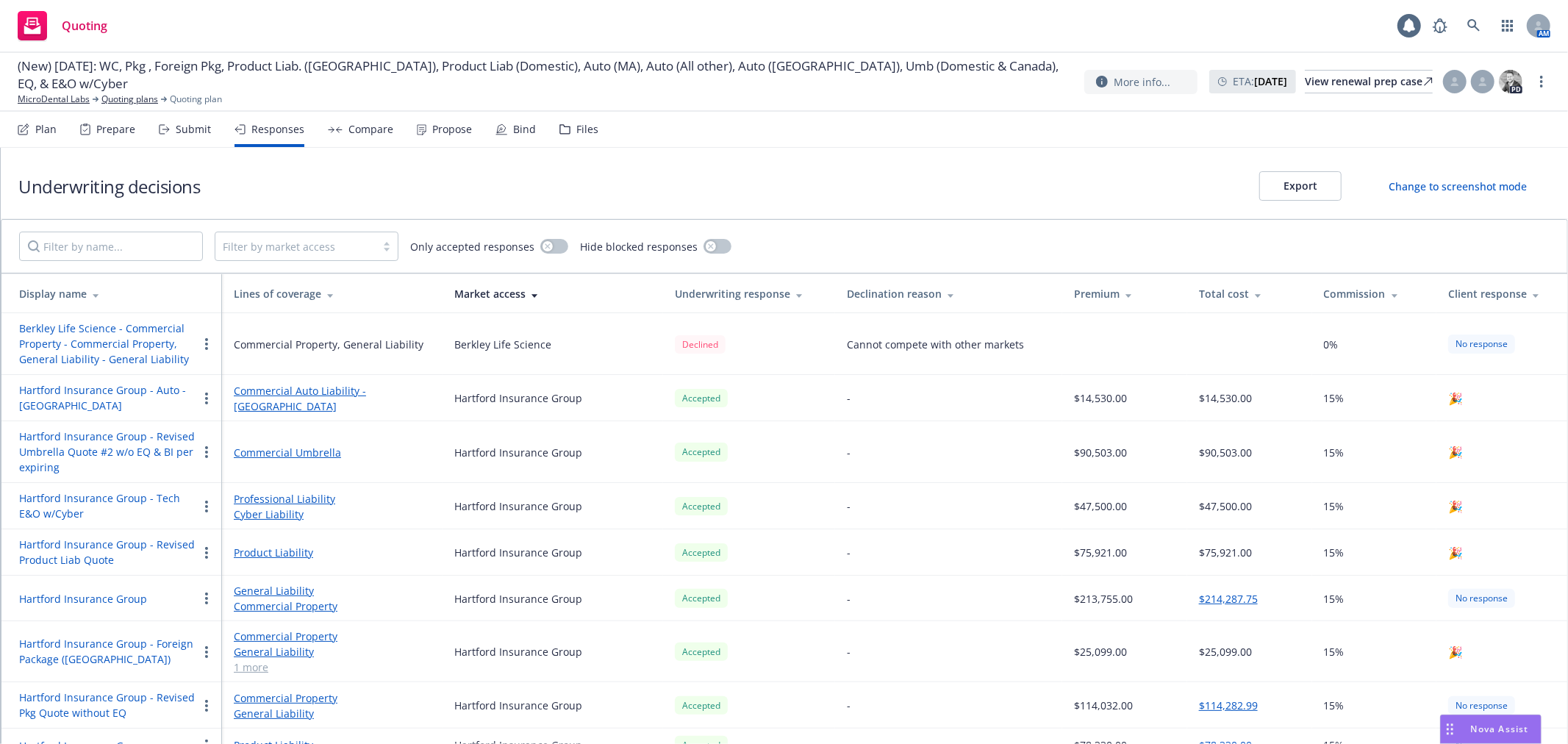
click at [184, 127] on div "Submit" at bounding box center [193, 129] width 36 height 12
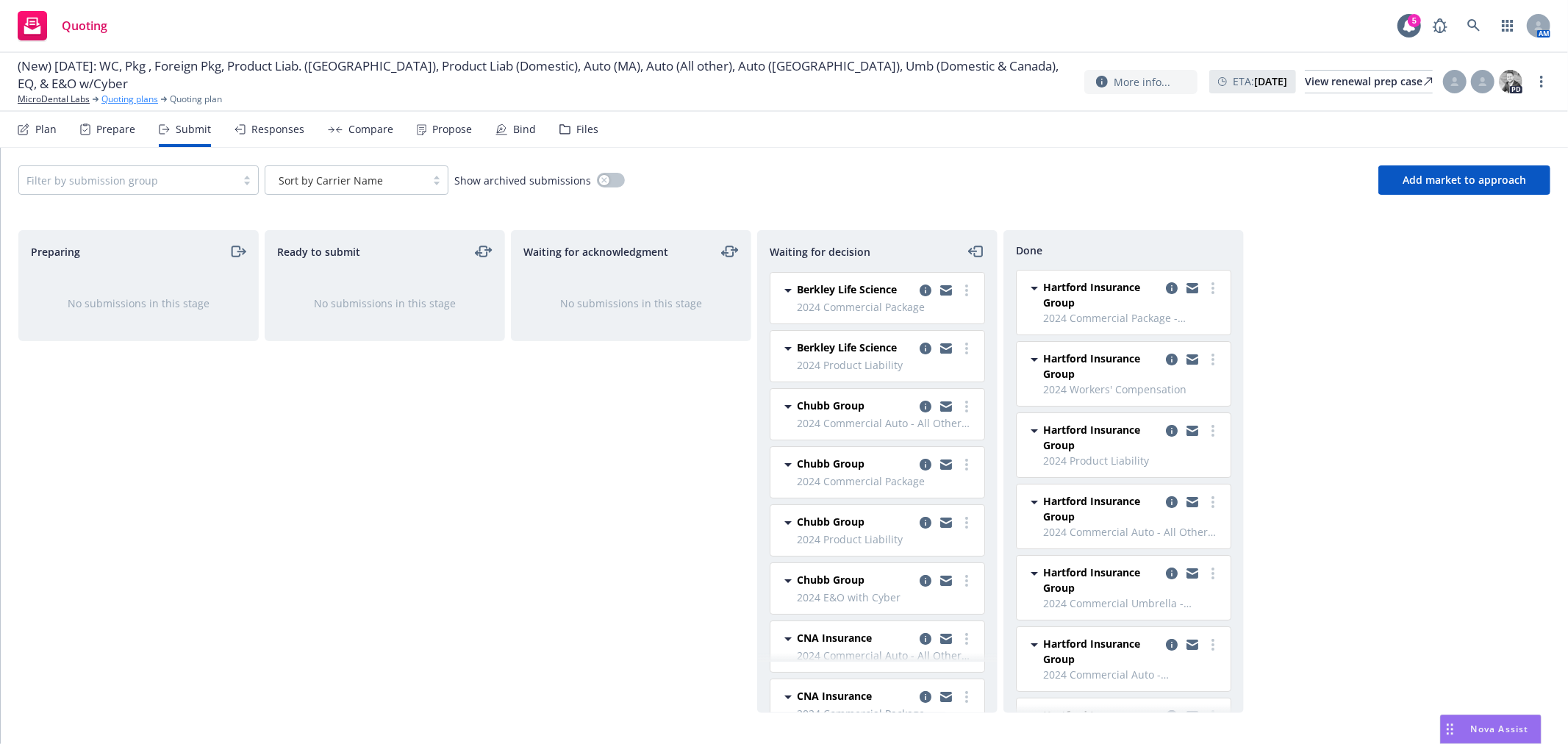
click at [141, 94] on link "Quoting plans" at bounding box center [130, 99] width 57 height 13
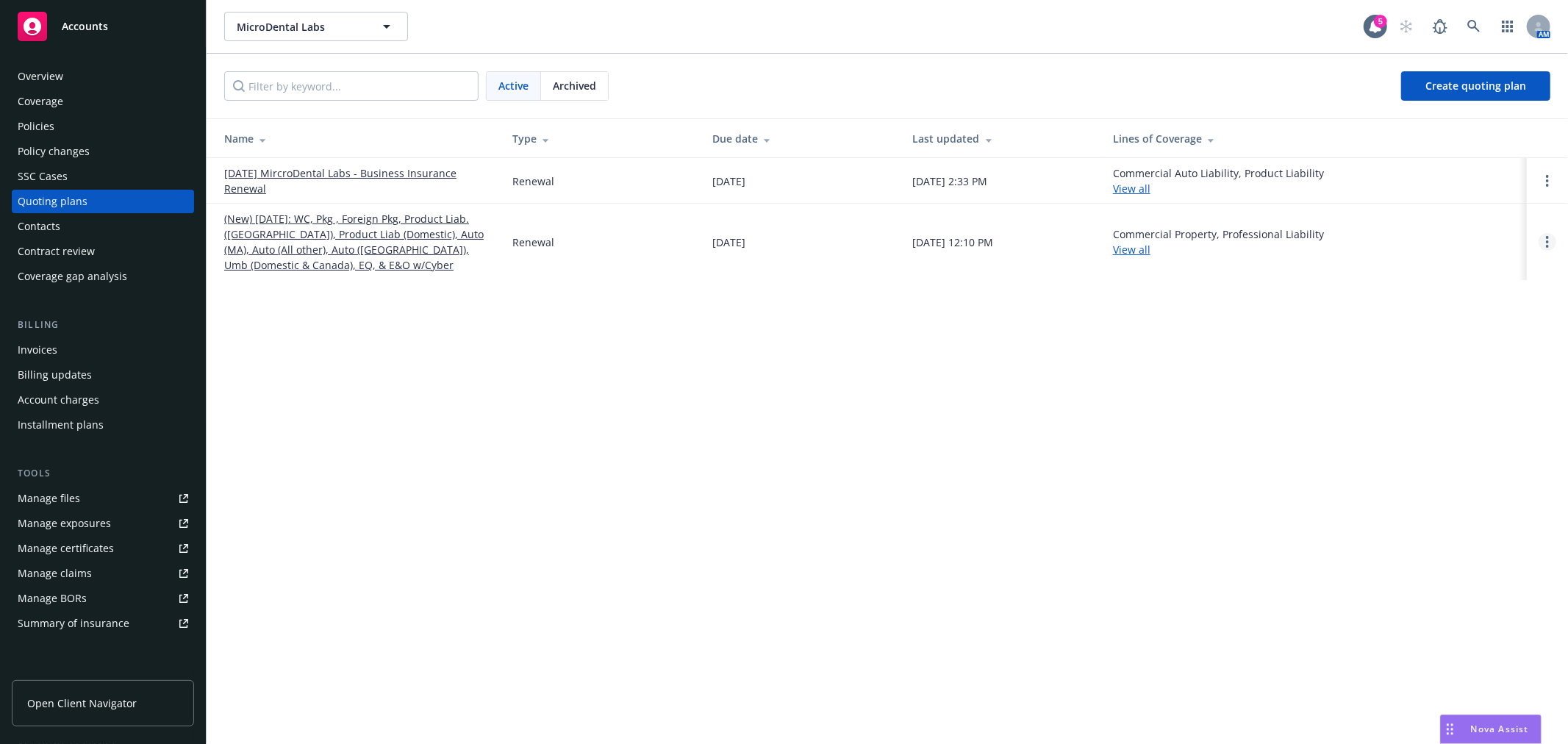
click at [1545, 241] on link "Open options" at bounding box center [1548, 242] width 18 height 18
click at [1464, 218] on link "Archive" at bounding box center [1472, 231] width 128 height 29
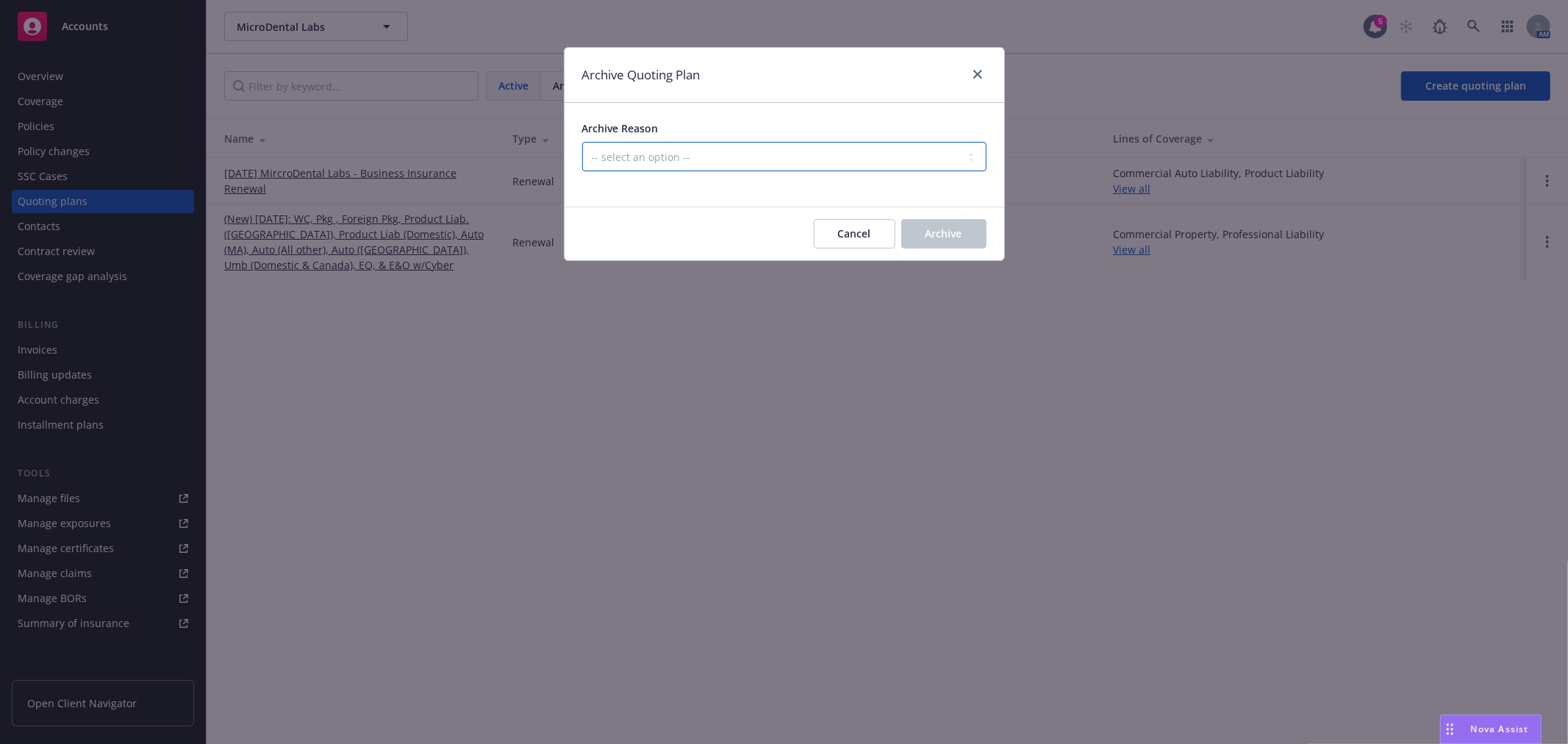
drag, startPoint x: 834, startPoint y: 159, endPoint x: 832, endPoint y: 166, distance: 7.3
click at [834, 159] on select "-- select an option -- All policies in this renewal plan are auto-renewed Creat…" at bounding box center [785, 156] width 404 height 29
select select "ARCHIVED_RENEWAL_COMPLETED"
click at [583, 142] on select "-- select an option -- All policies in this renewal plan are auto-renewed Creat…" at bounding box center [785, 156] width 404 height 29
click at [952, 239] on span "Archive" at bounding box center [943, 233] width 37 height 14
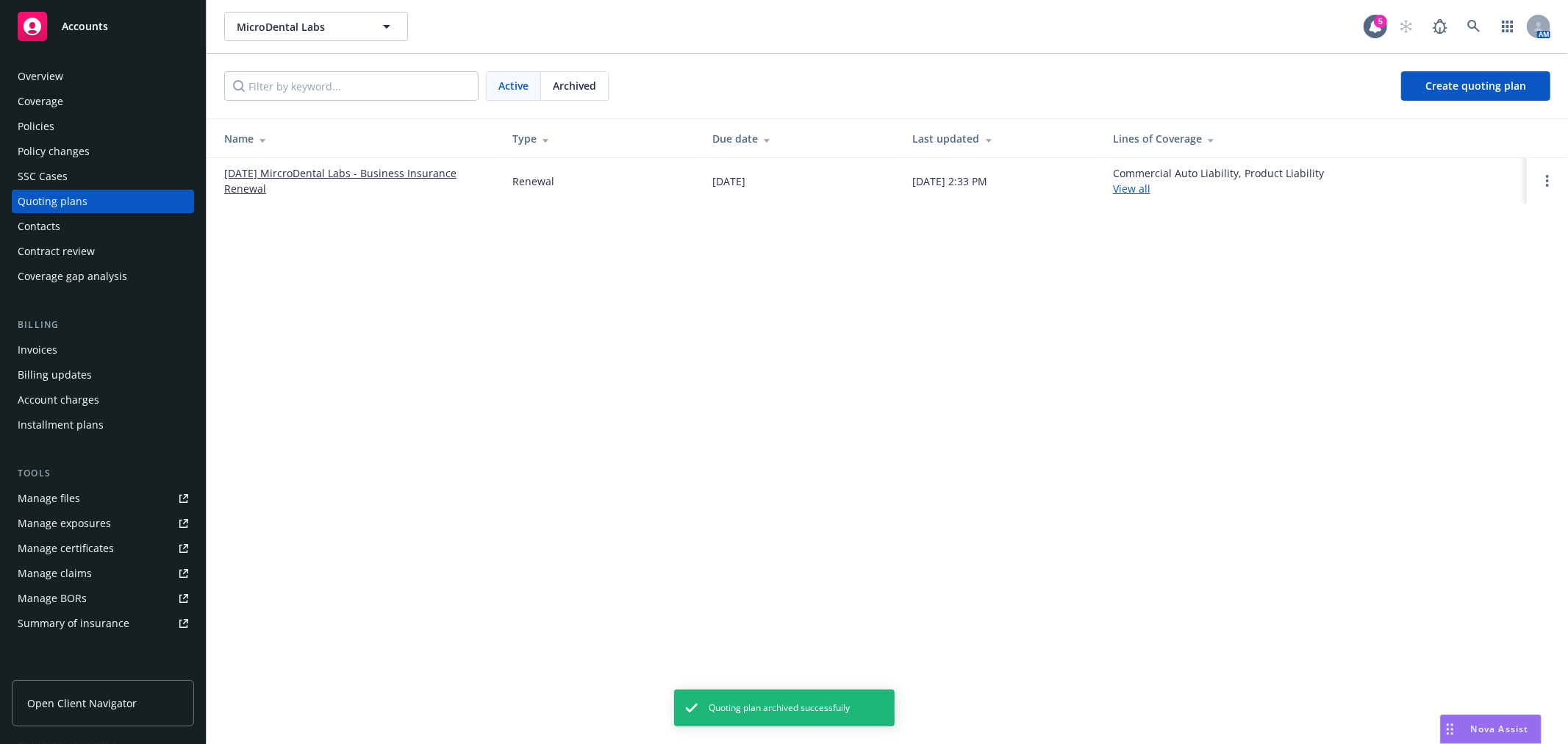
click at [802, 384] on div "MicroDental Labs MicroDental Labs 5 AM Active Archived Create quoting plan Name…" at bounding box center [887, 372] width 1361 height 744
